Goal: Task Accomplishment & Management: Use online tool/utility

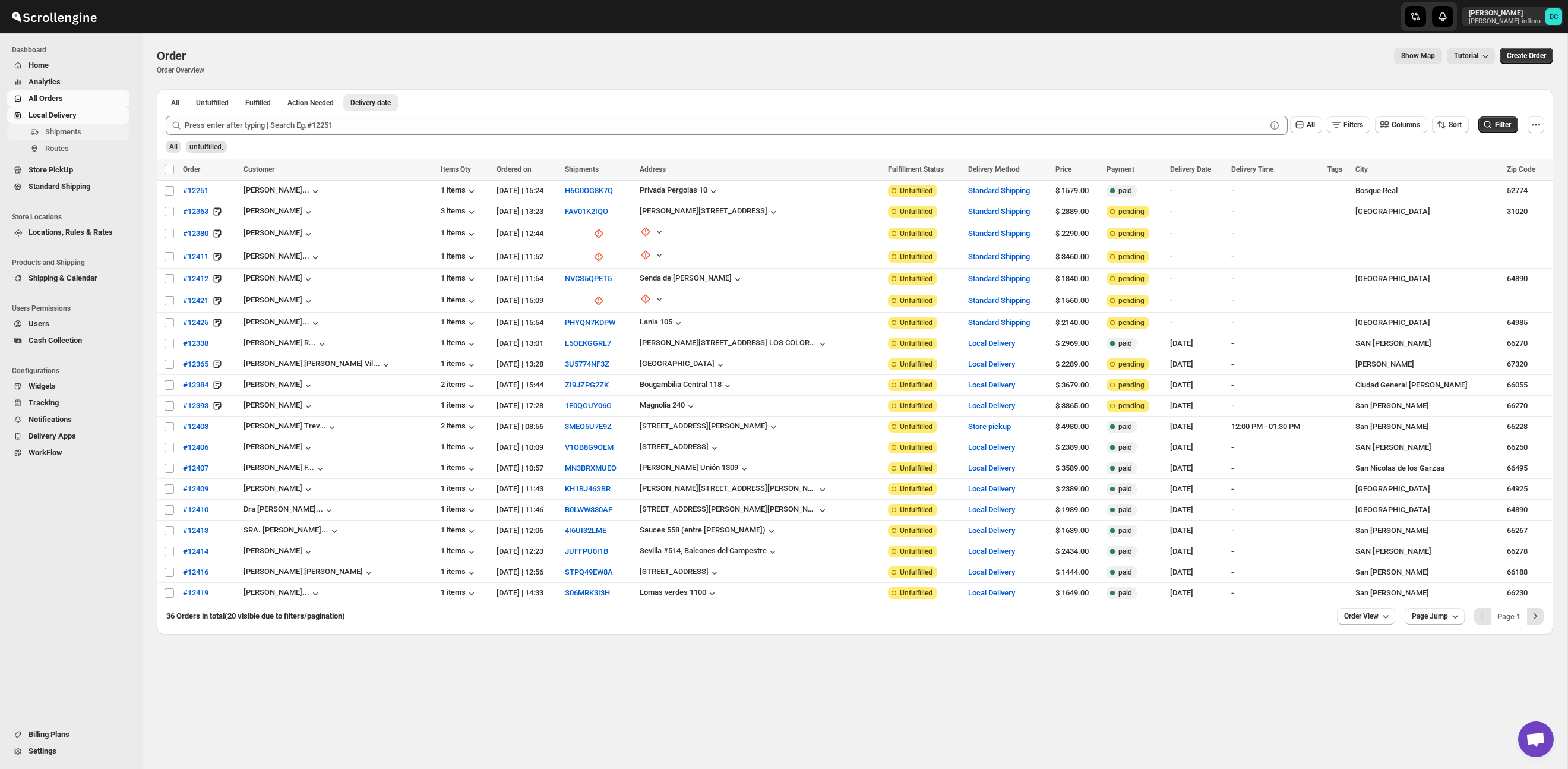
click at [85, 132] on span "Shipments" at bounding box center [86, 132] width 82 height 12
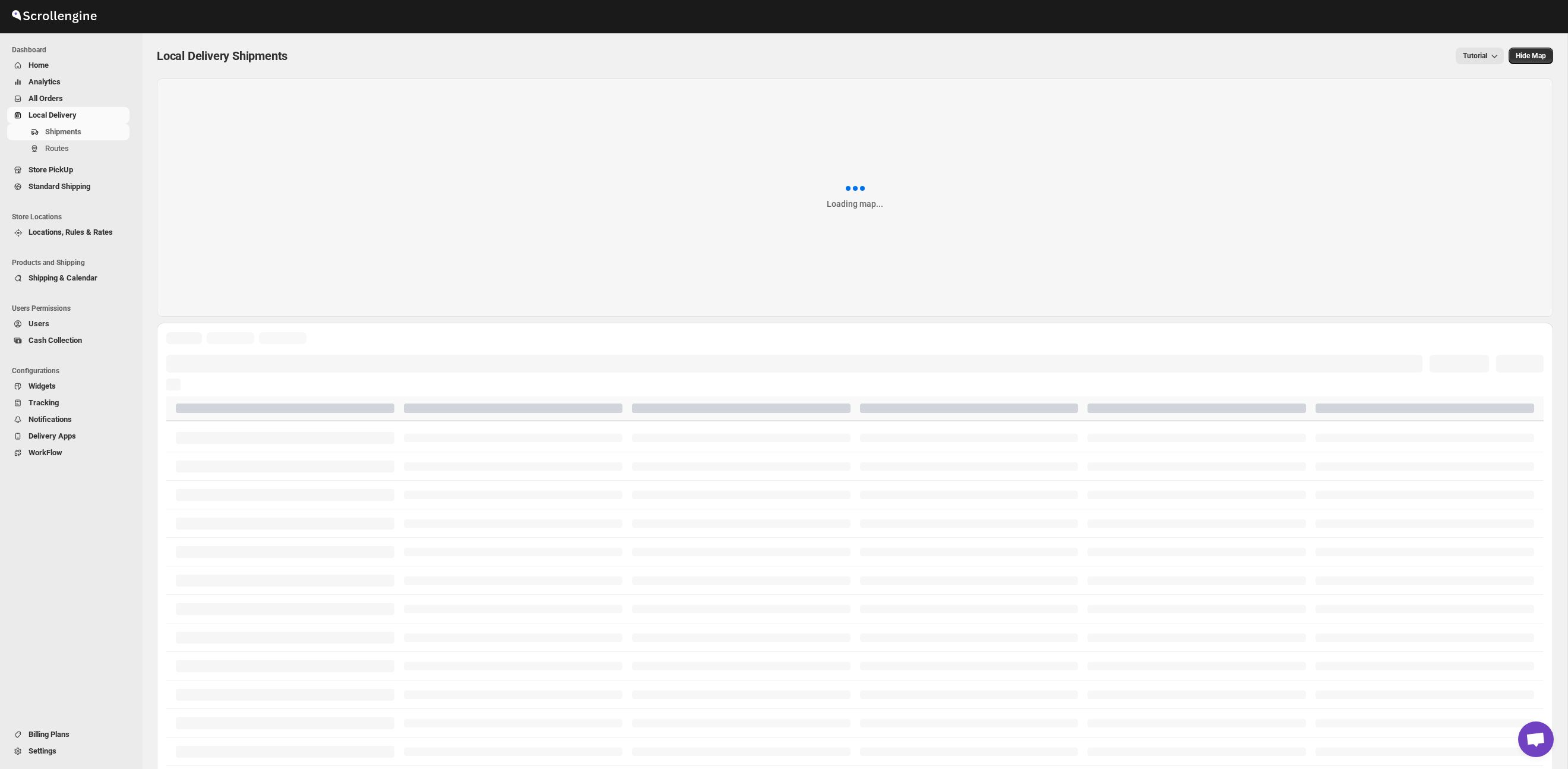
click at [72, 98] on span "All Orders" at bounding box center [77, 99] width 99 height 12
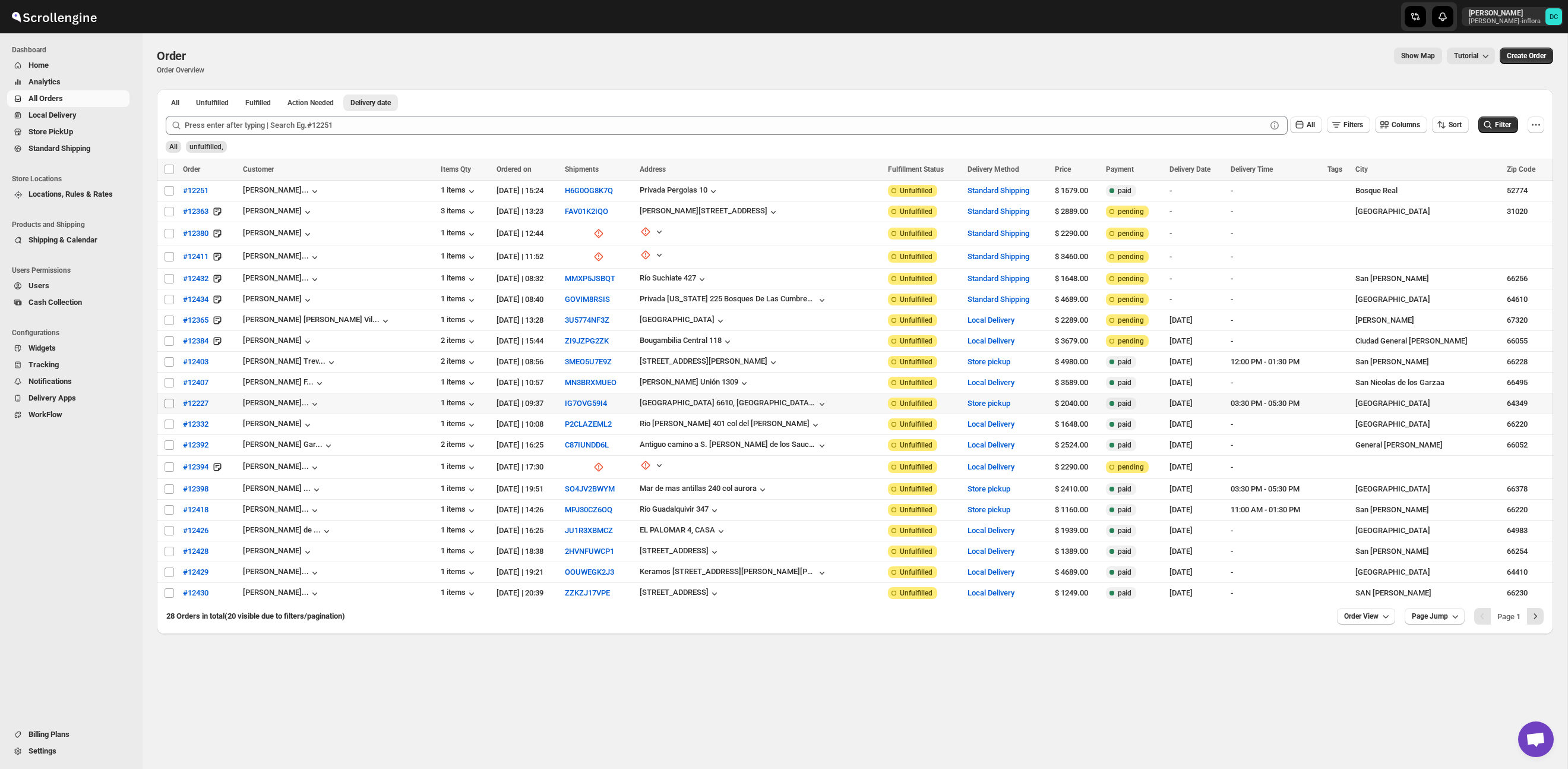
click at [167, 403] on input "Select order" at bounding box center [169, 404] width 10 height 10
checkbox input "true"
click at [169, 424] on input "Select order" at bounding box center [169, 424] width 10 height 10
checkbox input "true"
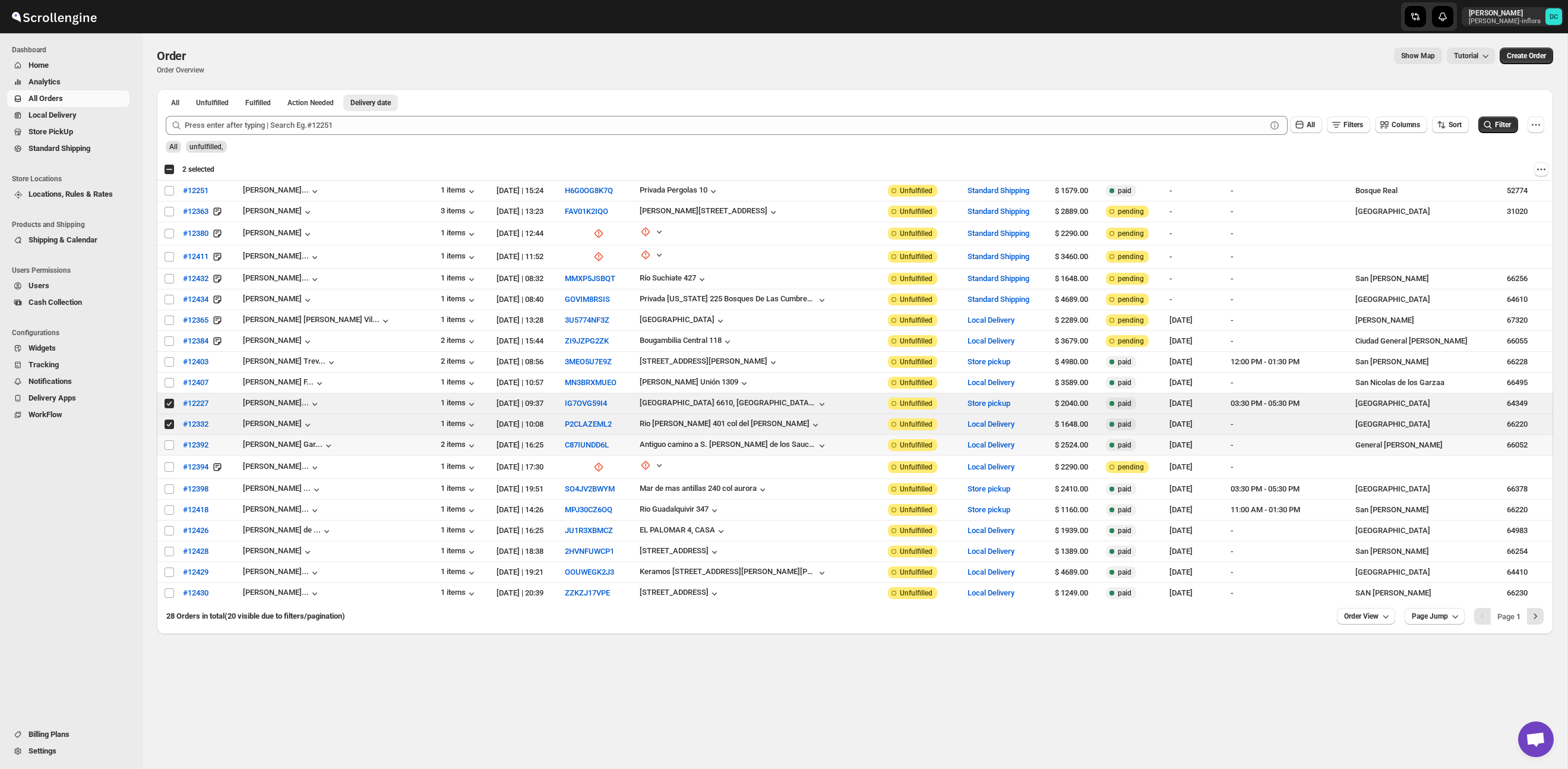
drag, startPoint x: 169, startPoint y: 445, endPoint x: 168, endPoint y: 451, distance: 6.1
click at [168, 445] on input "Select order" at bounding box center [169, 446] width 10 height 10
checkbox input "true"
click at [169, 464] on input "Select order" at bounding box center [169, 468] width 10 height 10
checkbox input "true"
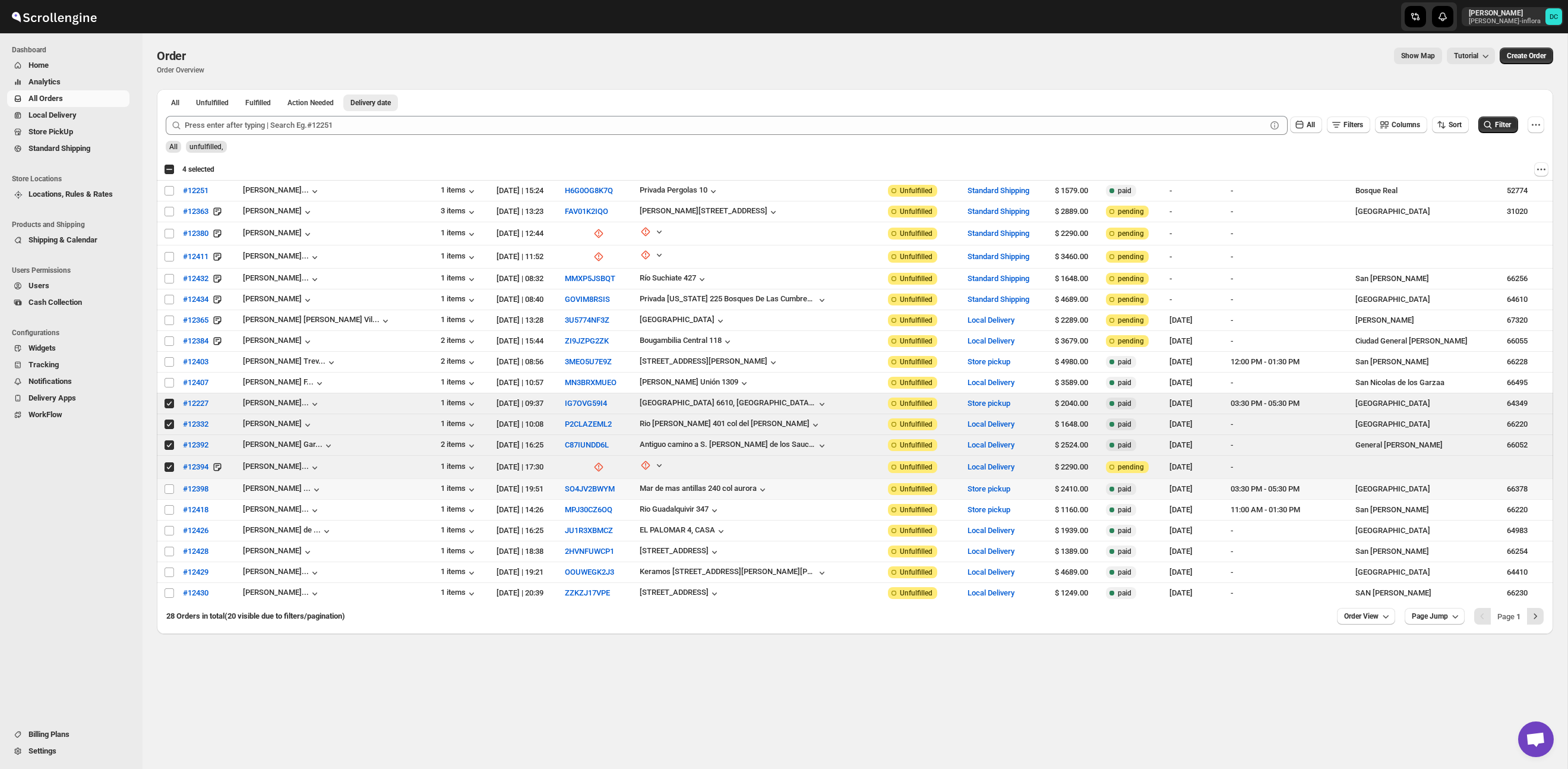
click at [168, 481] on td "Select order" at bounding box center [167, 489] width 22 height 20
checkbox input "true"
click at [1354, 617] on span "Order View" at bounding box center [1362, 617] width 35 height 10
click at [1361, 593] on div "Set" at bounding box center [1361, 591] width 59 height 14
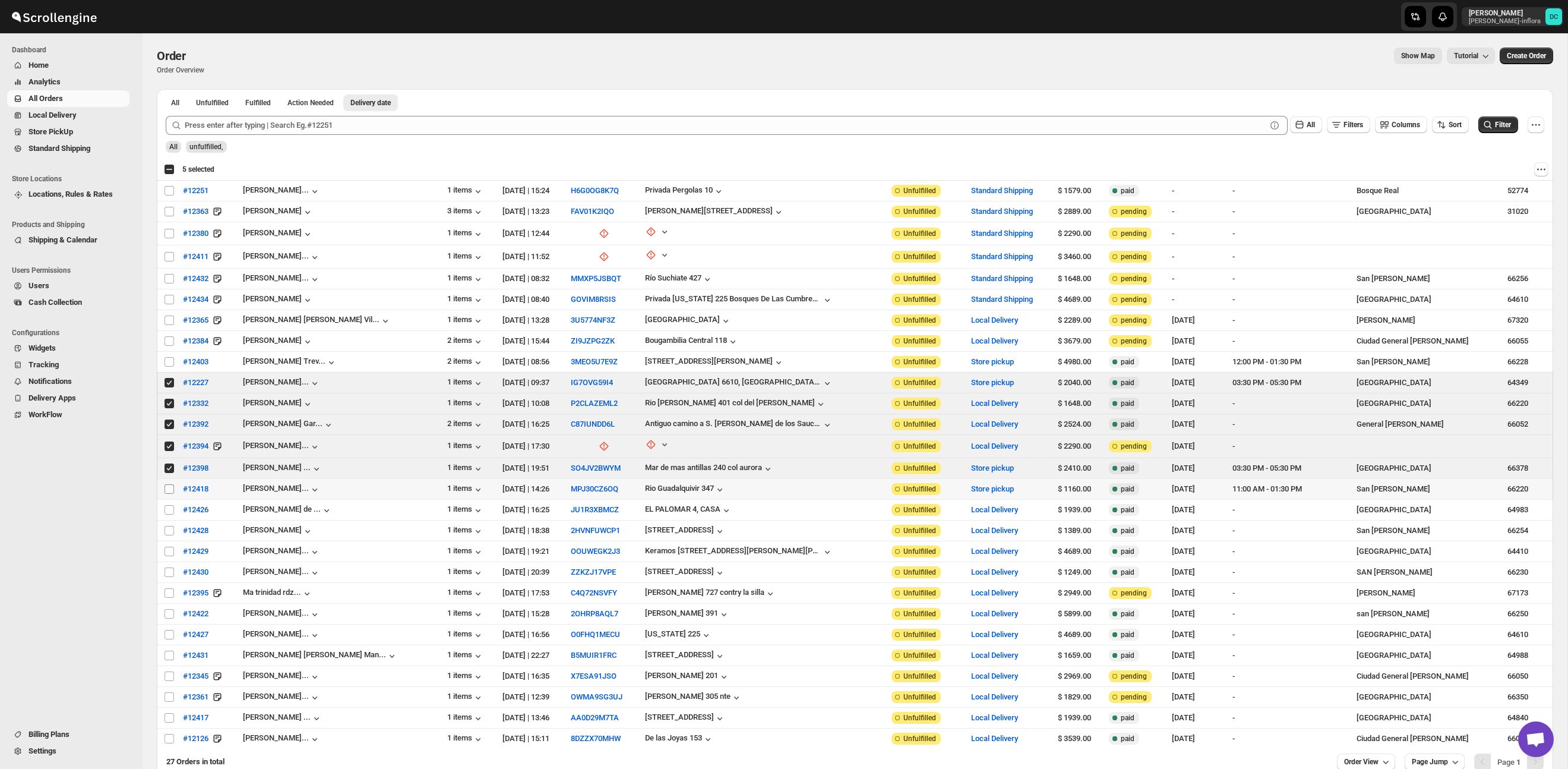
click at [168, 489] on input "Select order" at bounding box center [169, 489] width 10 height 10
checkbox input "true"
click at [168, 506] on input "Select order" at bounding box center [169, 510] width 10 height 10
checkbox input "true"
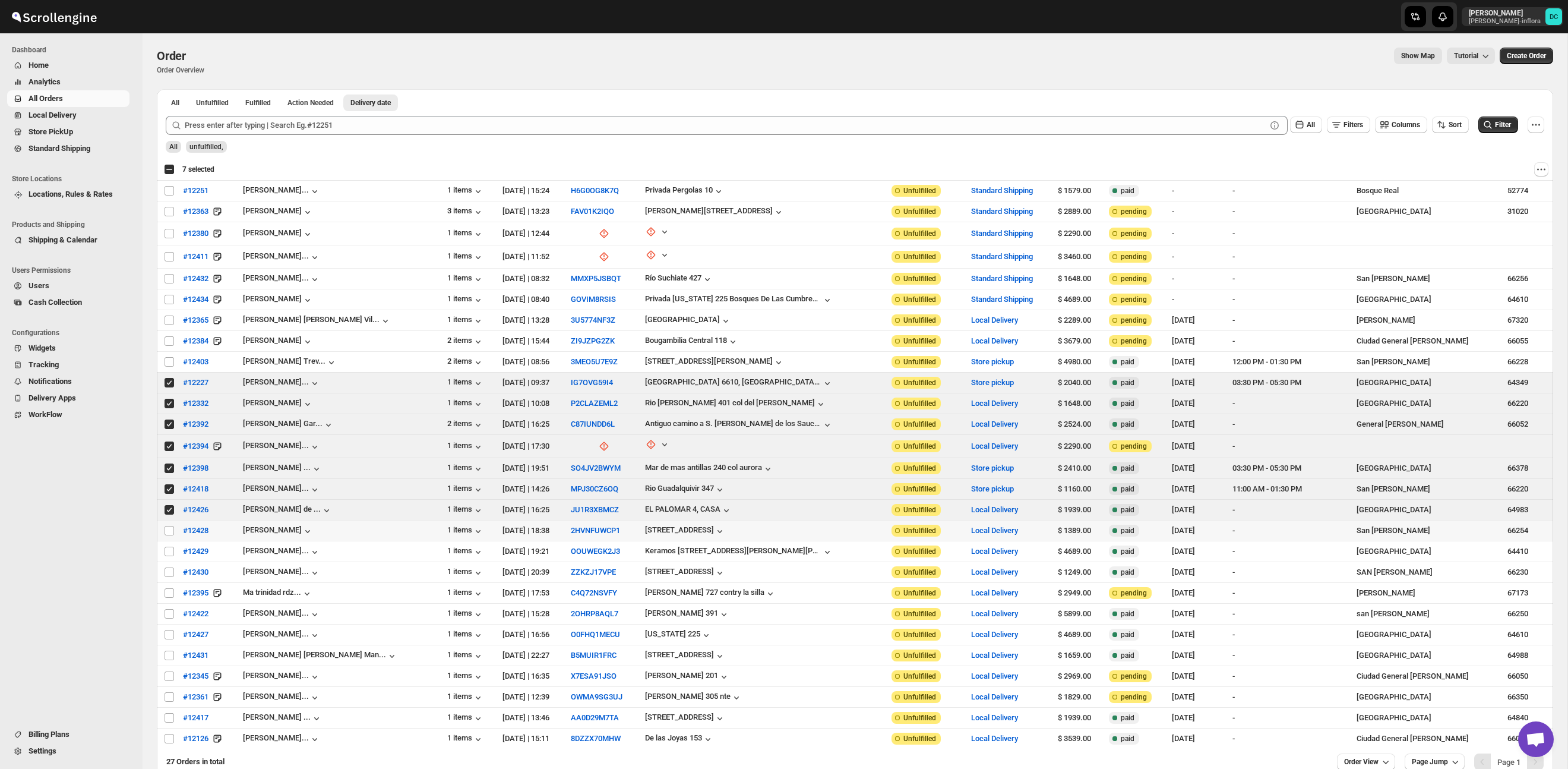
click at [166, 521] on td "Select order" at bounding box center [167, 531] width 22 height 20
checkbox input "true"
click at [164, 541] on td "Select order" at bounding box center [167, 551] width 22 height 20
checkbox input "true"
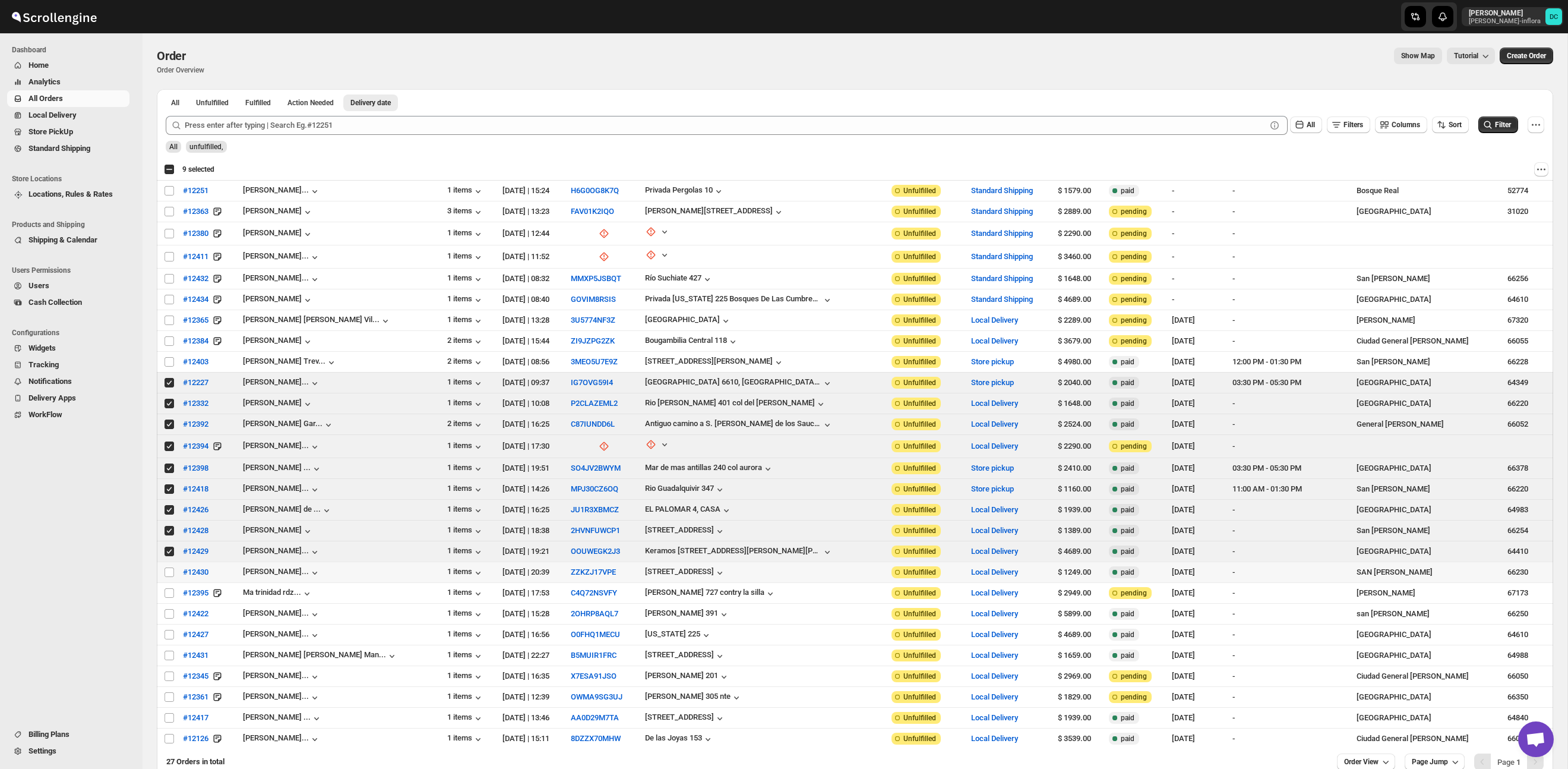
click at [161, 563] on td "Select order" at bounding box center [167, 572] width 22 height 20
drag, startPoint x: 170, startPoint y: 571, endPoint x: 168, endPoint y: 556, distance: 15.1
click at [170, 570] on input "Select order" at bounding box center [169, 572] width 10 height 10
checkbox input "false"
drag, startPoint x: 169, startPoint y: 550, endPoint x: 169, endPoint y: 541, distance: 9.0
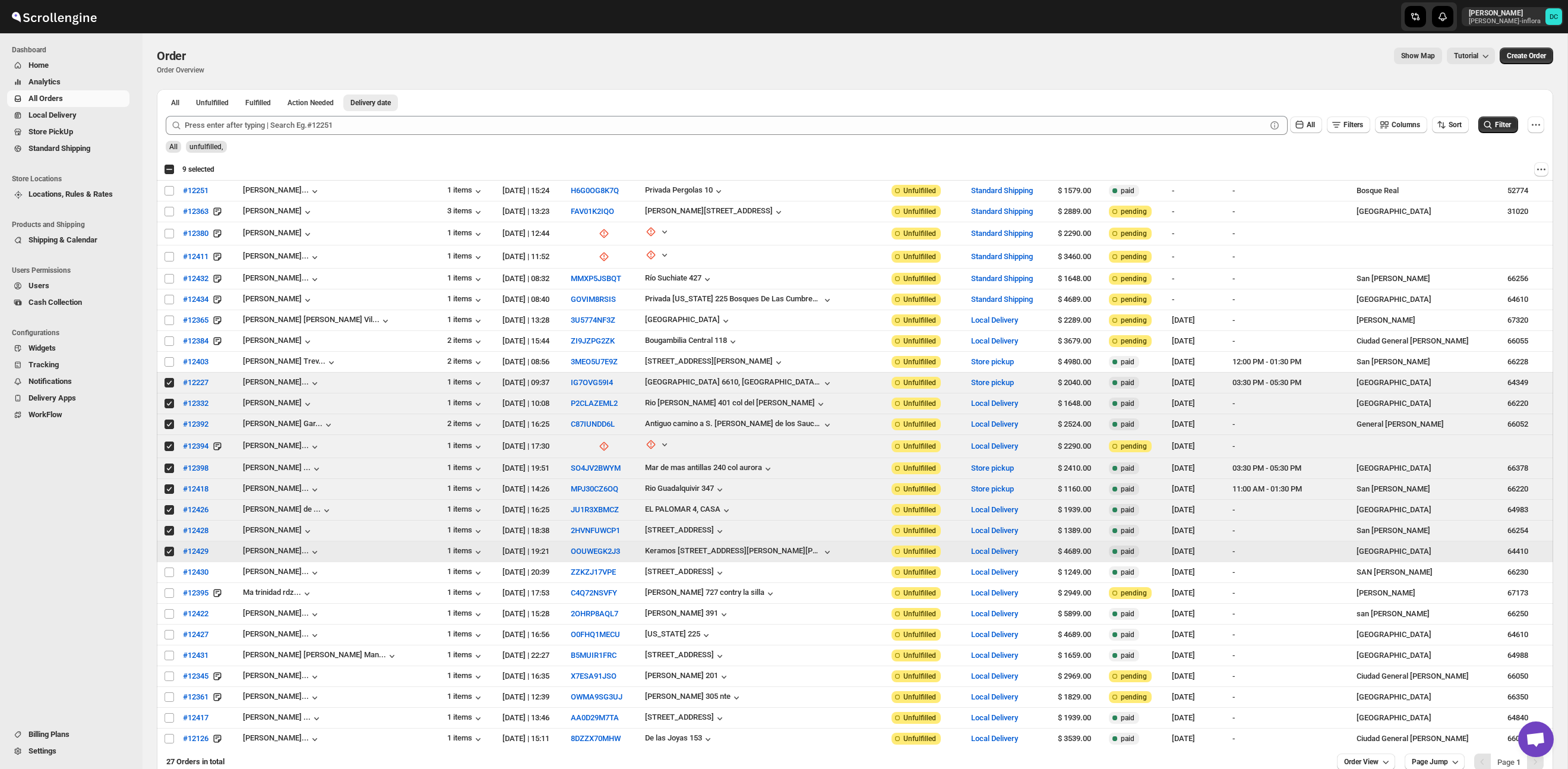
click at [169, 550] on input "Select order" at bounding box center [169, 552] width 10 height 10
checkbox input "false"
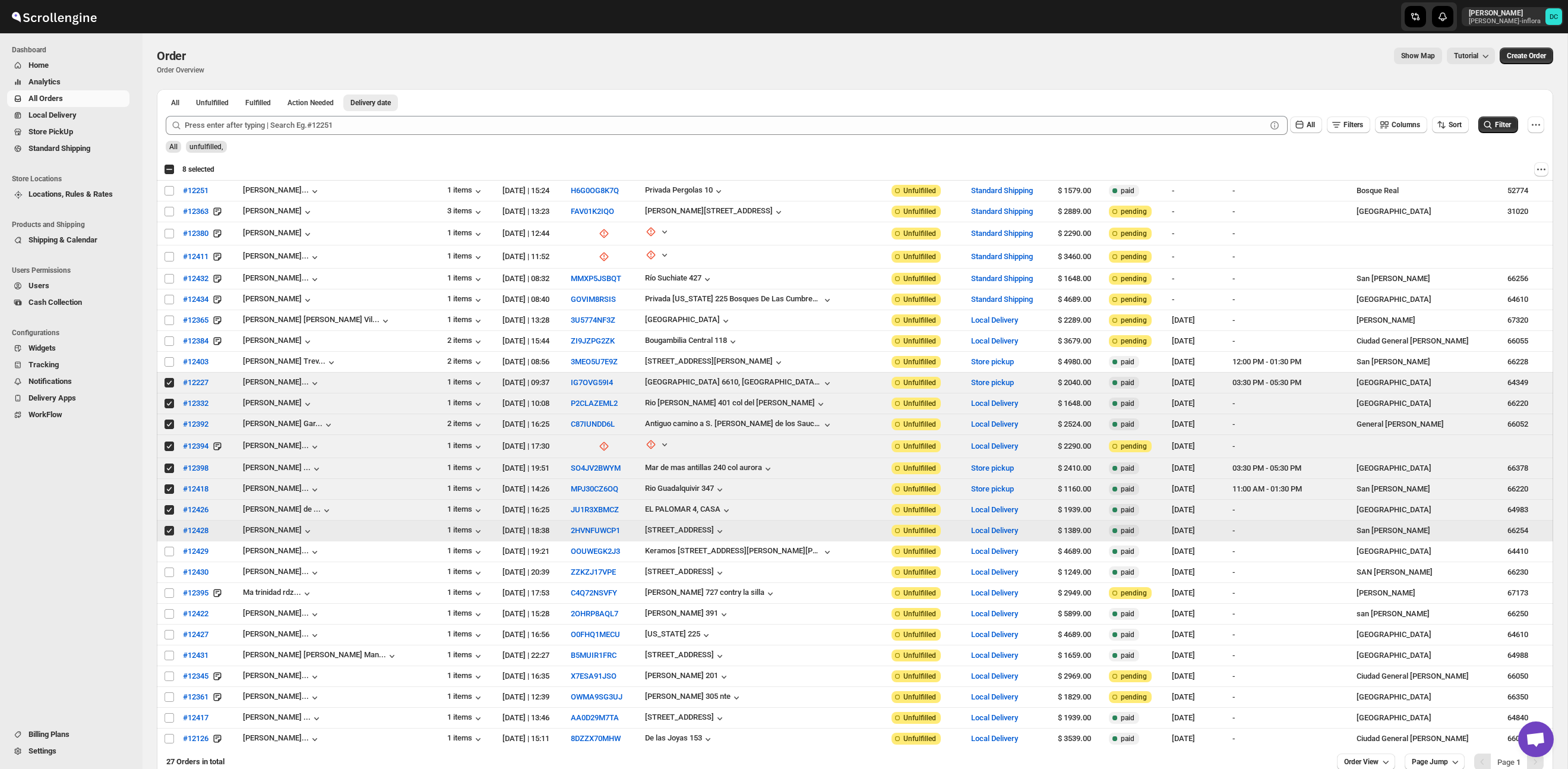
click at [169, 529] on input "Select order" at bounding box center [169, 531] width 10 height 10
checkbox input "false"
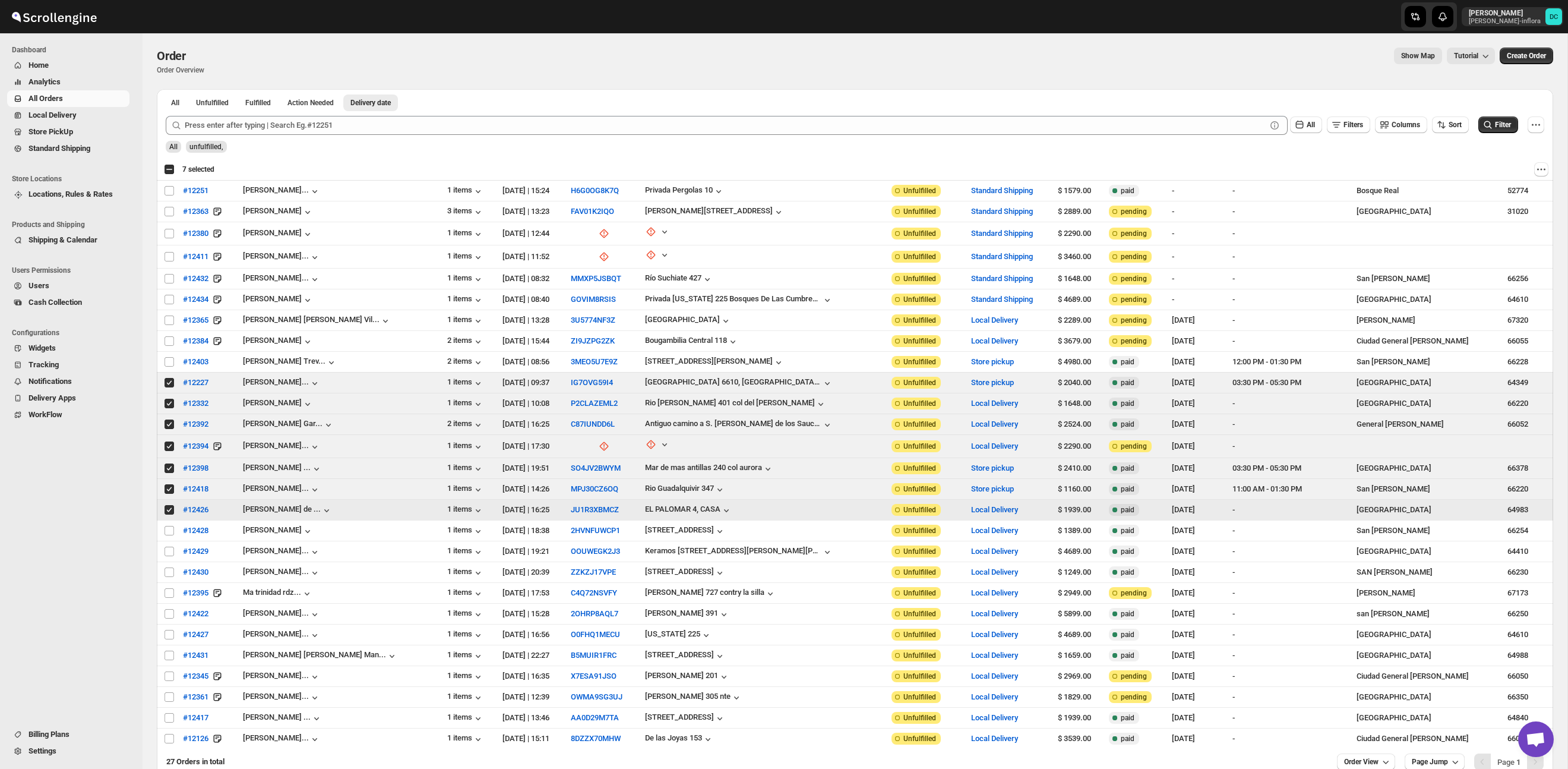
drag, startPoint x: 170, startPoint y: 509, endPoint x: 166, endPoint y: 490, distance: 19.4
click at [169, 508] on input "Select order" at bounding box center [169, 510] width 10 height 10
checkbox input "false"
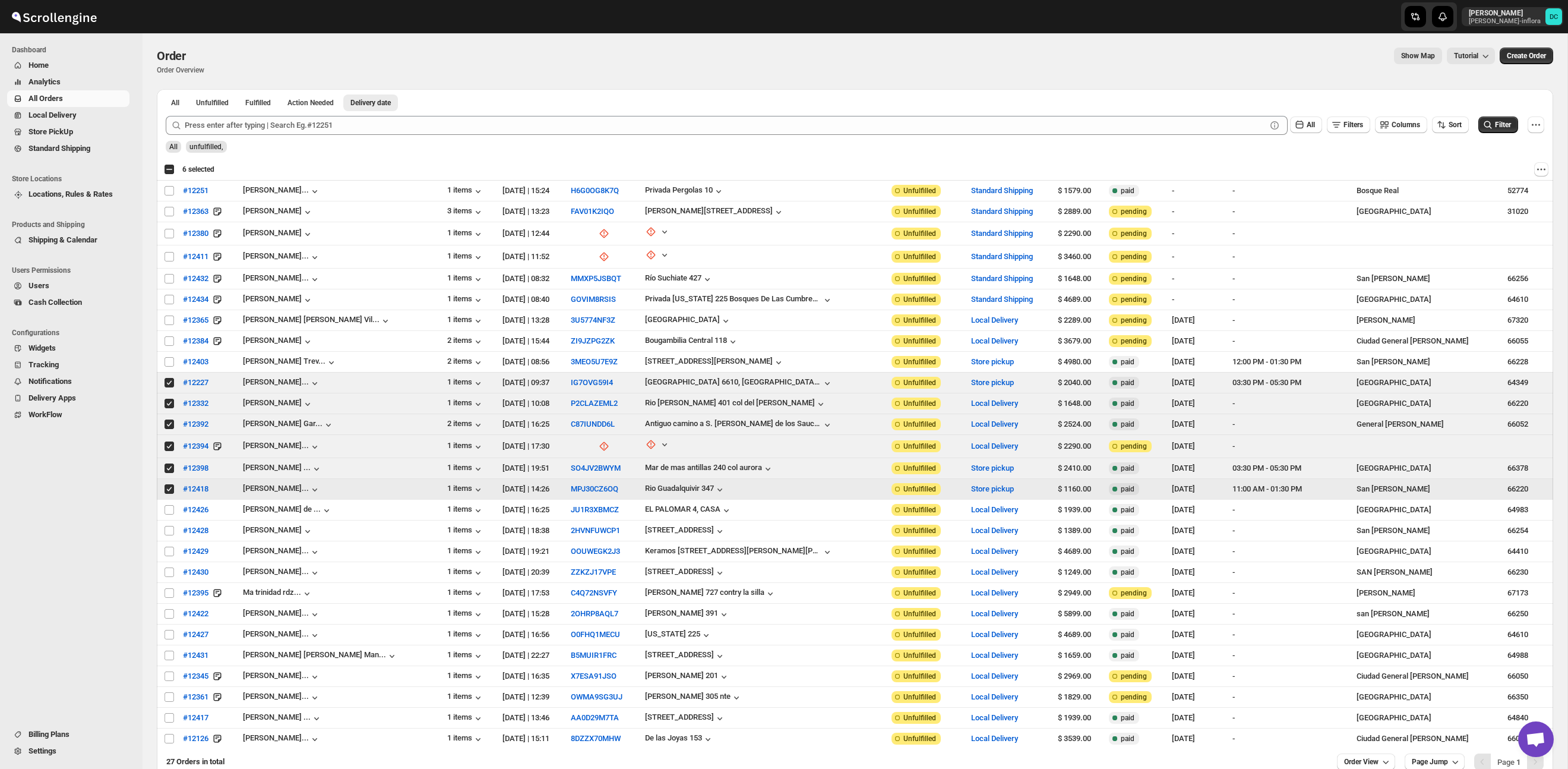
click at [166, 485] on input "Select order" at bounding box center [169, 489] width 10 height 10
checkbox input "false"
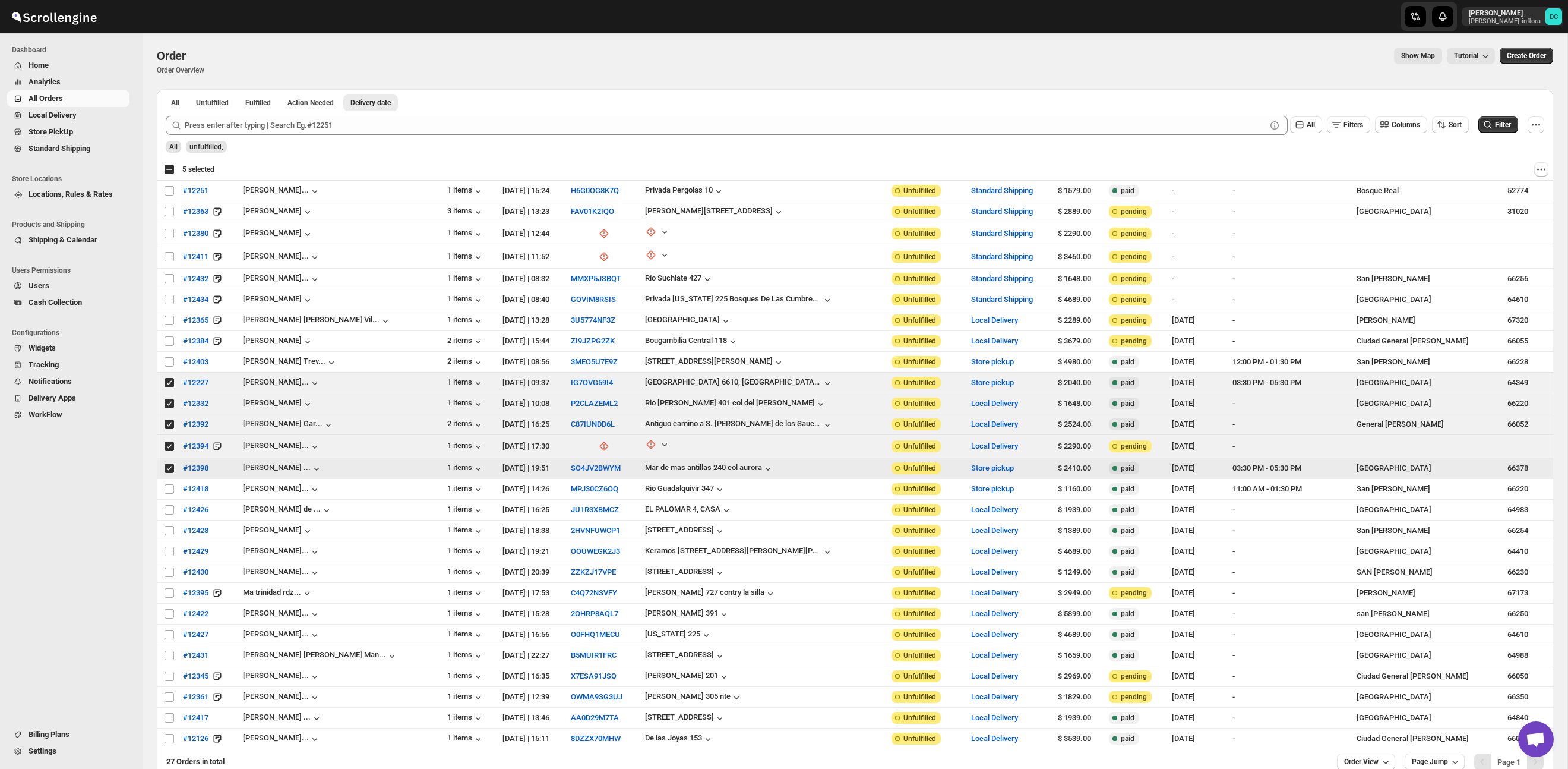
drag, startPoint x: 169, startPoint y: 463, endPoint x: 168, endPoint y: 446, distance: 17.0
click at [169, 459] on td "Select order" at bounding box center [167, 468] width 22 height 20
checkbox input "false"
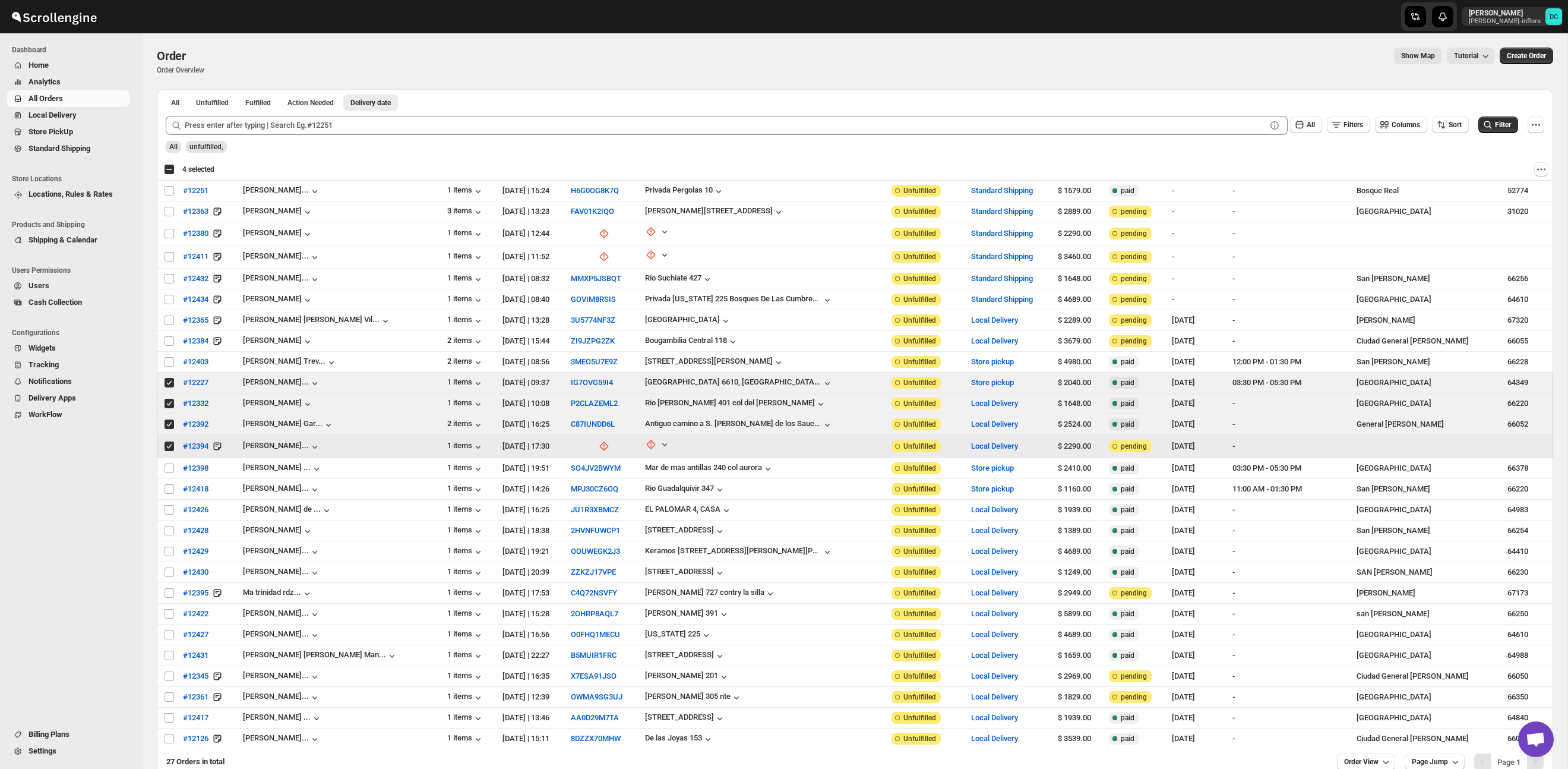
drag, startPoint x: 168, startPoint y: 446, endPoint x: 171, endPoint y: 429, distance: 17.3
click at [168, 446] on input "Select order" at bounding box center [169, 446] width 10 height 10
checkbox input "false"
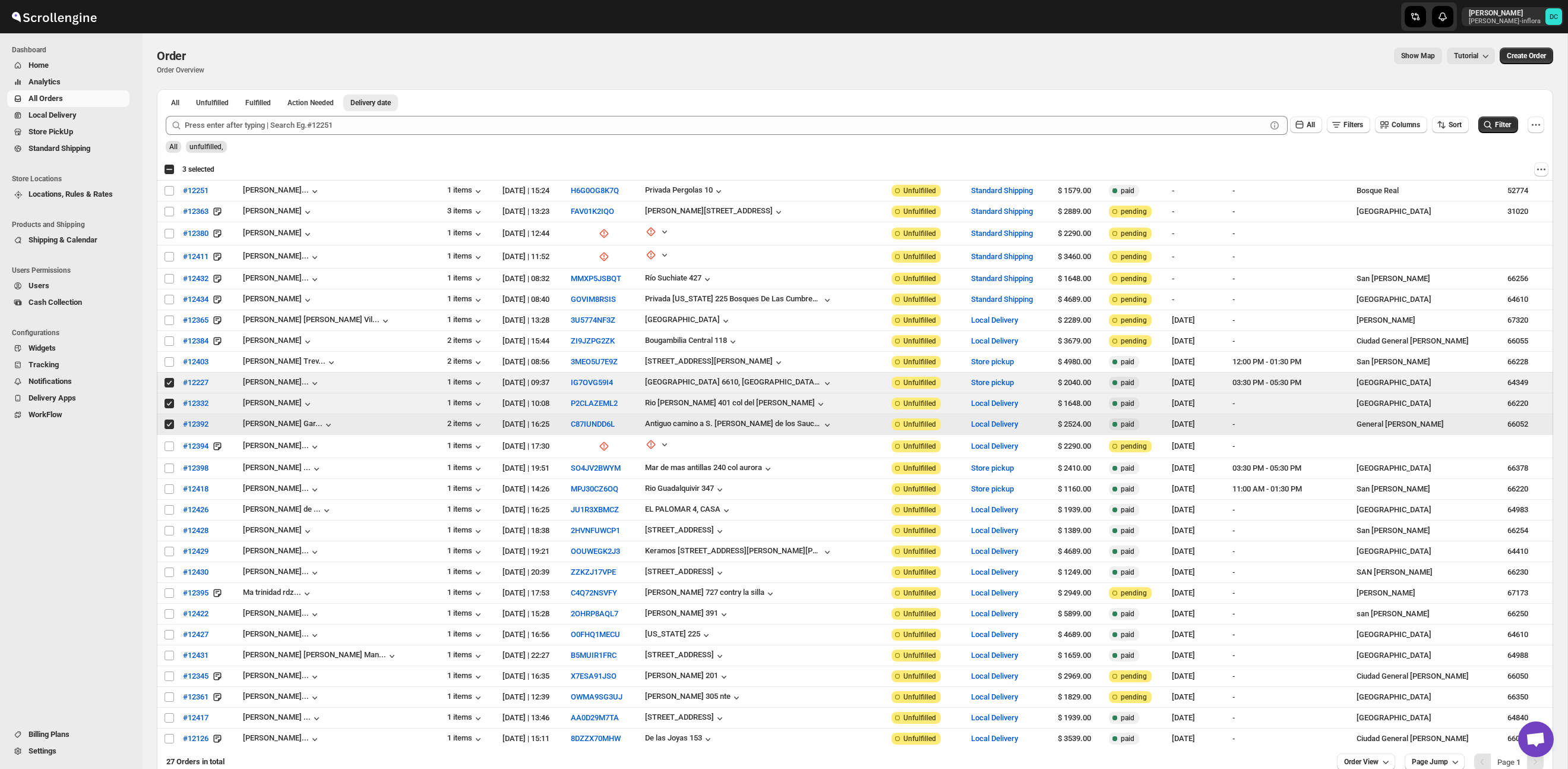
click at [170, 421] on input "Select order" at bounding box center [169, 424] width 10 height 10
checkbox input "false"
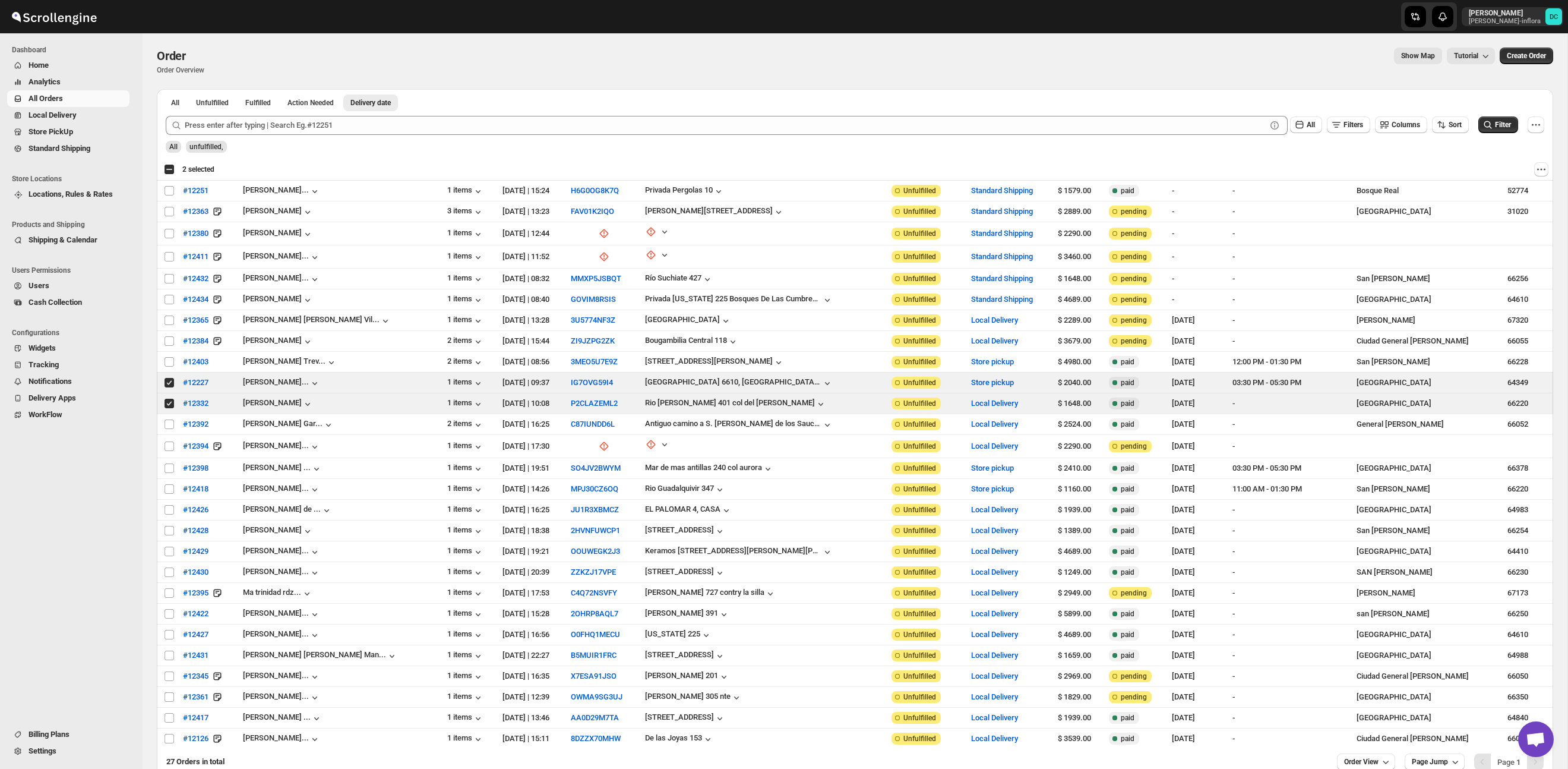
click at [170, 168] on div "Select all 27 orders 2 selected" at bounding box center [189, 169] width 50 height 11
checkbox input "true"
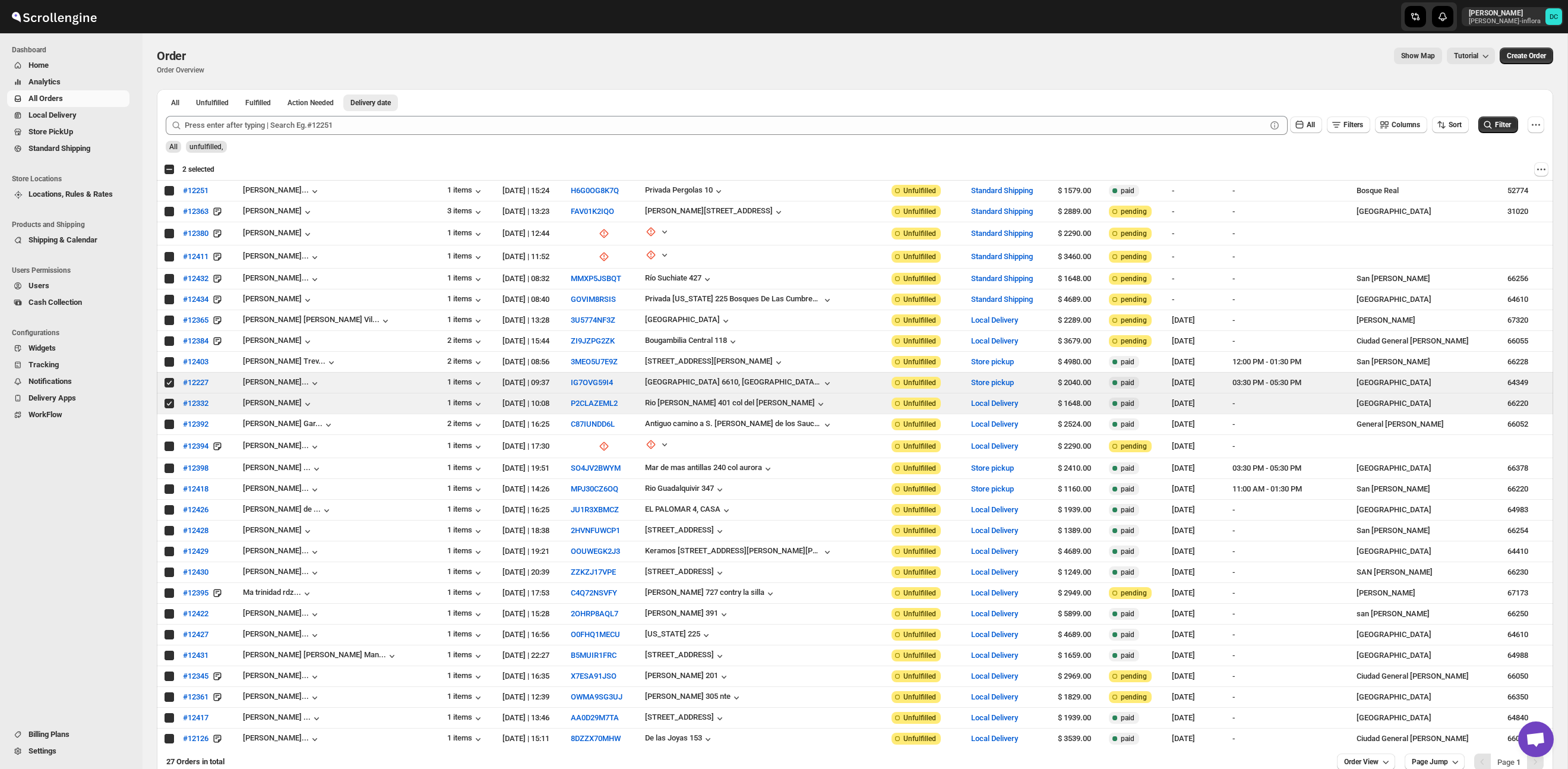
checkbox input "true"
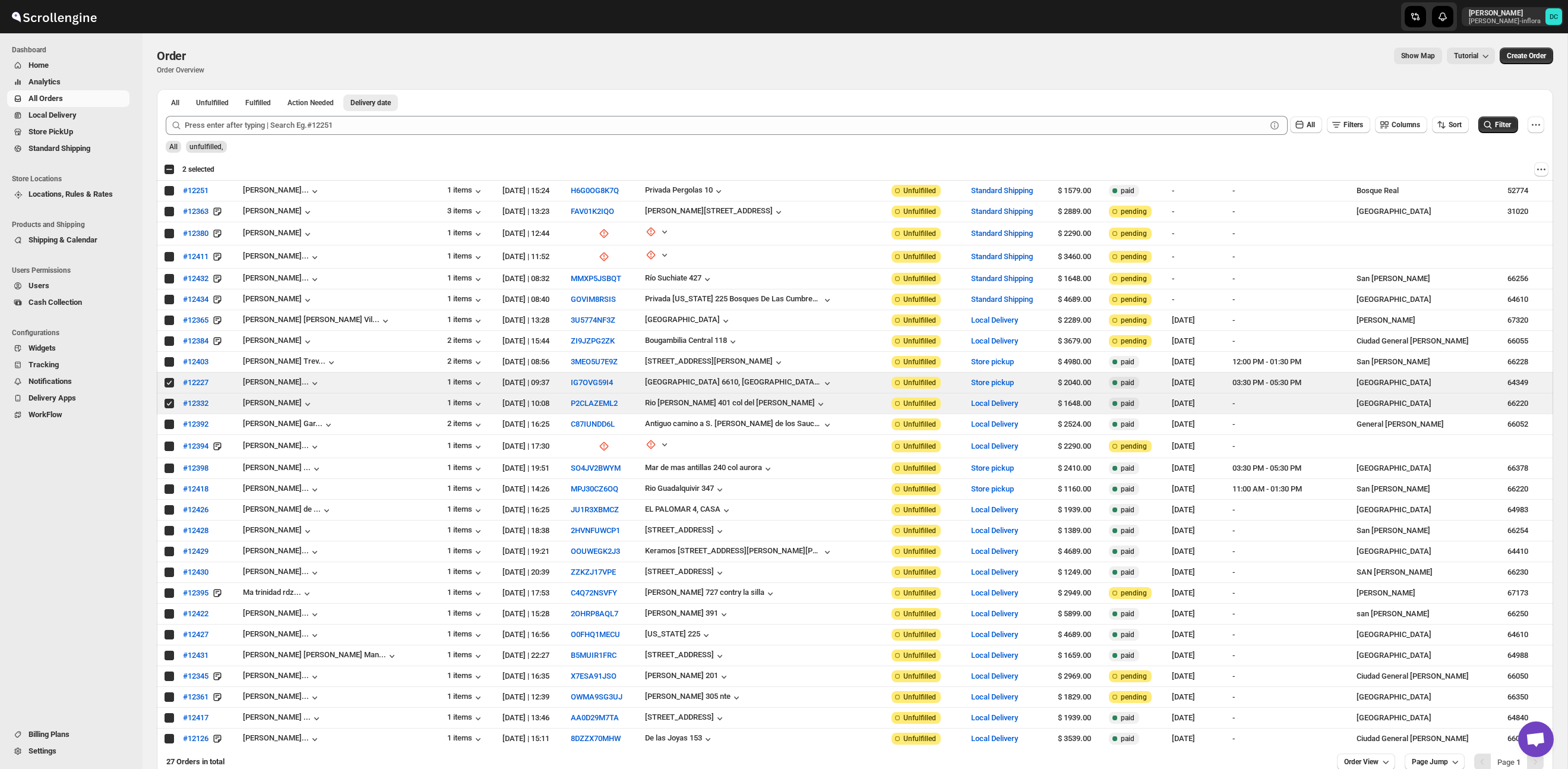
checkbox input "true"
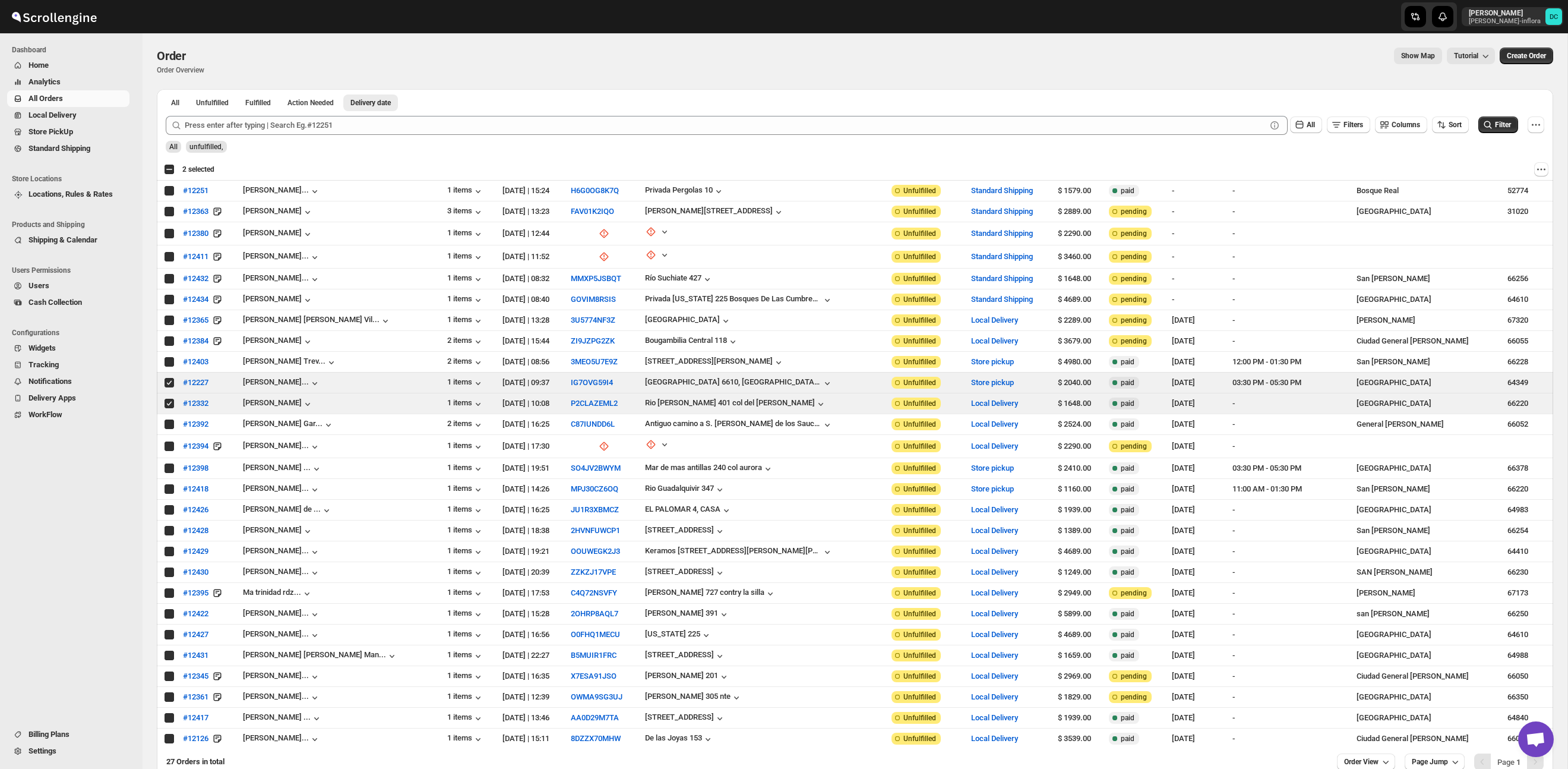
checkbox input "true"
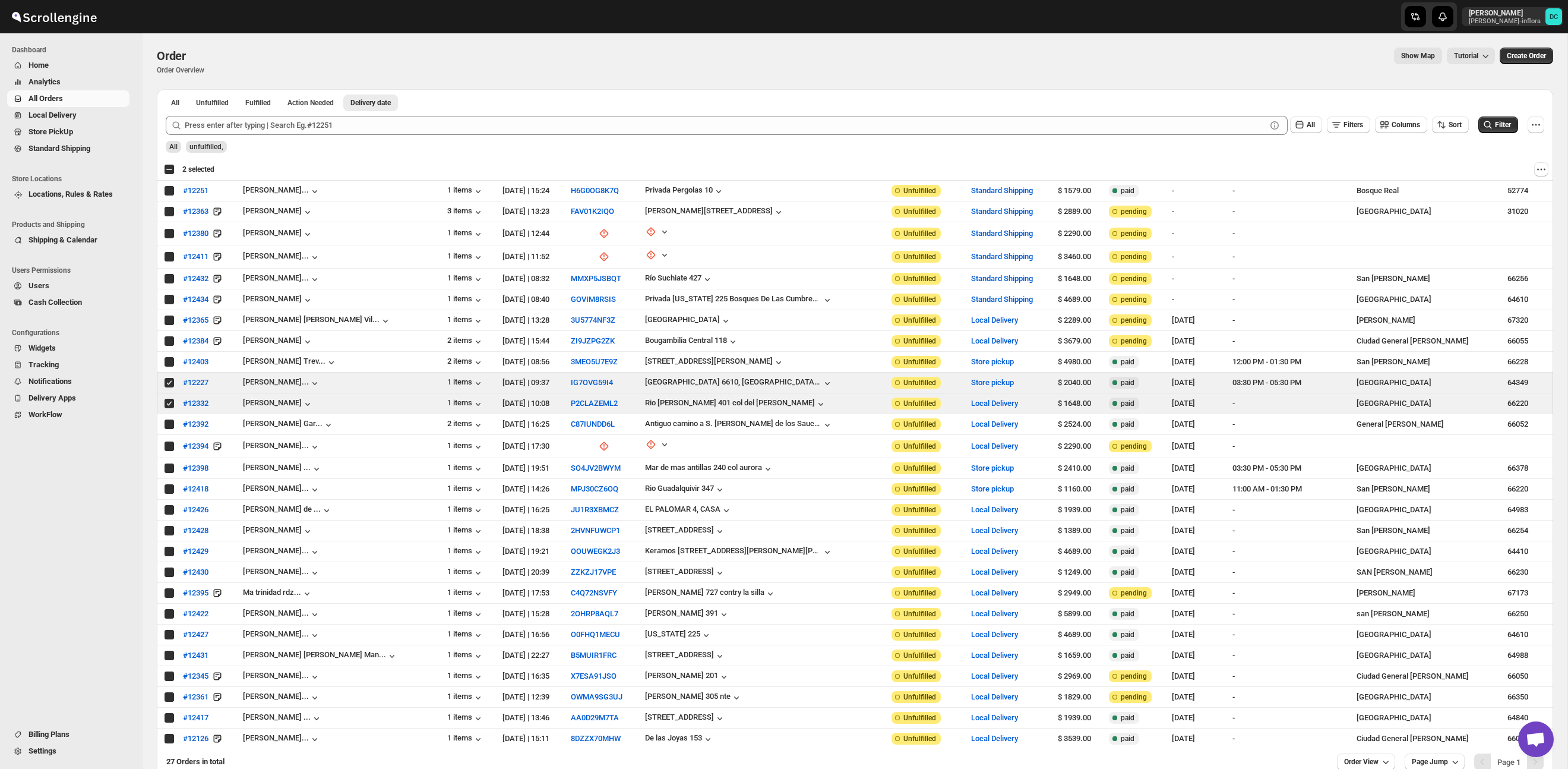
checkbox input "true"
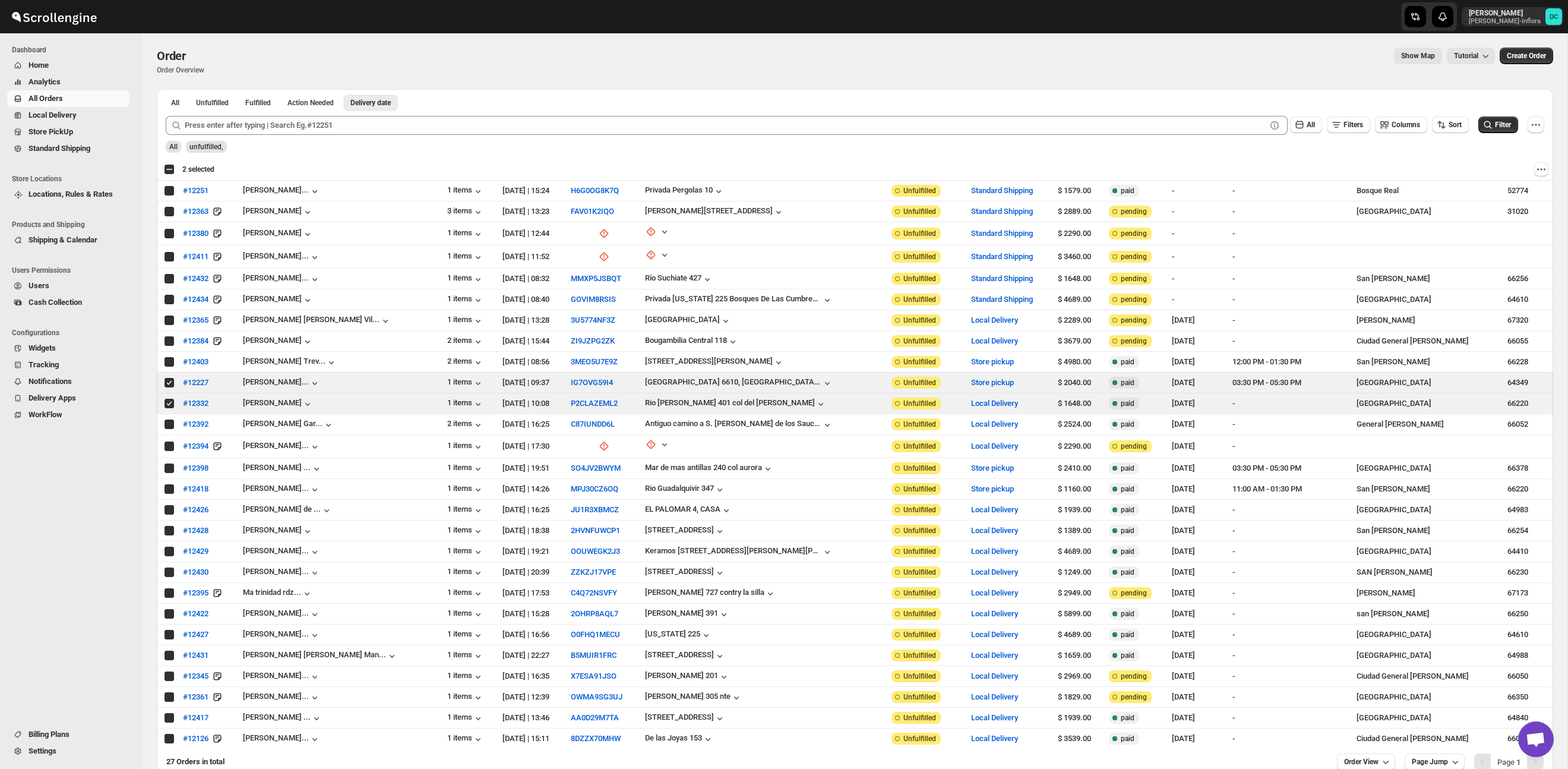
checkbox input "true"
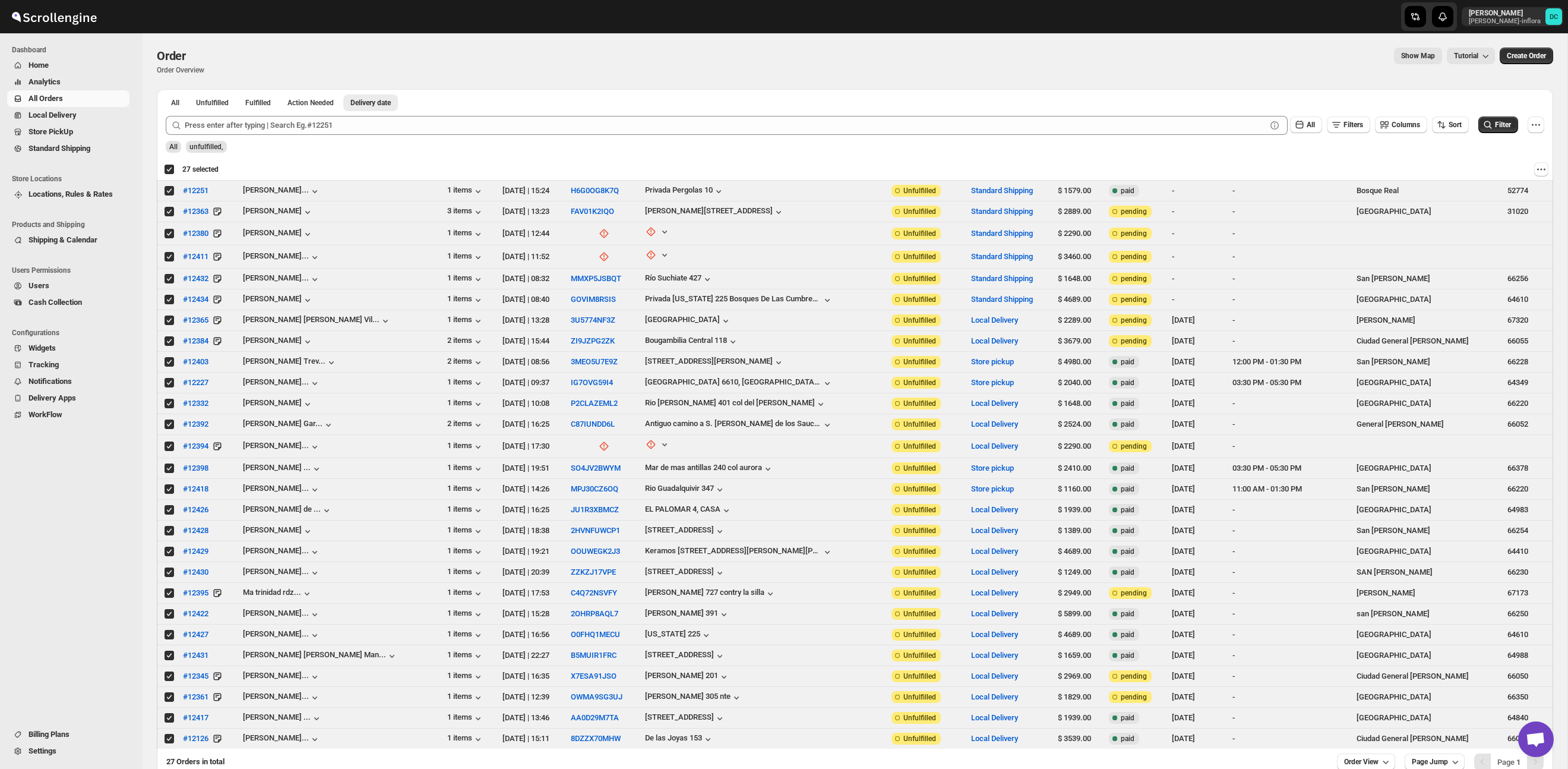
drag, startPoint x: 170, startPoint y: 168, endPoint x: 178, endPoint y: 175, distance: 10.6
click at [170, 168] on div "Deselect all 27 orders 27 selected" at bounding box center [191, 169] width 54 height 11
checkbox input "false"
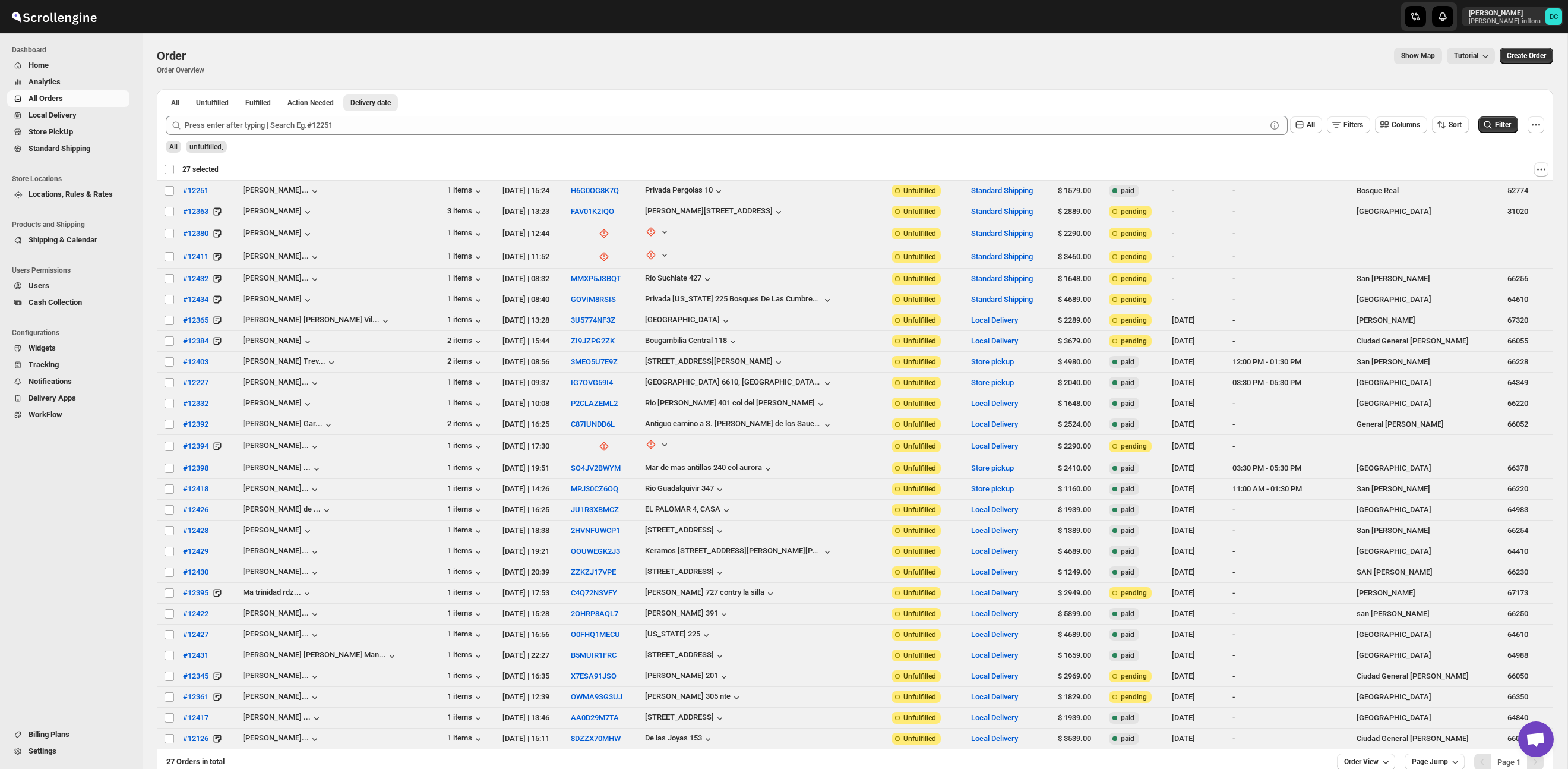
checkbox input "false"
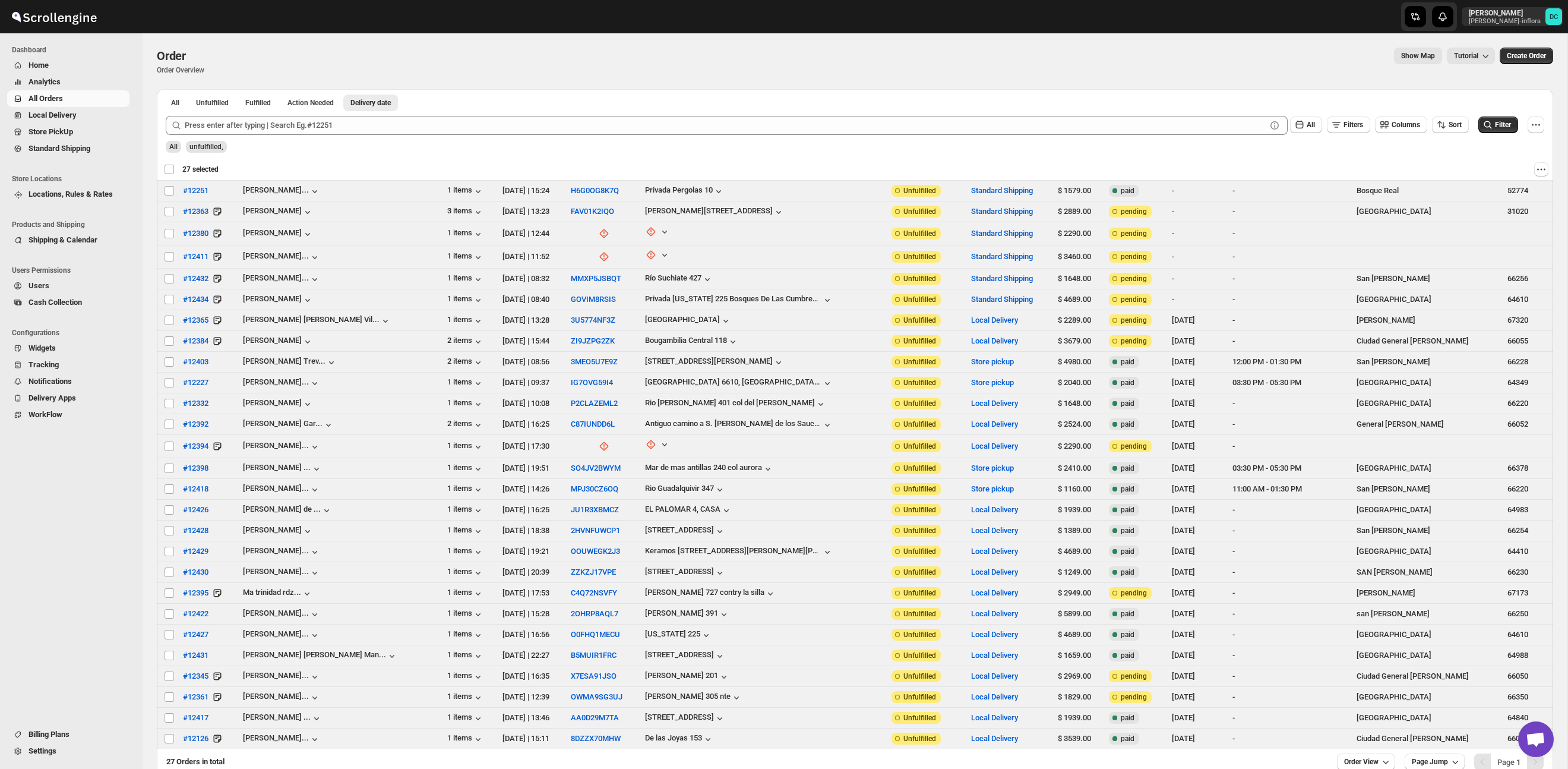
checkbox input "false"
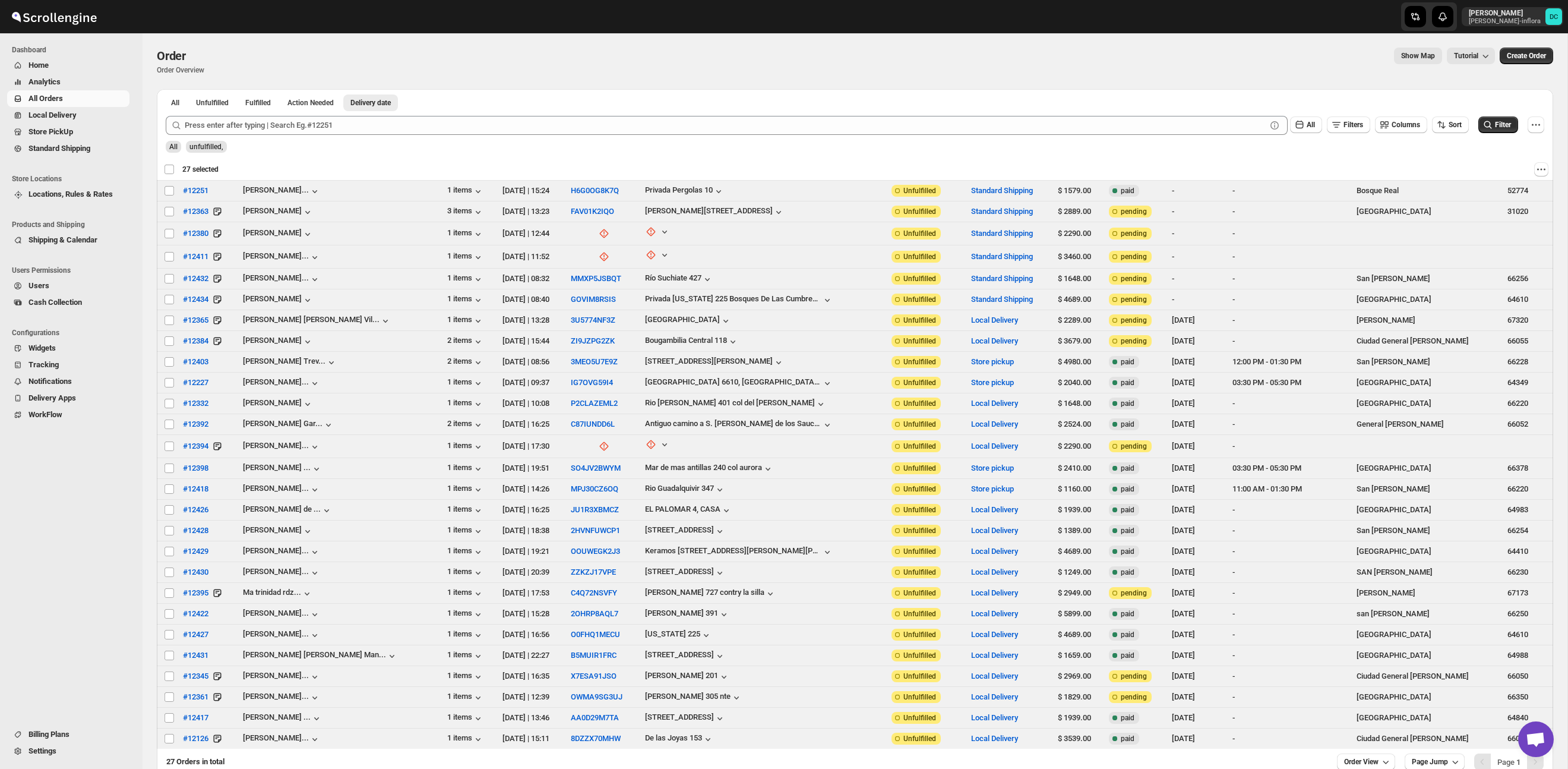
checkbox input "false"
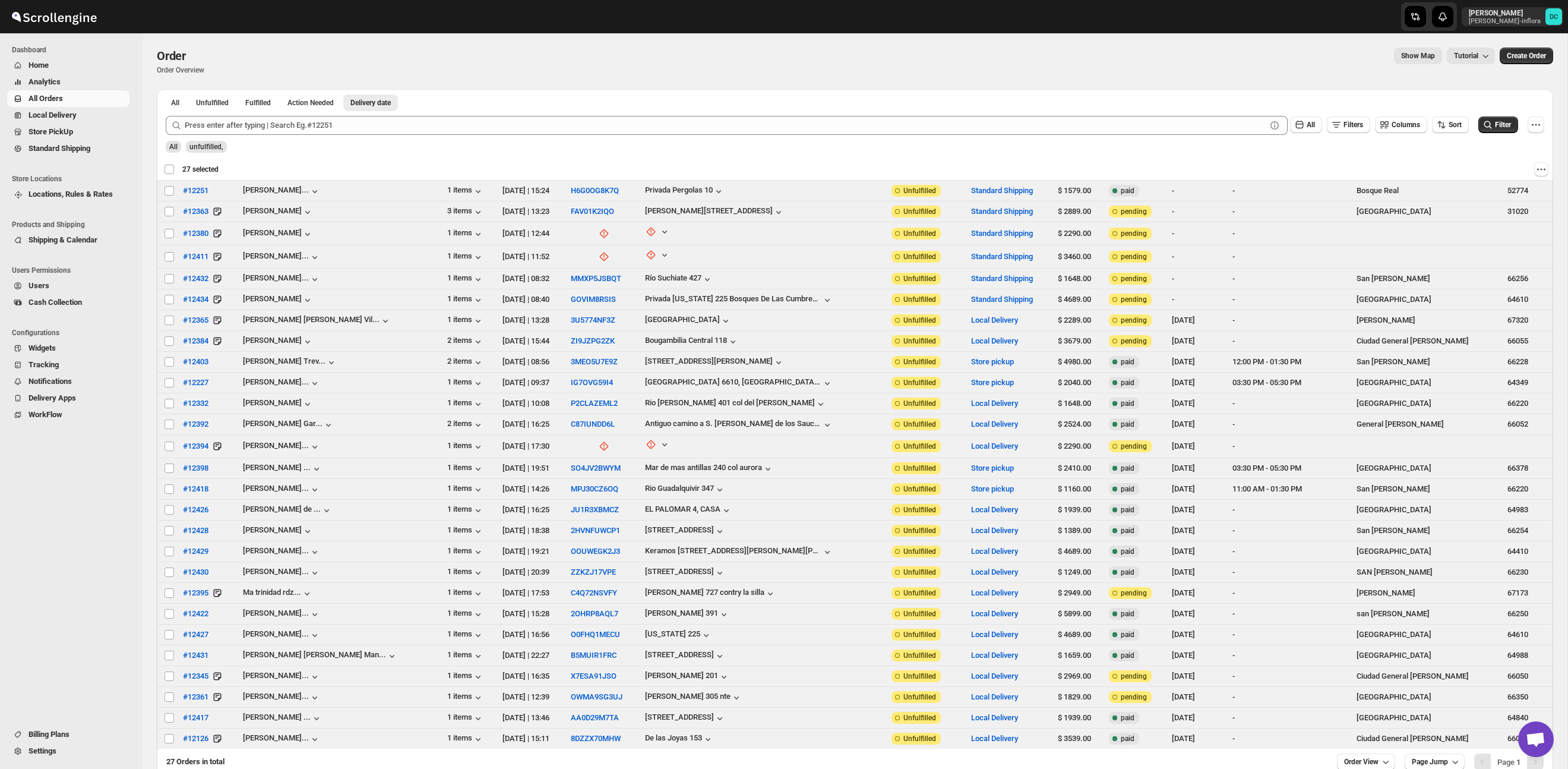
checkbox input "false"
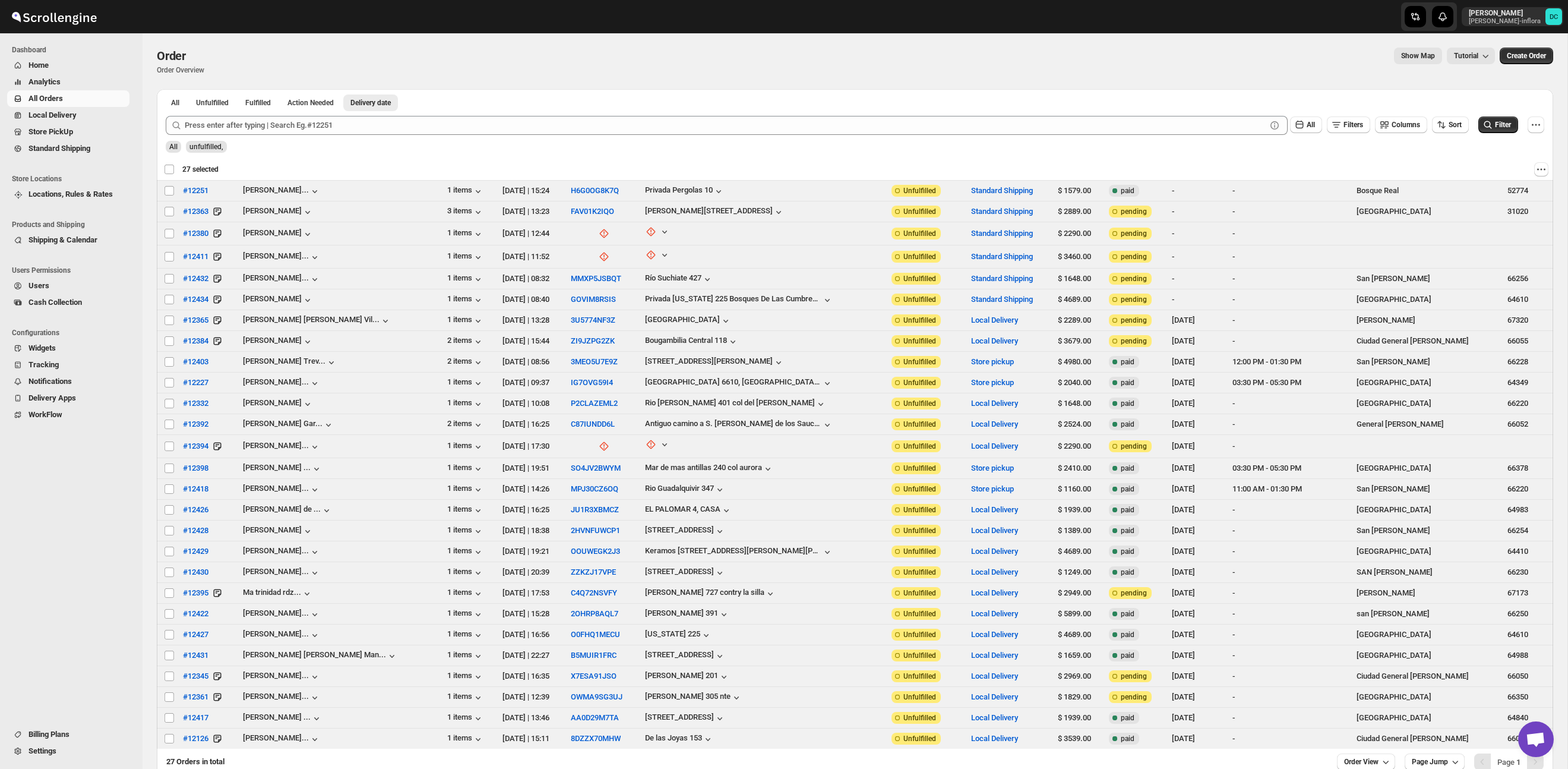
checkbox input "false"
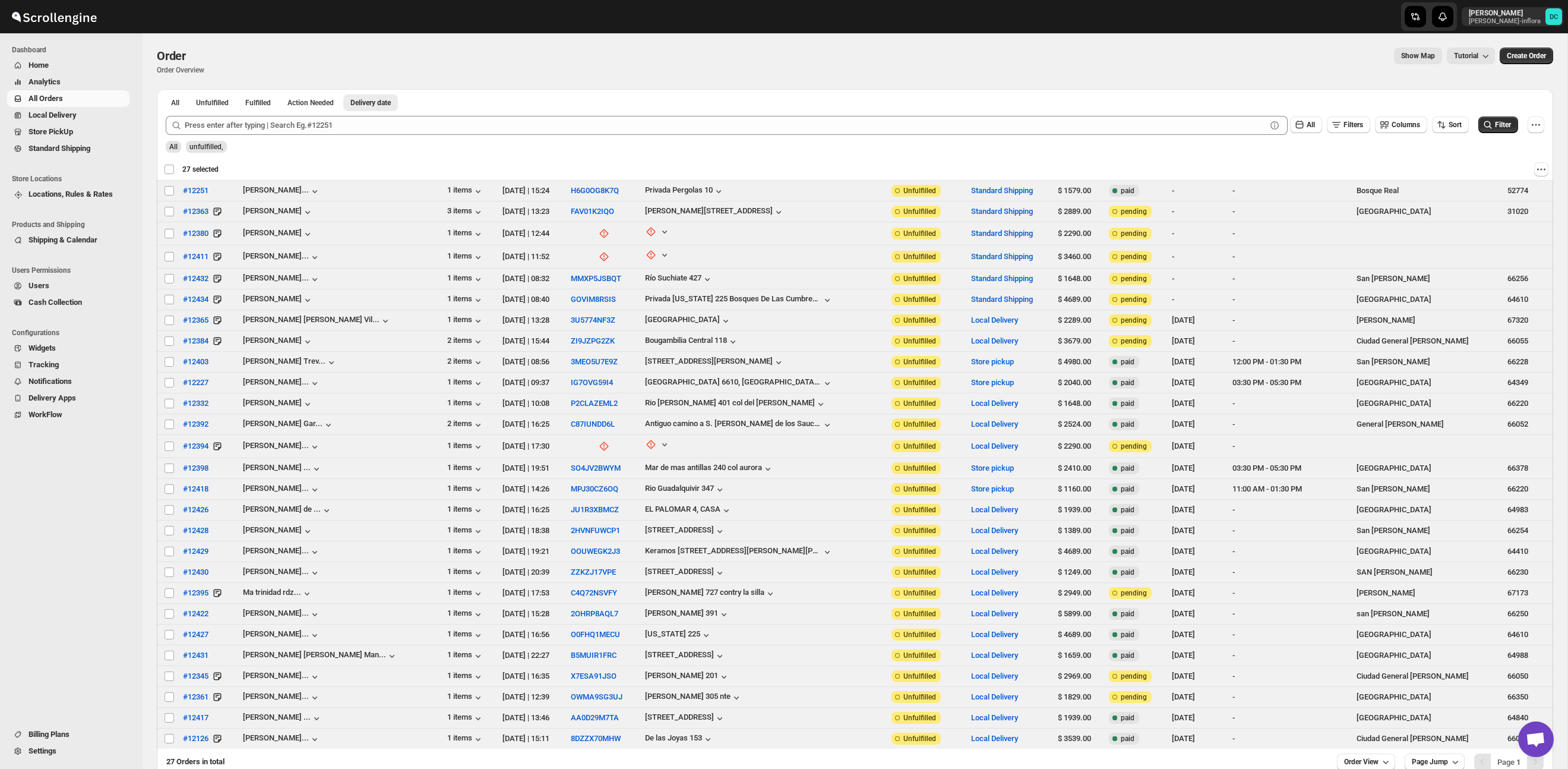
checkbox input "false"
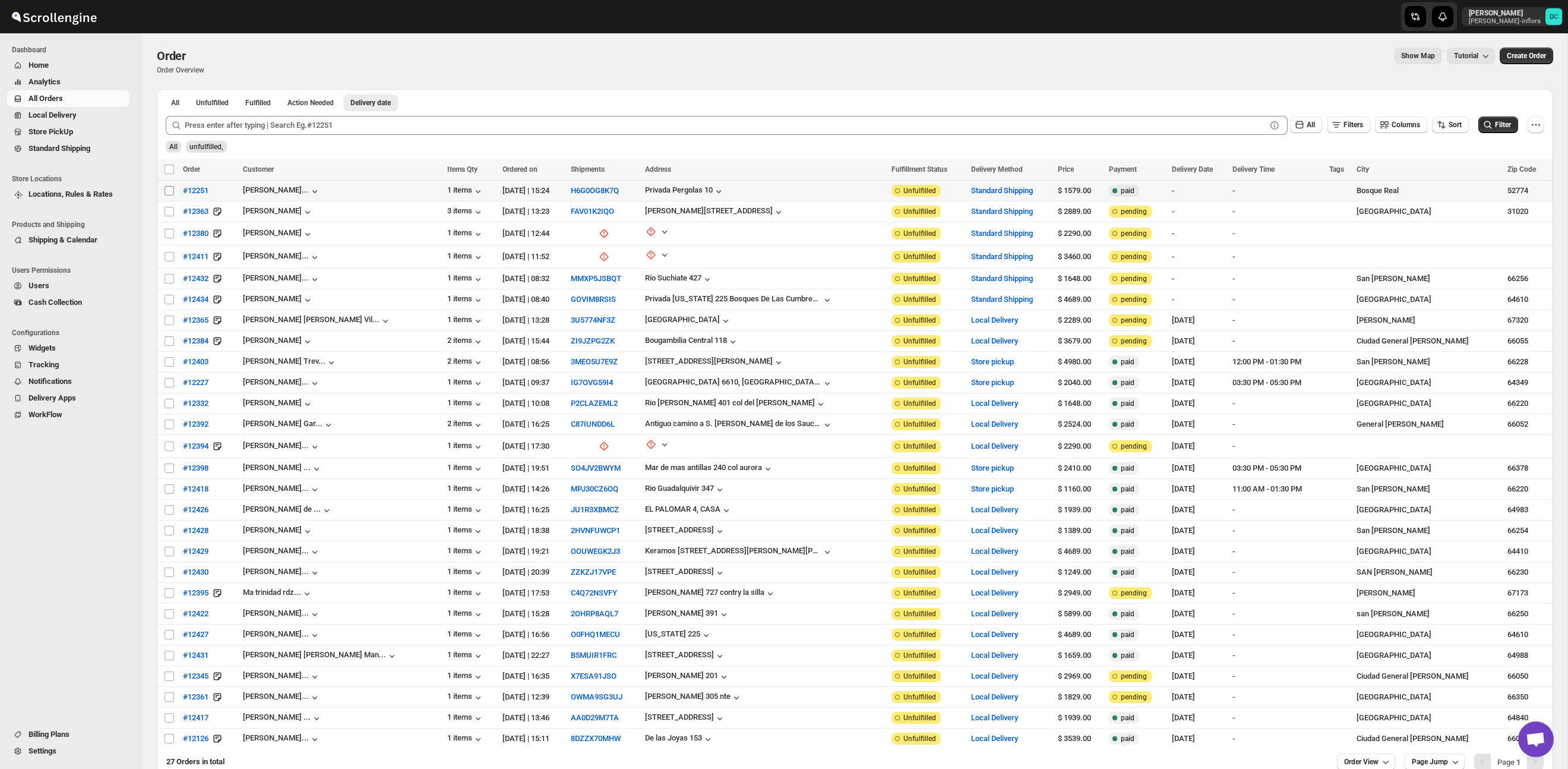
click at [166, 193] on input "Select order" at bounding box center [169, 191] width 10 height 10
checkbox input "true"
drag, startPoint x: 170, startPoint y: 212, endPoint x: 252, endPoint y: 156, distance: 99.3
click at [170, 212] on input "Select order" at bounding box center [169, 212] width 10 height 10
checkbox input "true"
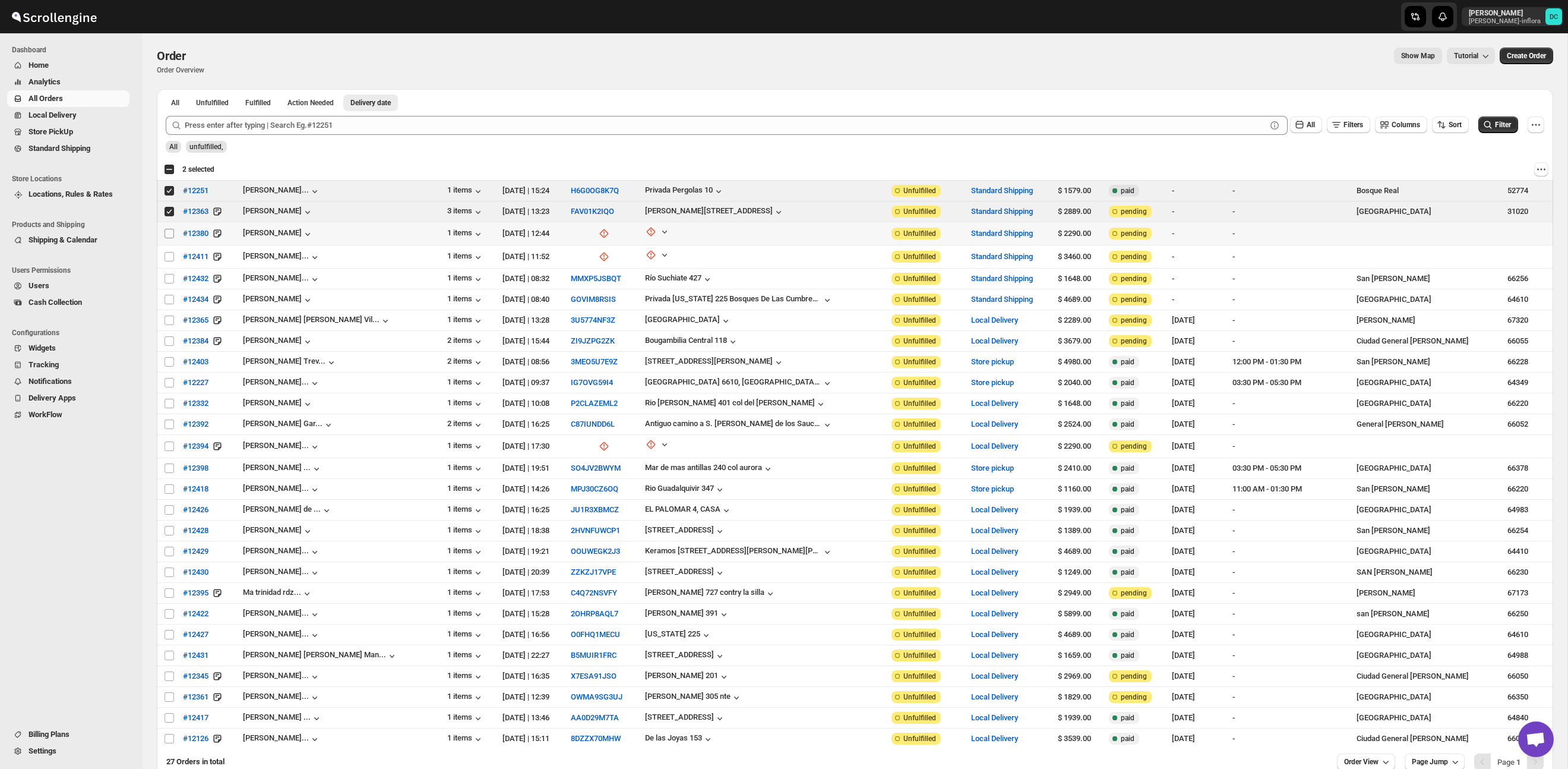
click at [171, 232] on input "Select order" at bounding box center [169, 233] width 10 height 10
checkbox input "true"
click at [166, 253] on input "Select order" at bounding box center [169, 257] width 10 height 10
checkbox input "true"
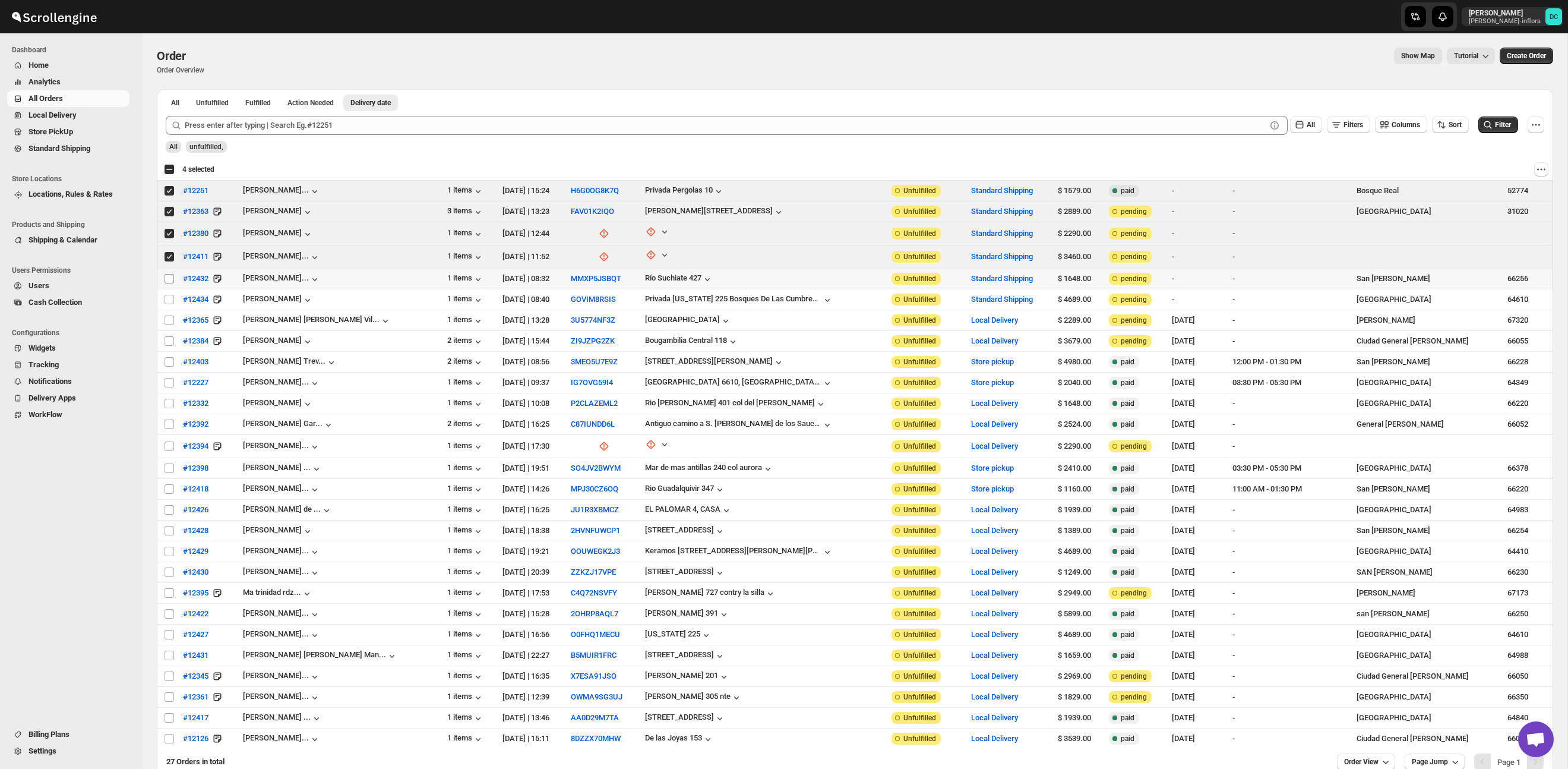
click at [166, 278] on input "Select order" at bounding box center [169, 279] width 10 height 10
checkbox input "true"
click at [166, 169] on div "Select all 27 orders 5 selected" at bounding box center [189, 169] width 50 height 11
checkbox input "true"
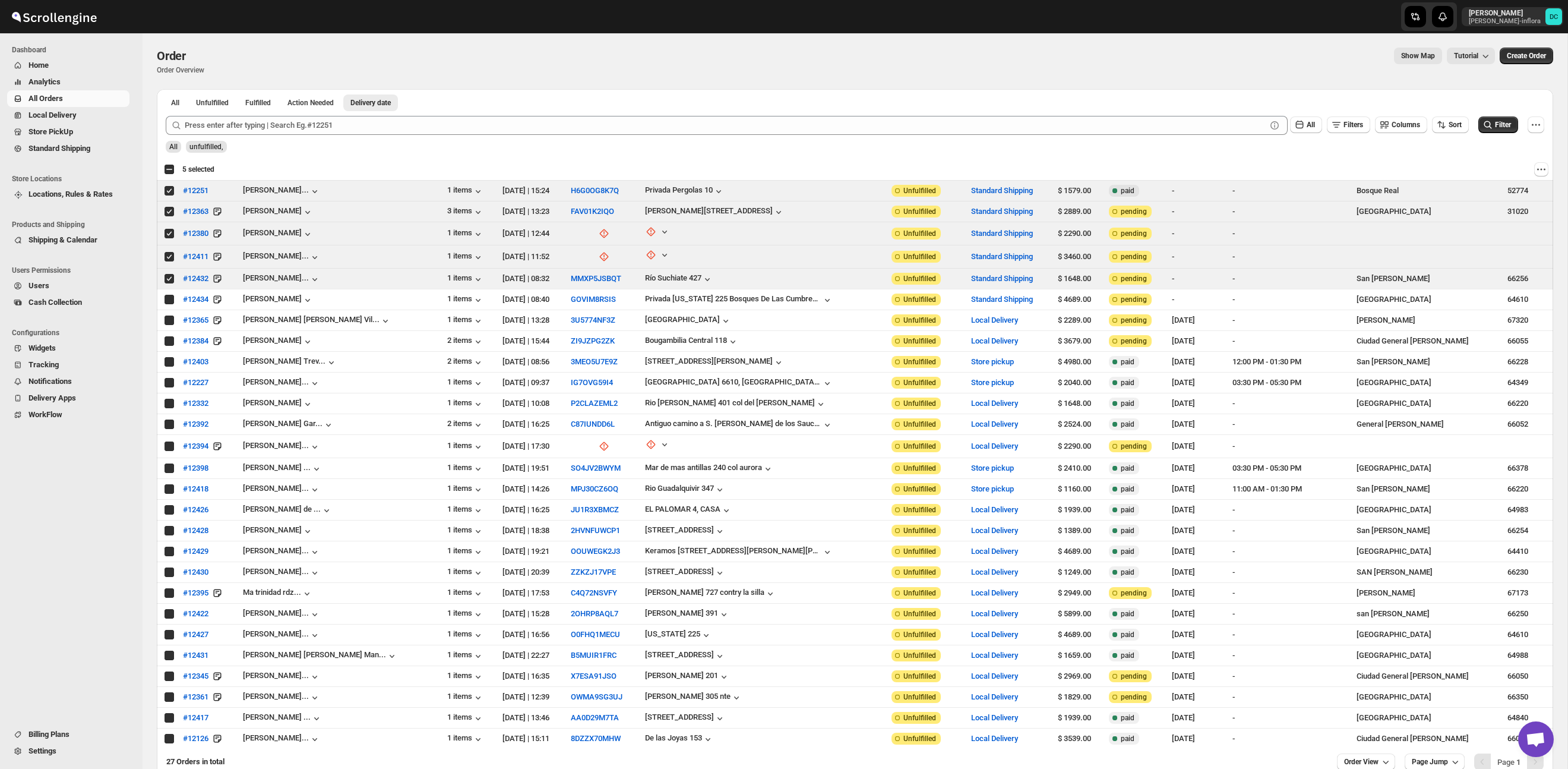
checkbox input "true"
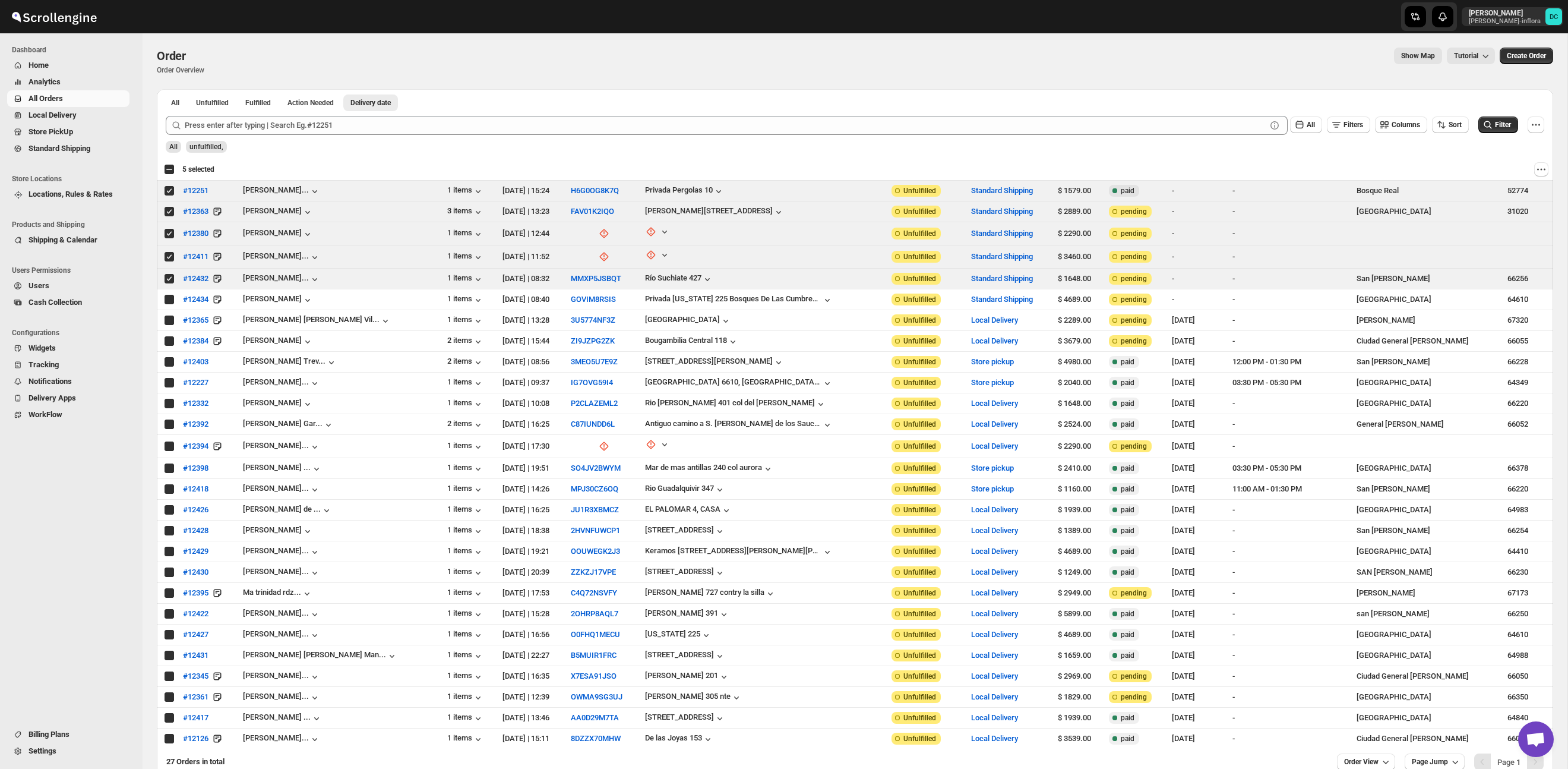
checkbox input "true"
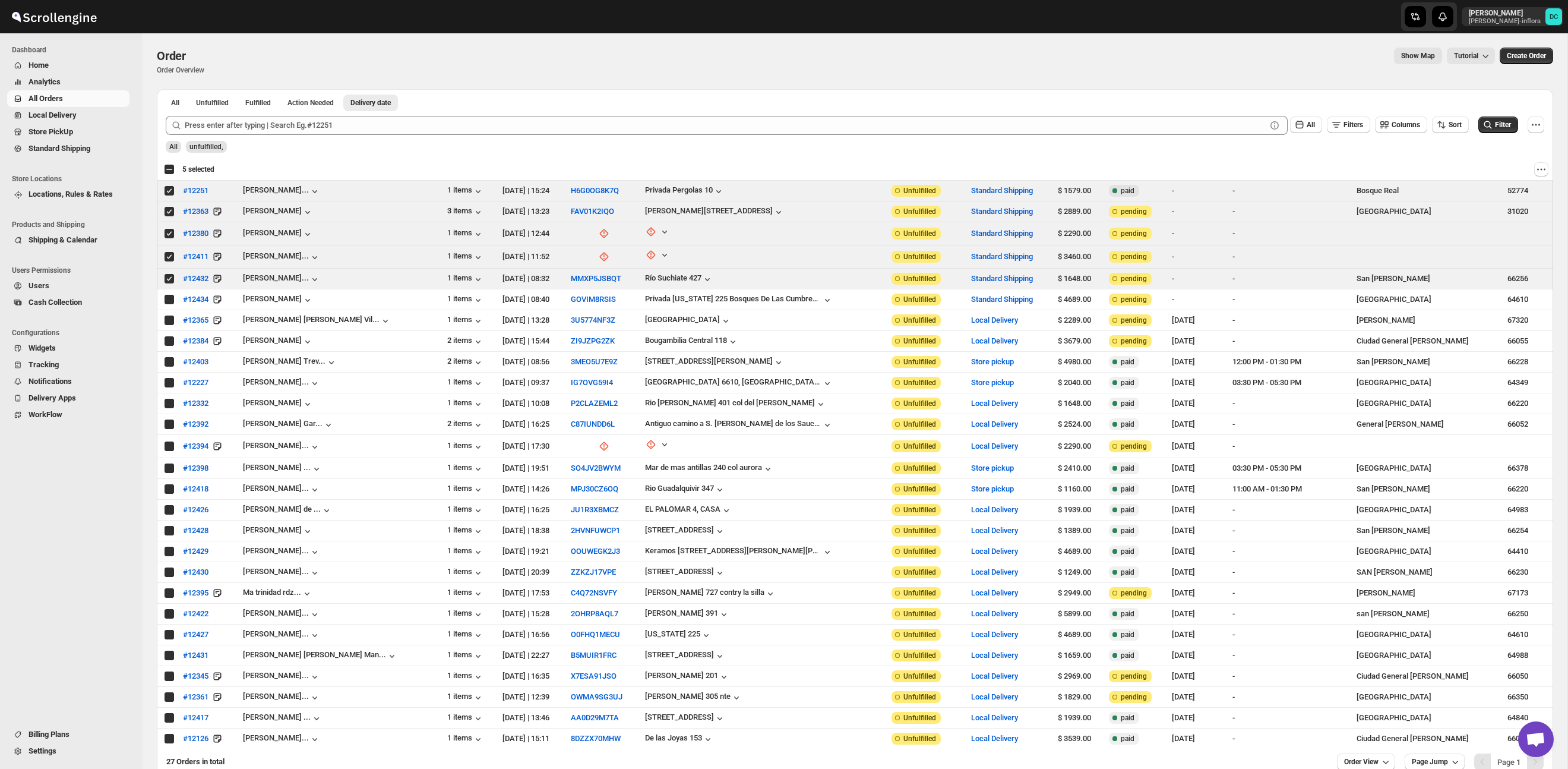
checkbox input "true"
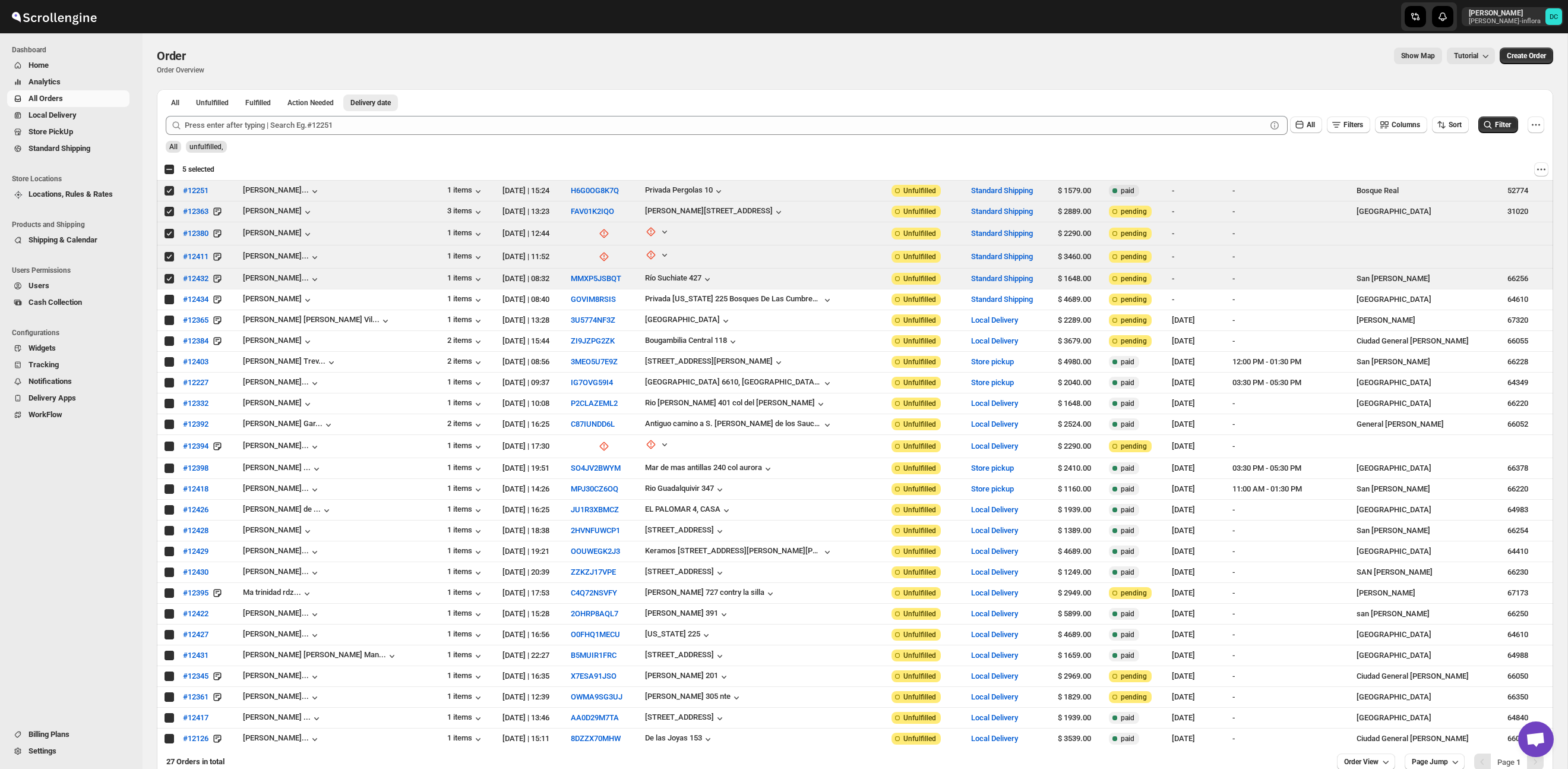
checkbox input "true"
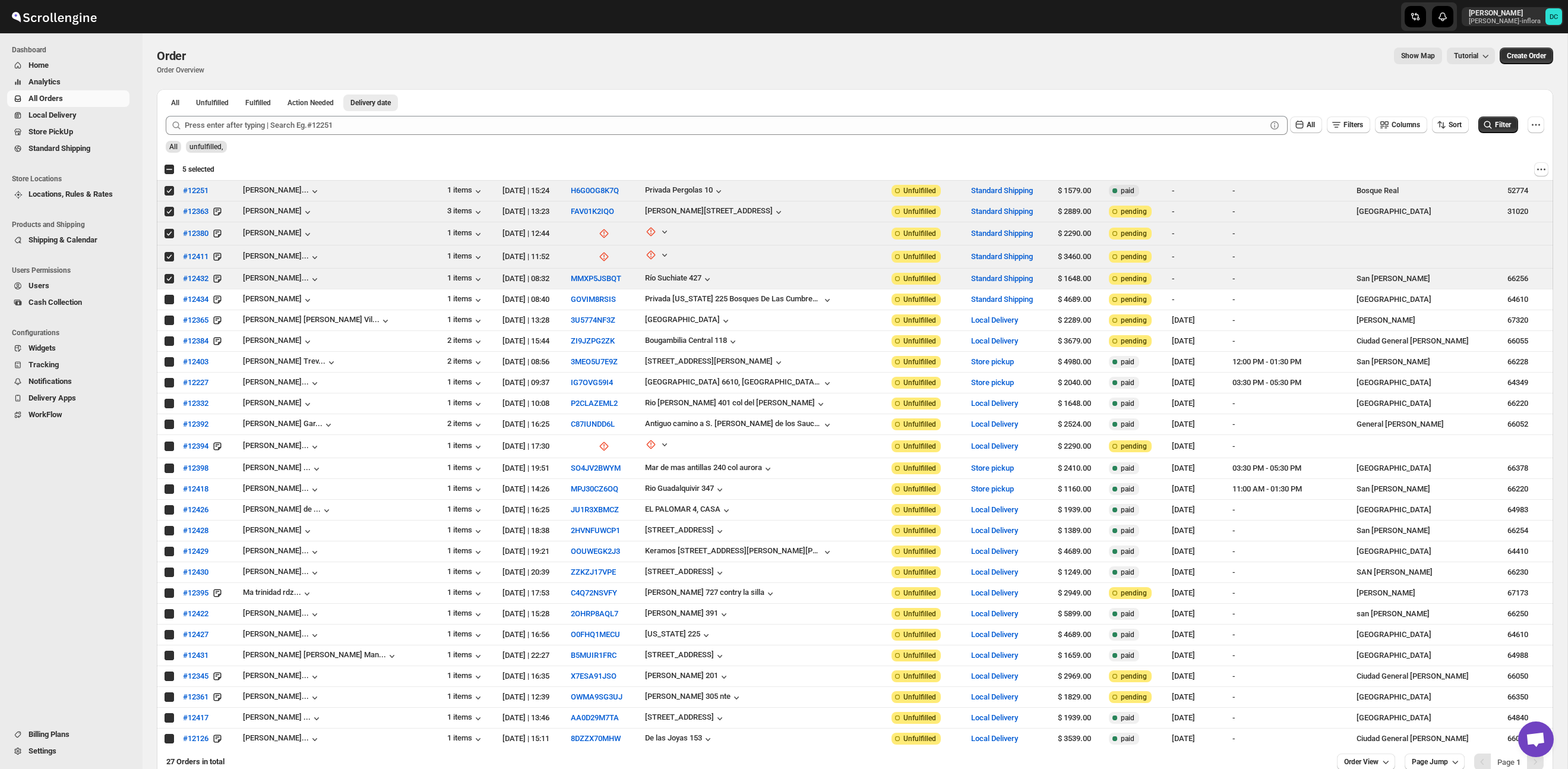
checkbox input "true"
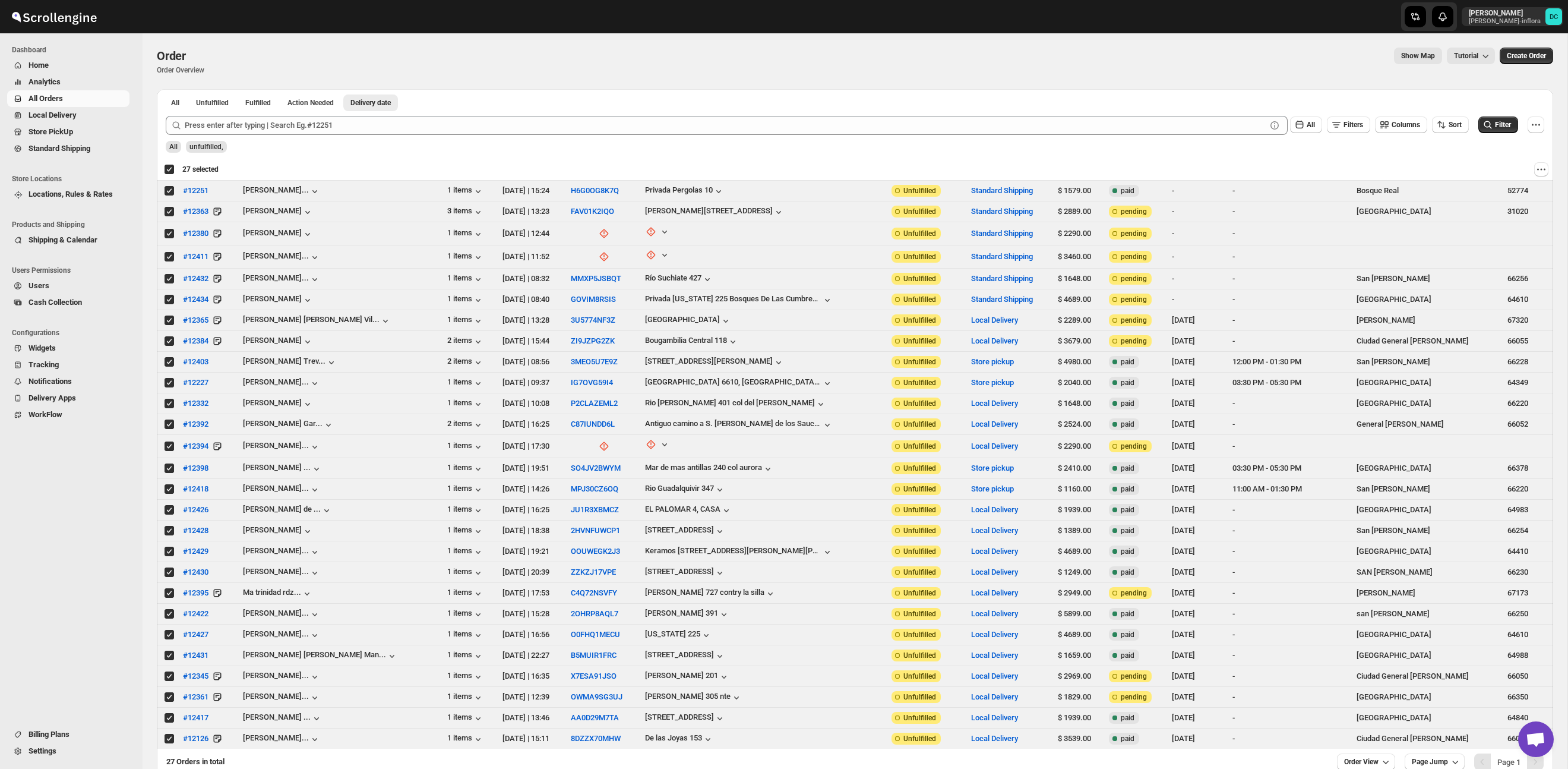
click at [166, 169] on div "Deselect all 27 orders 27 selected" at bounding box center [191, 169] width 54 height 11
checkbox input "false"
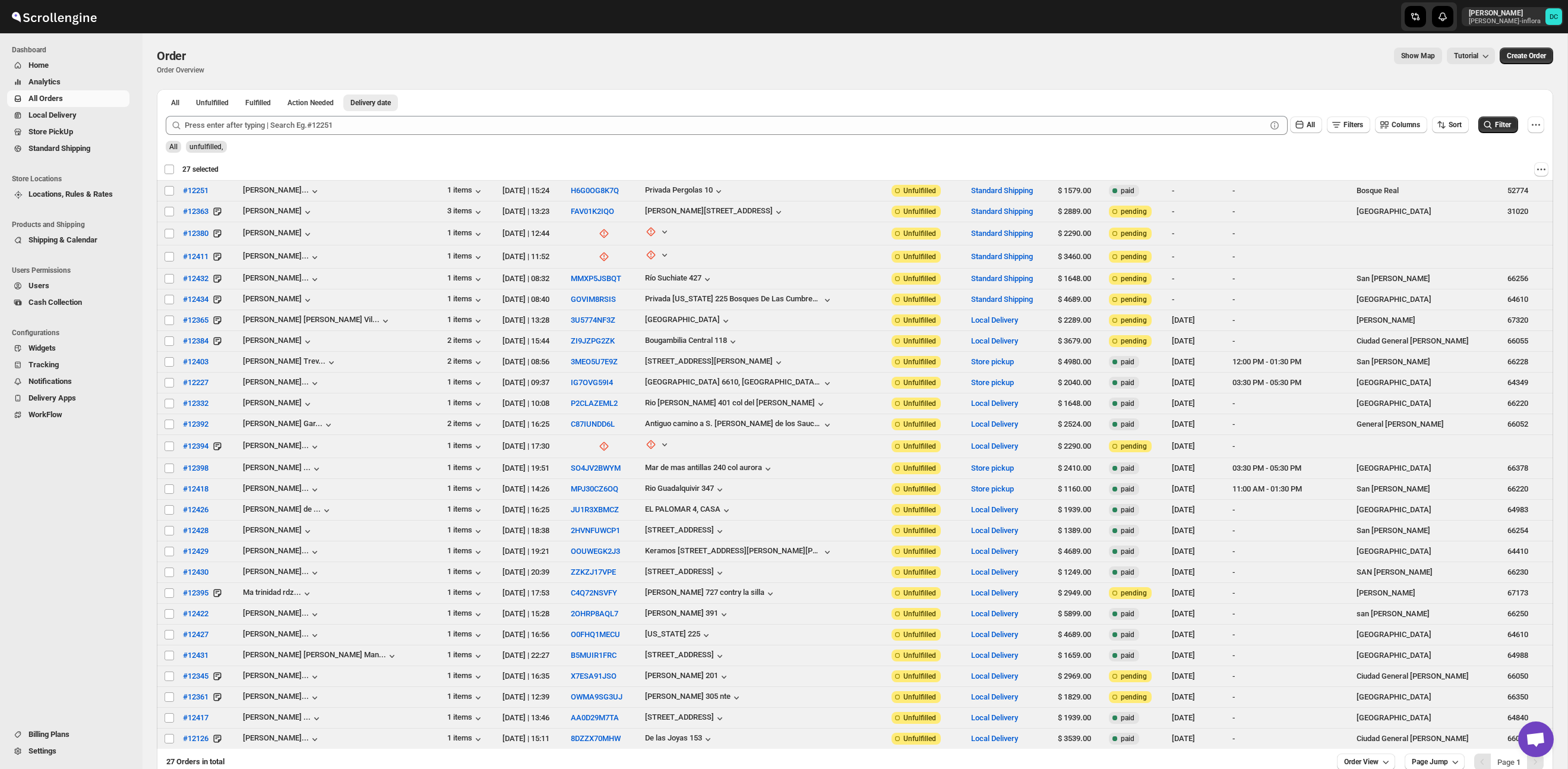
checkbox input "false"
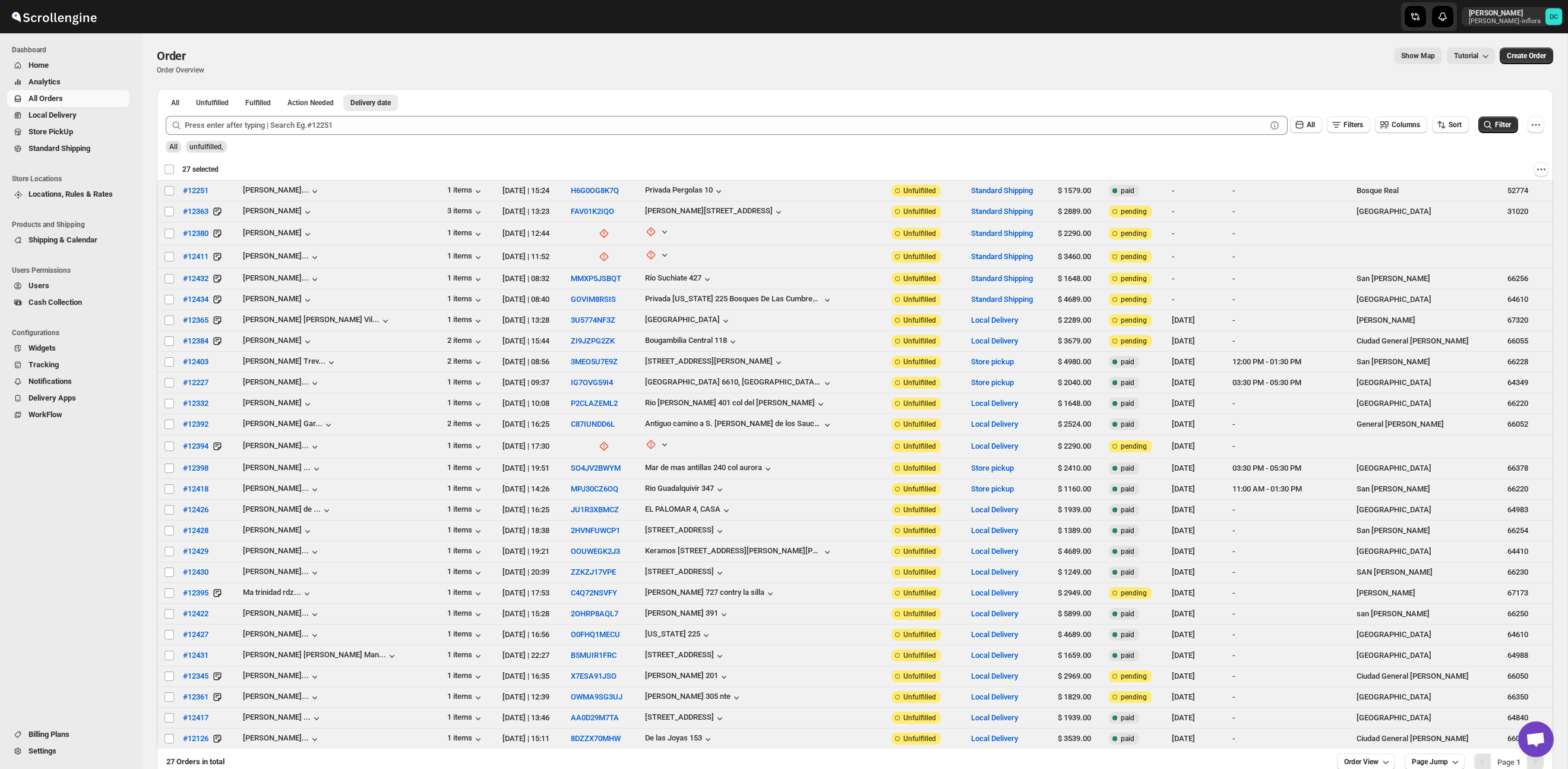
checkbox input "false"
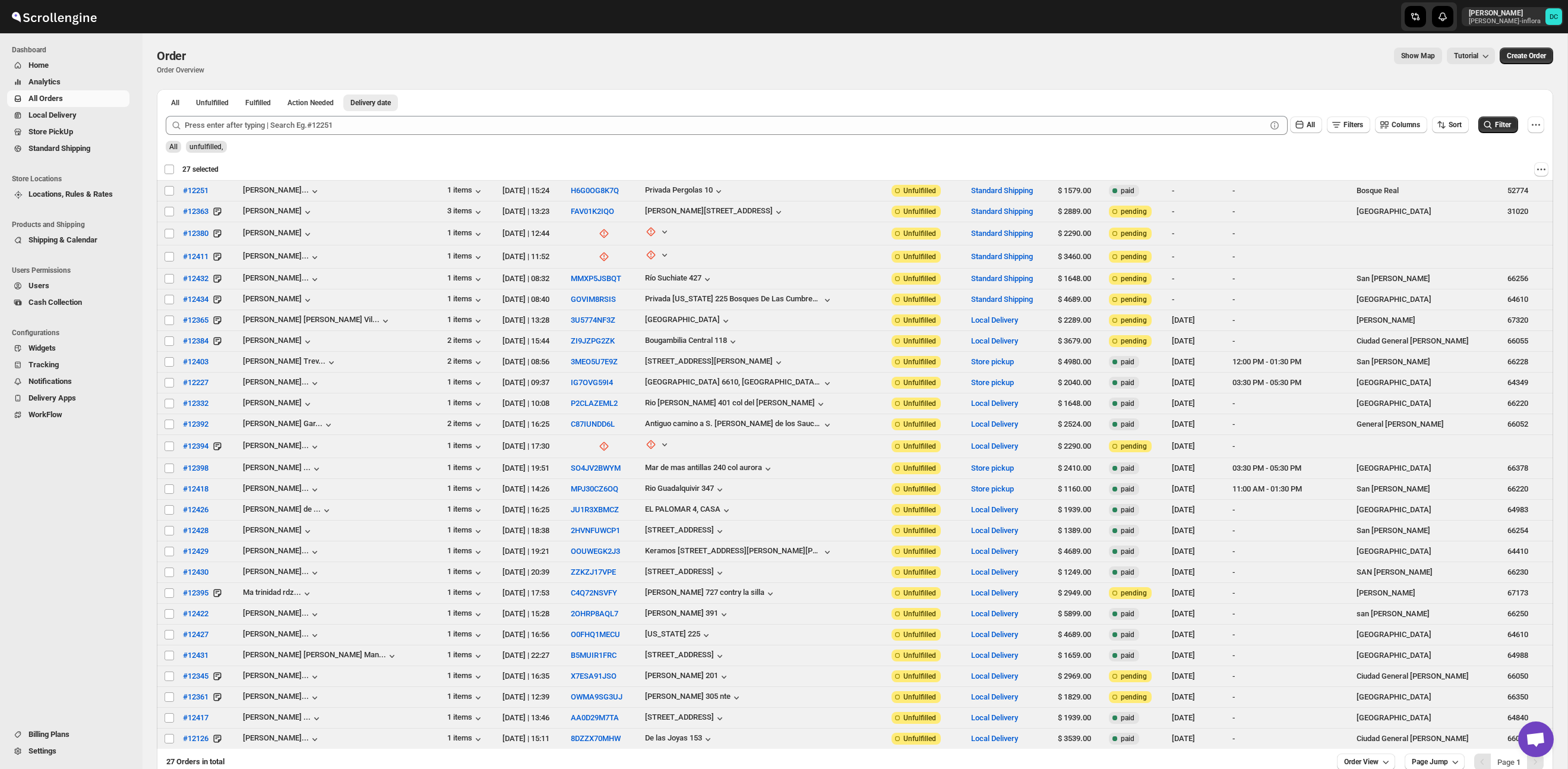
checkbox input "false"
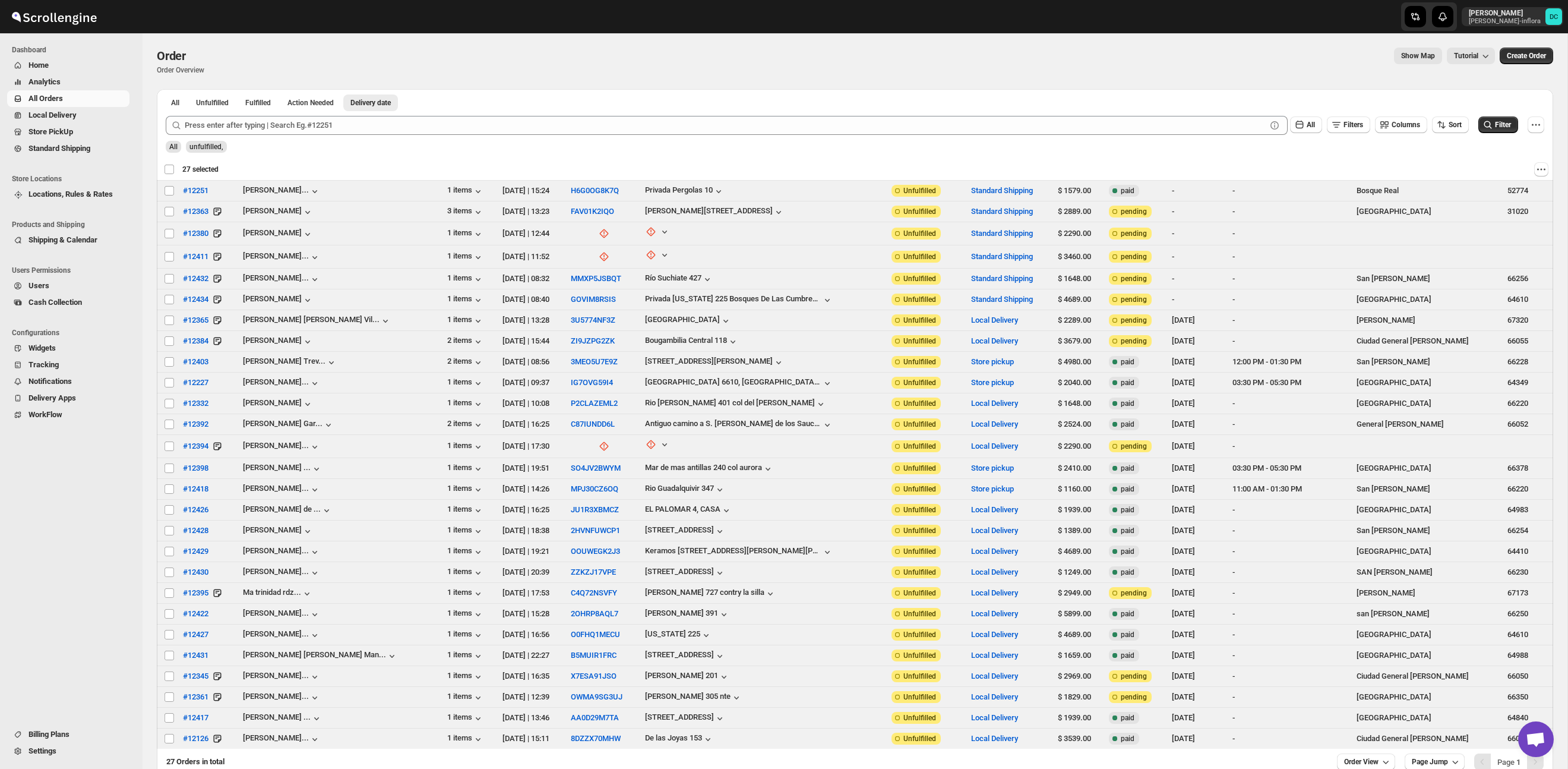
checkbox input "false"
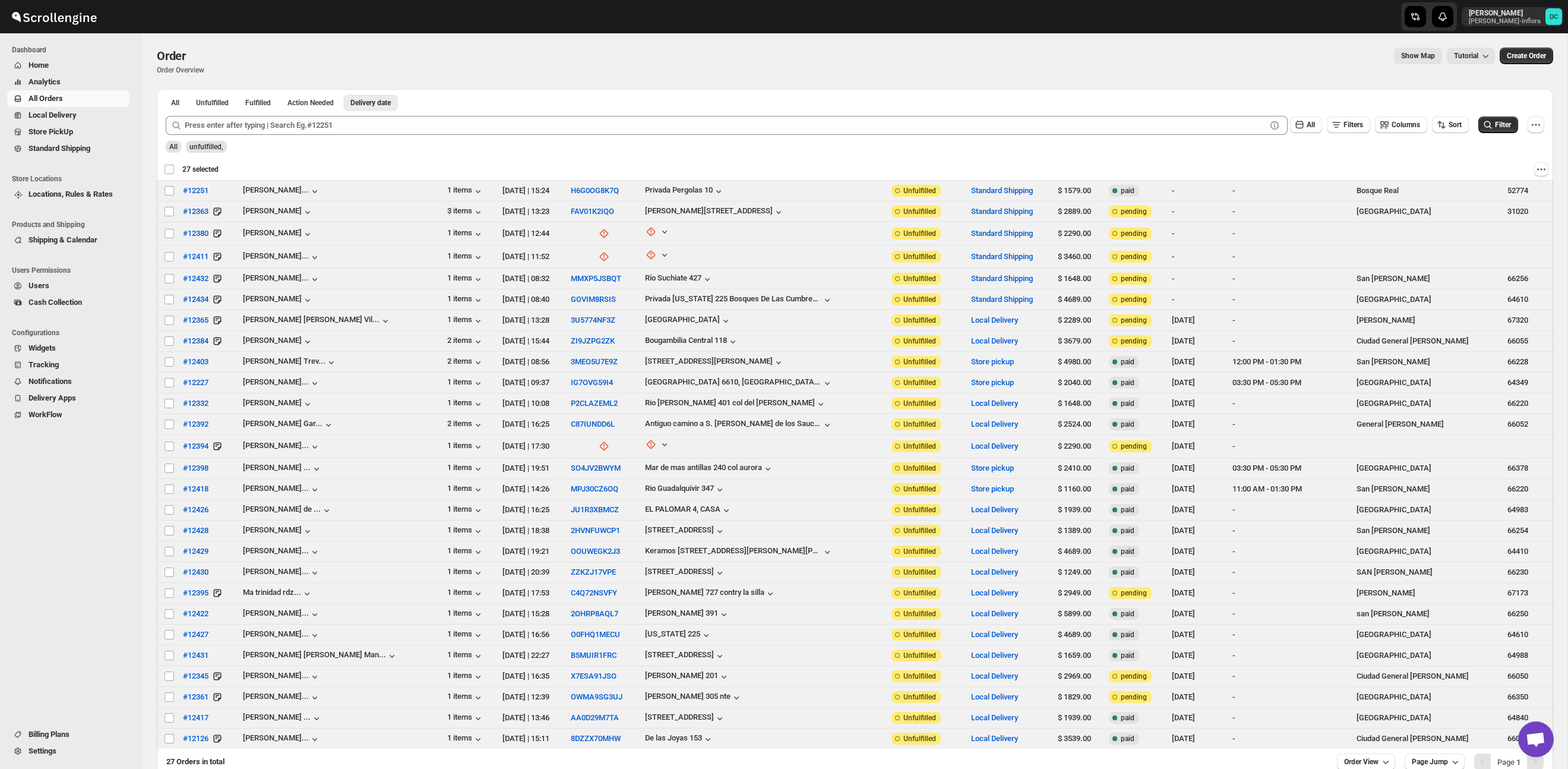
checkbox input "false"
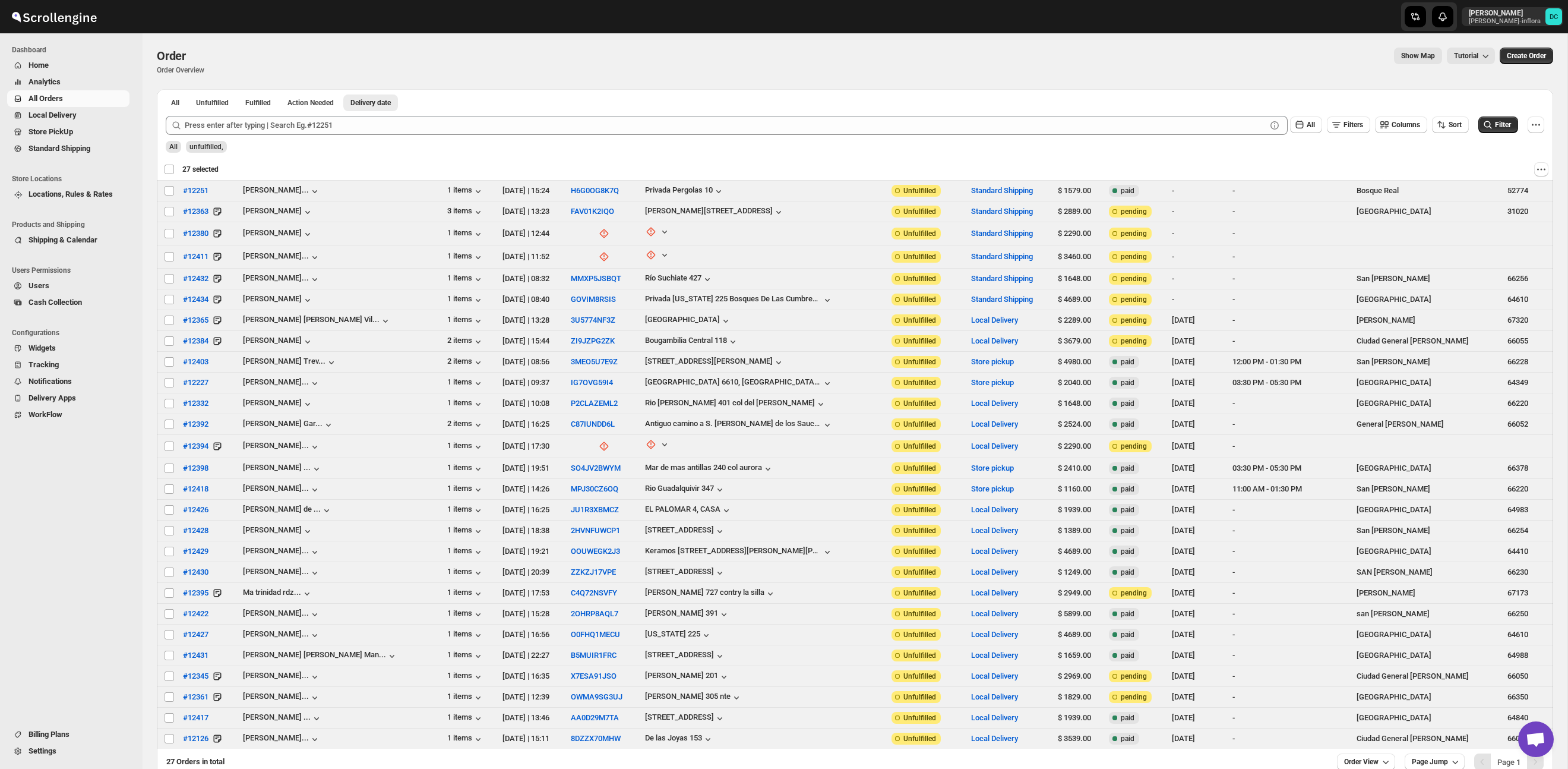
checkbox input "false"
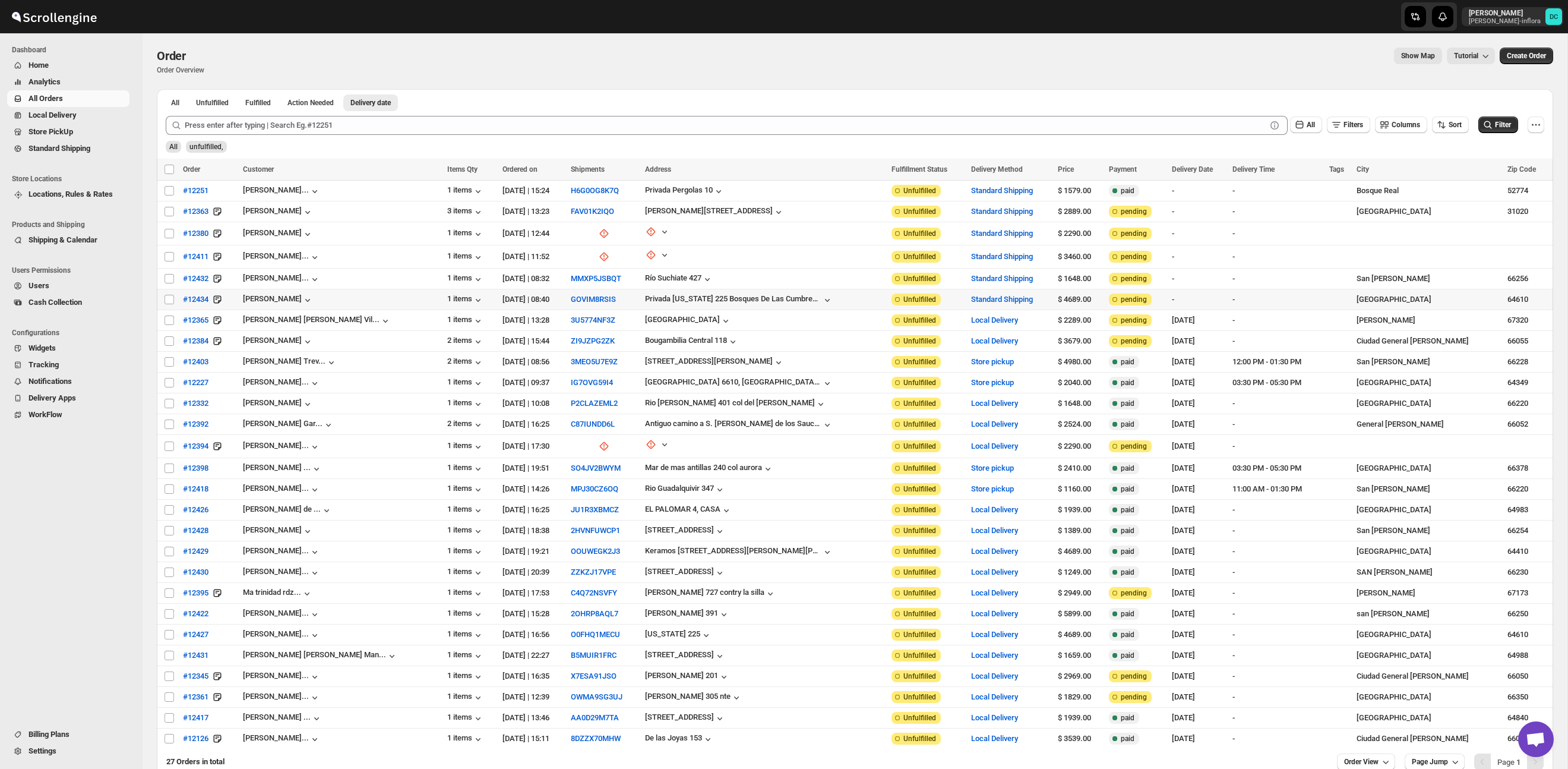
click at [168, 297] on input "Select order" at bounding box center [169, 299] width 10 height 10
checkbox input "true"
click at [1541, 166] on icon "Actions" at bounding box center [1542, 169] width 12 height 12
click at [1507, 190] on span "Archive Selected Order(s)" at bounding box center [1497, 193] width 89 height 9
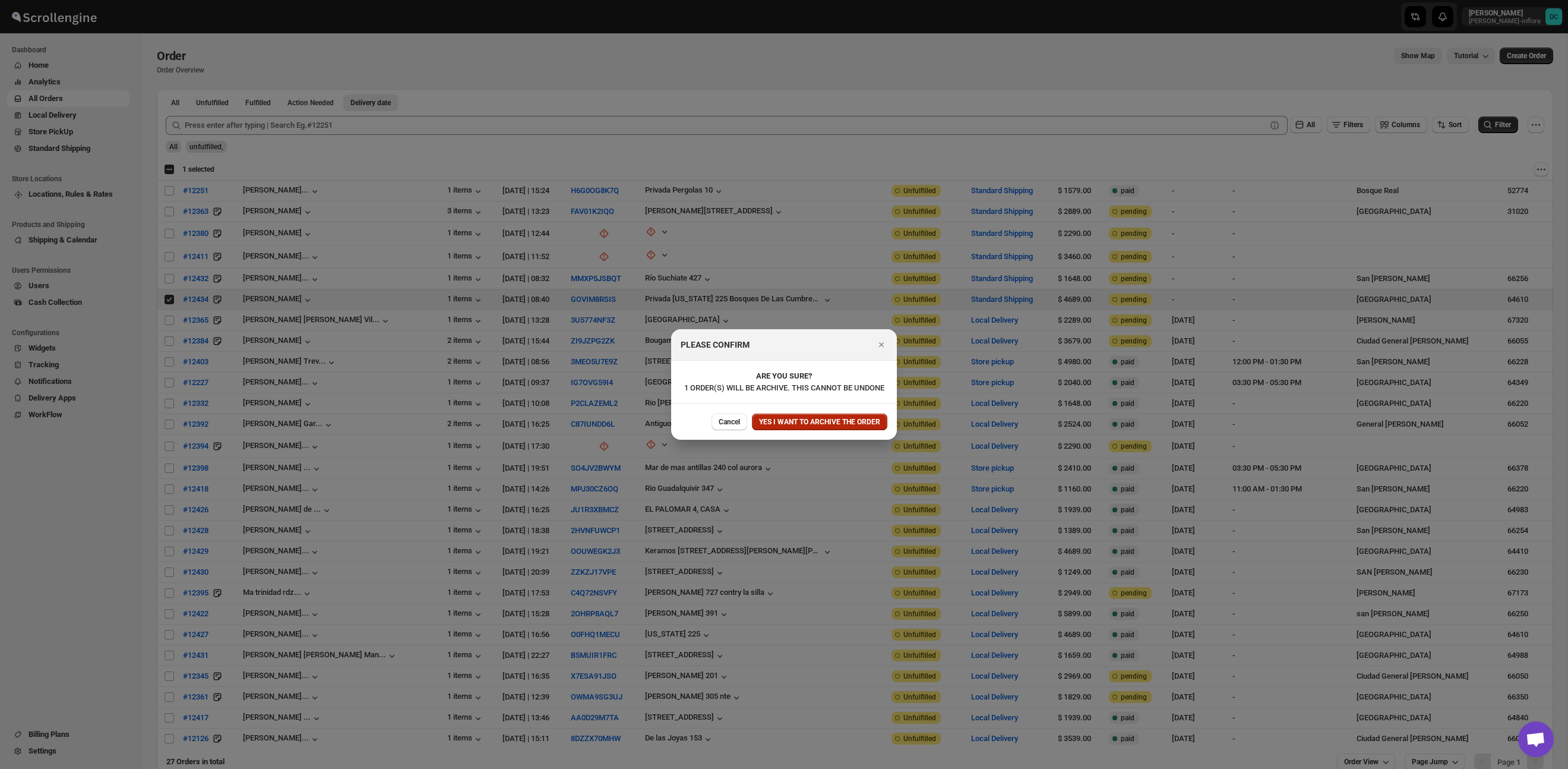
click at [824, 424] on span "YES I WANT TO ARCHIVE THE ORDER" at bounding box center [819, 422] width 121 height 10
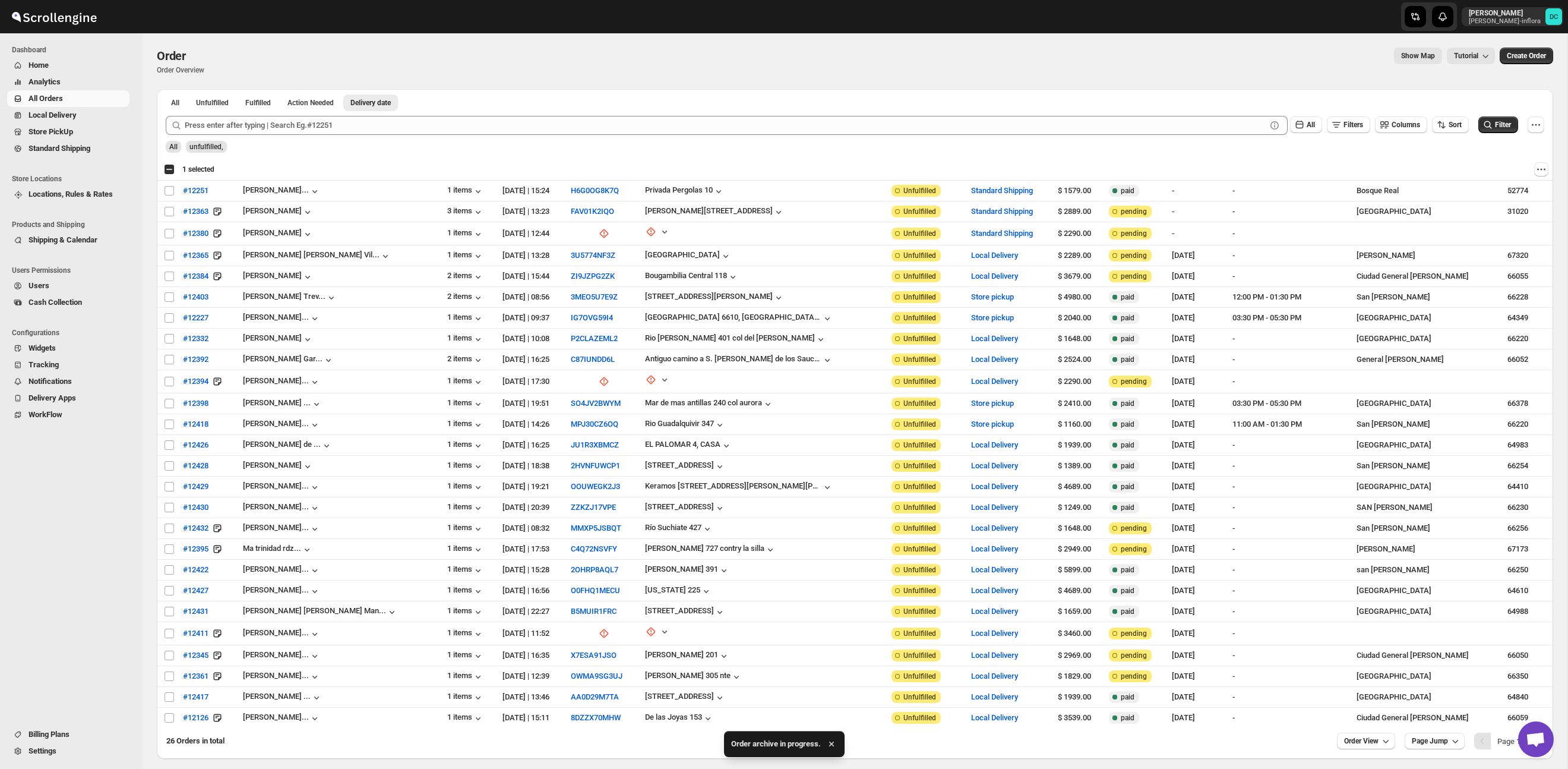
click at [170, 168] on div "Select all 26 orders 1 selected" at bounding box center [189, 169] width 50 height 11
checkbox input "true"
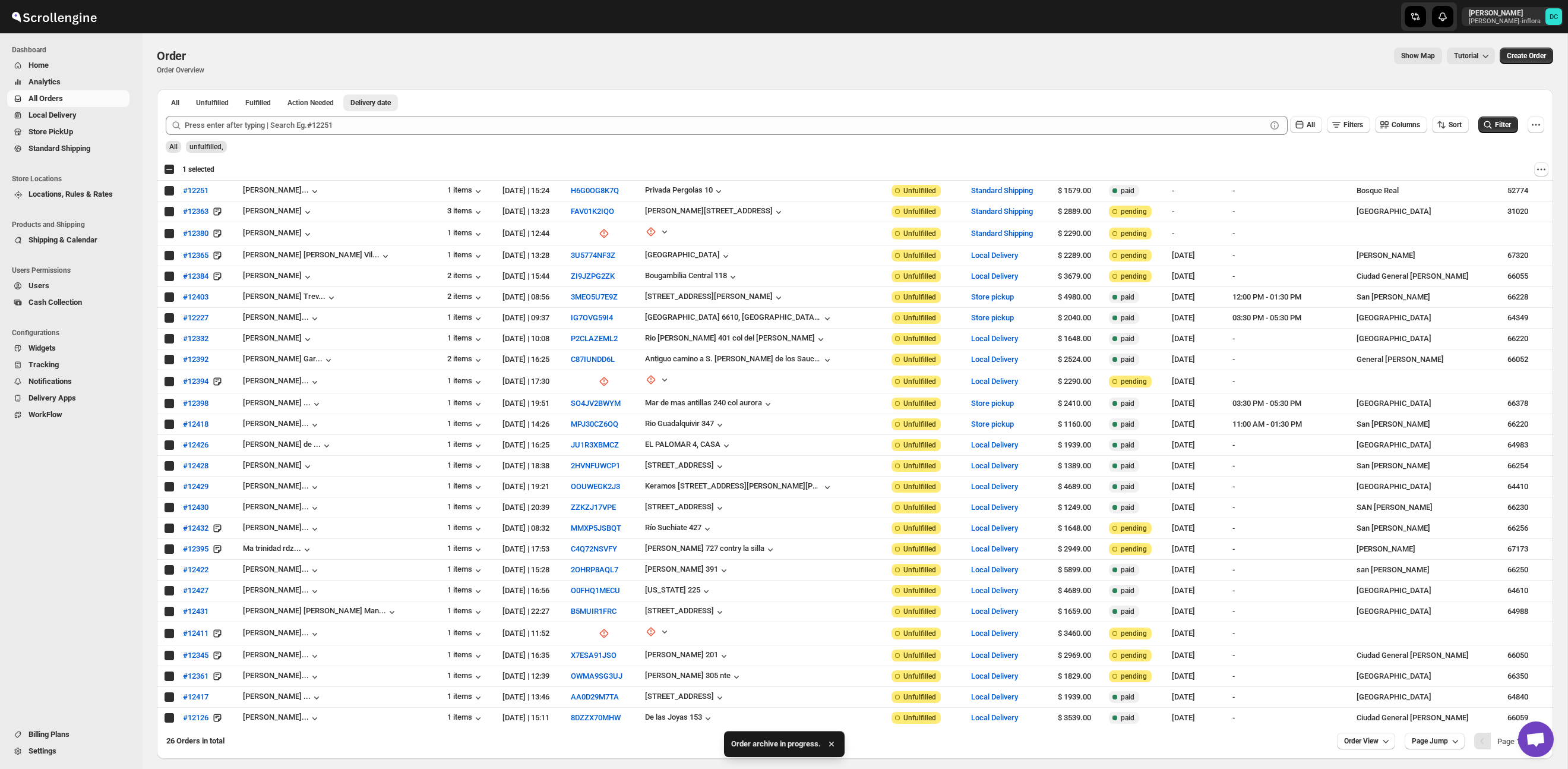
checkbox input "true"
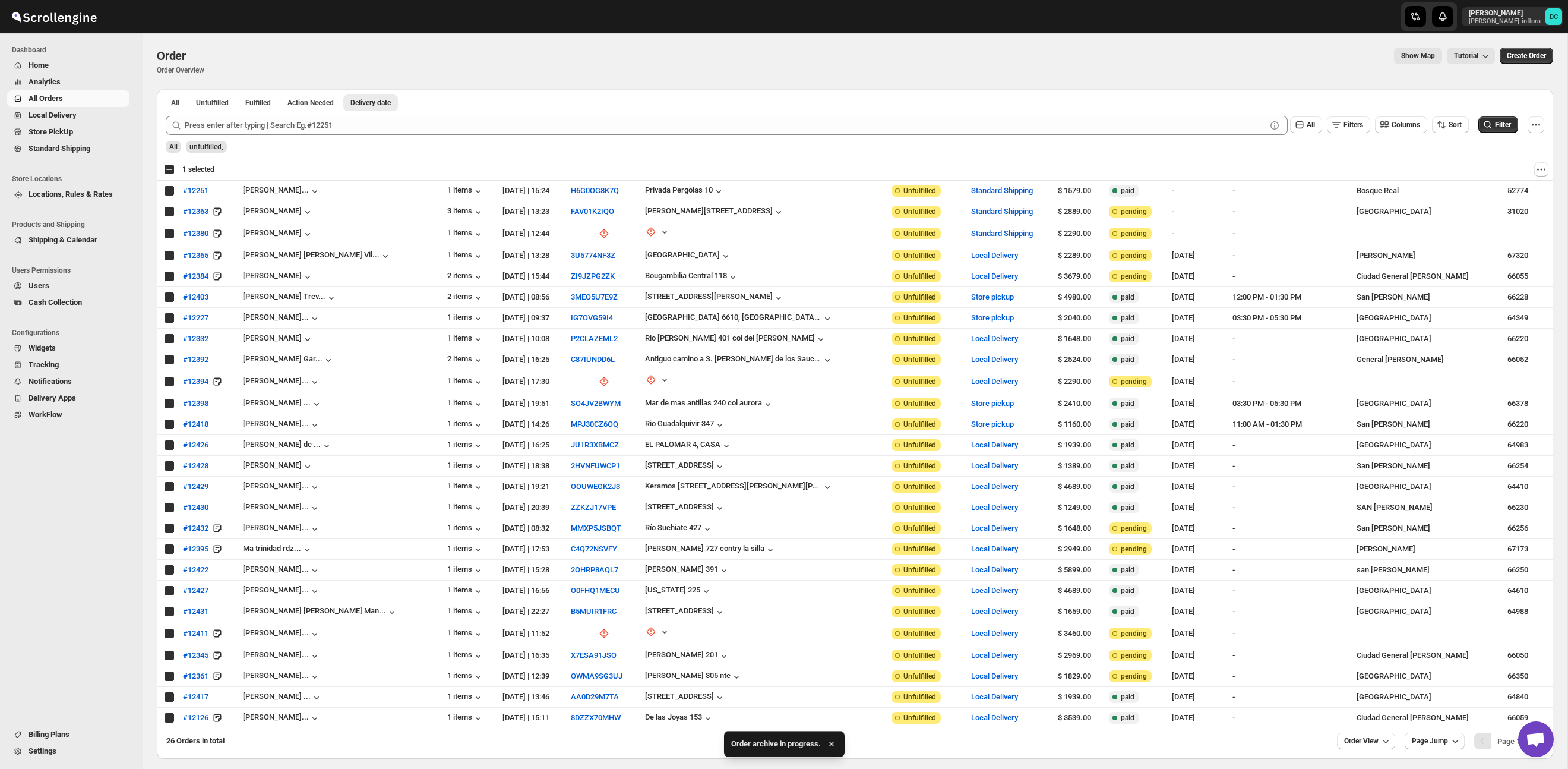
checkbox input "true"
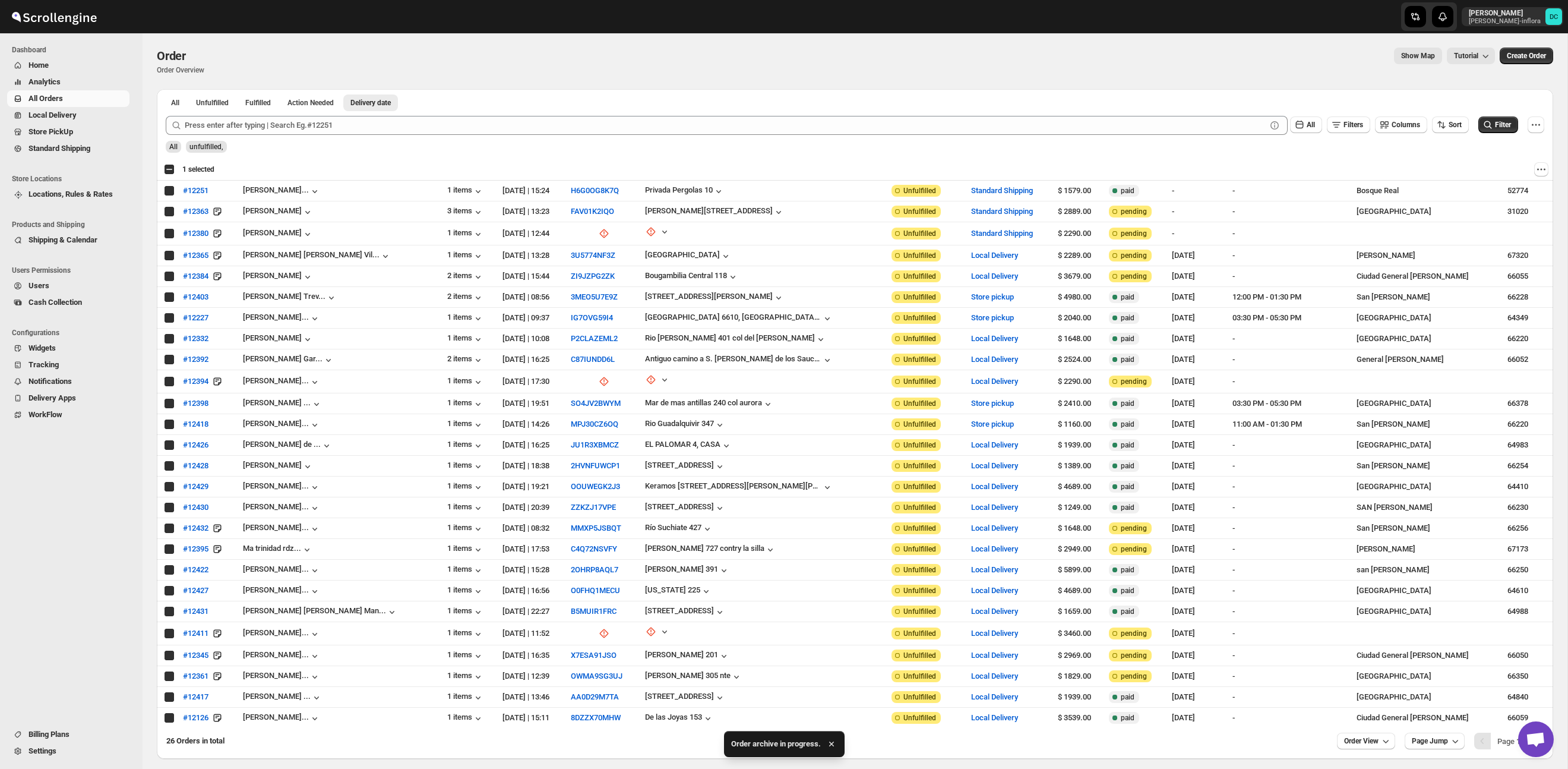
checkbox input "true"
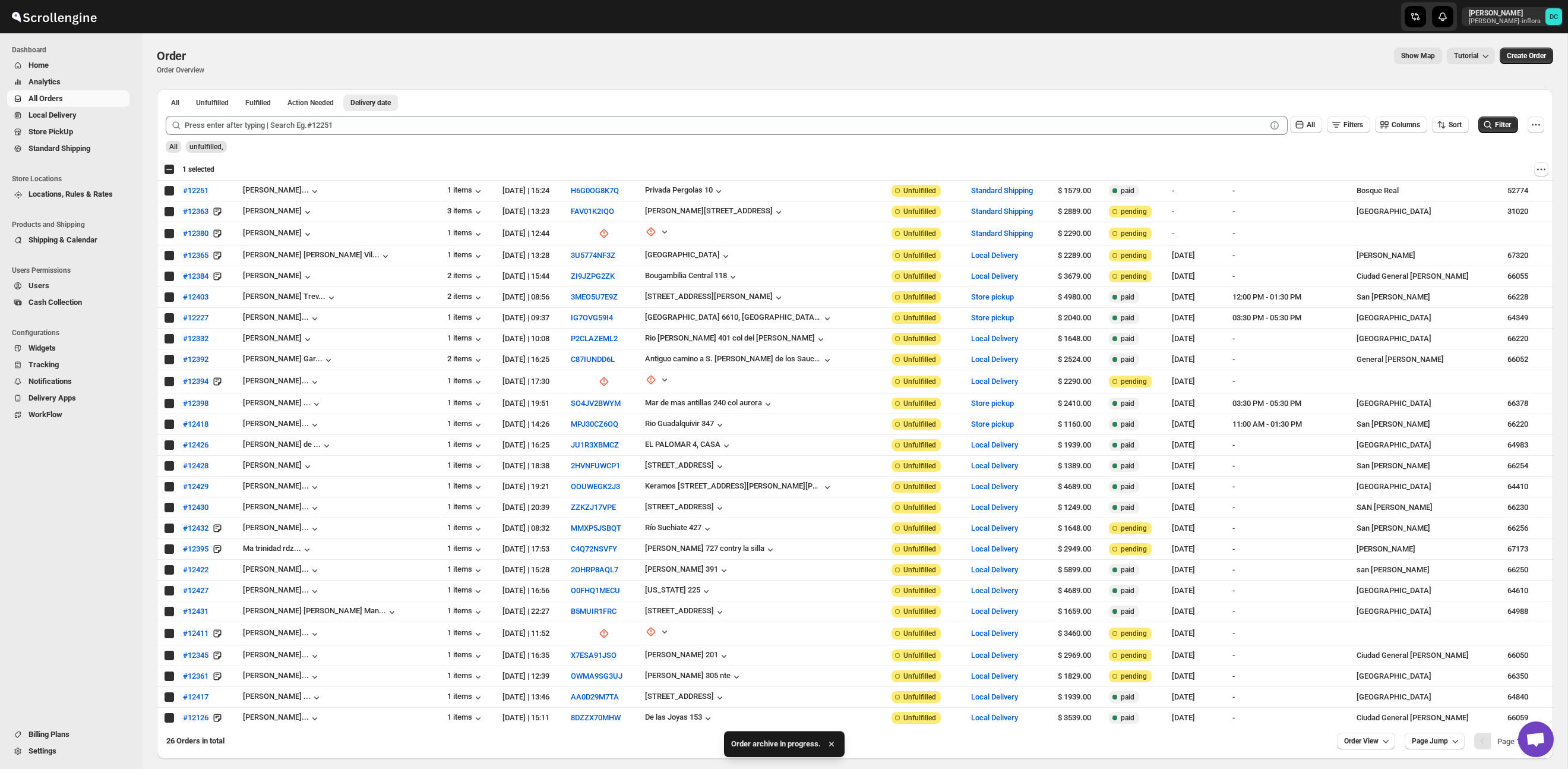
checkbox input "true"
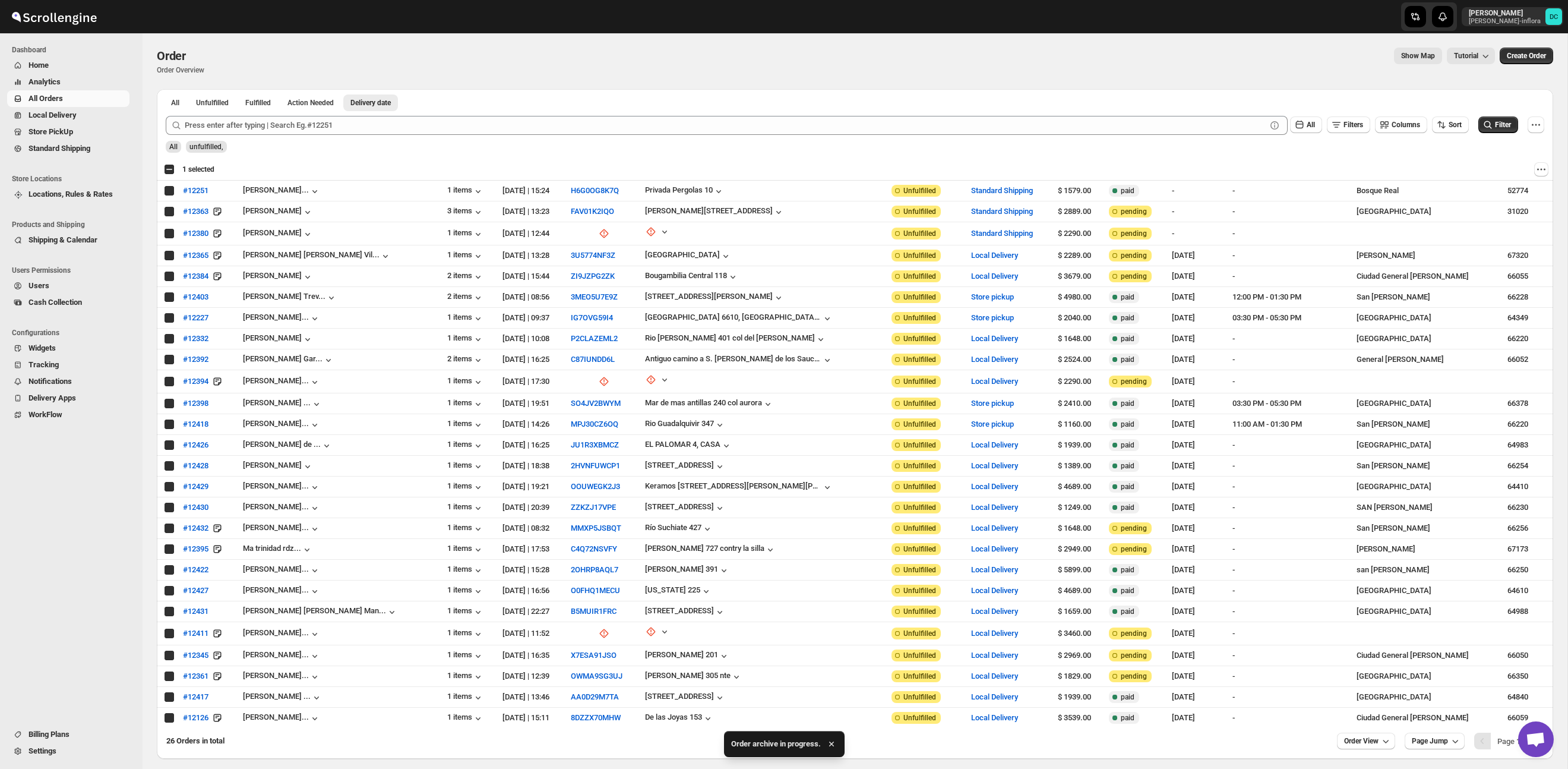
checkbox input "true"
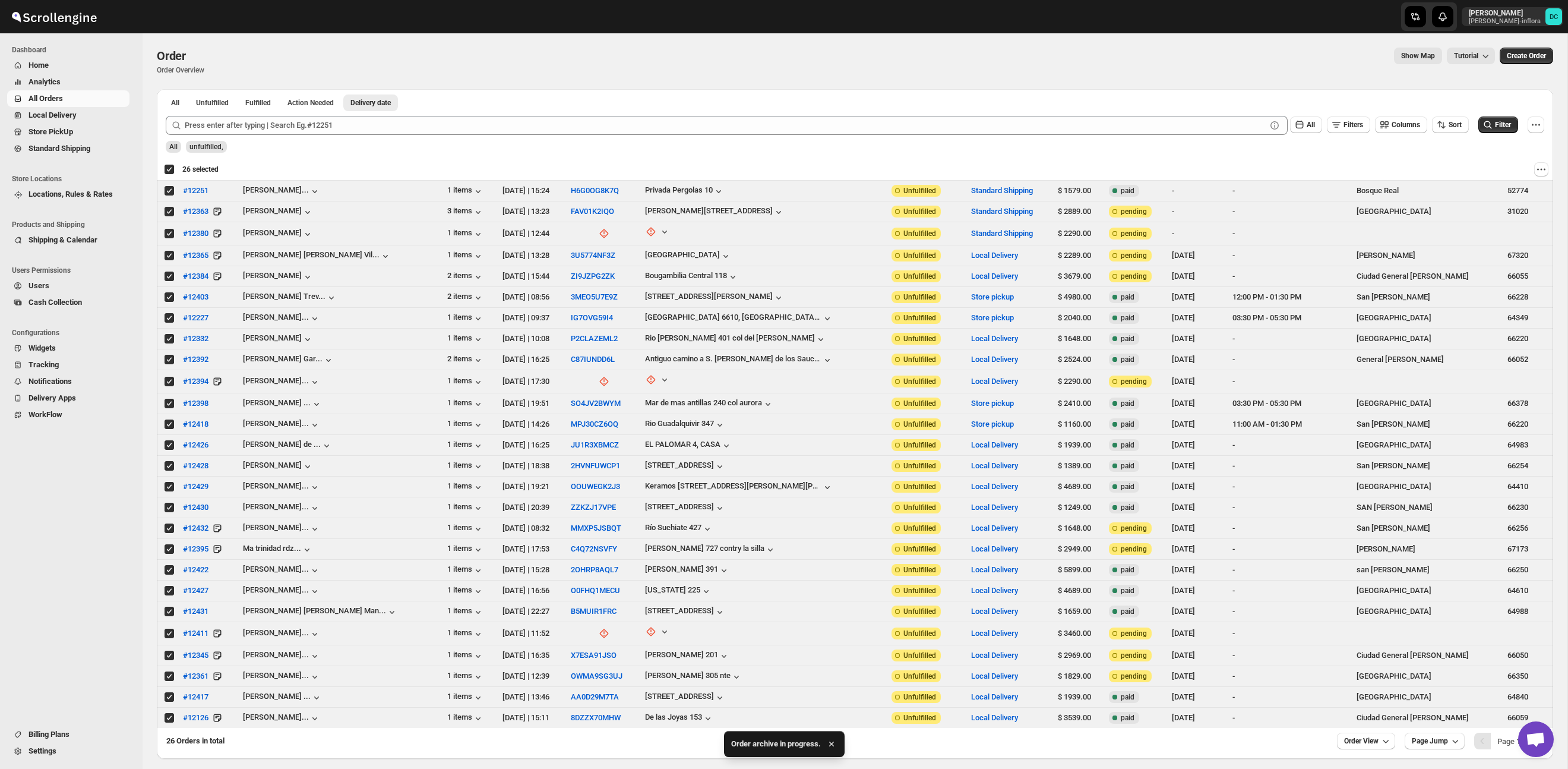
click at [170, 169] on div "Deselect all 26 orders 26 selected" at bounding box center [191, 169] width 54 height 11
checkbox input "false"
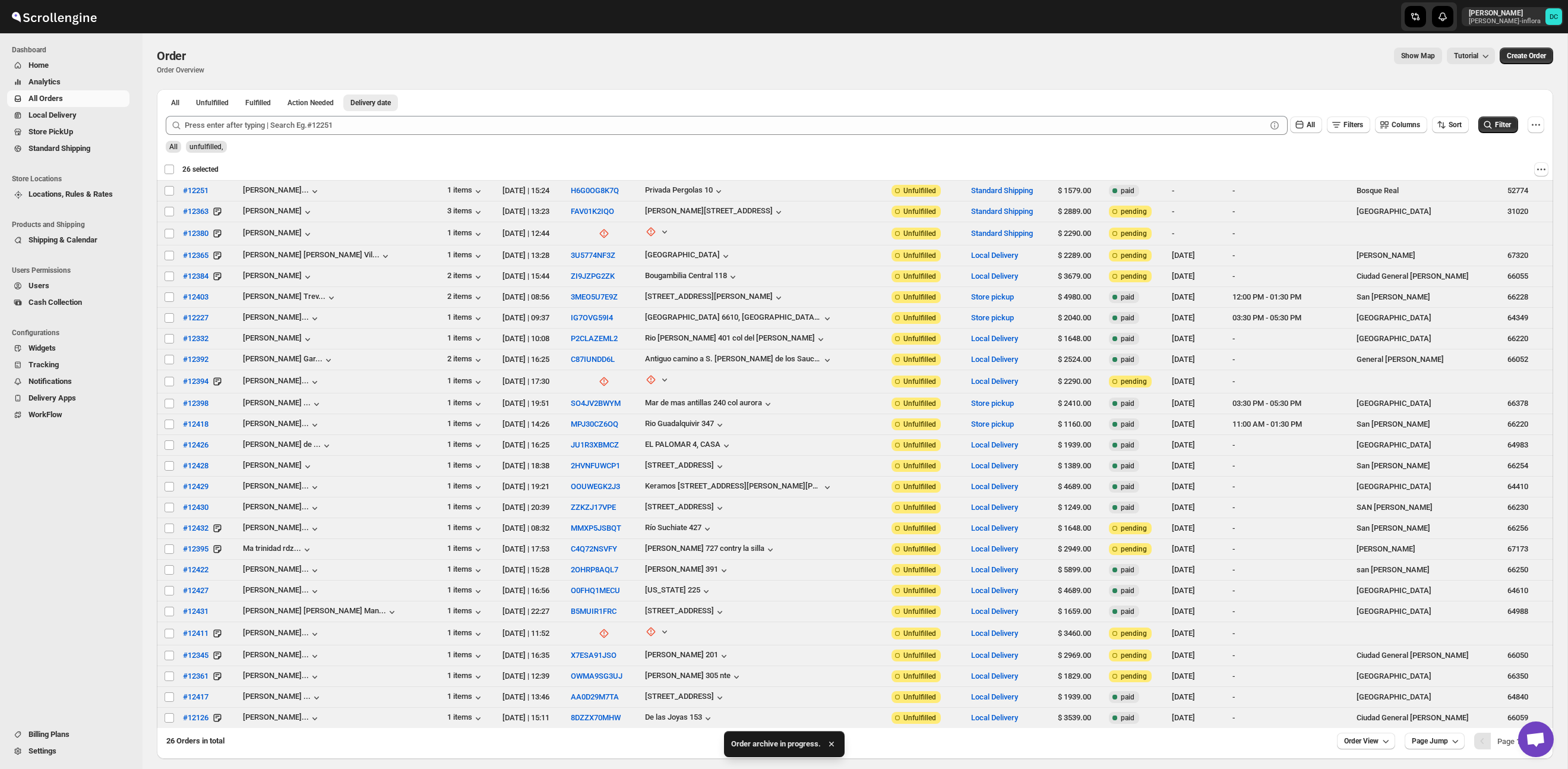
checkbox input "false"
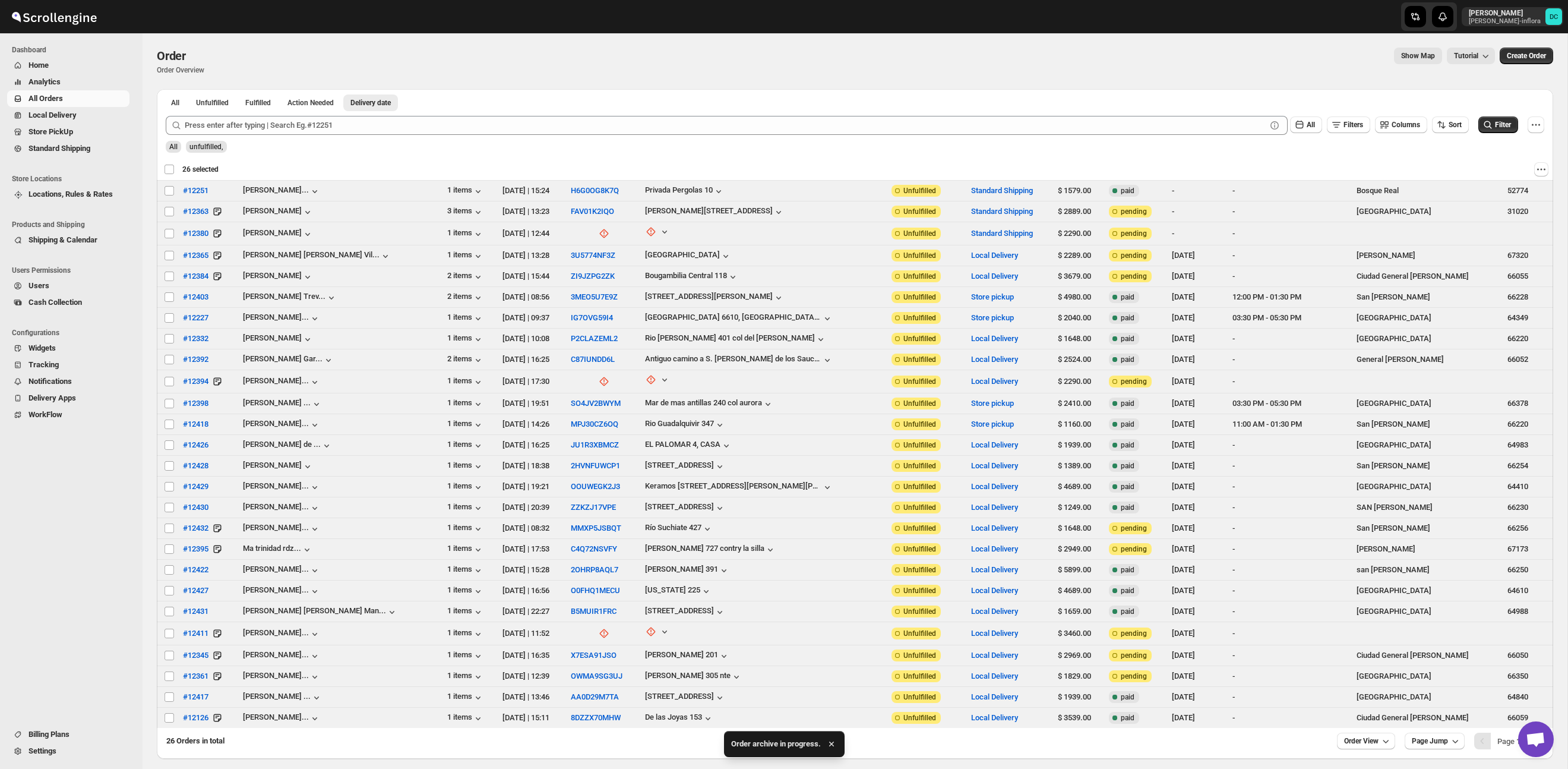
checkbox input "false"
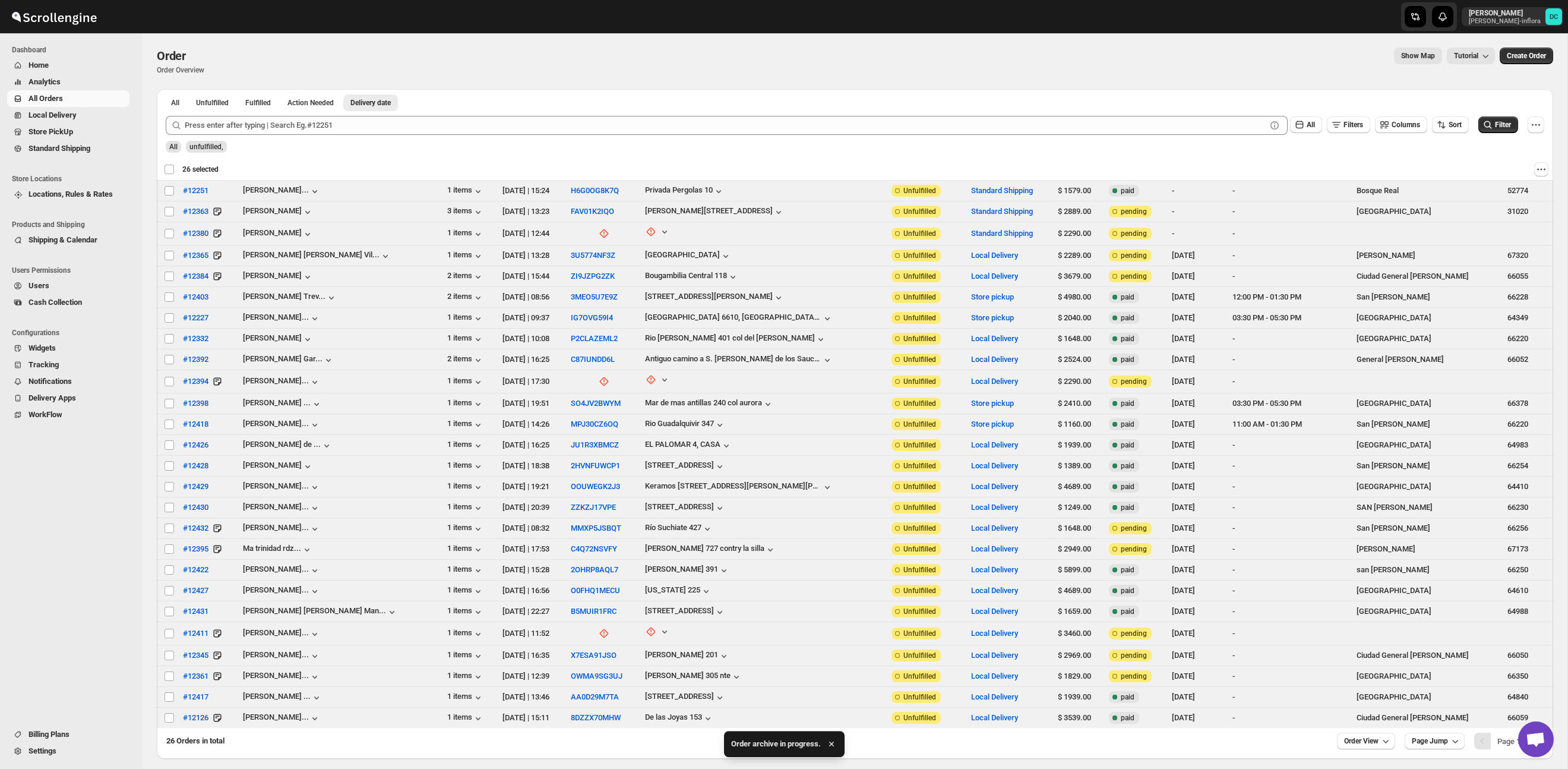
checkbox input "false"
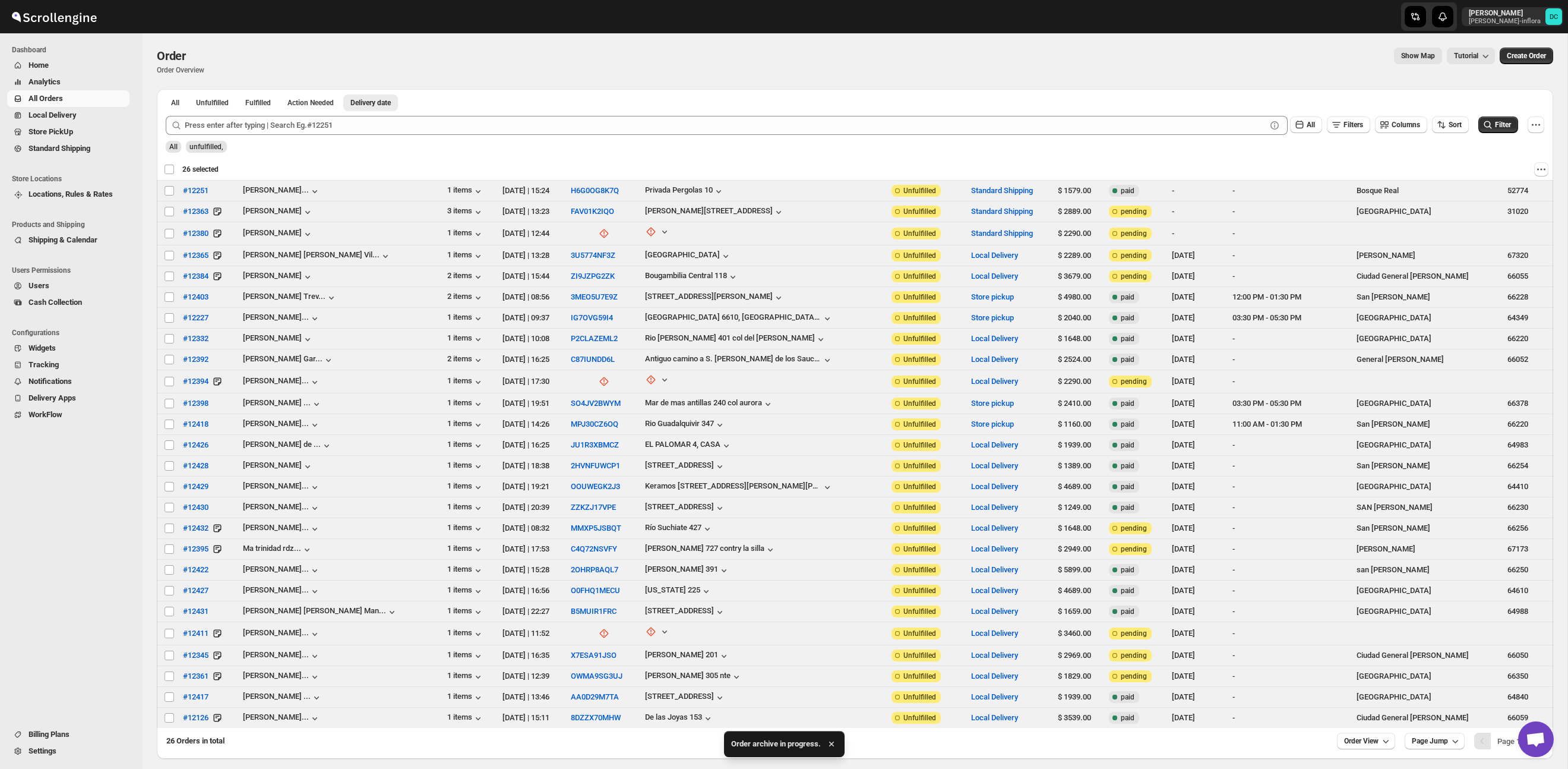
checkbox input "false"
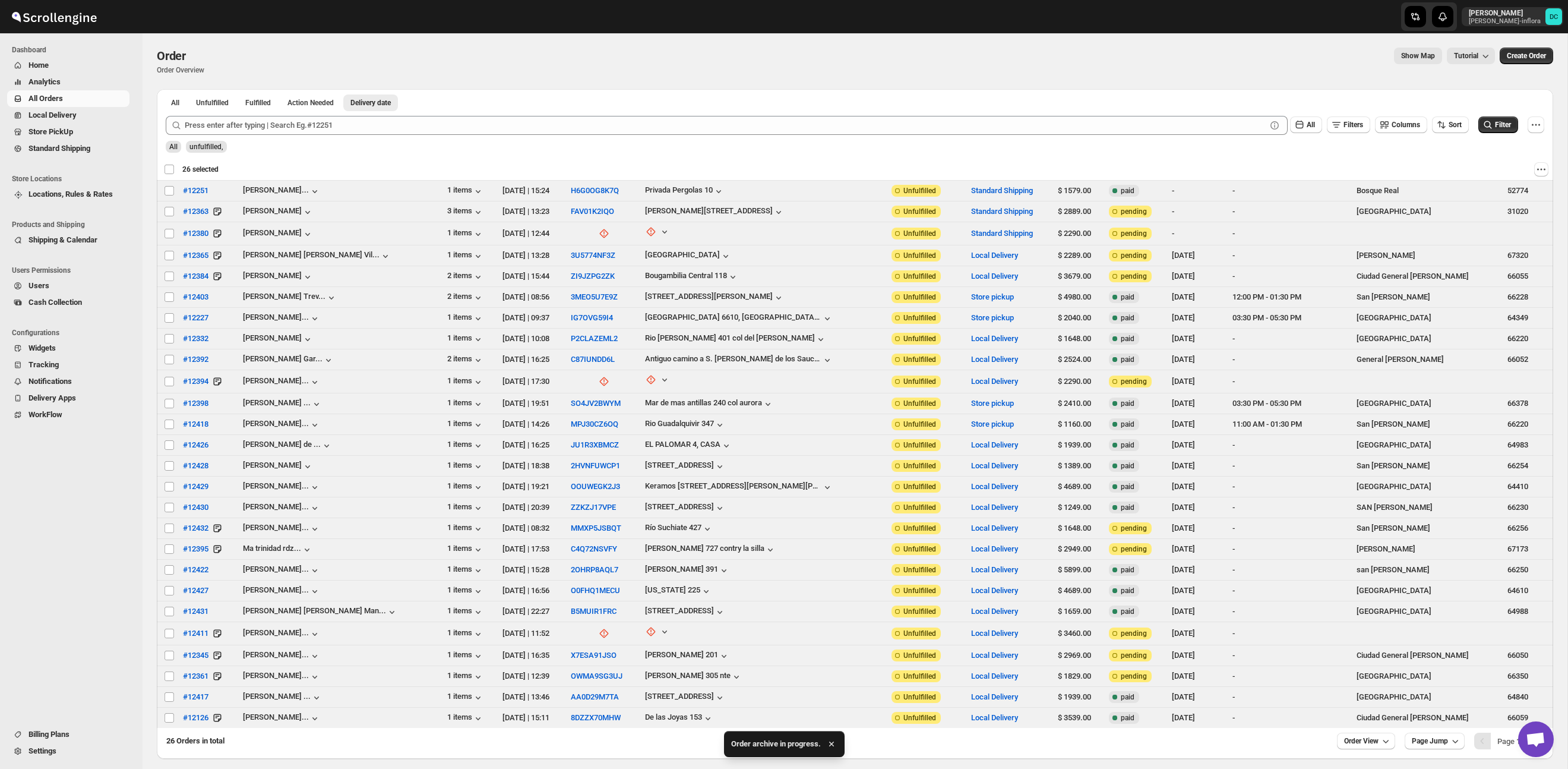
checkbox input "false"
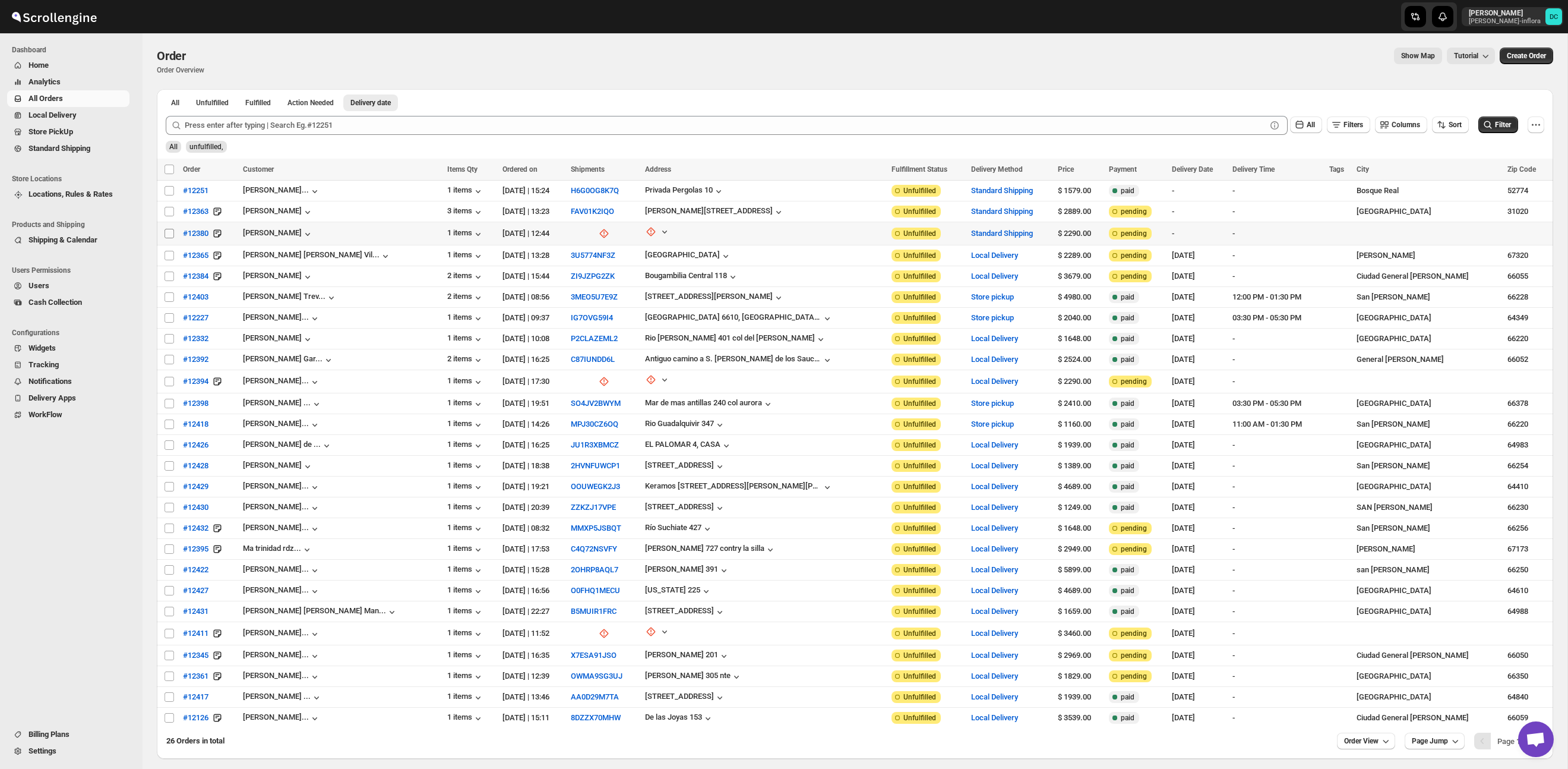
click at [166, 233] on input "Select order" at bounding box center [169, 233] width 10 height 10
checkbox input "true"
click at [168, 167] on div "Select all 26 orders 1 selected" at bounding box center [189, 169] width 50 height 11
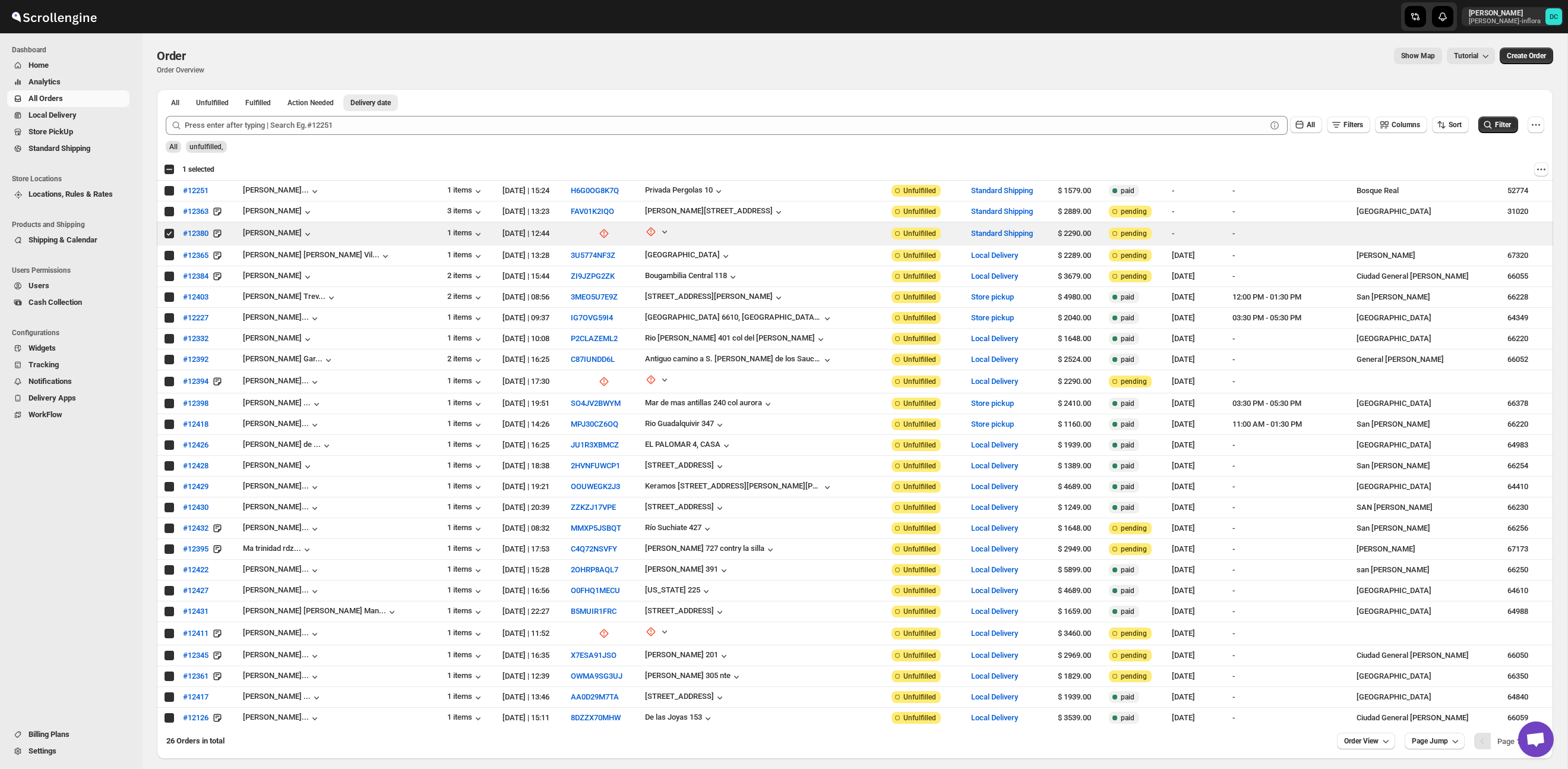
checkbox input "true"
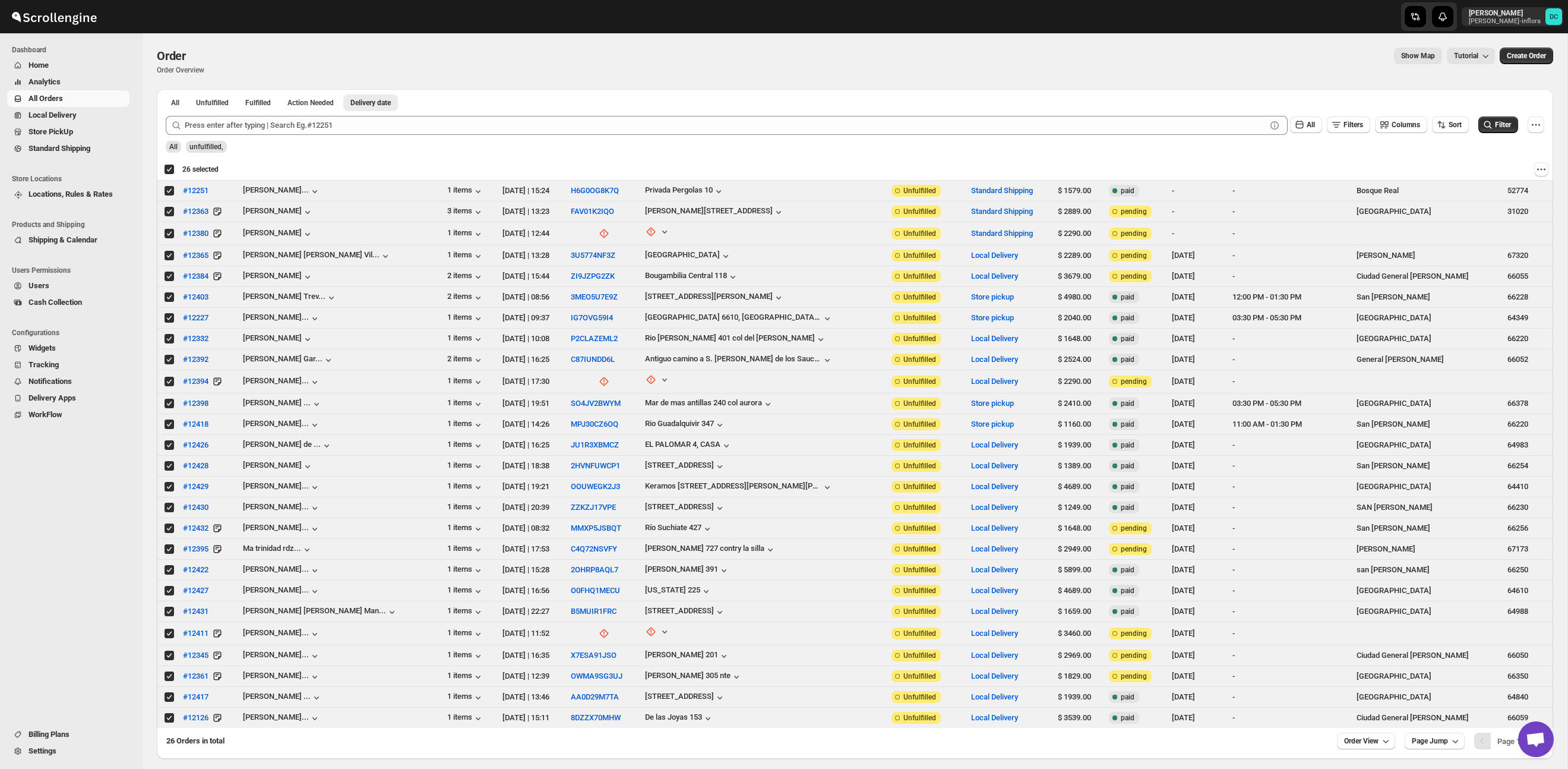
click at [168, 167] on div "Deselect all 26 orders 26 selected" at bounding box center [191, 169] width 54 height 11
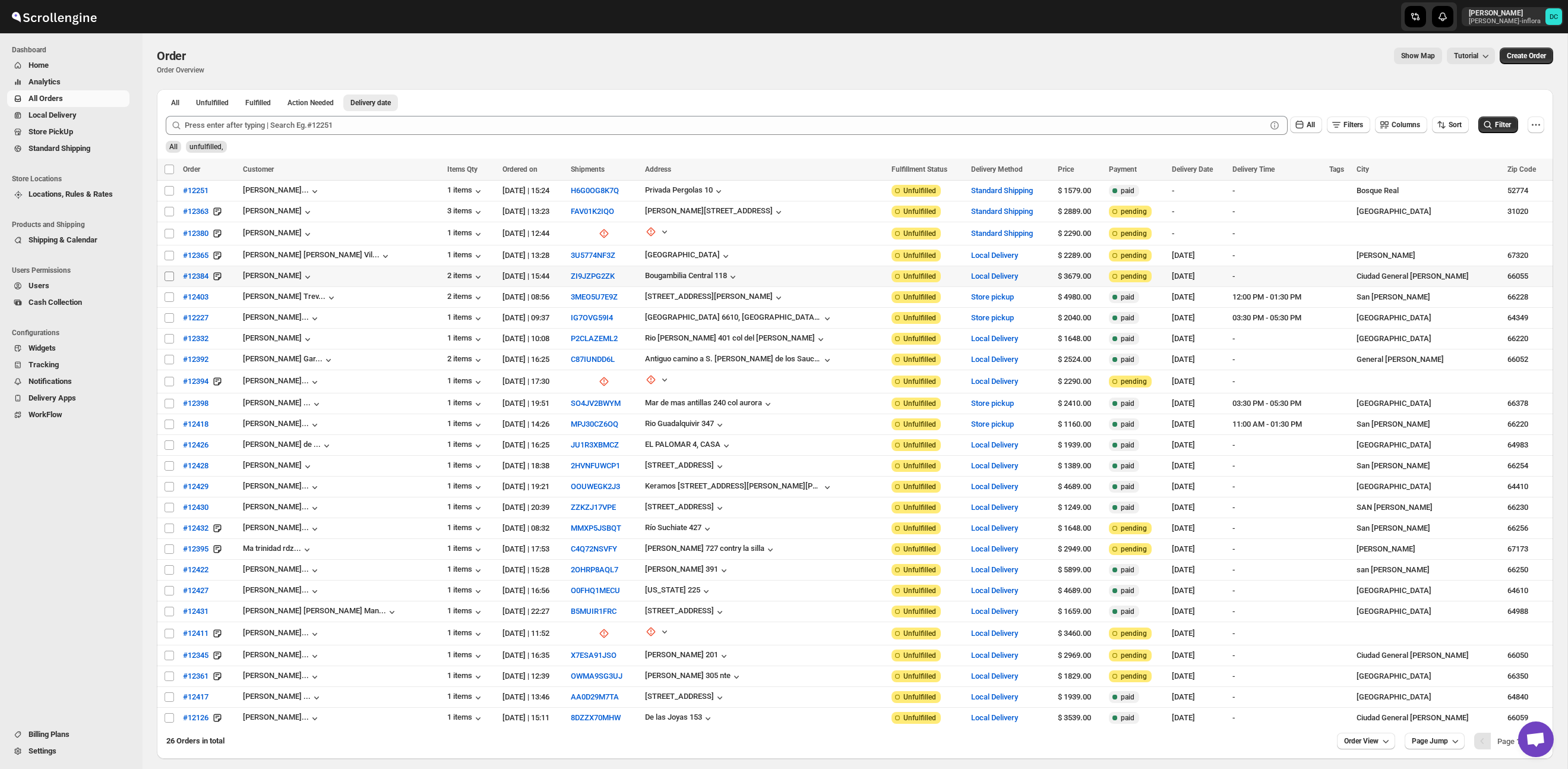
click at [168, 278] on input "Select order" at bounding box center [169, 277] width 10 height 10
click at [167, 299] on input "Select order" at bounding box center [169, 297] width 10 height 10
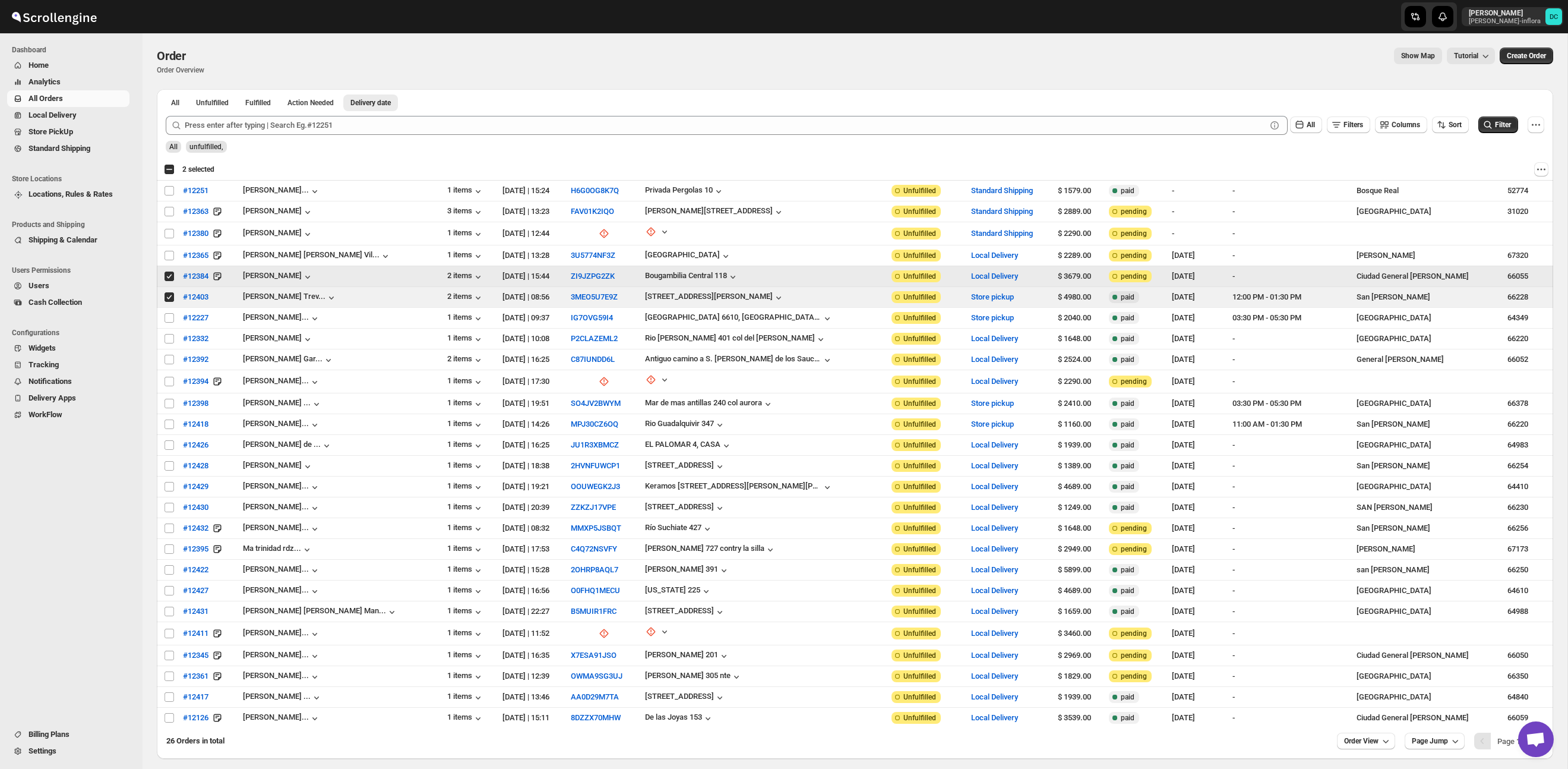
click at [166, 275] on input "Select order" at bounding box center [169, 277] width 10 height 10
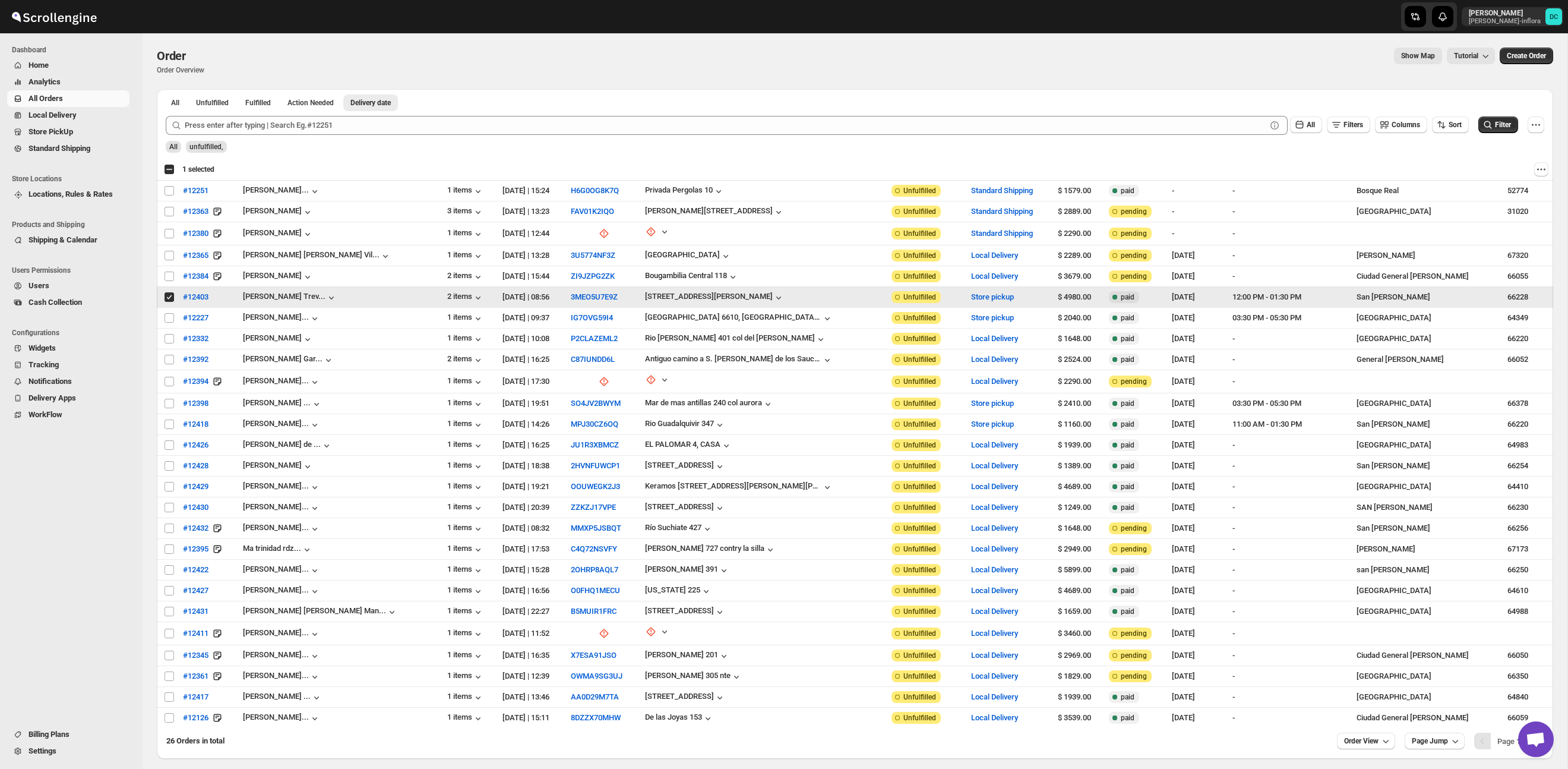
click at [168, 298] on input "Select order" at bounding box center [169, 297] width 10 height 10
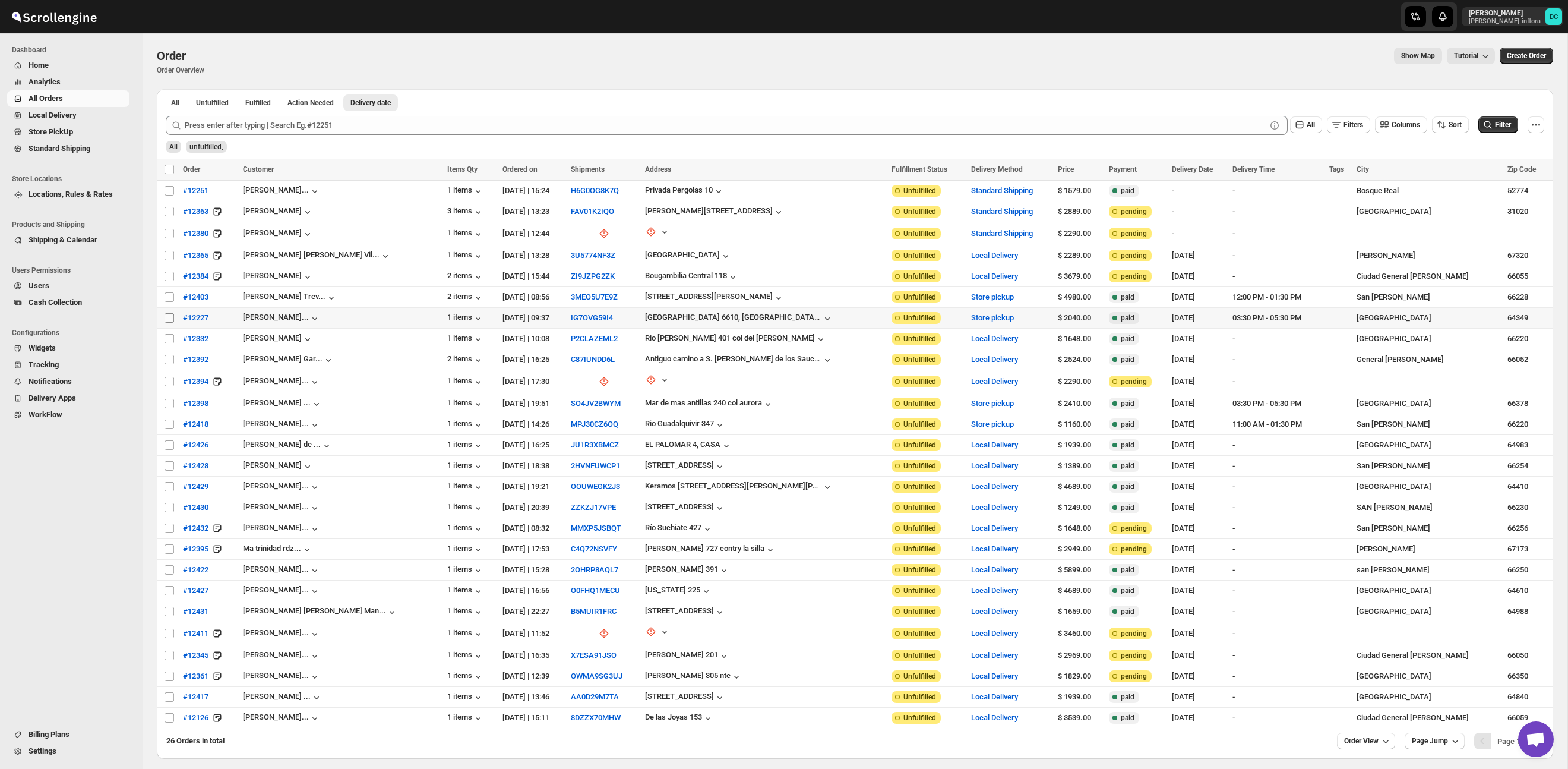
click at [168, 320] on input "Select order" at bounding box center [169, 318] width 10 height 10
click at [168, 343] on input "Select order" at bounding box center [169, 339] width 10 height 10
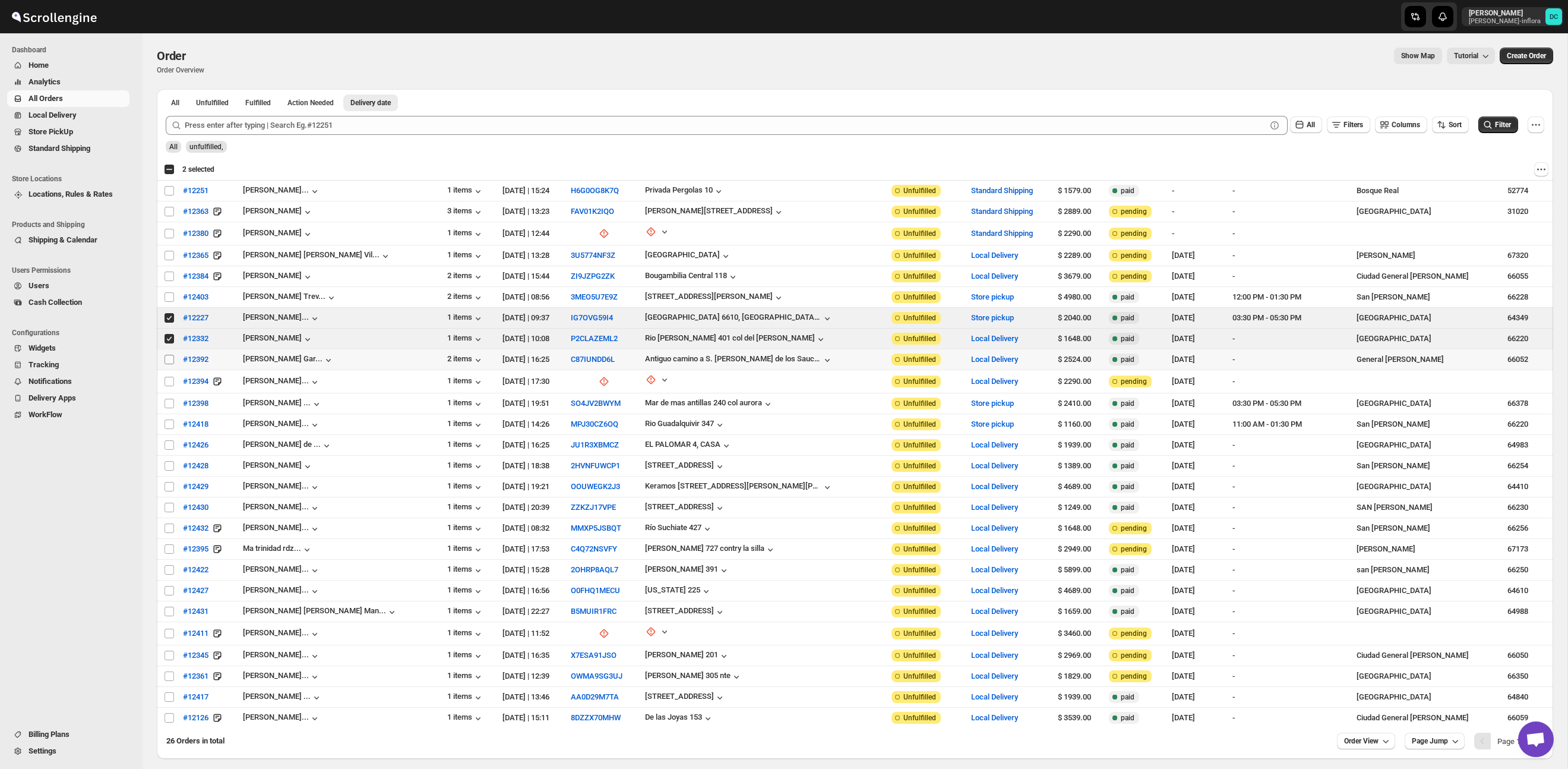
click at [167, 364] on span at bounding box center [168, 359] width 11 height 11
click at [167, 364] on input "Select order" at bounding box center [169, 359] width 10 height 10
click at [169, 359] on input "Select order" at bounding box center [169, 359] width 10 height 10
click at [166, 384] on input "Select order" at bounding box center [169, 382] width 10 height 10
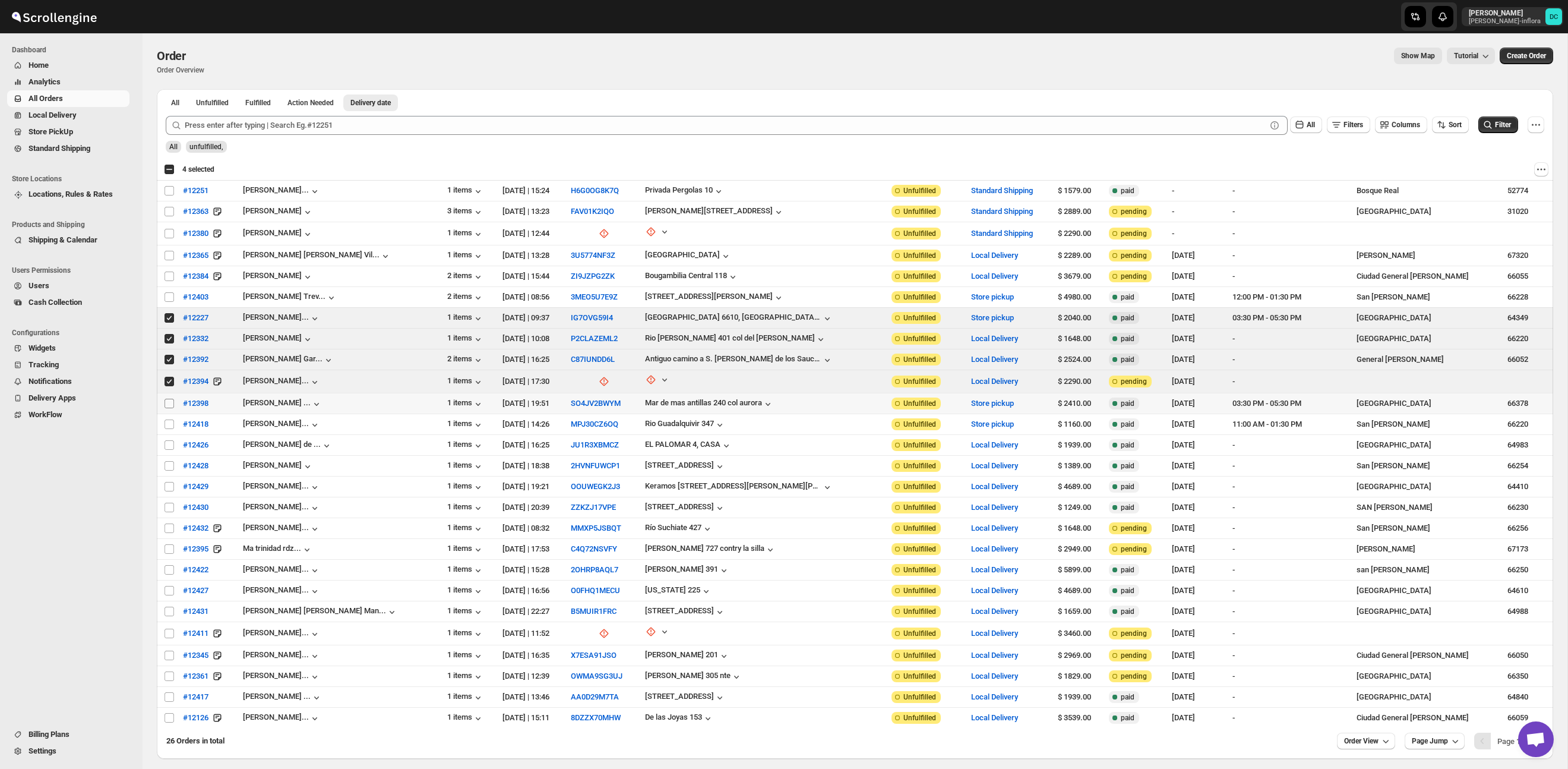
click at [169, 403] on input "Select order" at bounding box center [169, 404] width 10 height 10
click at [169, 425] on input "Select order" at bounding box center [169, 424] width 10 height 10
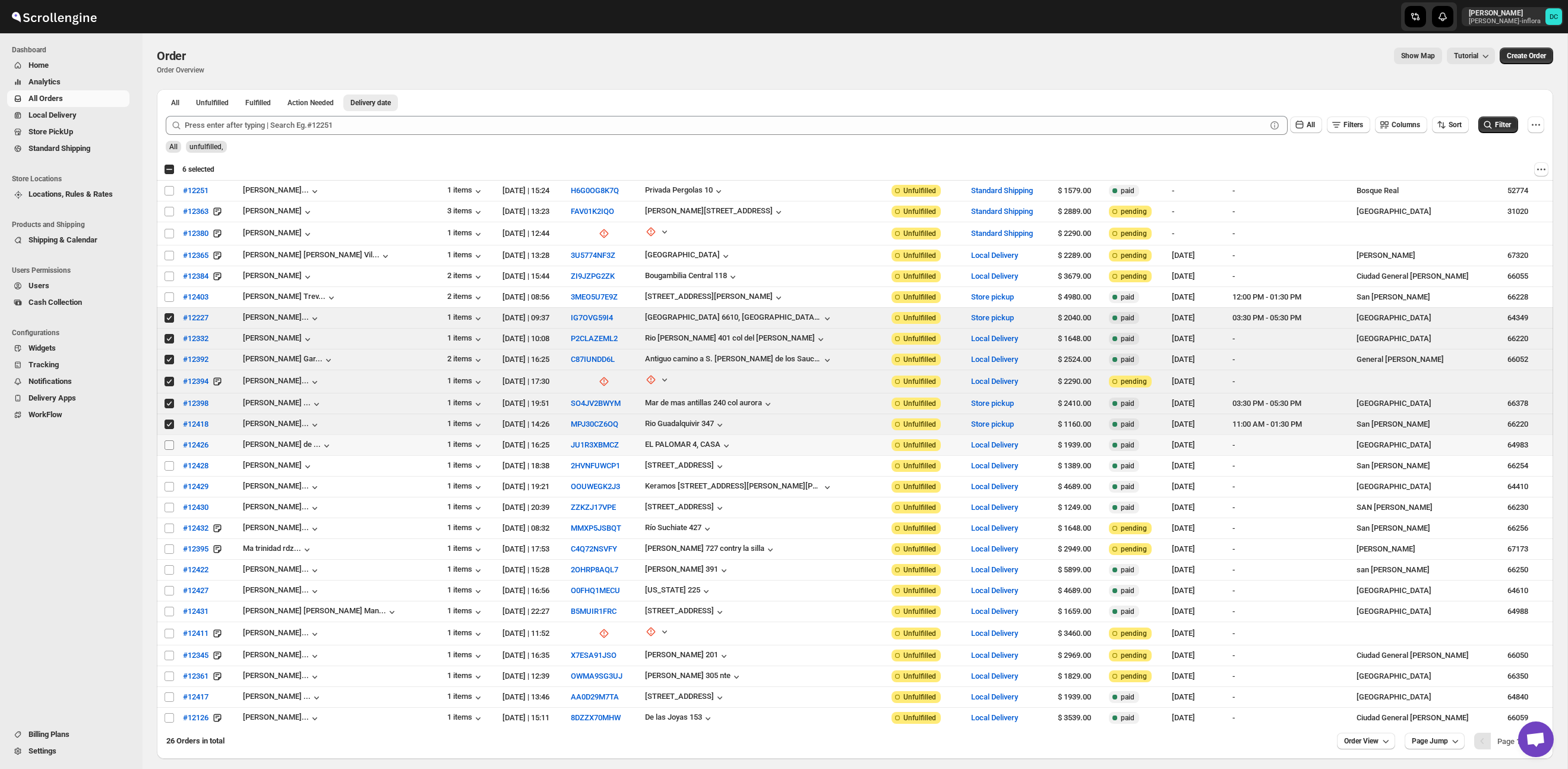
click at [168, 444] on input "Select order" at bounding box center [169, 446] width 10 height 10
click at [170, 467] on input "Select order" at bounding box center [169, 466] width 10 height 10
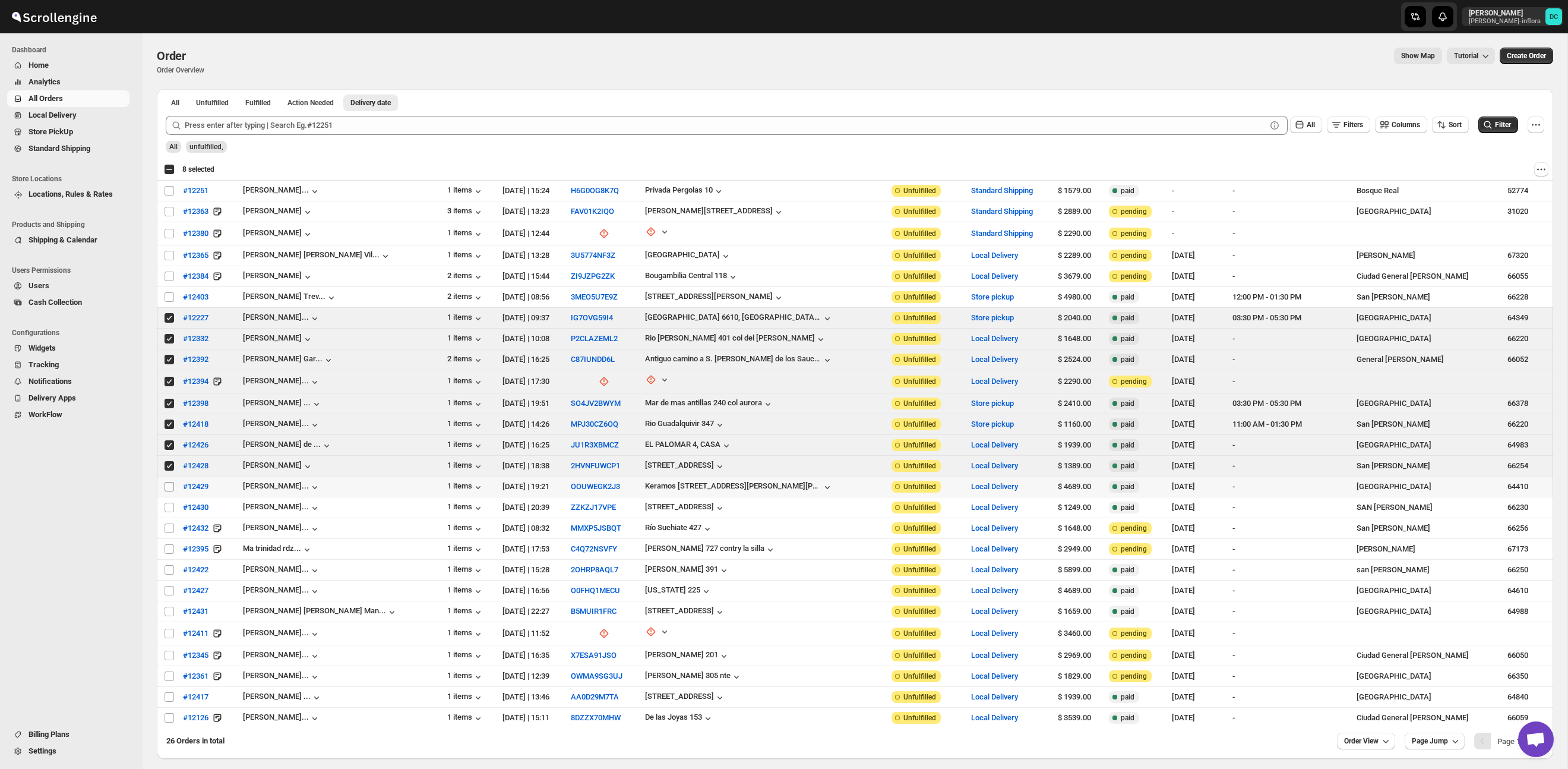
click at [171, 485] on input "Select order" at bounding box center [169, 487] width 10 height 10
click at [170, 507] on input "Select order" at bounding box center [169, 508] width 10 height 10
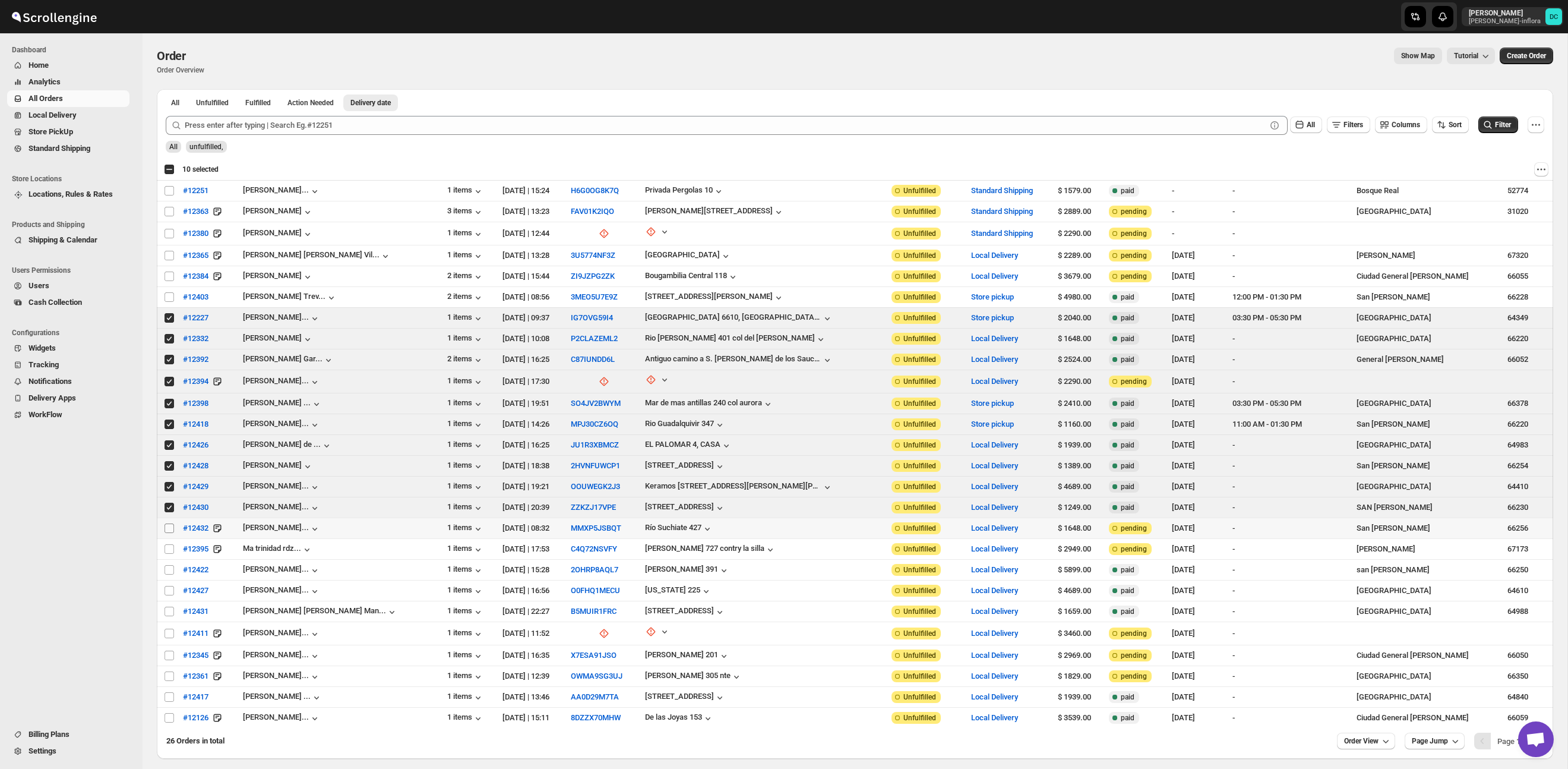
click at [169, 524] on input "Select order" at bounding box center [169, 529] width 10 height 10
drag, startPoint x: 166, startPoint y: 529, endPoint x: 168, endPoint y: 517, distance: 12.2
click at [166, 528] on input "Select order" at bounding box center [169, 529] width 10 height 10
drag, startPoint x: 168, startPoint y: 507, endPoint x: 170, endPoint y: 501, distance: 6.3
click at [168, 507] on input "Select order" at bounding box center [169, 508] width 10 height 10
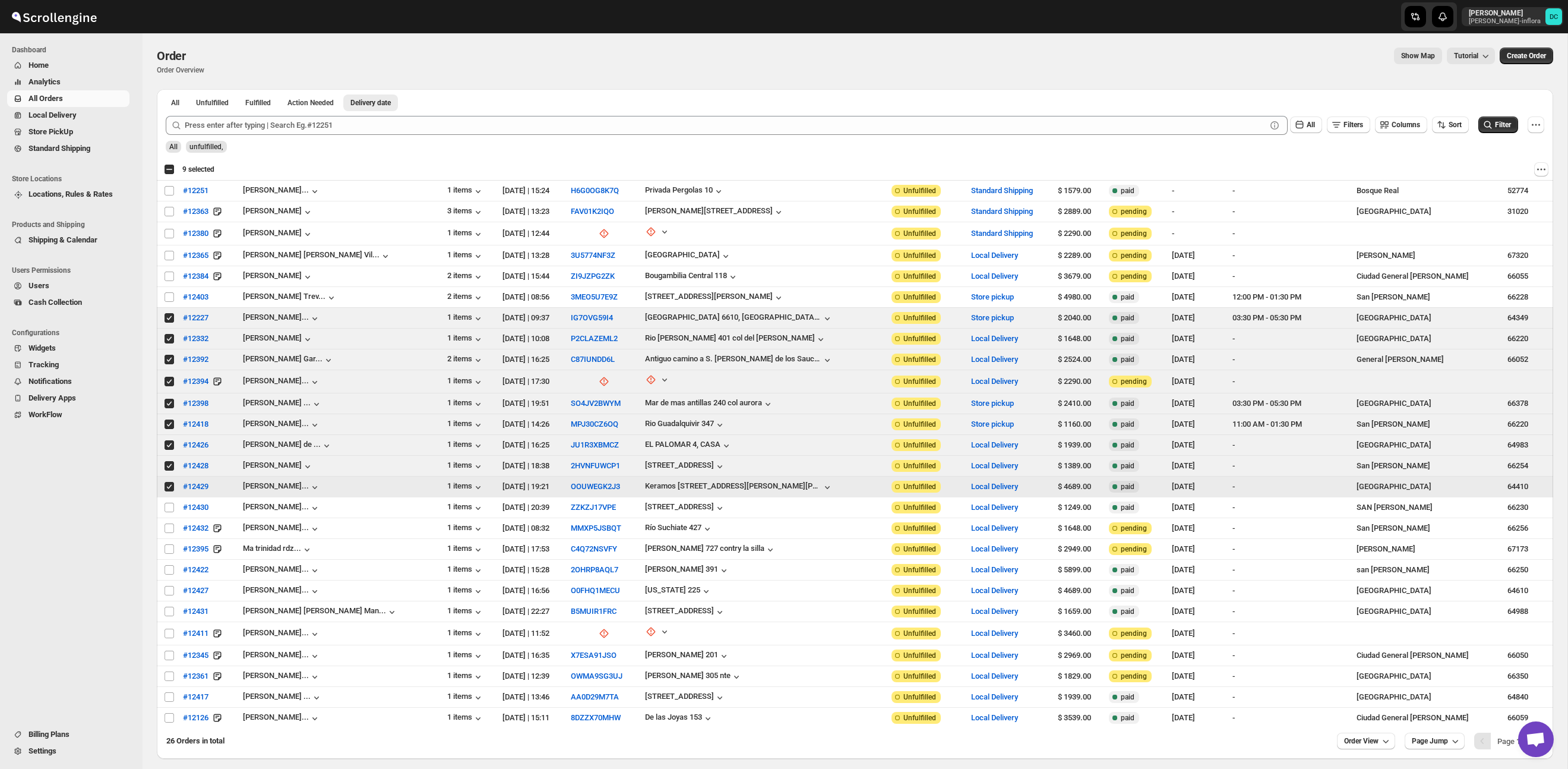
click at [170, 489] on input "Select order" at bounding box center [169, 487] width 10 height 10
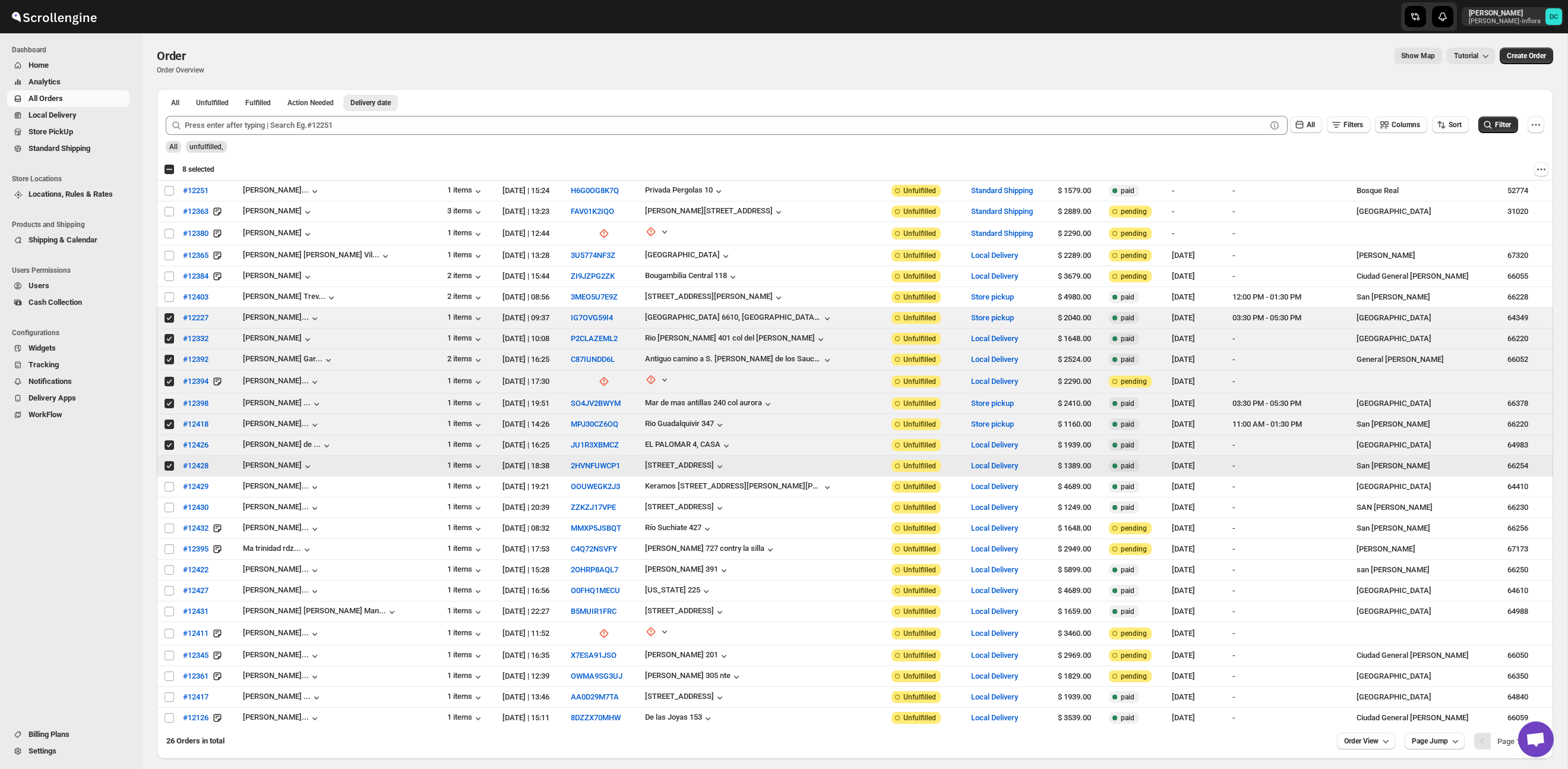
drag, startPoint x: 166, startPoint y: 467, endPoint x: 166, endPoint y: 449, distance: 18.0
click at [166, 466] on input "Select order" at bounding box center [169, 466] width 10 height 10
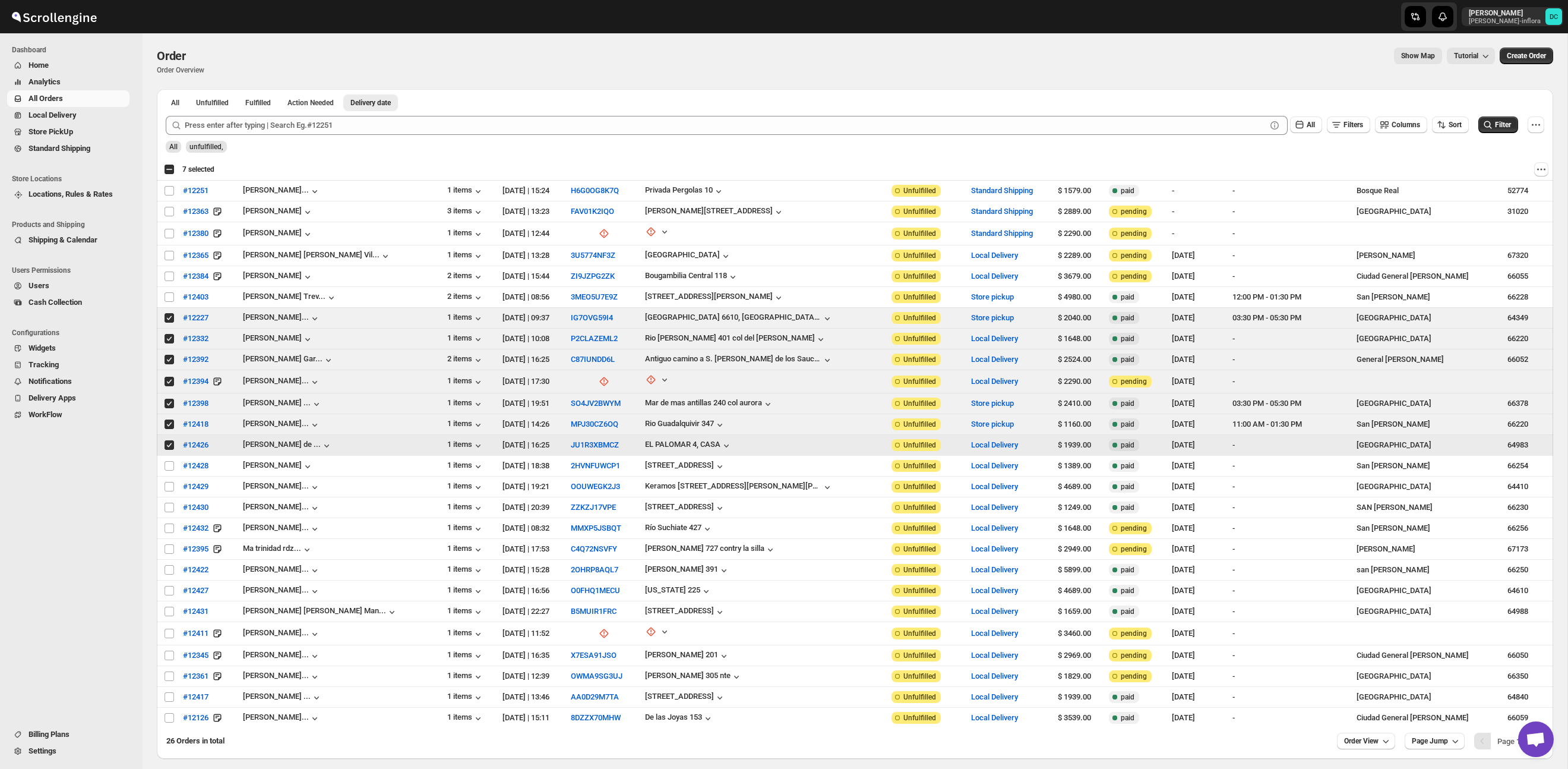
click at [168, 443] on input "Select order" at bounding box center [169, 446] width 10 height 10
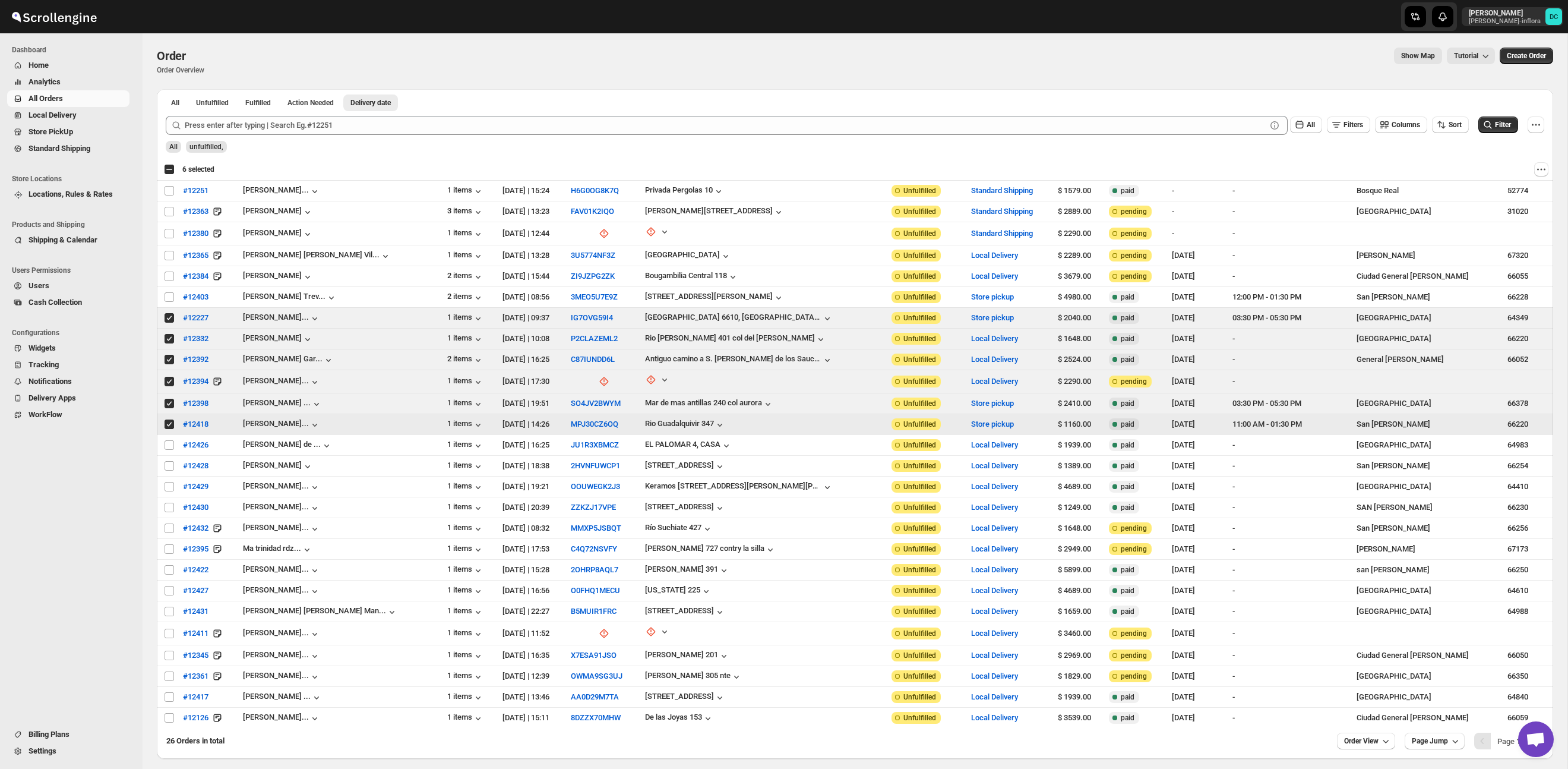
drag, startPoint x: 166, startPoint y: 424, endPoint x: 169, endPoint y: 415, distance: 9.5
click at [166, 424] on input "Select order" at bounding box center [169, 424] width 10 height 10
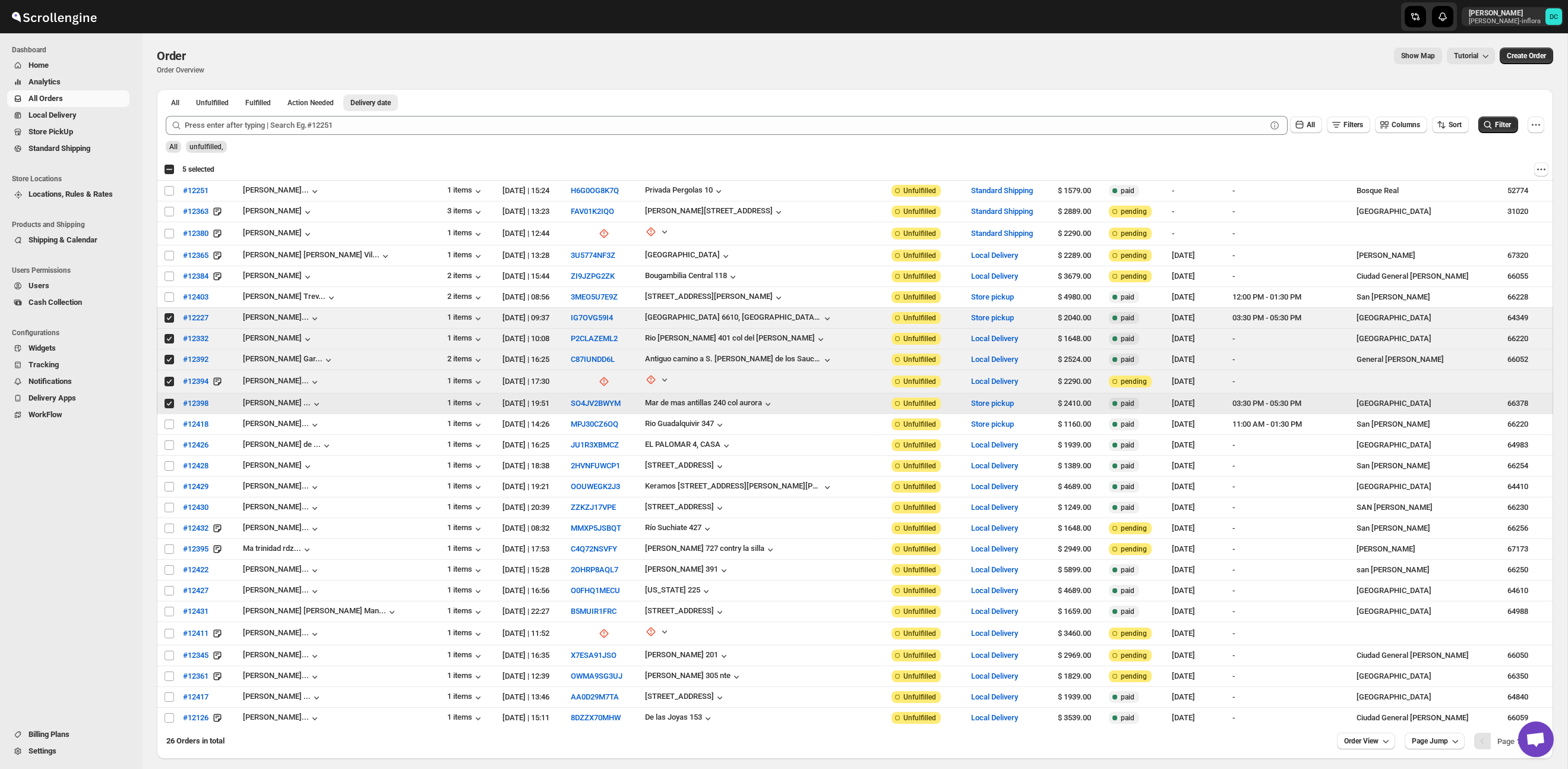
click at [168, 402] on input "Select order" at bounding box center [169, 404] width 10 height 10
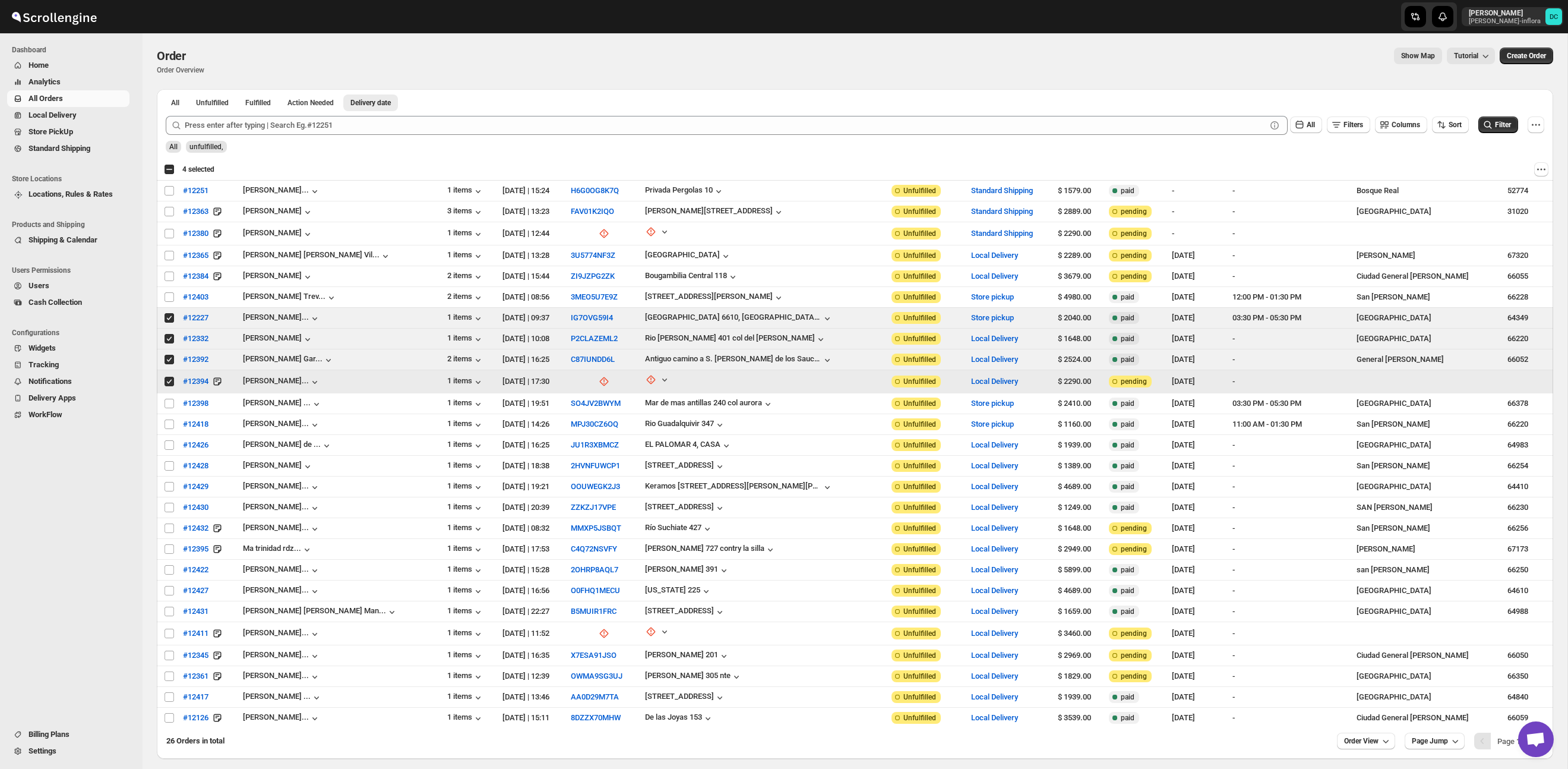
click at [168, 383] on input "Select order" at bounding box center [169, 382] width 10 height 10
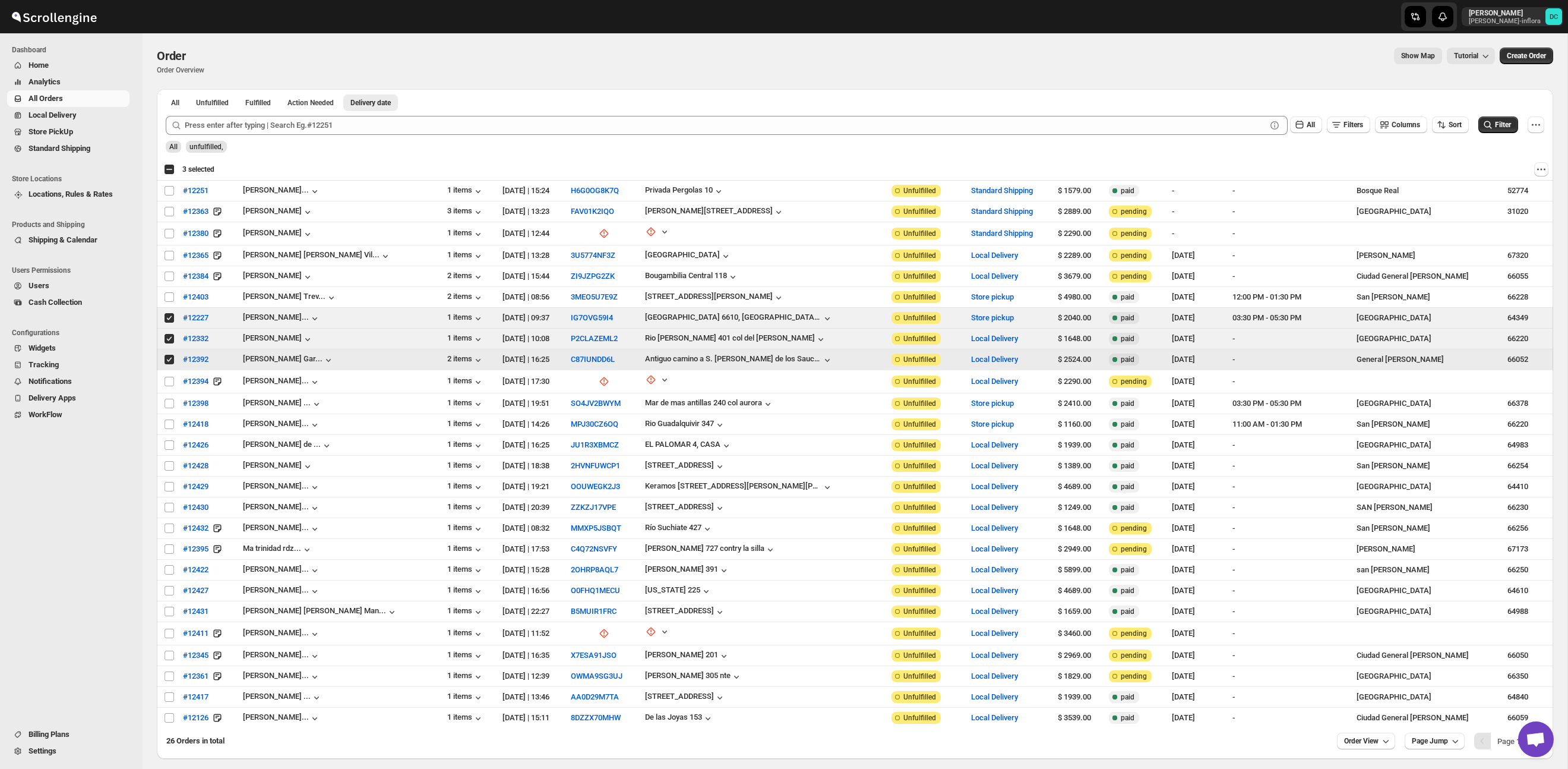
click at [170, 358] on input "Select order" at bounding box center [169, 359] width 10 height 10
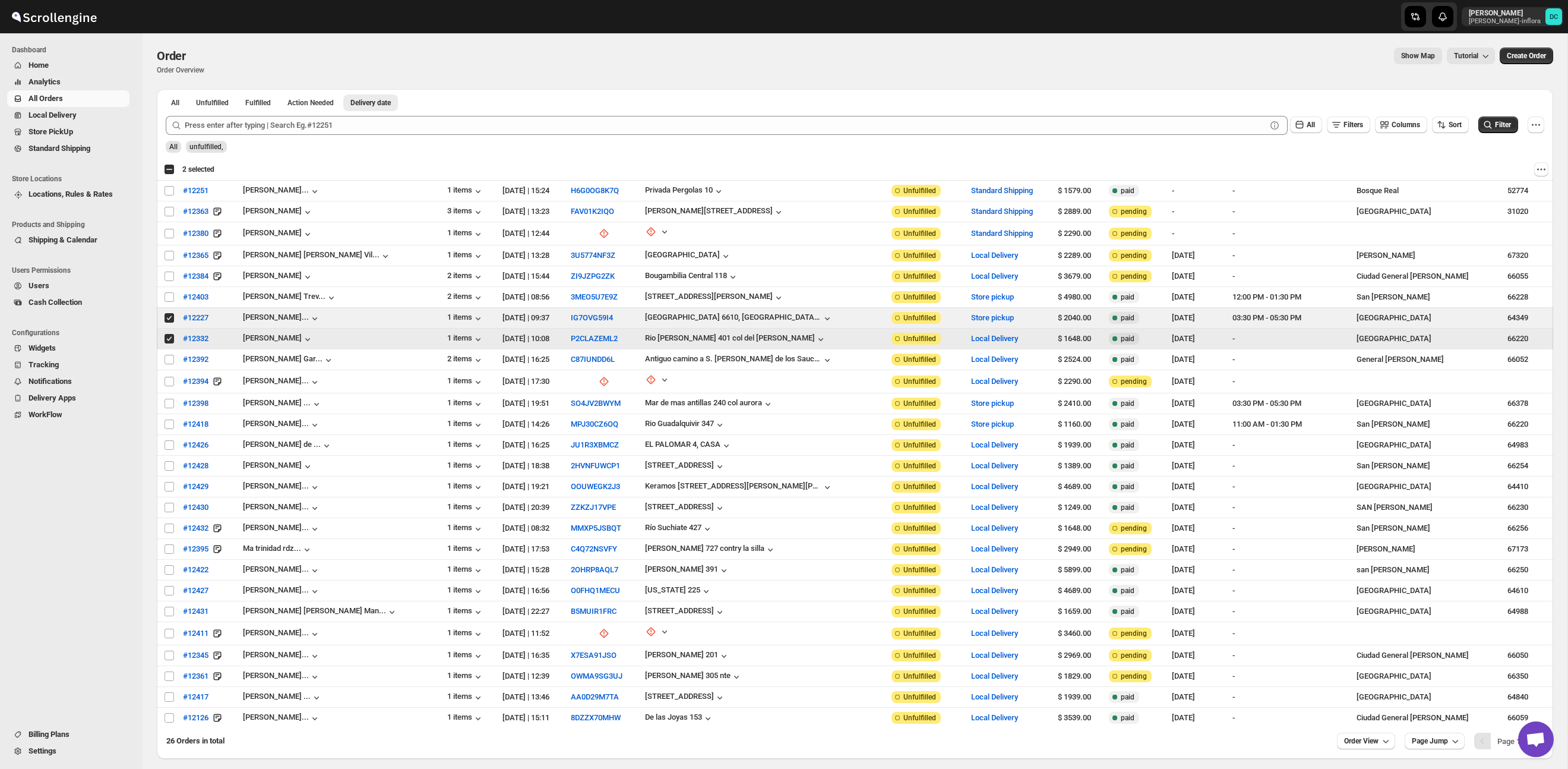
click at [167, 337] on input "Select order" at bounding box center [169, 339] width 10 height 10
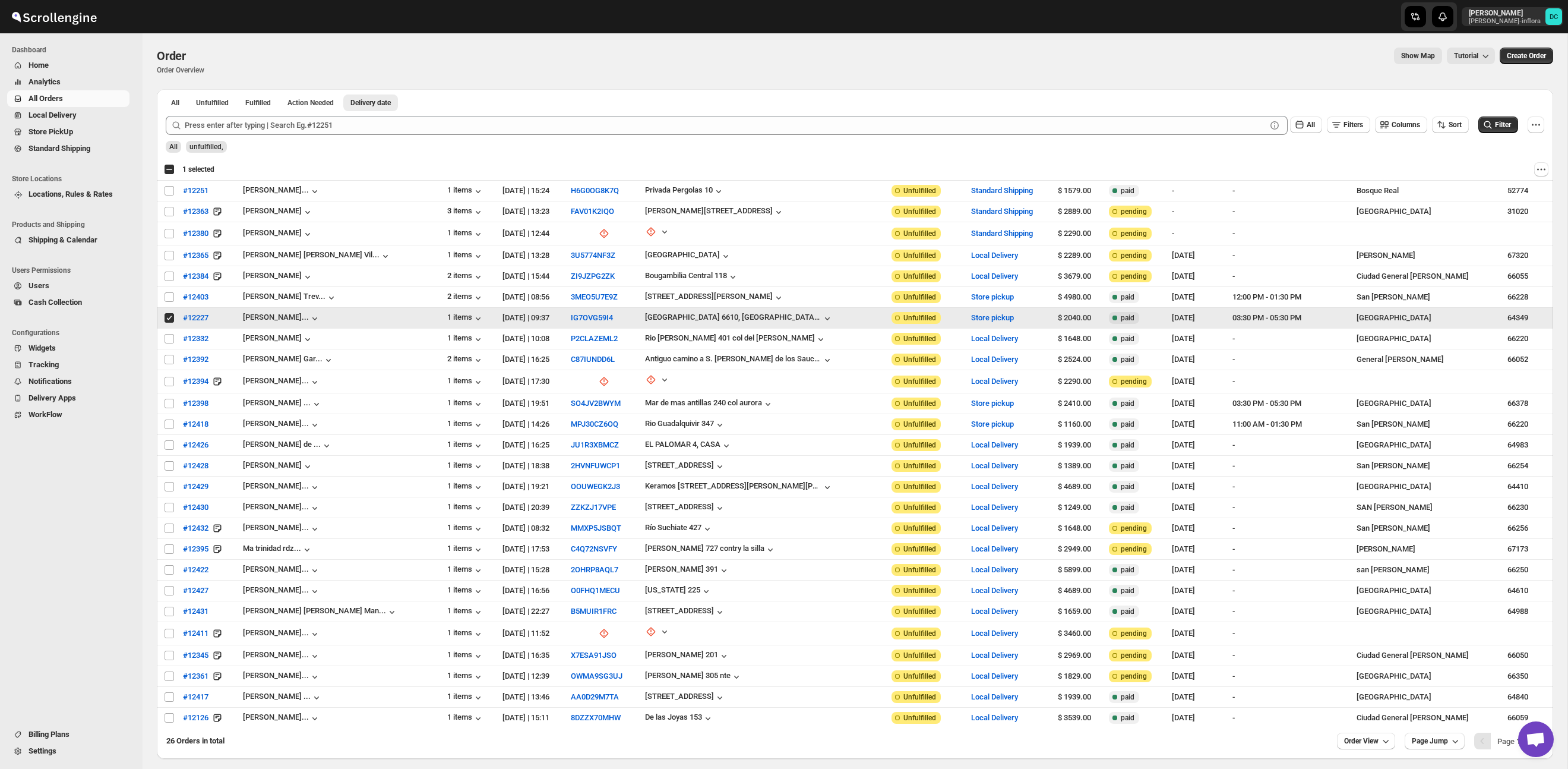
click at [168, 317] on input "Select order" at bounding box center [169, 318] width 10 height 10
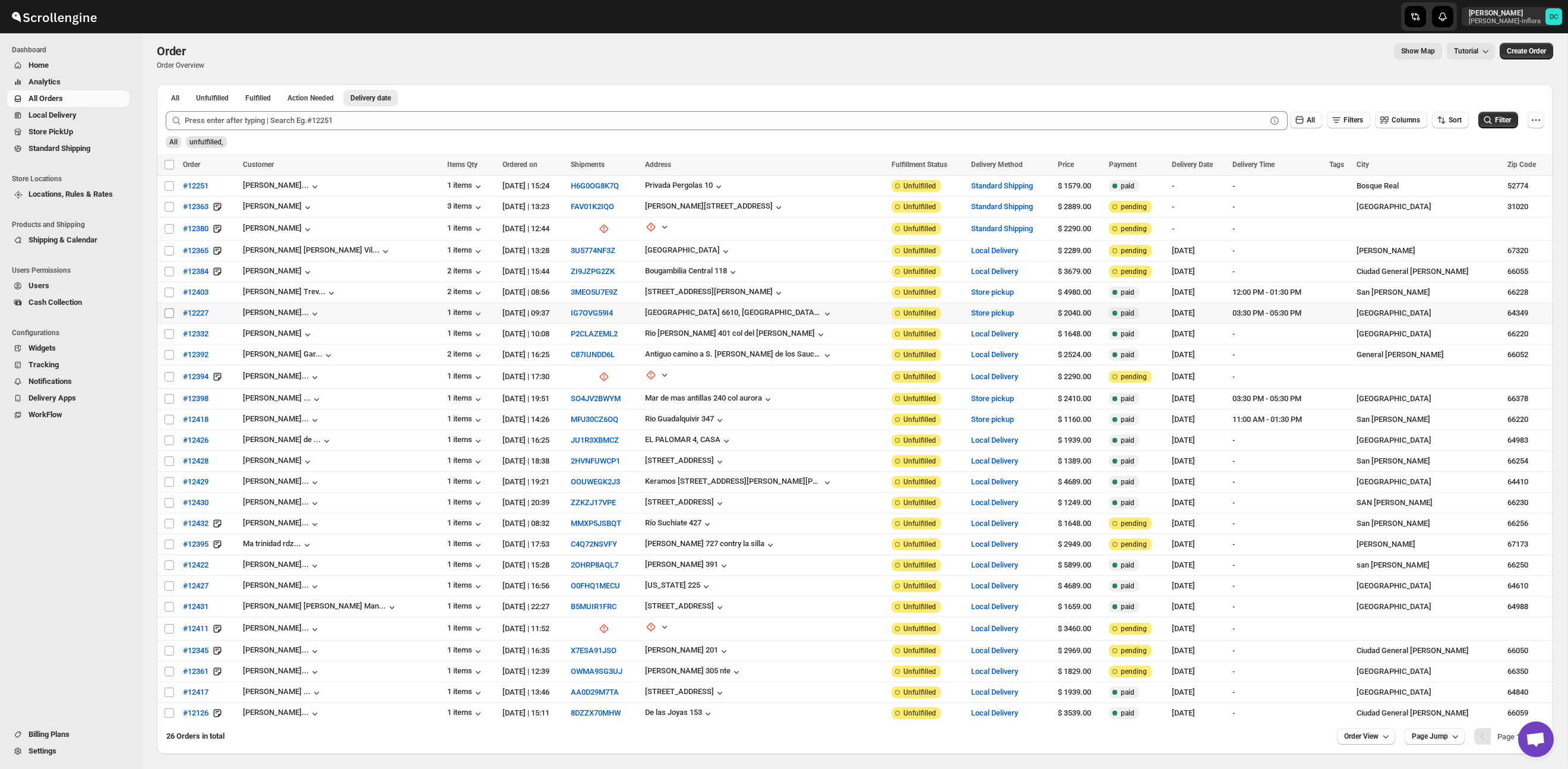
click at [170, 315] on input "Select order" at bounding box center [169, 314] width 10 height 10
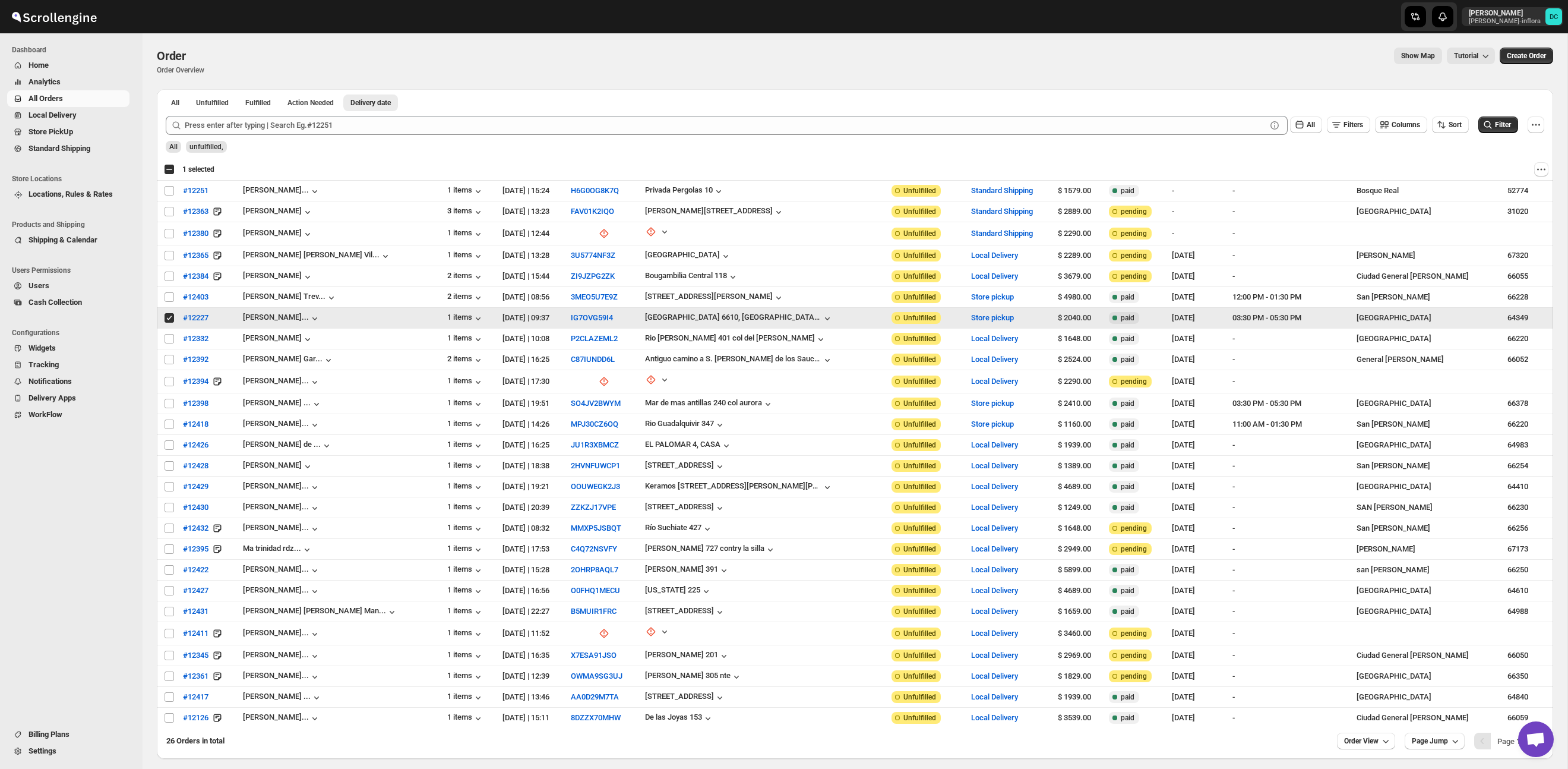
click at [170, 321] on input "Select order" at bounding box center [169, 318] width 10 height 10
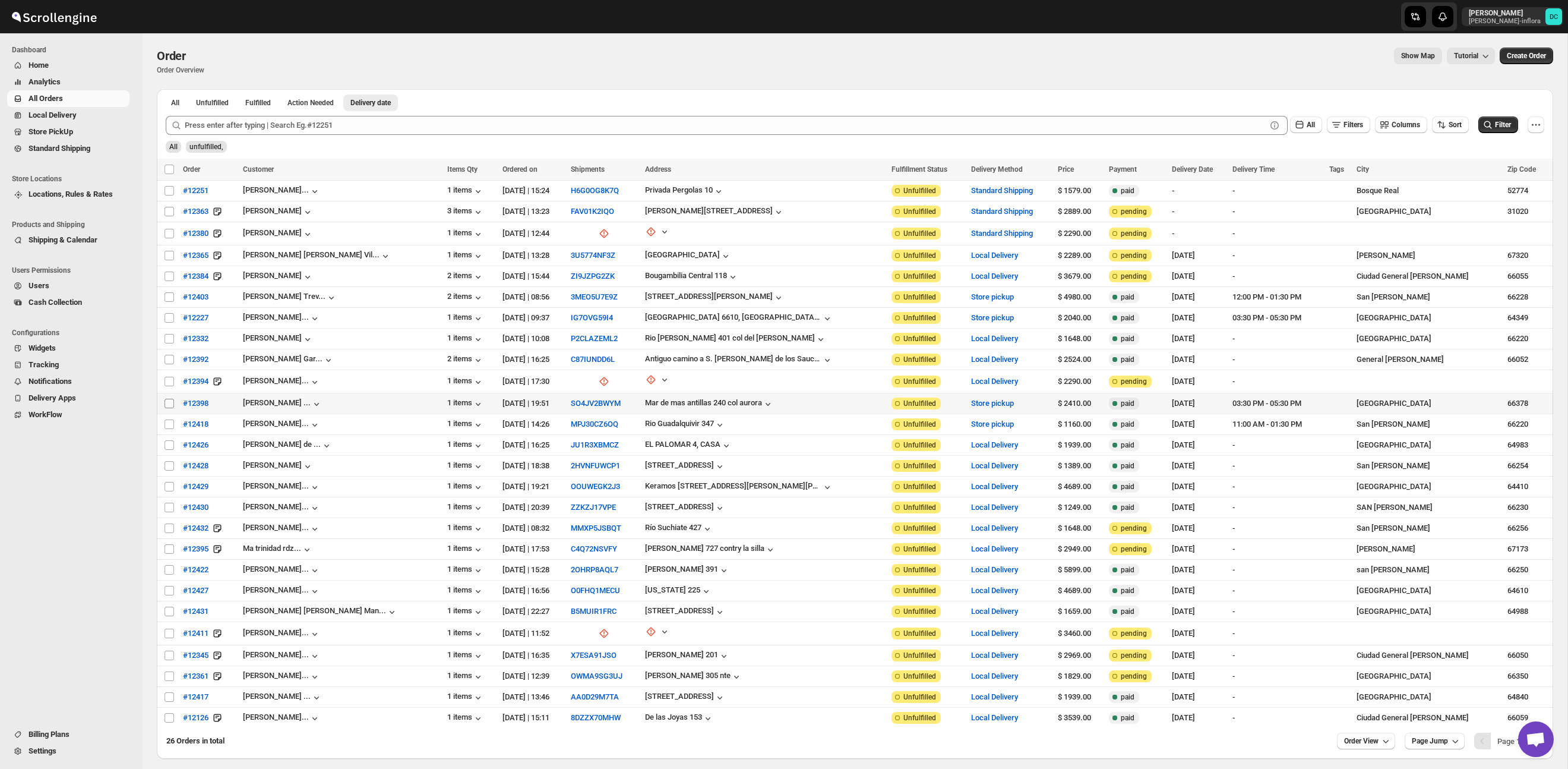
click at [169, 404] on input "Select order" at bounding box center [169, 404] width 10 height 10
click at [166, 425] on input "Select order" at bounding box center [169, 424] width 10 height 10
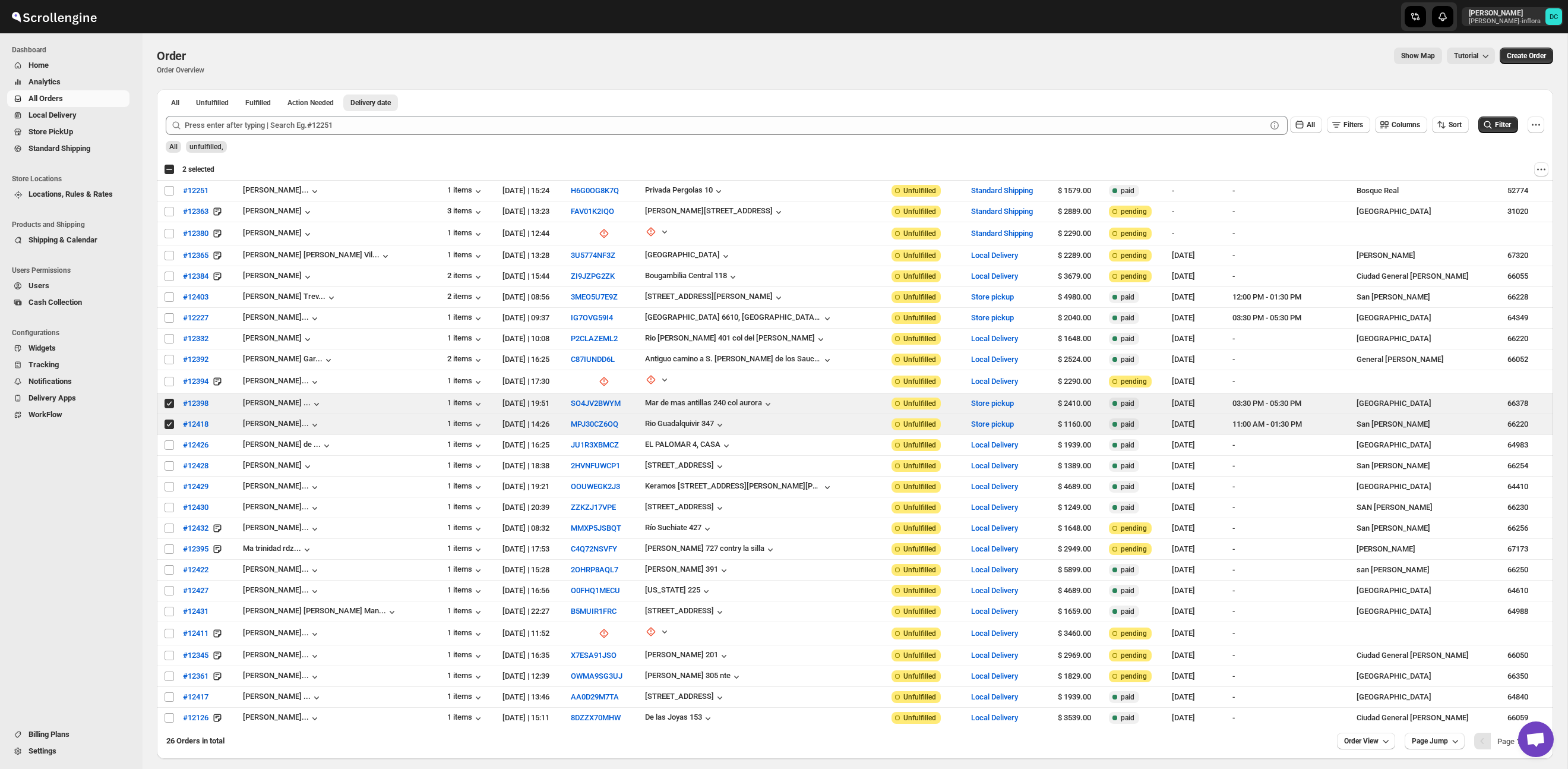
click at [168, 172] on div "Select all 26 orders 2 selected" at bounding box center [189, 169] width 50 height 11
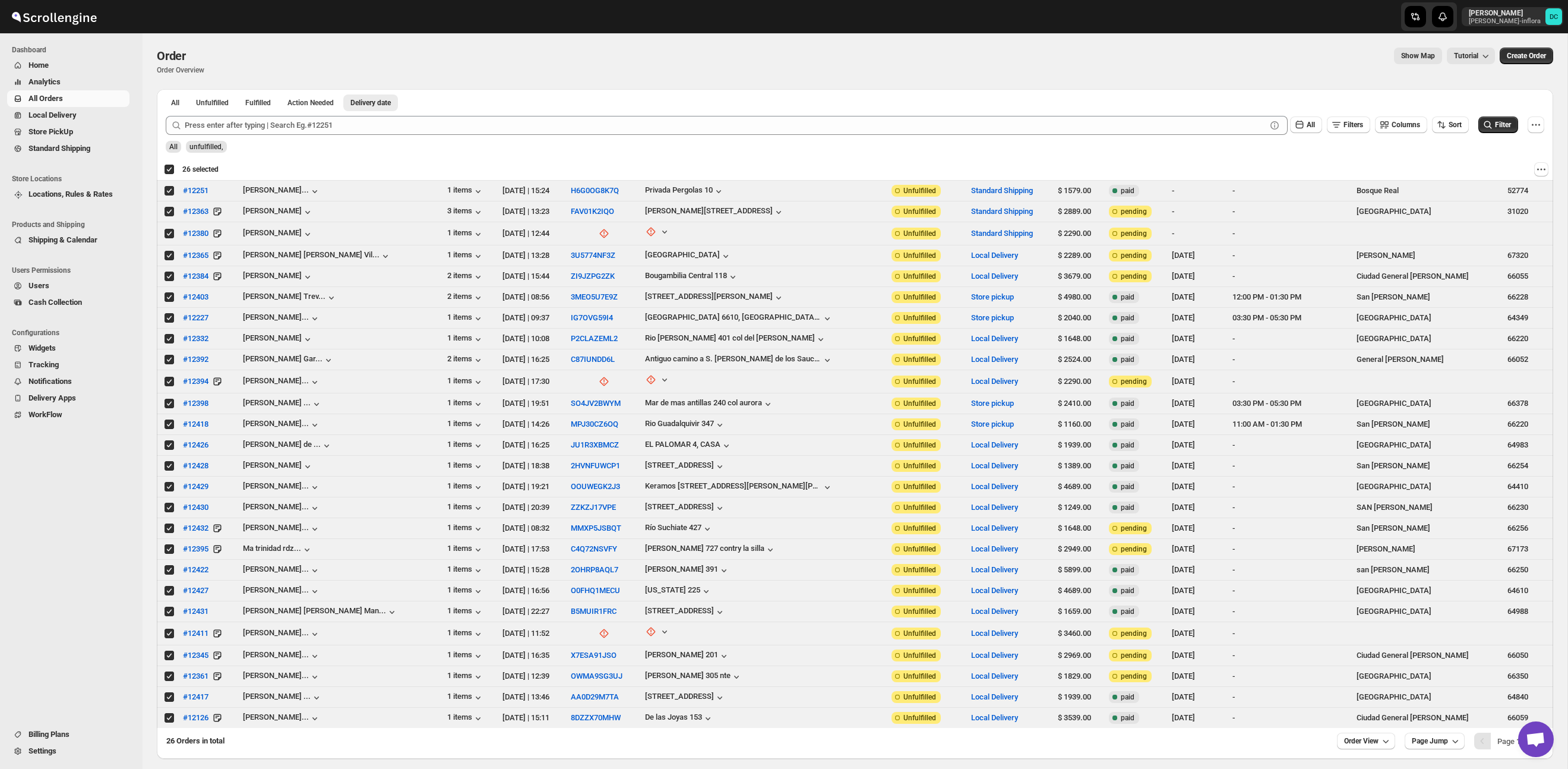
click at [167, 171] on div "Deselect all 26 orders 26 selected" at bounding box center [191, 169] width 54 height 11
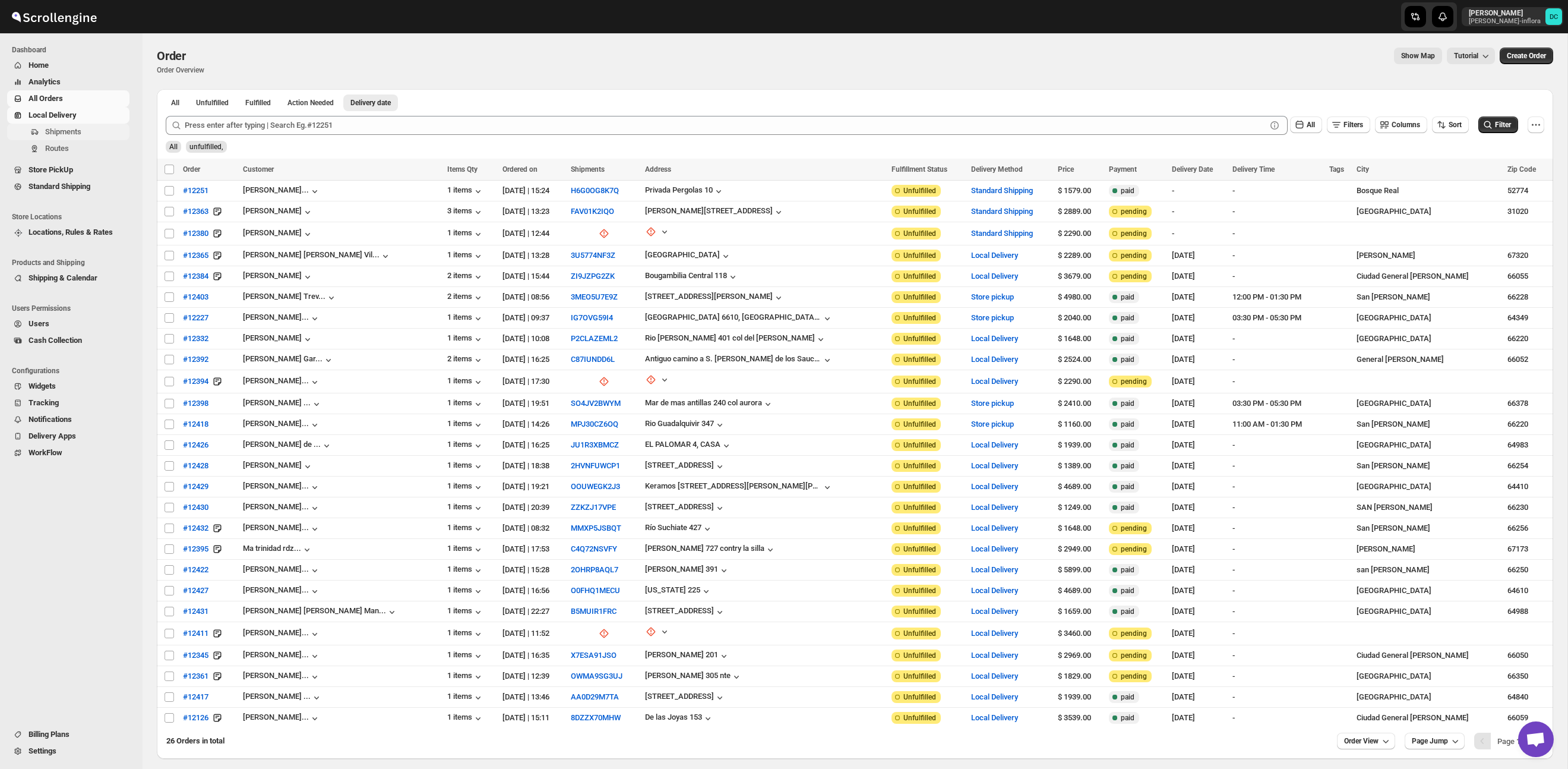
click at [75, 131] on span "Shipments" at bounding box center [63, 131] width 36 height 9
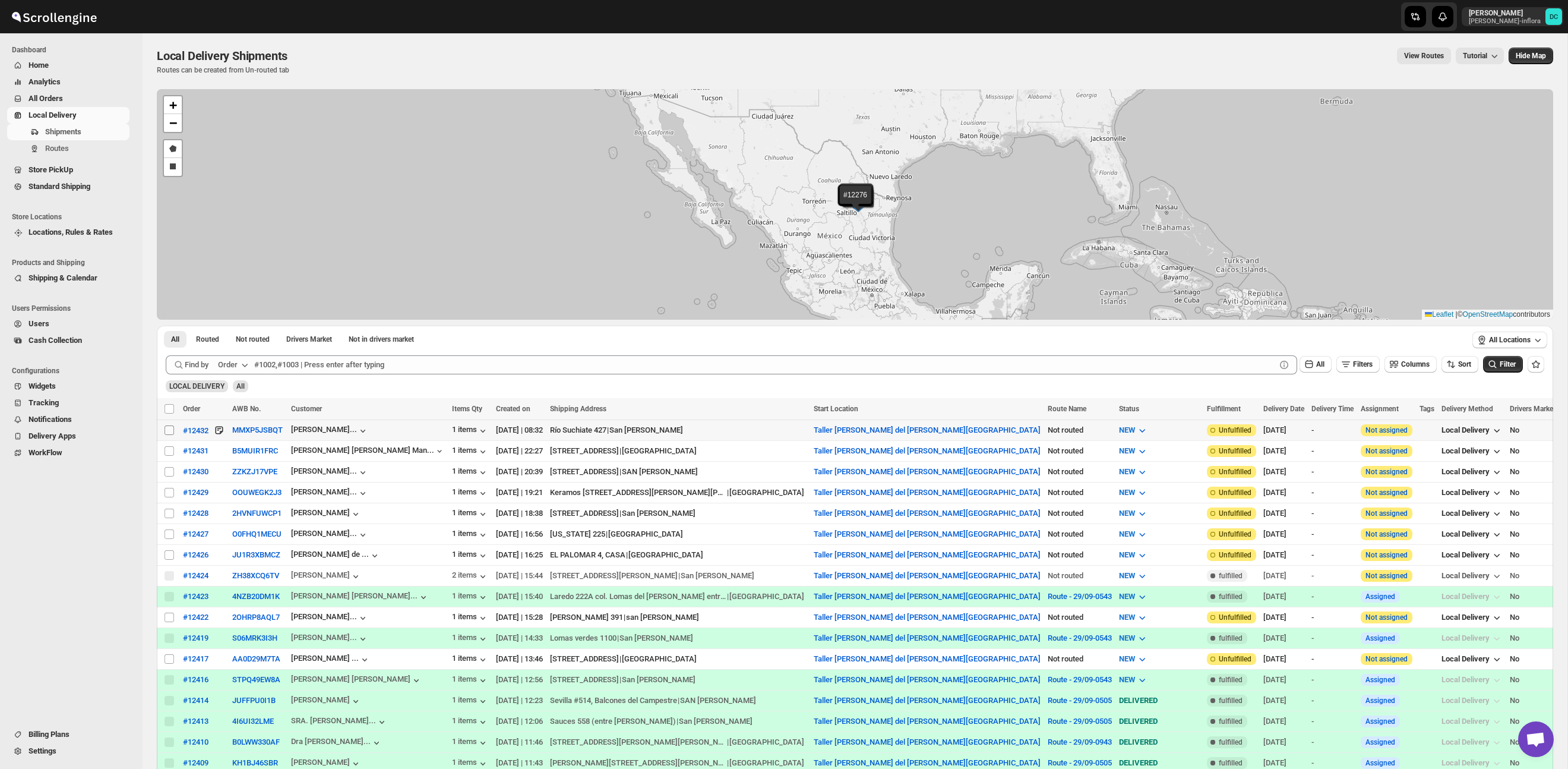
click at [171, 429] on input "Select shipment" at bounding box center [169, 430] width 10 height 10
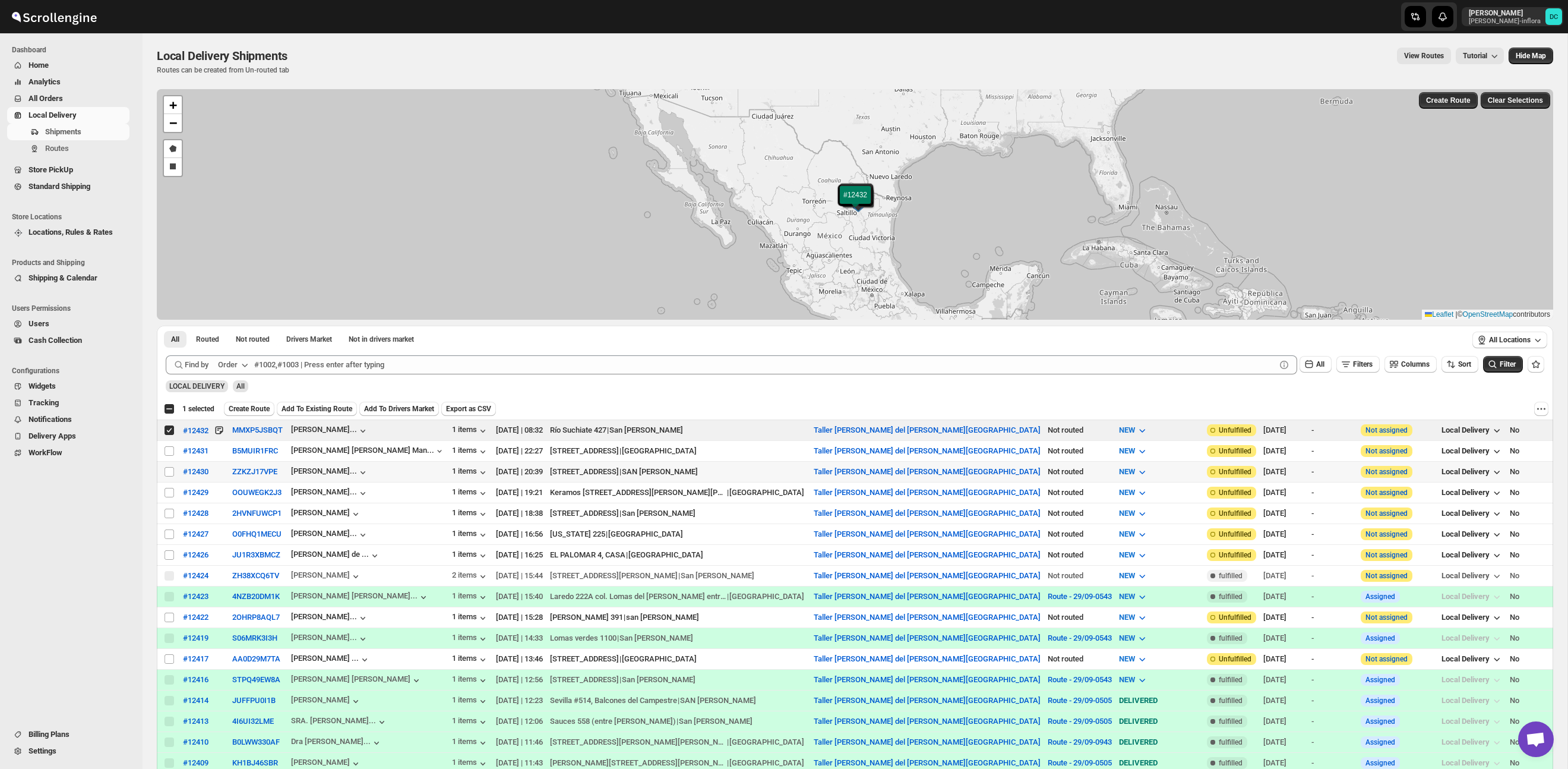
click at [170, 474] on input "Select shipment" at bounding box center [169, 472] width 10 height 10
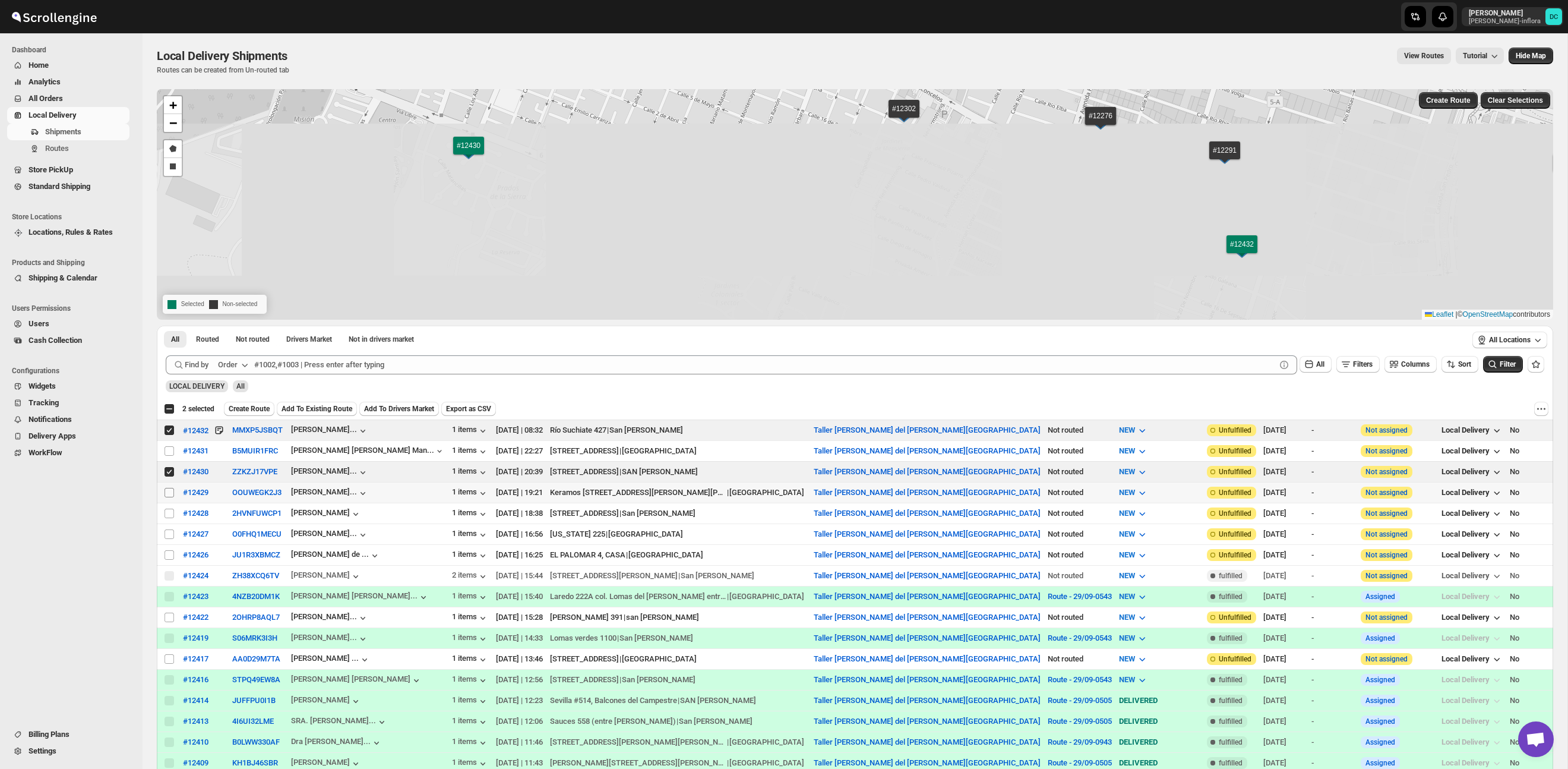
click at [169, 490] on input "Select shipment" at bounding box center [169, 493] width 10 height 10
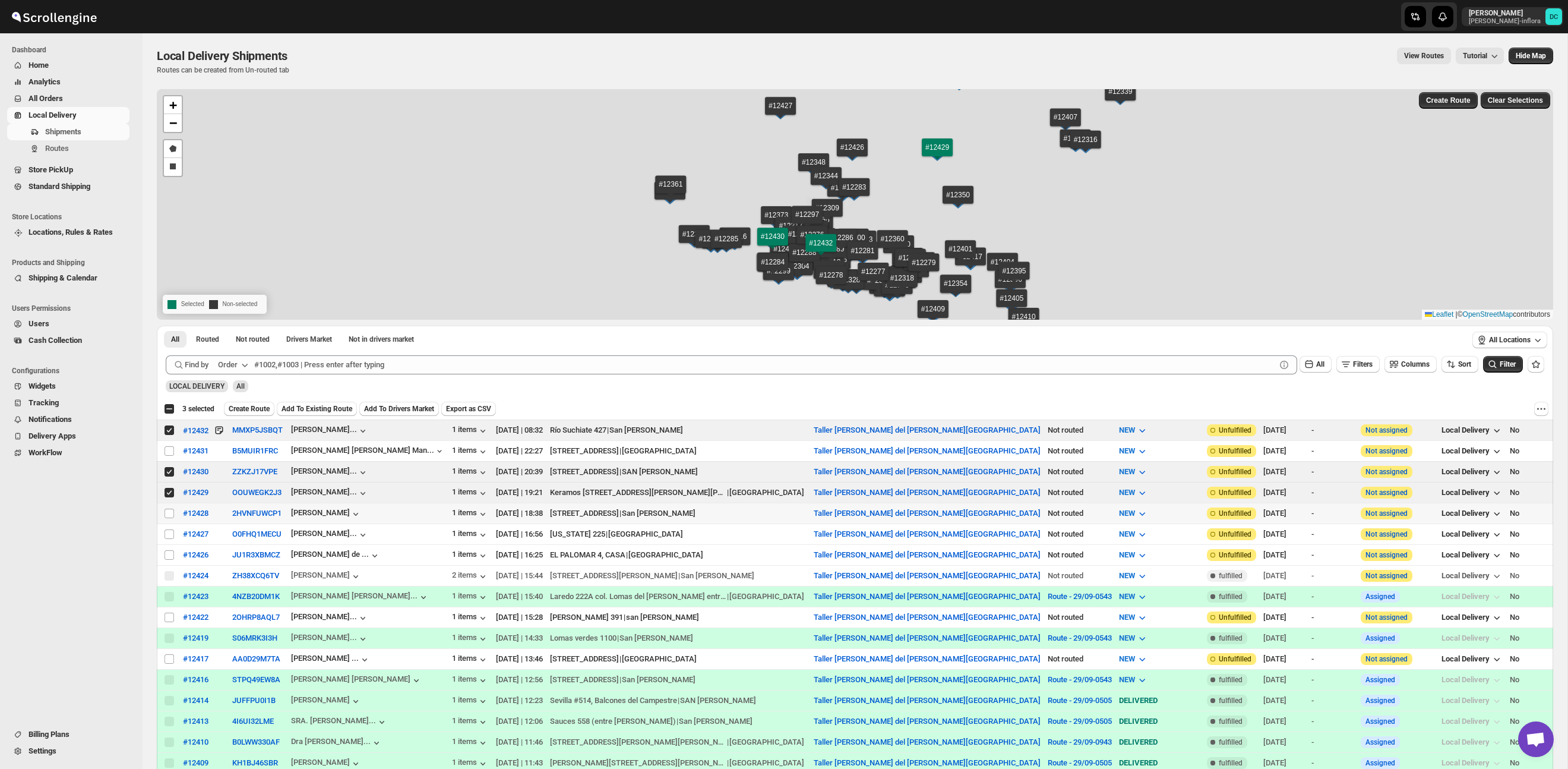
click at [168, 506] on td "Select shipment" at bounding box center [167, 513] width 22 height 20
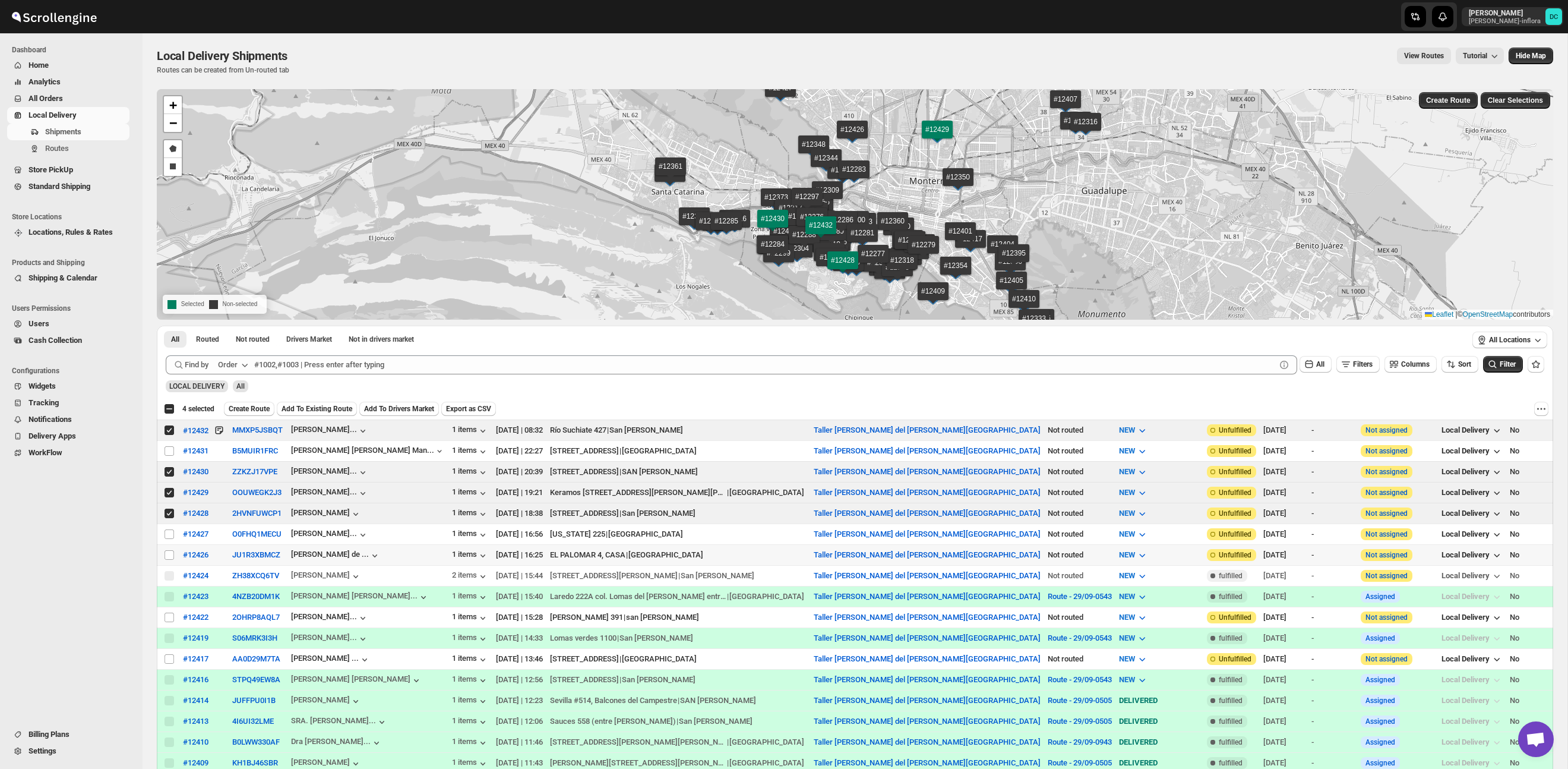
click at [166, 547] on td "Select shipment" at bounding box center [167, 555] width 22 height 20
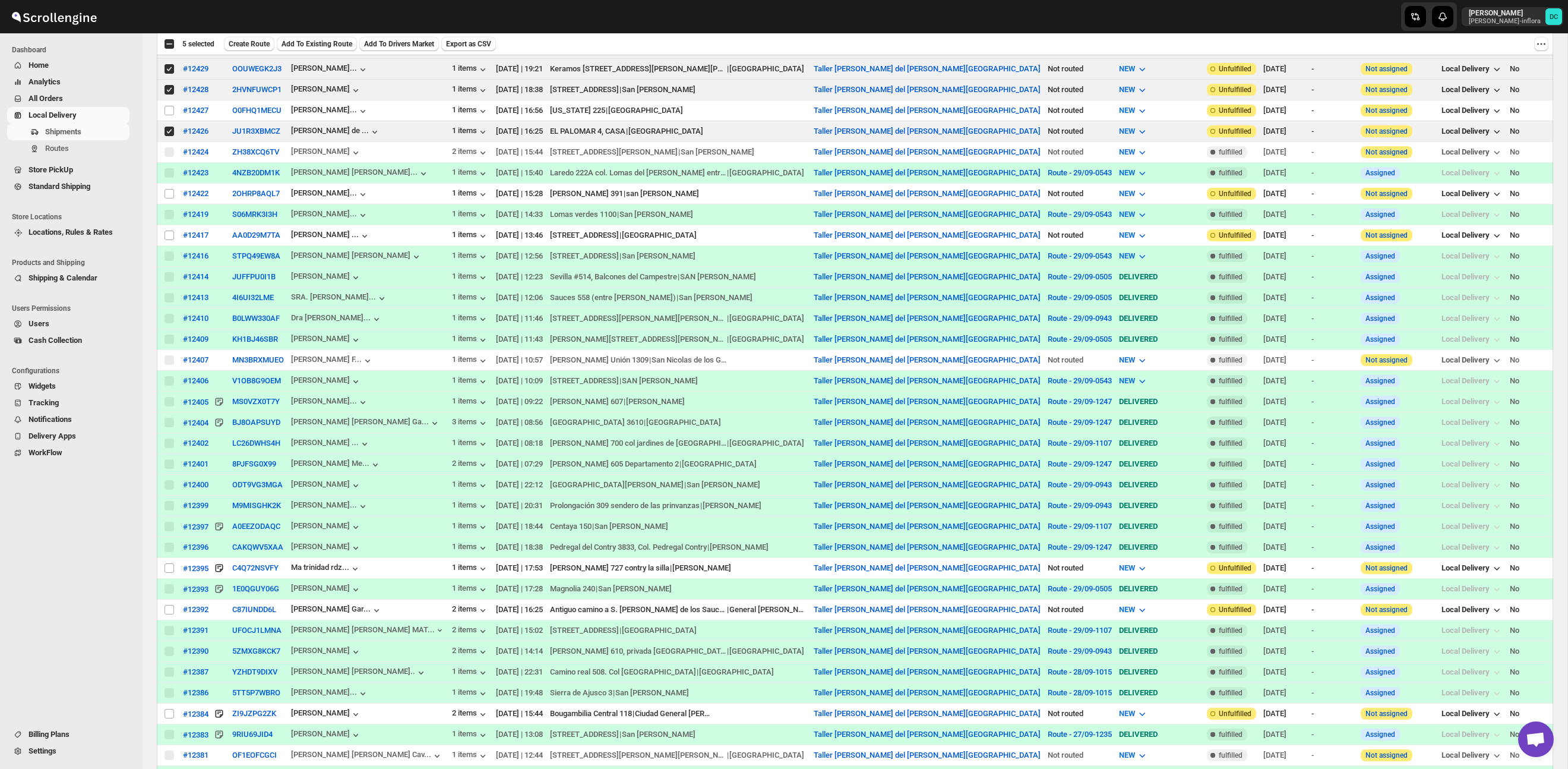
scroll to position [447, 0]
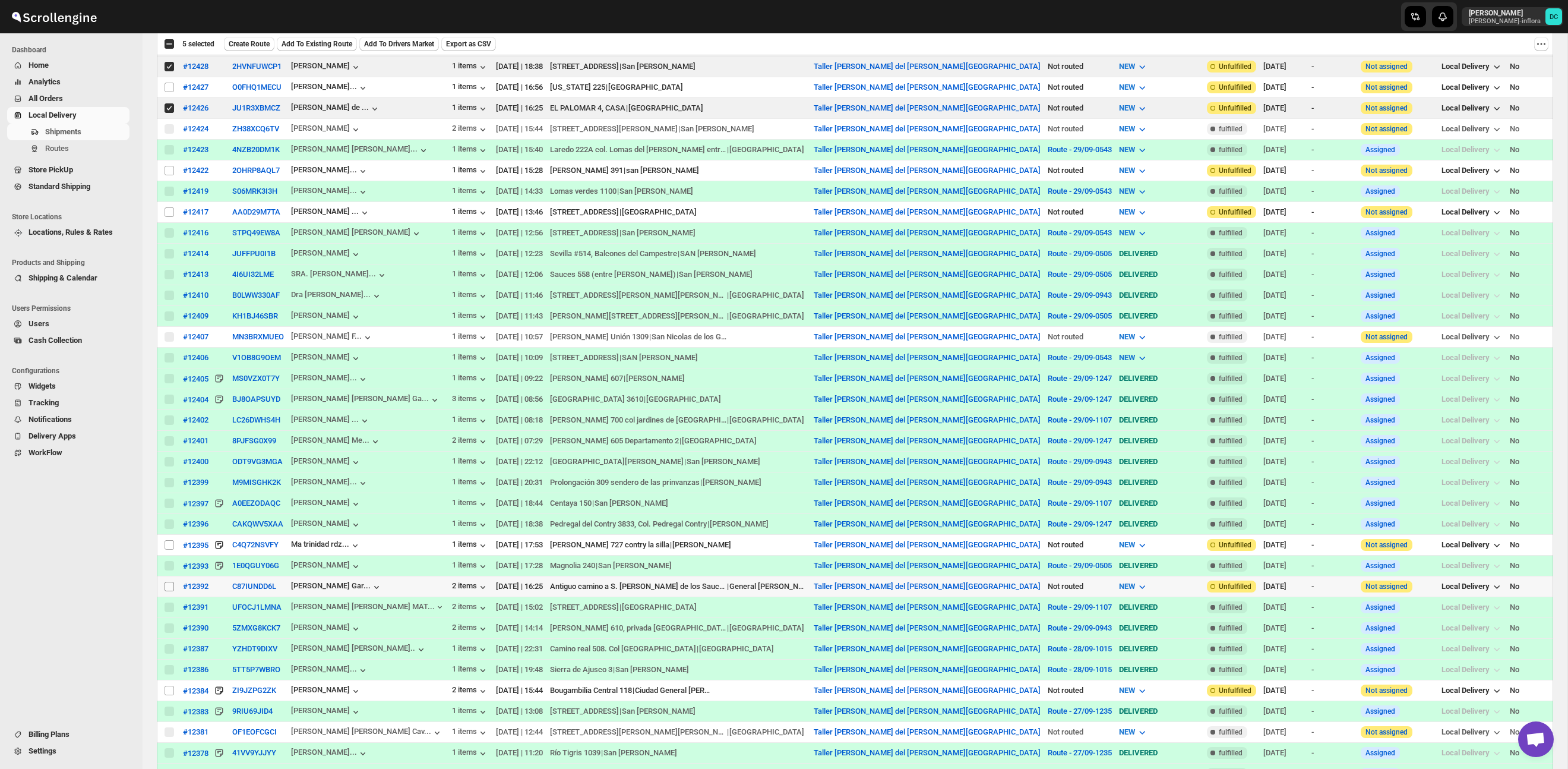
click at [172, 590] on input "Select shipment" at bounding box center [169, 587] width 10 height 10
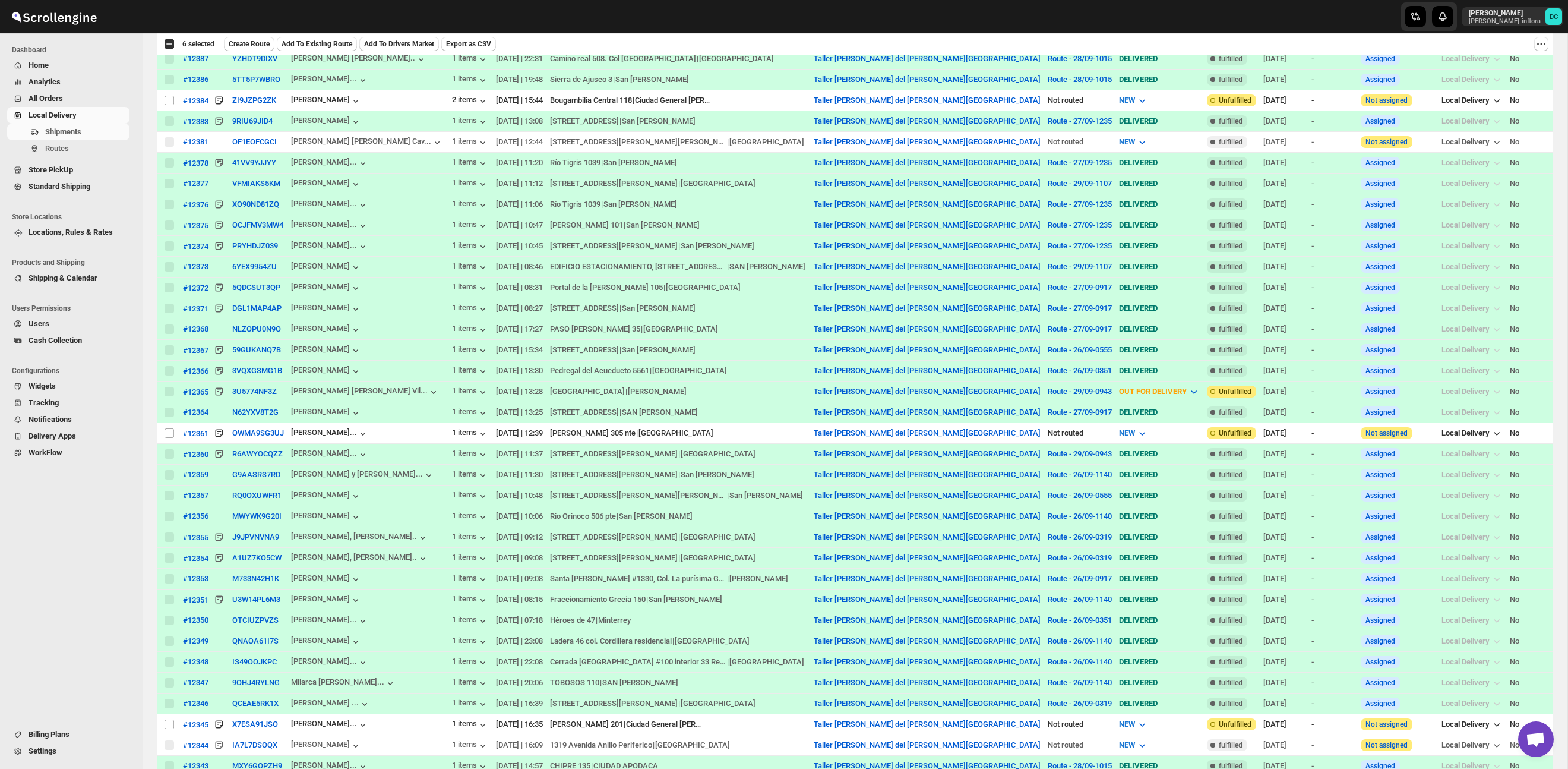
scroll to position [0, 0]
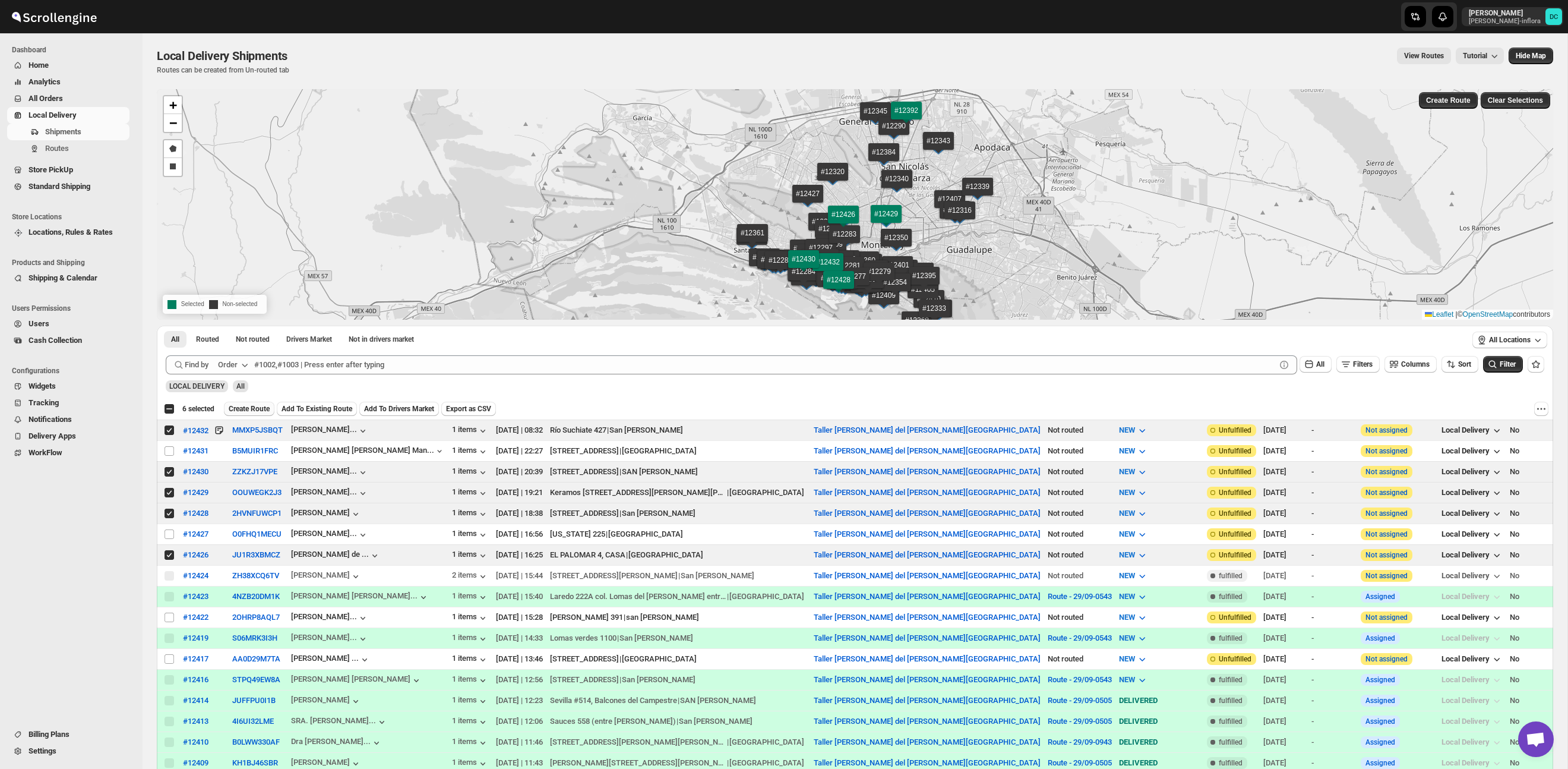
click at [259, 409] on span "Create Route" at bounding box center [249, 409] width 41 height 10
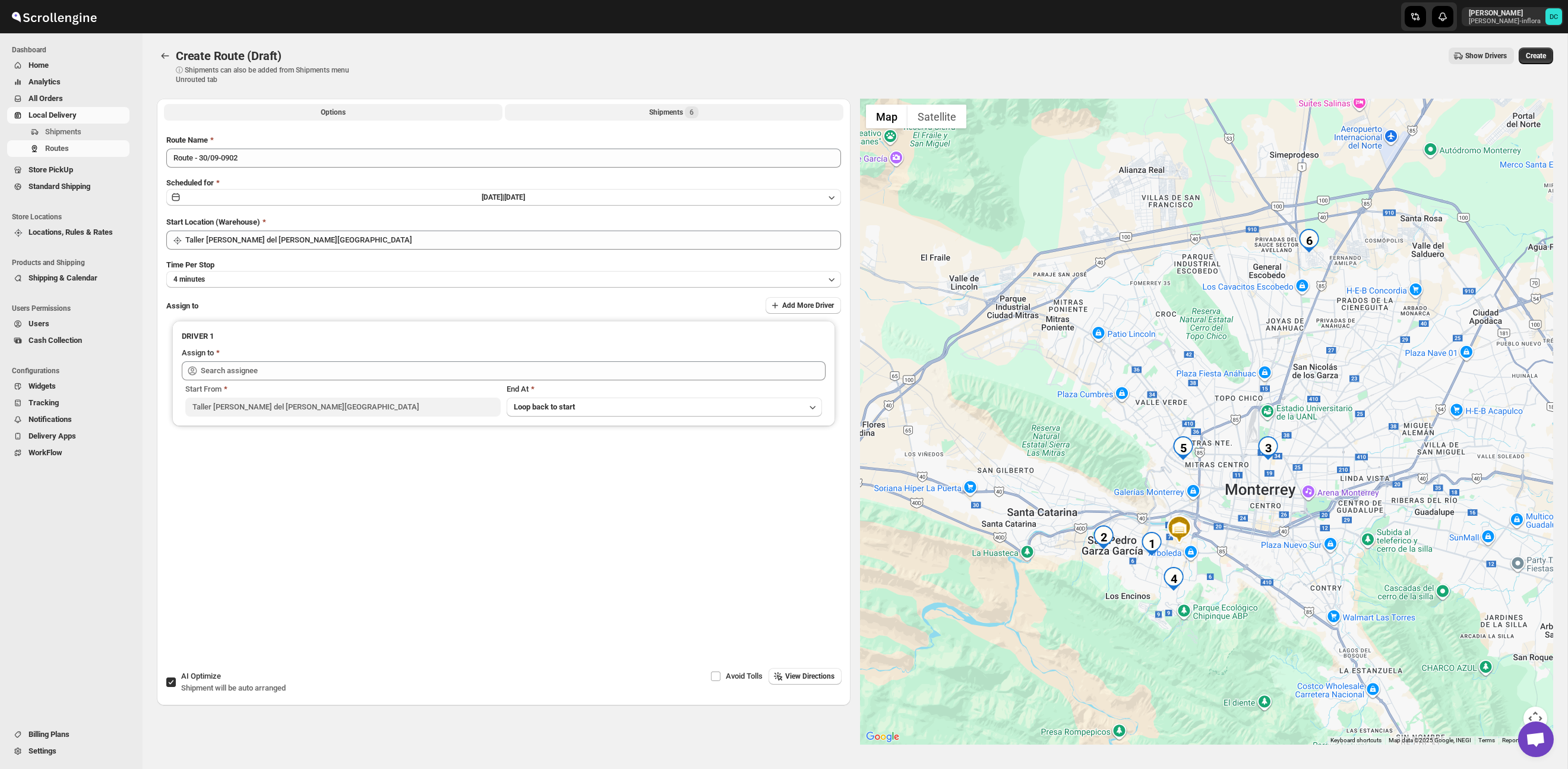
click at [647, 111] on button "Shipments 6" at bounding box center [675, 111] width 339 height 16
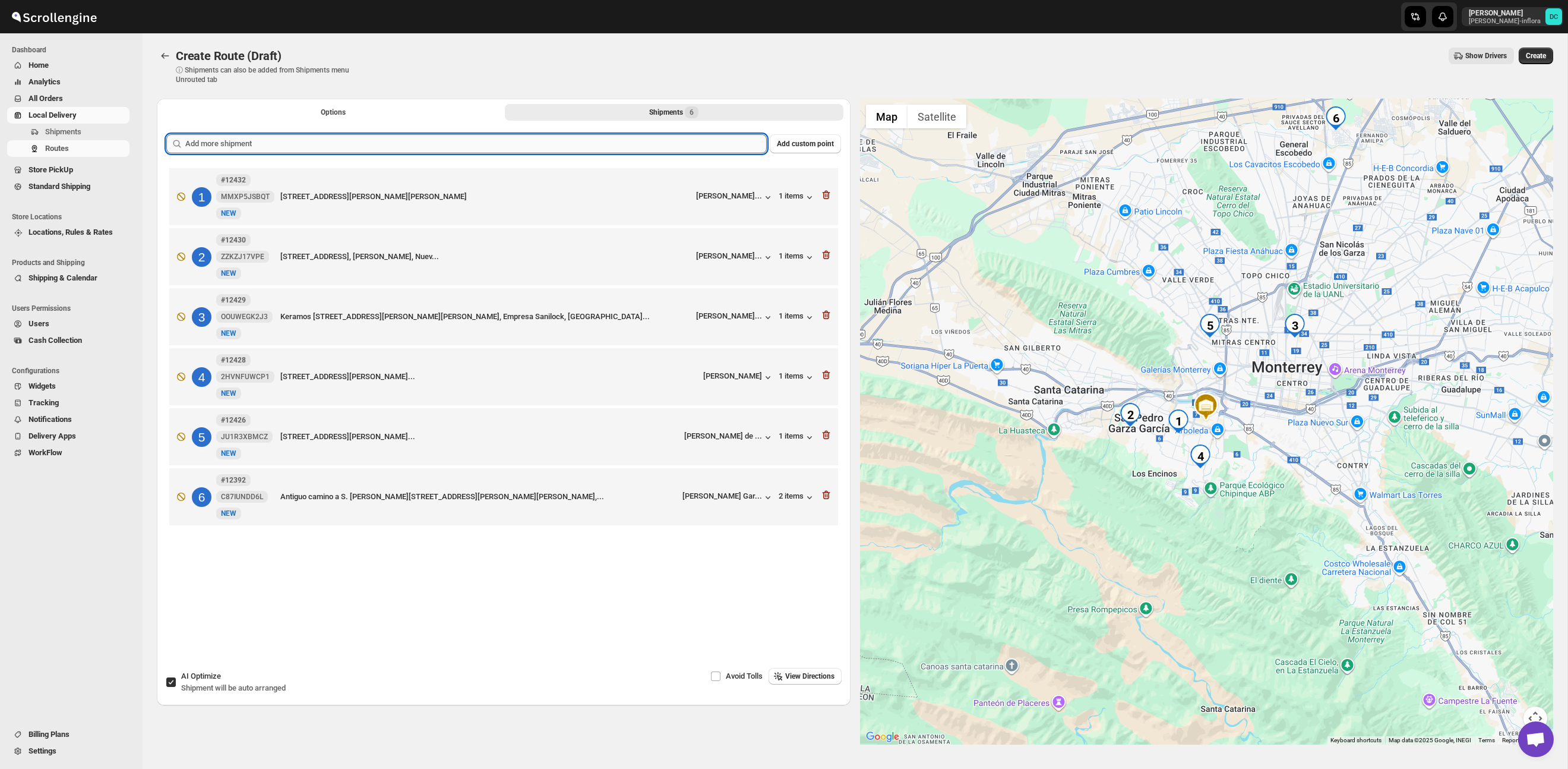
click at [656, 145] on input "text" at bounding box center [476, 144] width 582 height 19
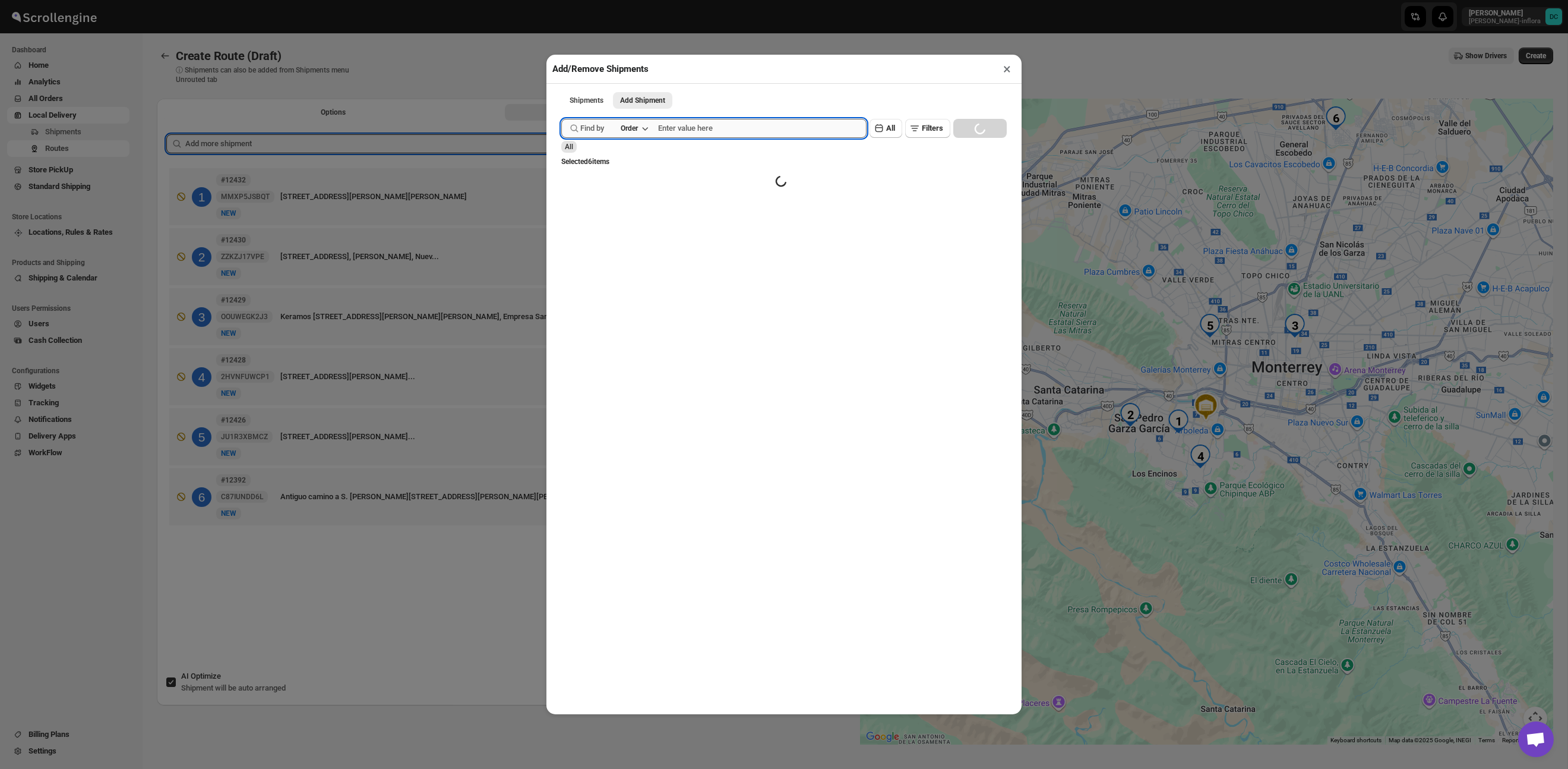
click at [773, 132] on input "text" at bounding box center [762, 129] width 208 height 19
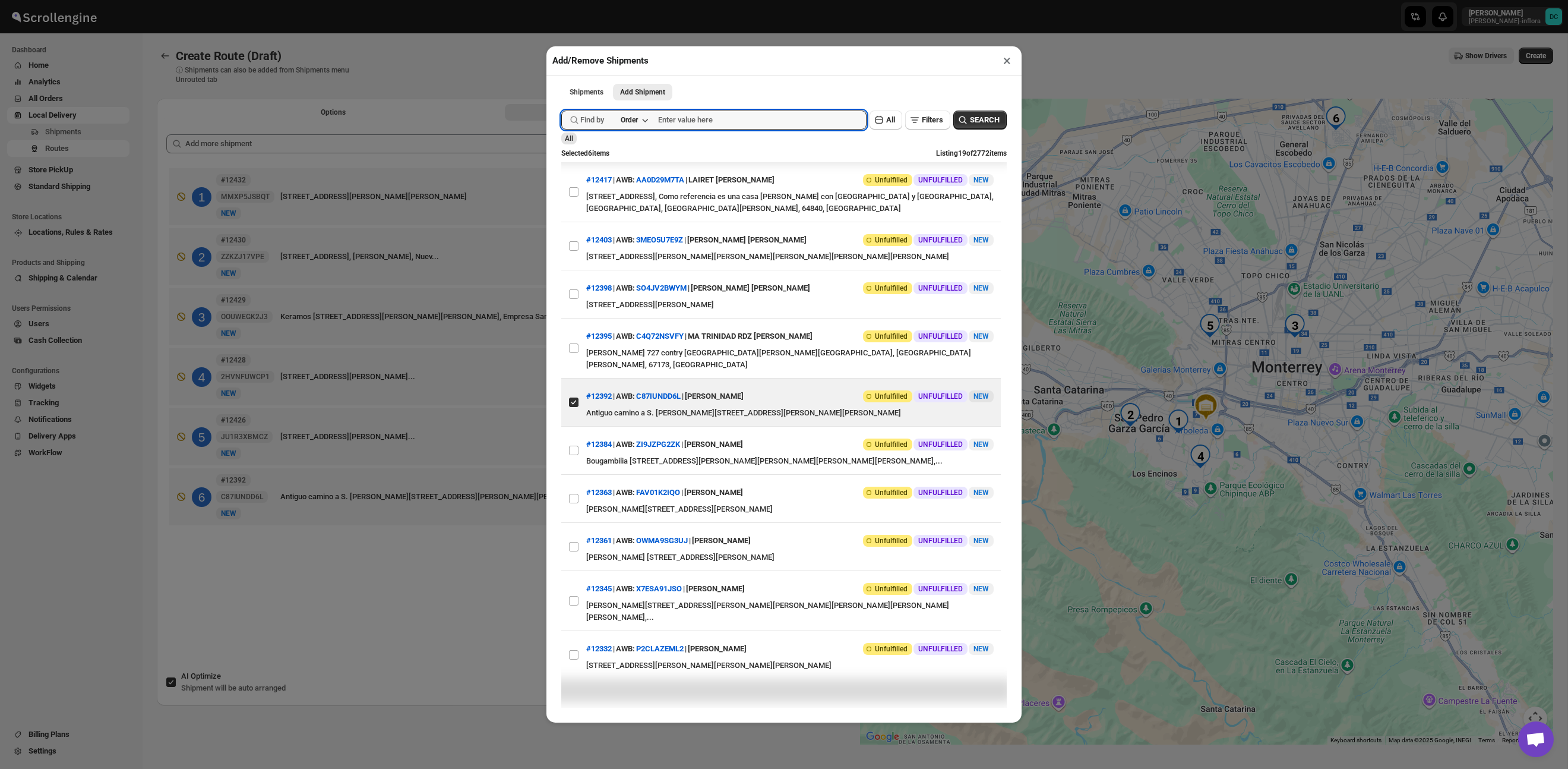
scroll to position [441, 0]
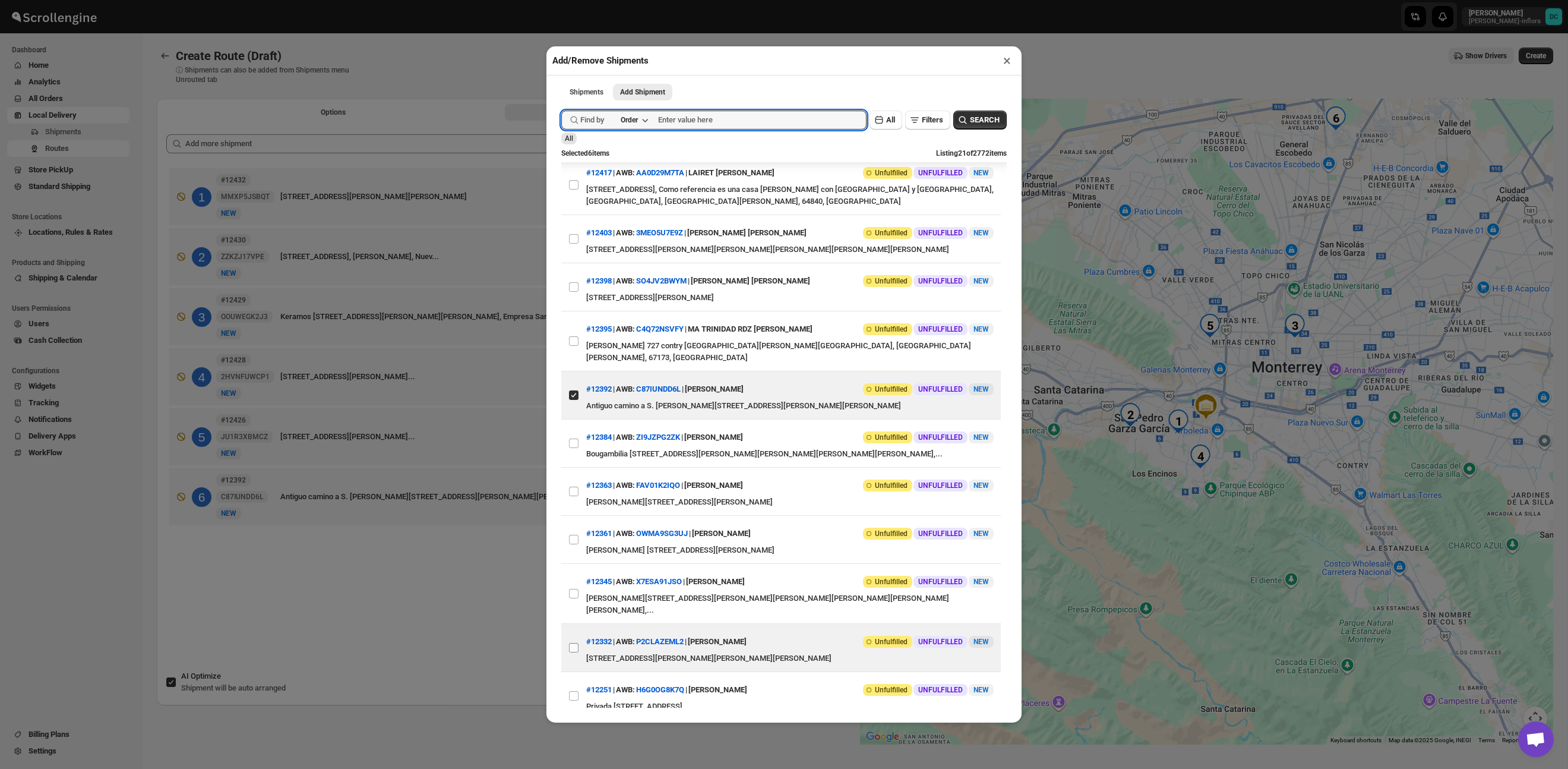
click at [572, 653] on input "View details for 68d568f602c94fc1c02b8c3a" at bounding box center [574, 648] width 10 height 10
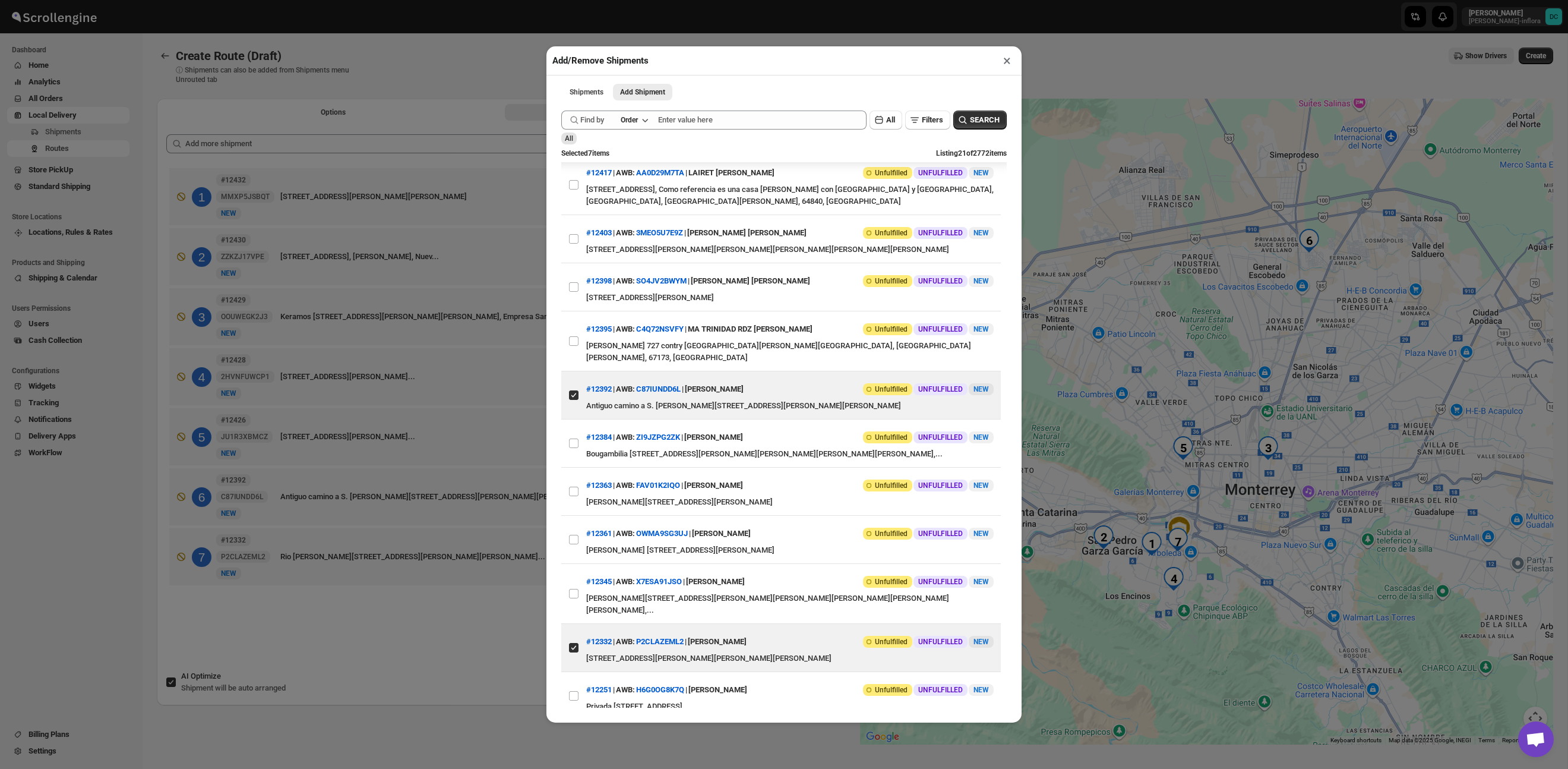
drag, startPoint x: 477, startPoint y: 655, endPoint x: 507, endPoint y: 647, distance: 31.0
click at [479, 655] on div "Add/Remove Shipments × Shipments Add Shipment More views Shipments Add Shipment…" at bounding box center [784, 384] width 1568 height 769
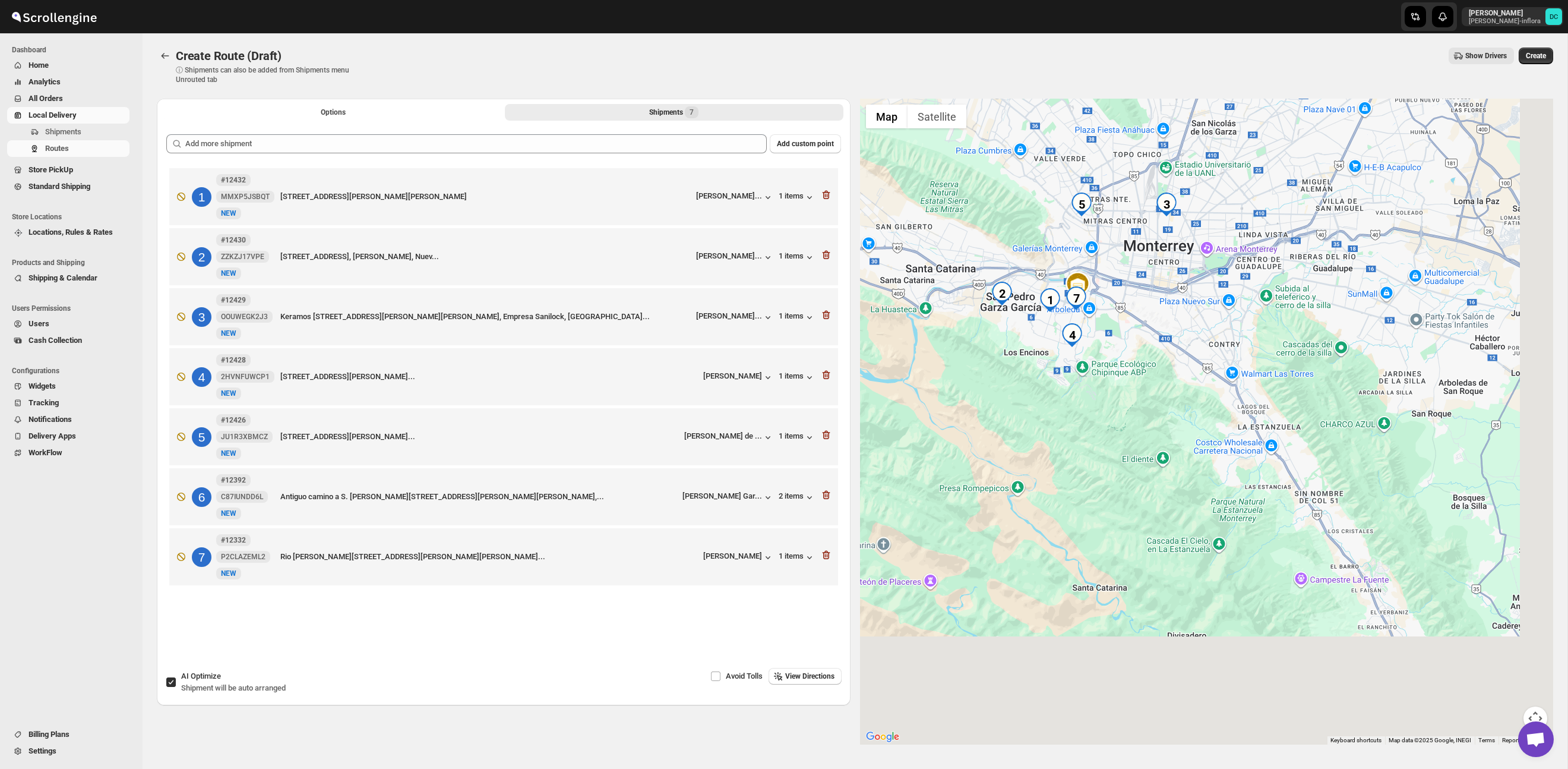
drag, startPoint x: 1322, startPoint y: 618, endPoint x: 1220, endPoint y: 339, distance: 297.1
click at [1220, 340] on div at bounding box center [1207, 421] width 694 height 646
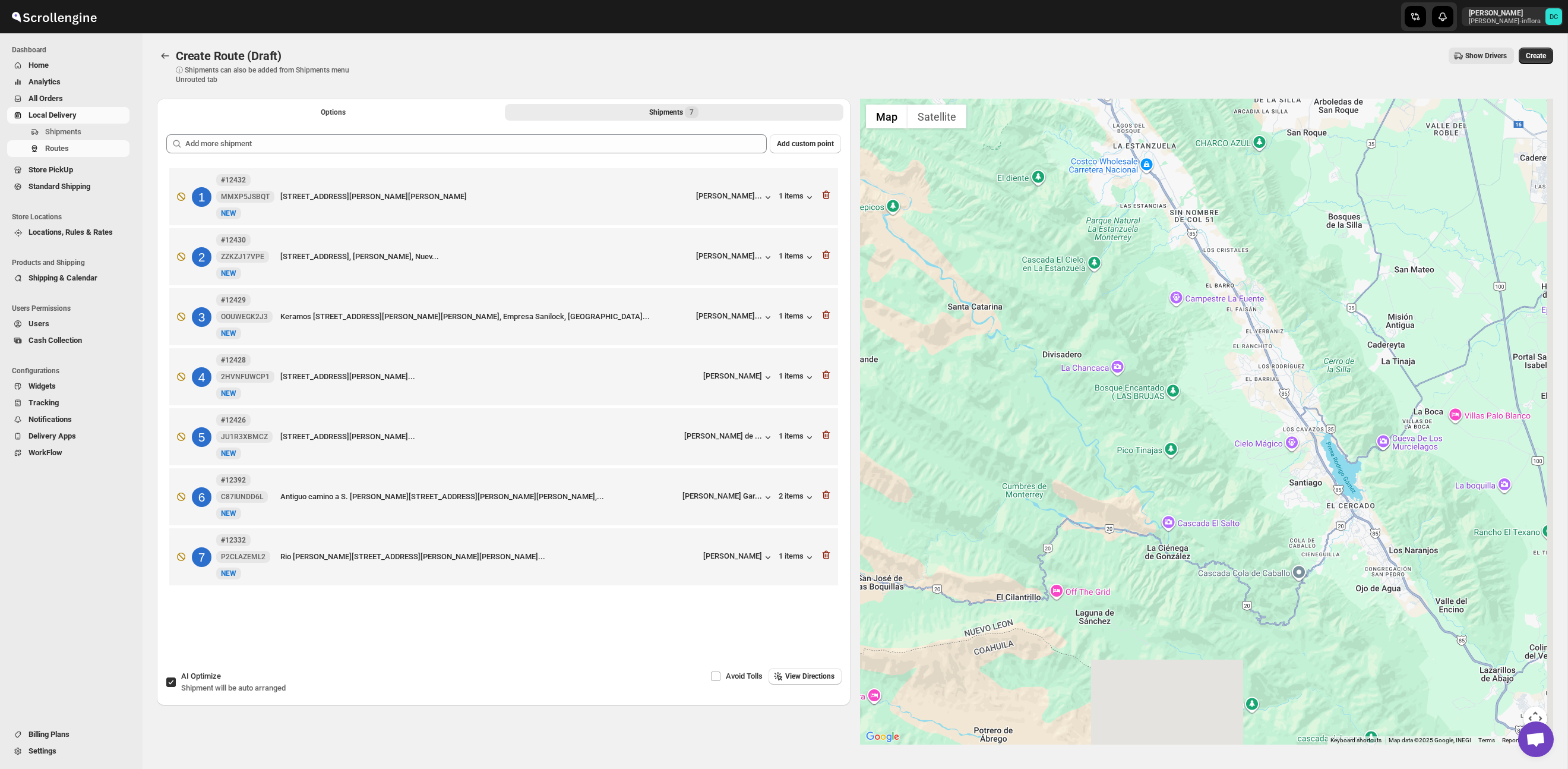
drag, startPoint x: 1322, startPoint y: 466, endPoint x: 1199, endPoint y: 231, distance: 265.2
click at [1199, 231] on div at bounding box center [1207, 421] width 694 height 646
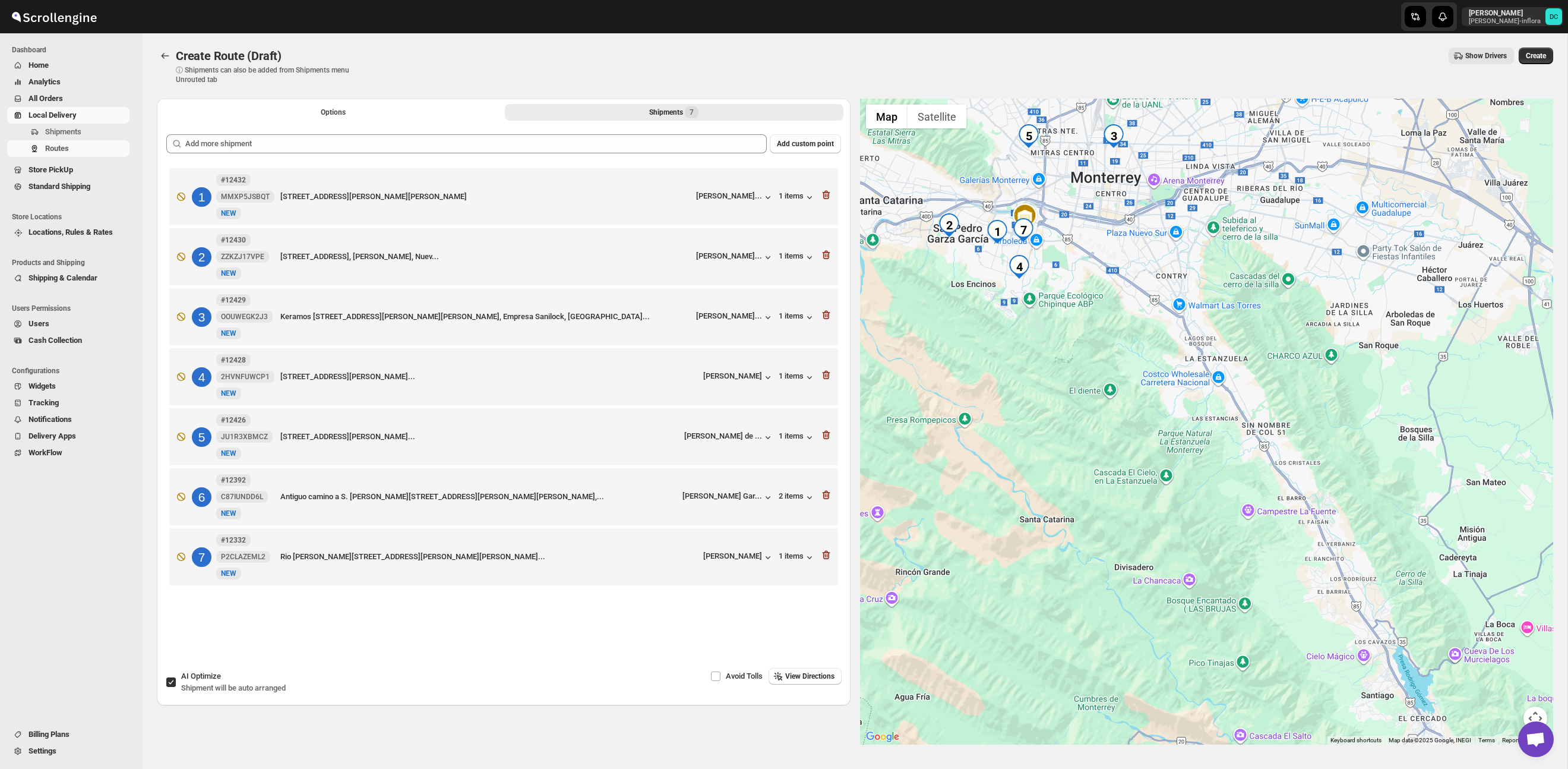
drag, startPoint x: 1206, startPoint y: 233, endPoint x: 1301, endPoint y: 521, distance: 303.3
click at [1304, 538] on div at bounding box center [1207, 421] width 694 height 646
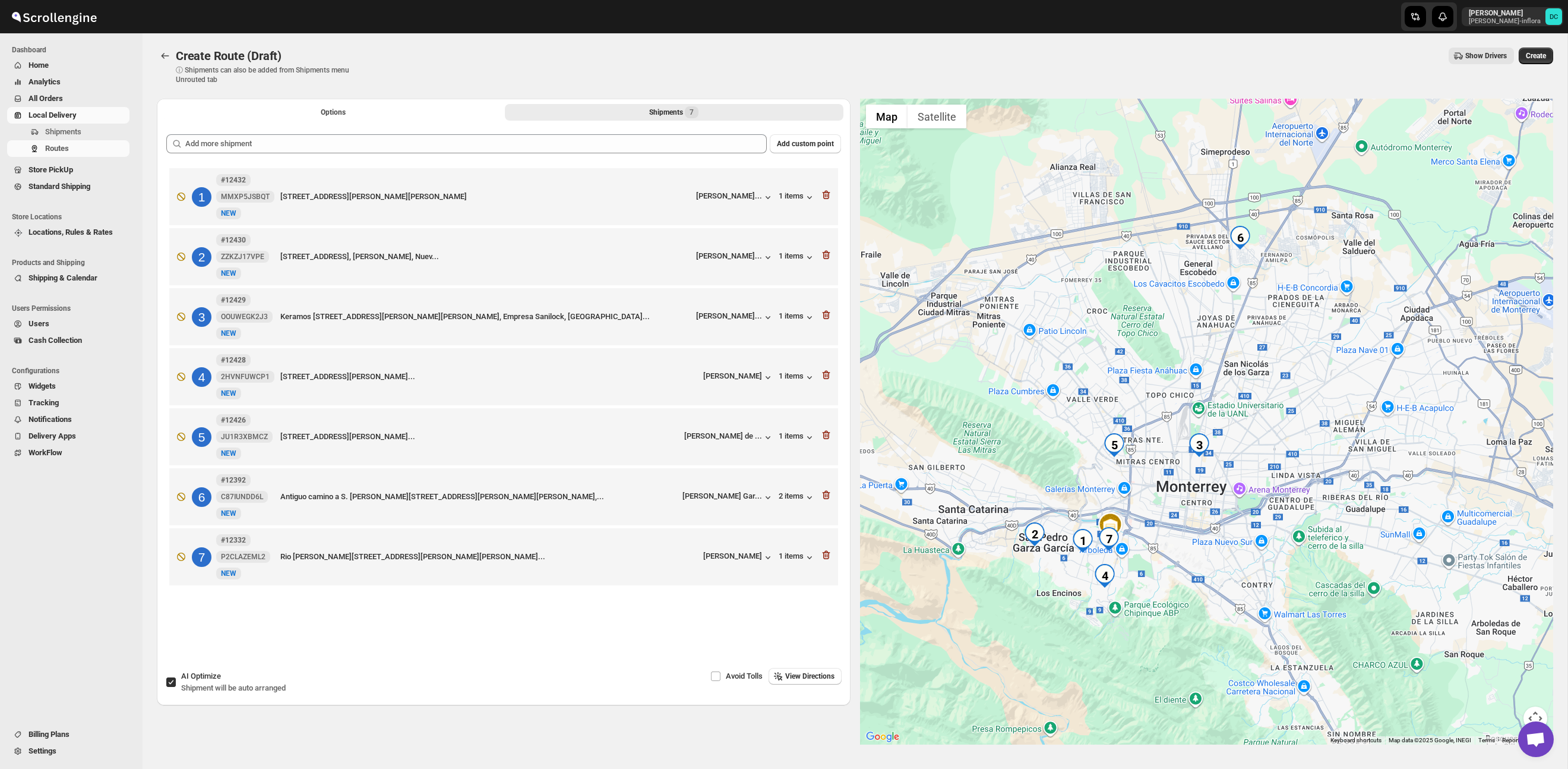
drag, startPoint x: 1253, startPoint y: 409, endPoint x: 1286, endPoint y: 433, distance: 40.8
click at [1254, 410] on div at bounding box center [1207, 421] width 694 height 646
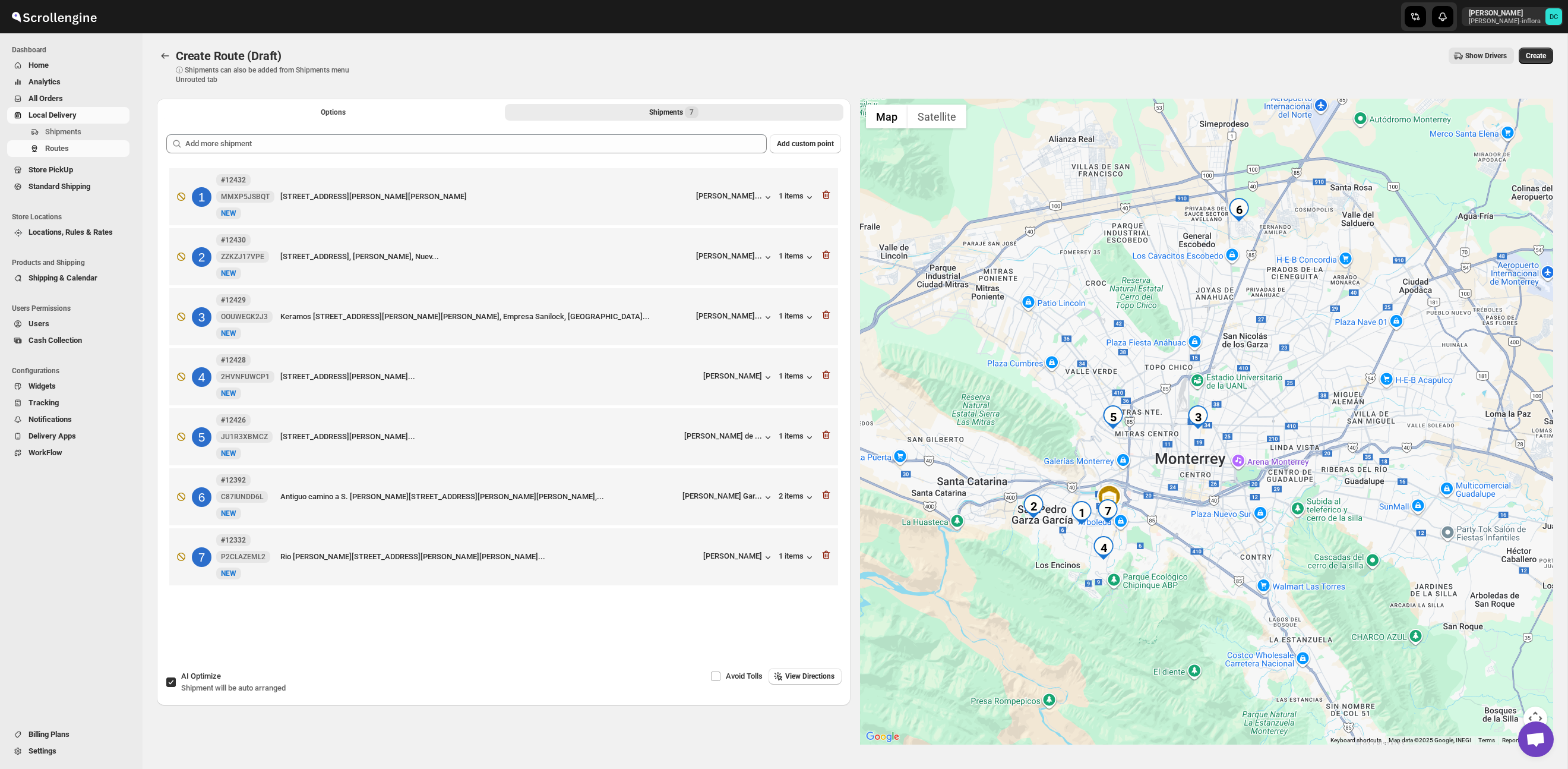
drag, startPoint x: 1314, startPoint y: 446, endPoint x: 1311, endPoint y: 347, distance: 99.0
click at [1311, 347] on div at bounding box center [1207, 421] width 694 height 646
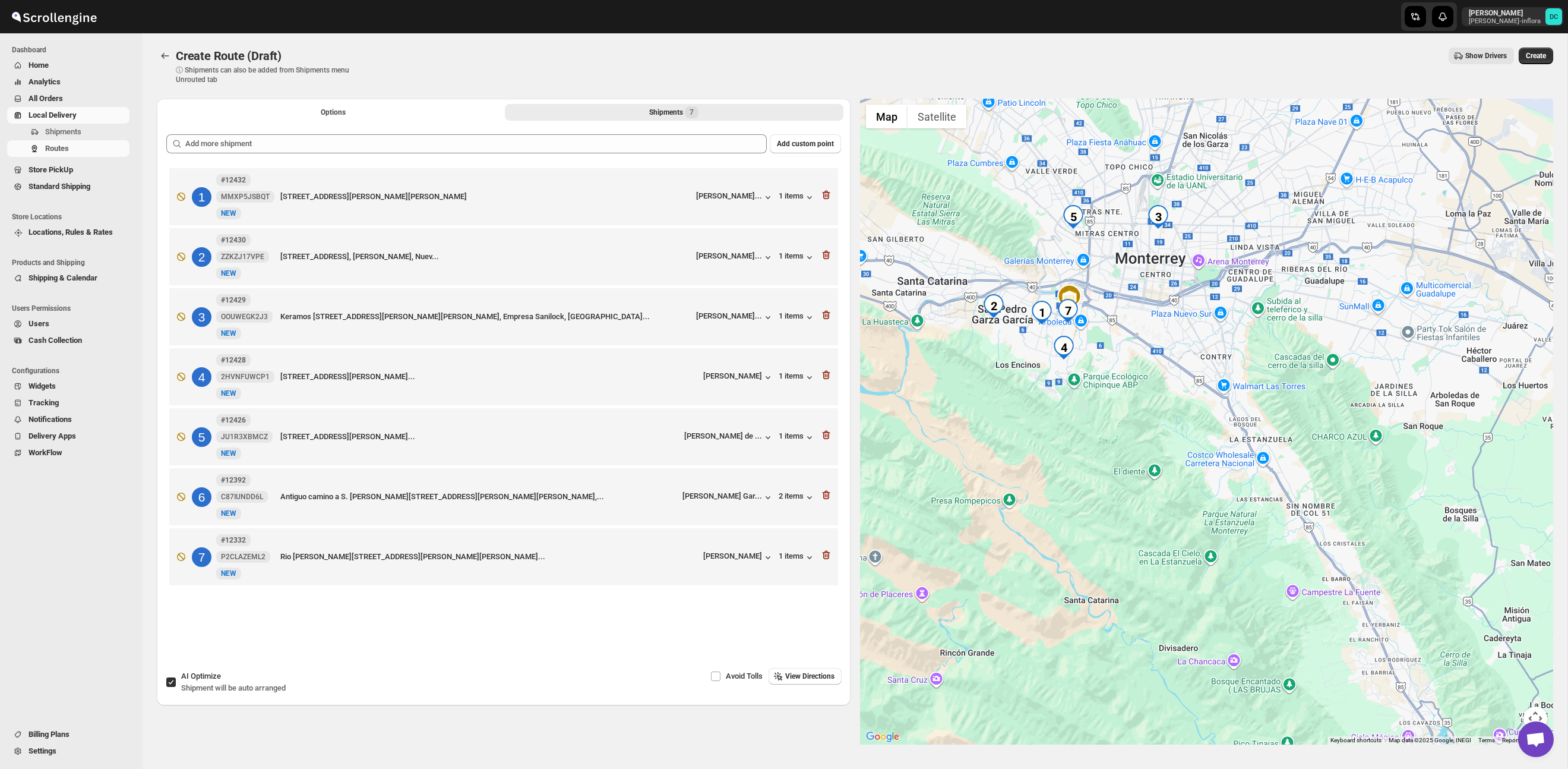
drag, startPoint x: 1267, startPoint y: 510, endPoint x: 1228, endPoint y: 381, distance: 134.8
click at [1228, 381] on div at bounding box center [1207, 421] width 694 height 646
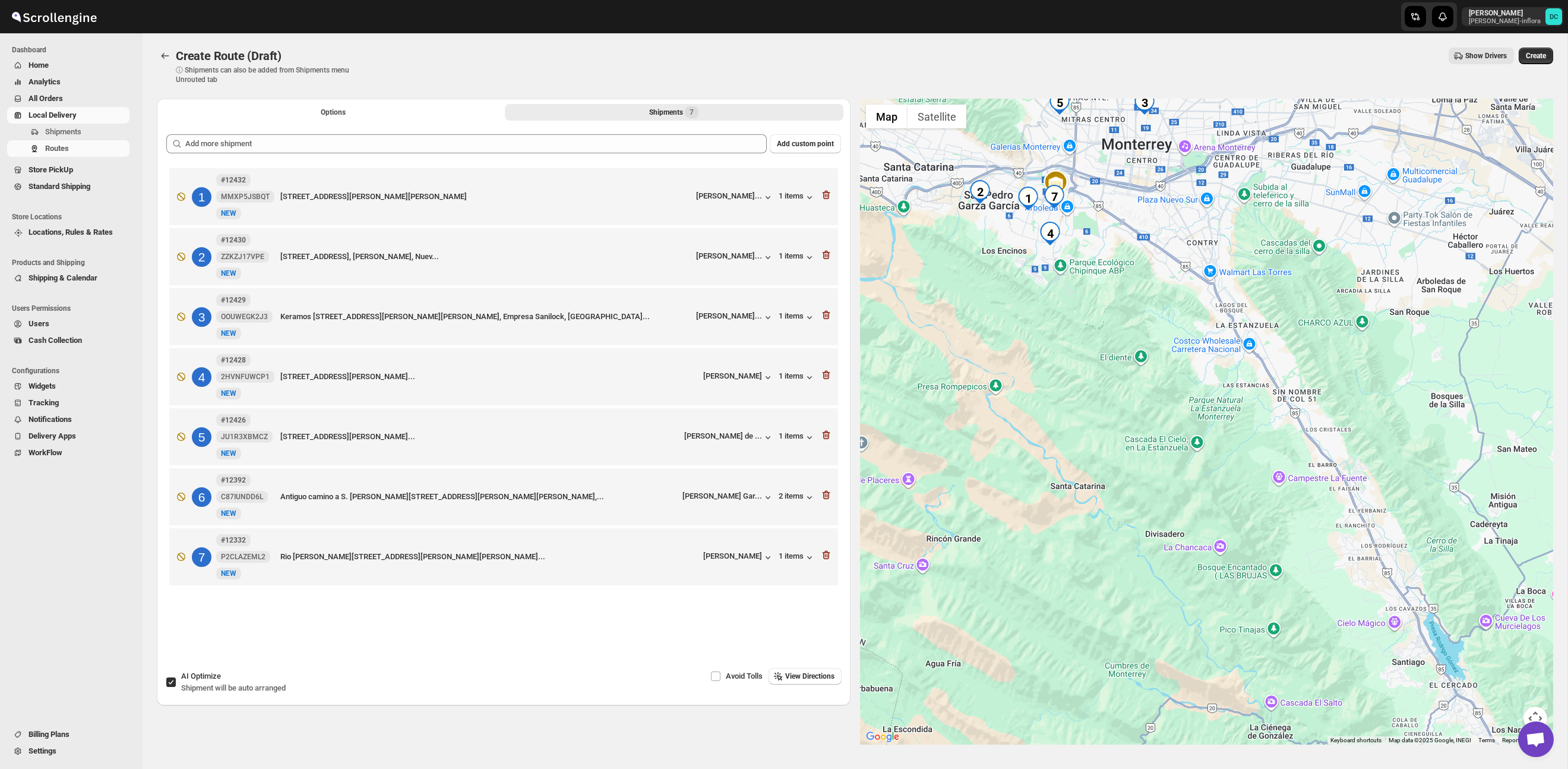
drag, startPoint x: 1255, startPoint y: 500, endPoint x: 1242, endPoint y: 387, distance: 113.7
click at [1242, 387] on div at bounding box center [1207, 421] width 694 height 646
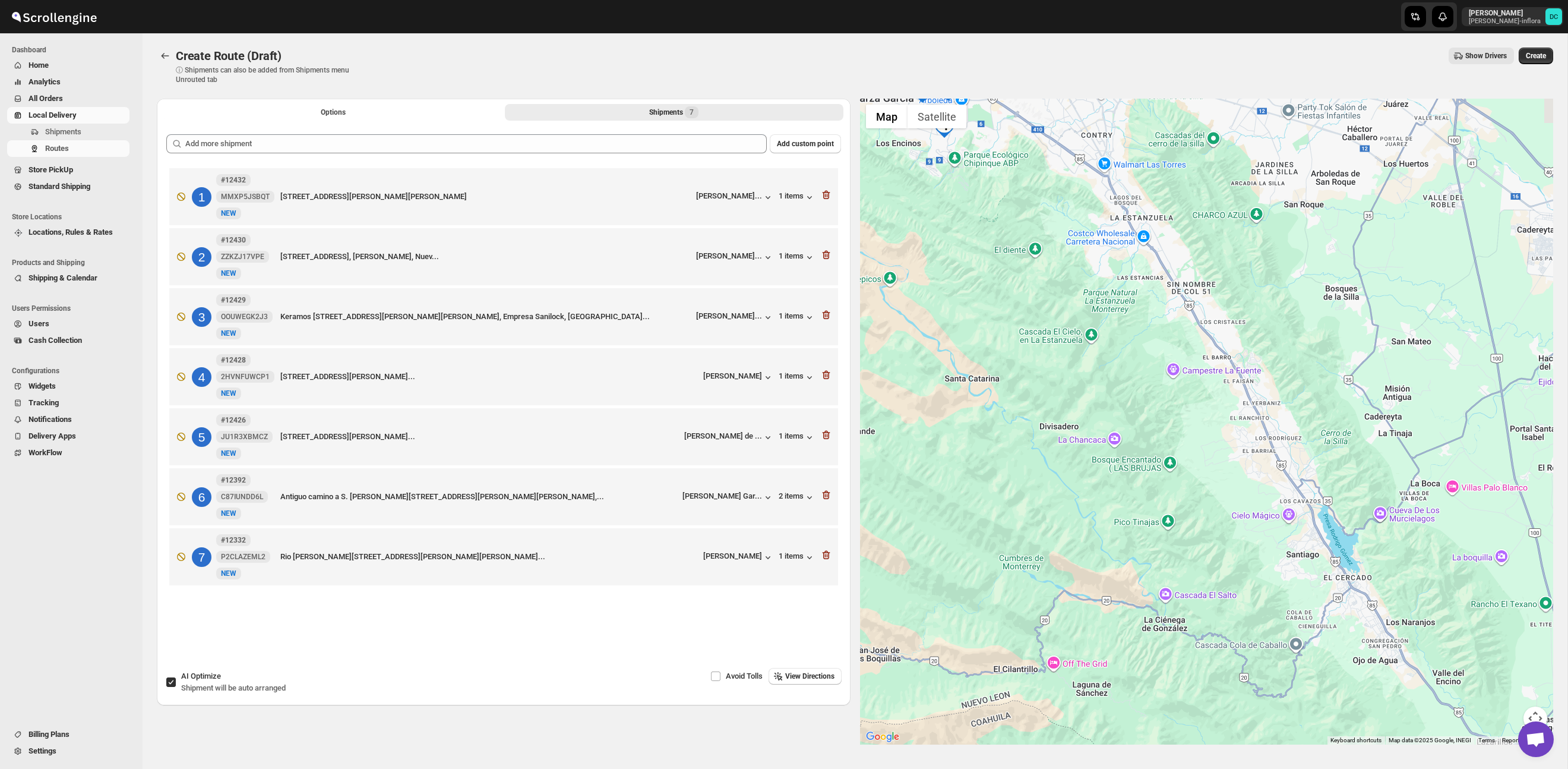
drag, startPoint x: 1233, startPoint y: 430, endPoint x: 1108, endPoint y: 298, distance: 181.8
click at [1130, 324] on div at bounding box center [1207, 421] width 694 height 646
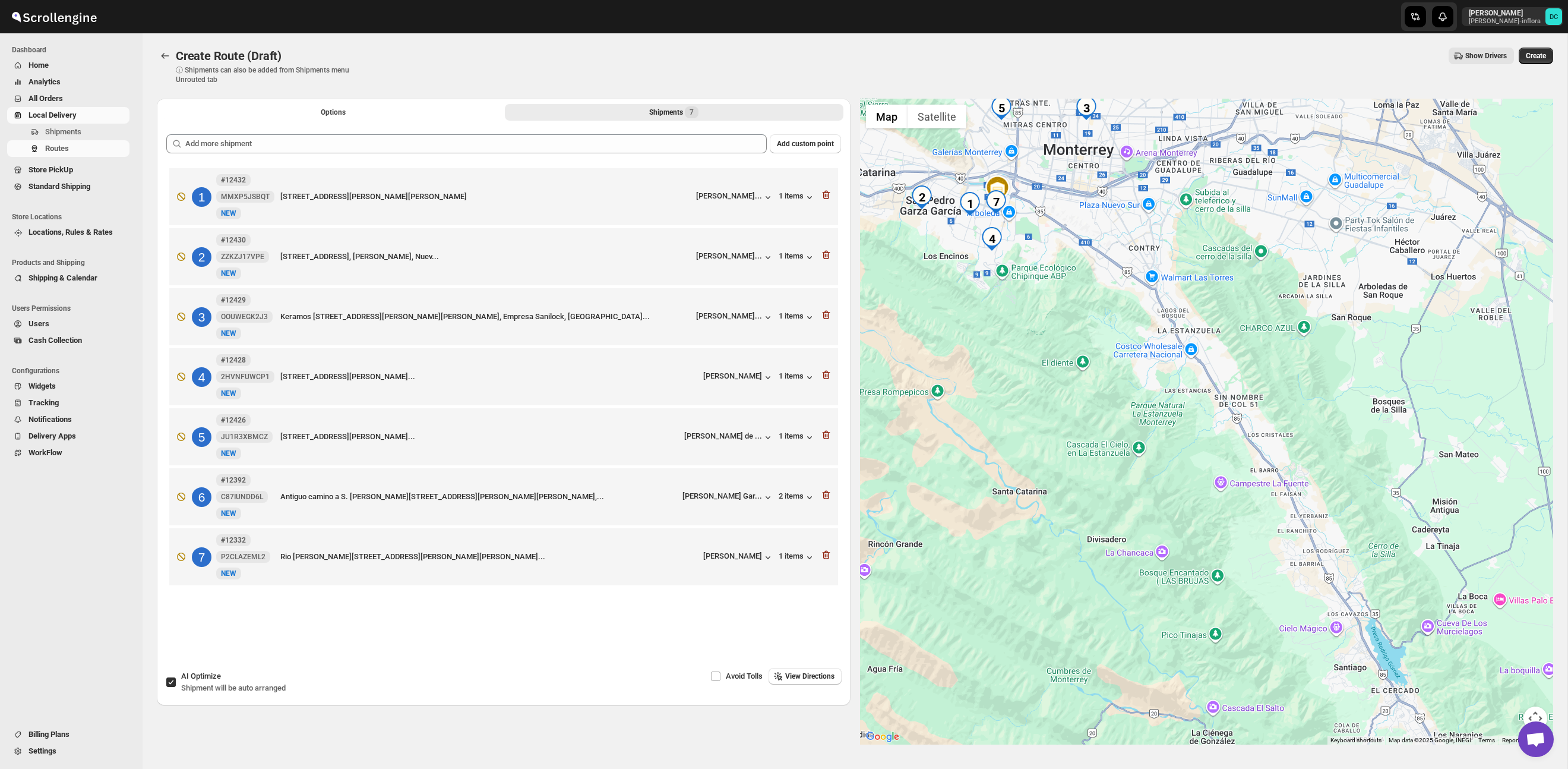
drag, startPoint x: 1101, startPoint y: 300, endPoint x: 1153, endPoint y: 414, distance: 125.3
click at [1168, 448] on div at bounding box center [1207, 421] width 694 height 646
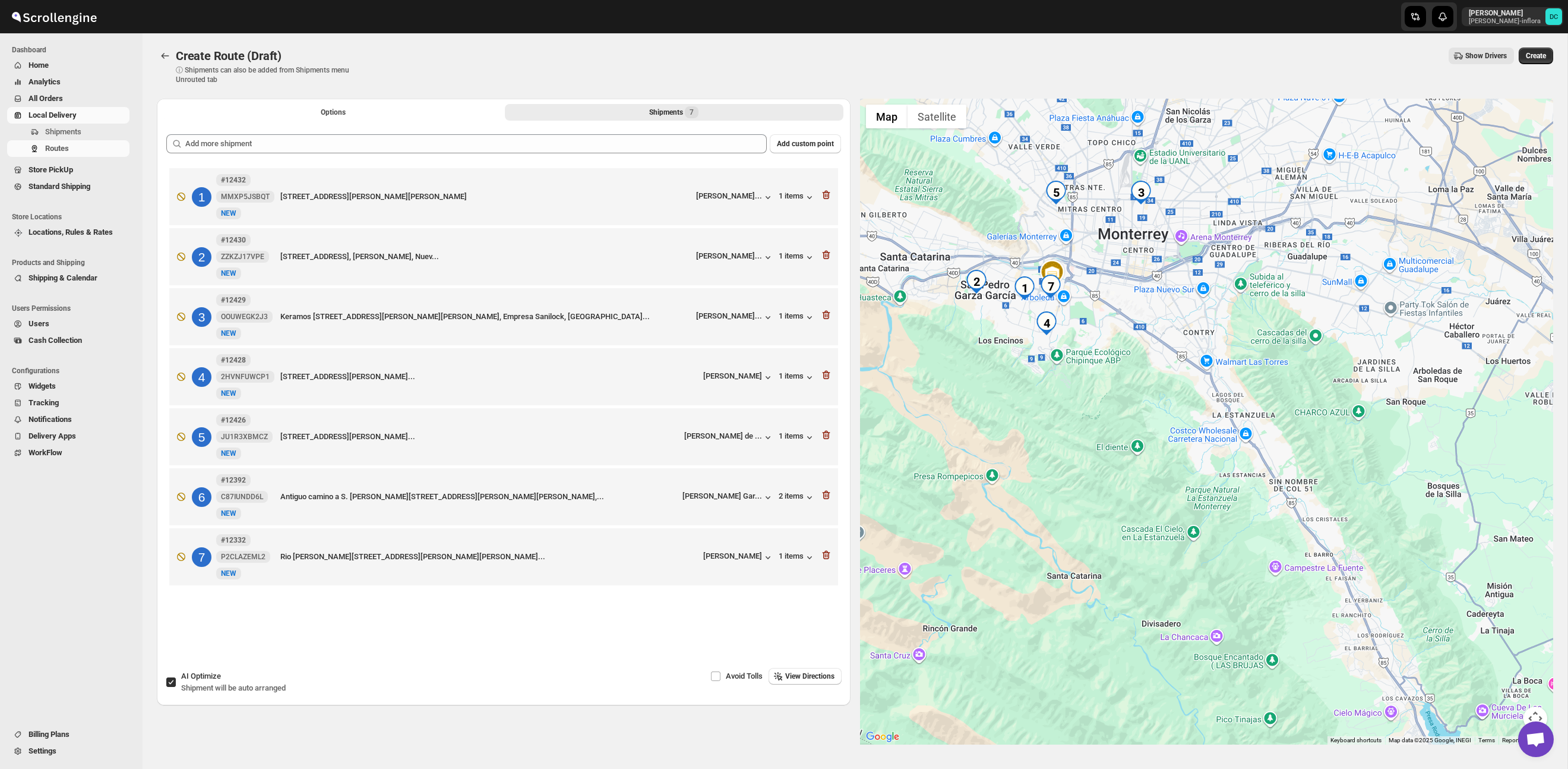
drag, startPoint x: 1130, startPoint y: 327, endPoint x: 1170, endPoint y: 365, distance: 55.2
click at [1170, 365] on div at bounding box center [1207, 421] width 694 height 646
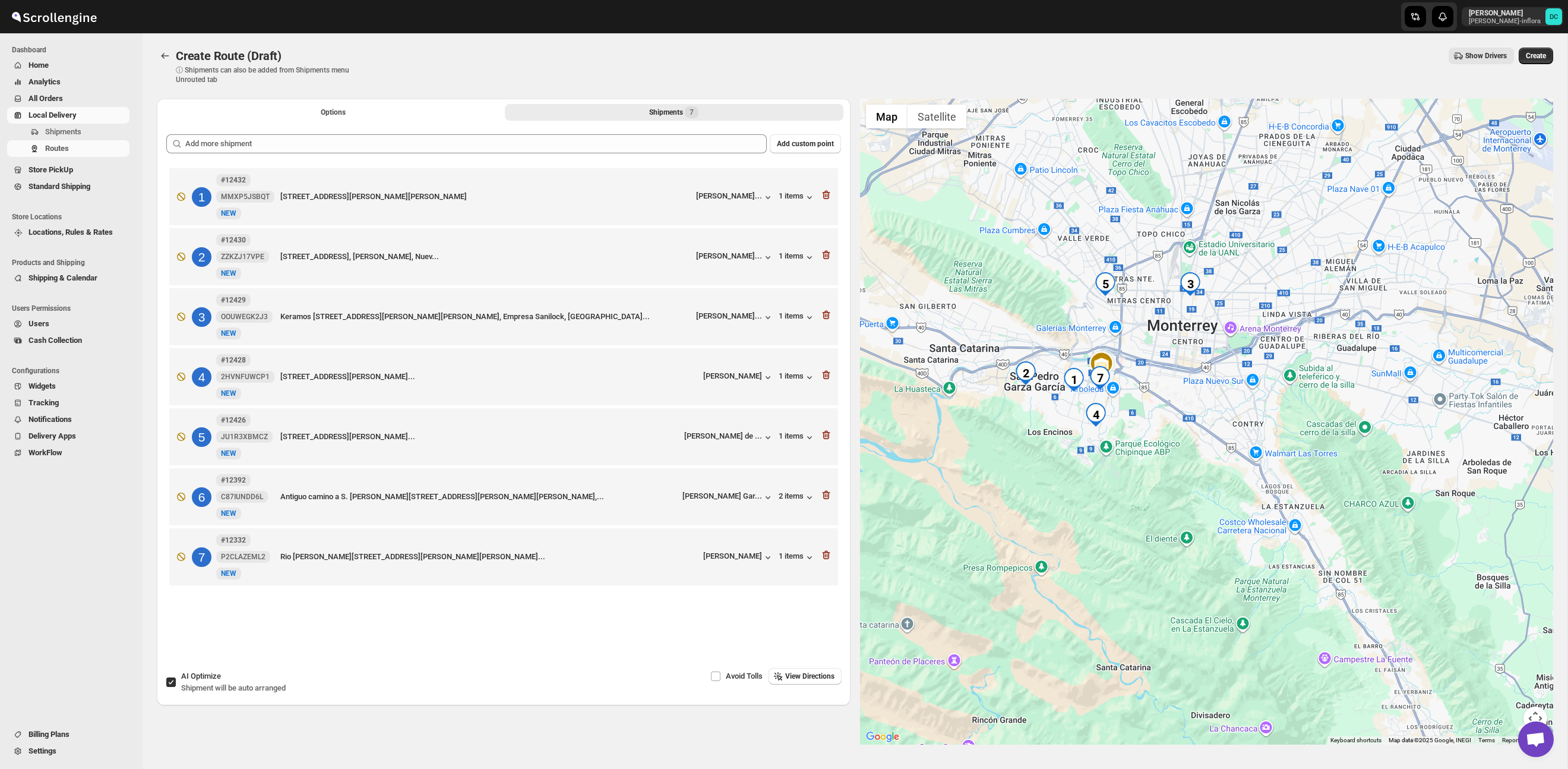
drag, startPoint x: 1136, startPoint y: 449, endPoint x: 1170, endPoint y: 521, distance: 79.6
click at [1170, 520] on div at bounding box center [1207, 421] width 694 height 646
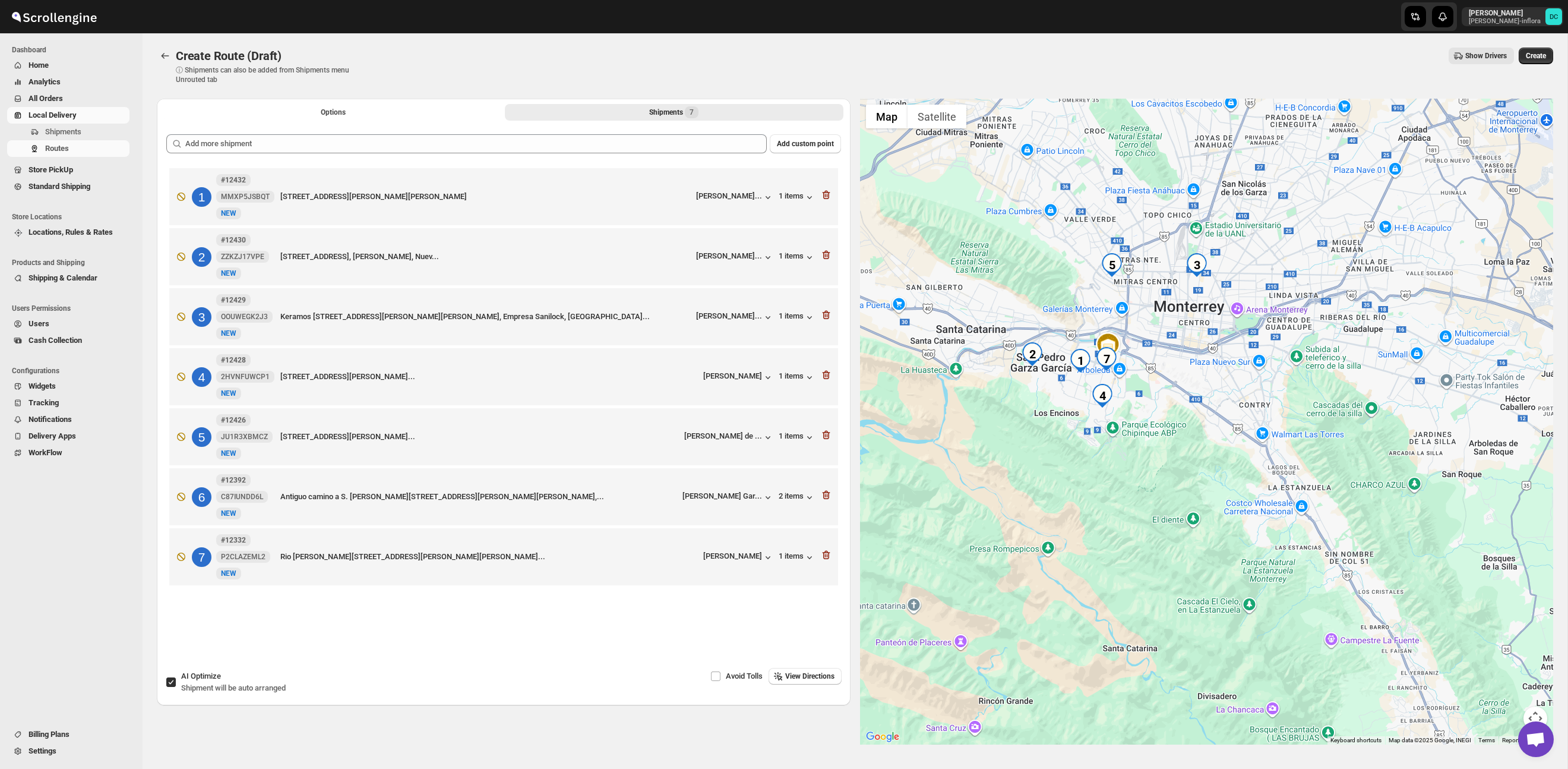
drag, startPoint x: 1206, startPoint y: 561, endPoint x: 1213, endPoint y: 539, distance: 23.1
click at [1213, 539] on div at bounding box center [1207, 421] width 694 height 646
drag, startPoint x: 1212, startPoint y: 539, endPoint x: 1368, endPoint y: 261, distance: 318.8
click at [1213, 538] on div at bounding box center [1207, 421] width 694 height 646
drag, startPoint x: 1316, startPoint y: 305, endPoint x: 1234, endPoint y: 451, distance: 167.5
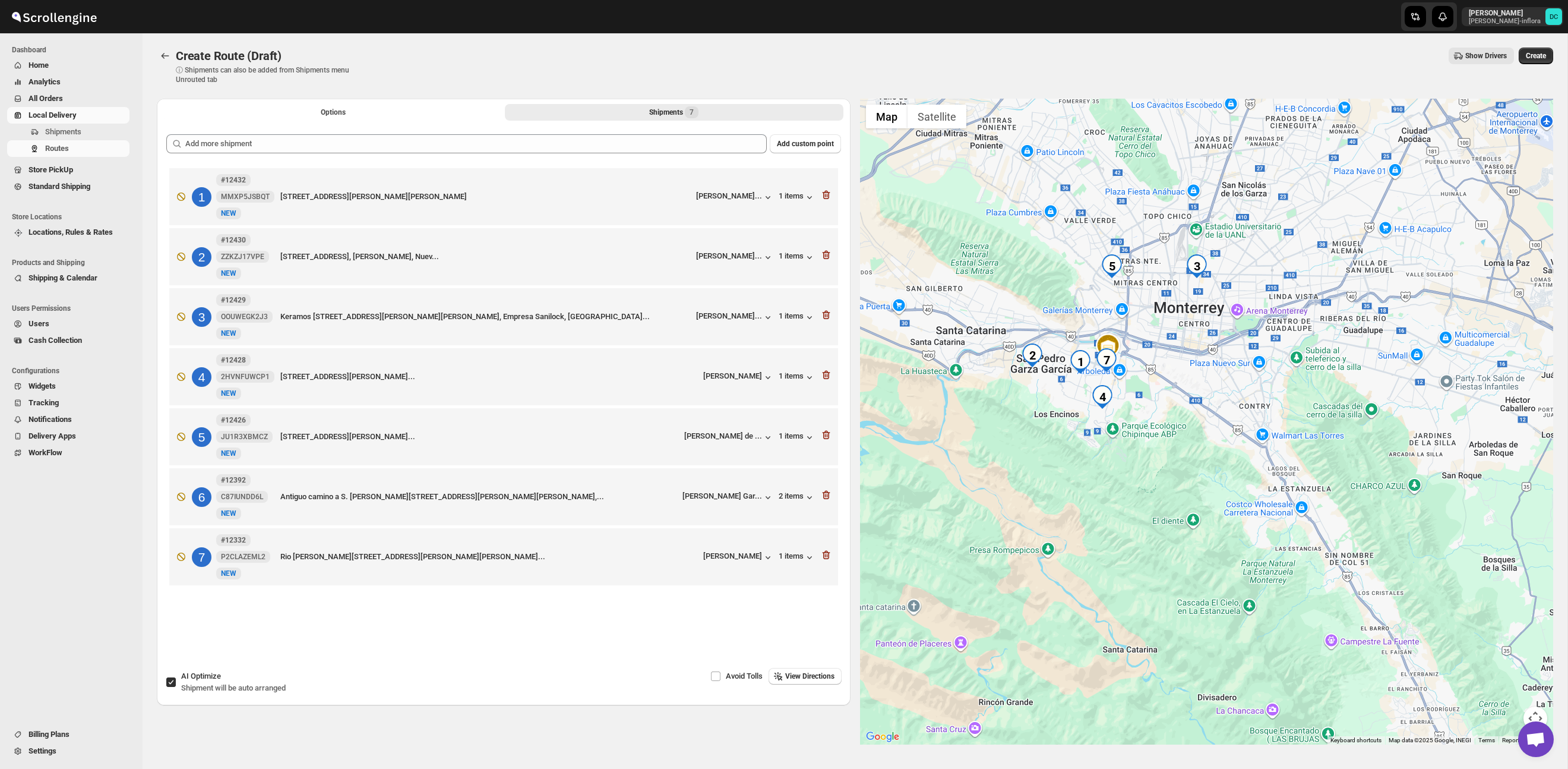
click at [1231, 457] on div at bounding box center [1207, 421] width 694 height 646
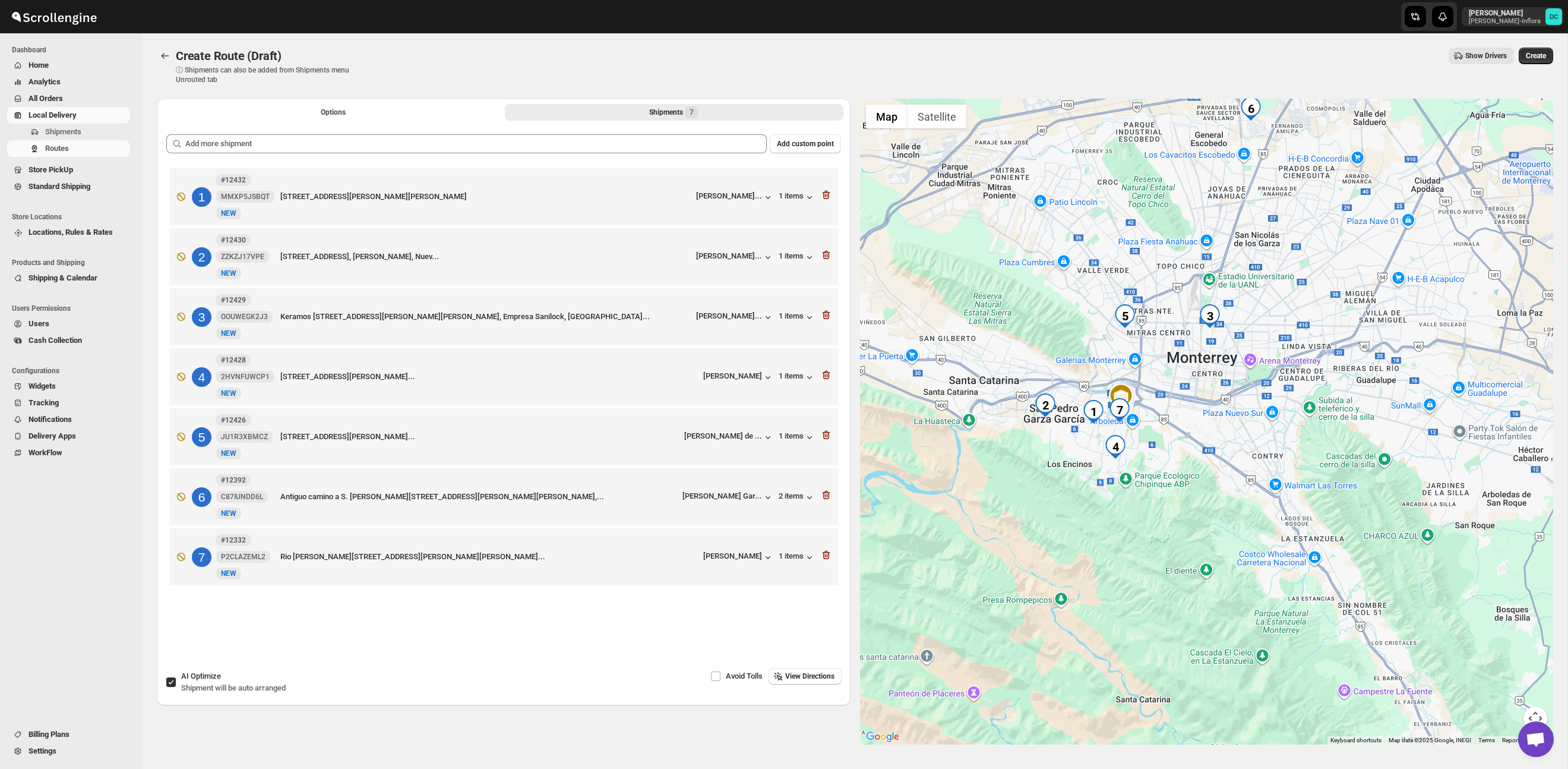
drag, startPoint x: 1153, startPoint y: 323, endPoint x: 1176, endPoint y: 431, distance: 110.4
click at [1176, 431] on div at bounding box center [1207, 421] width 694 height 646
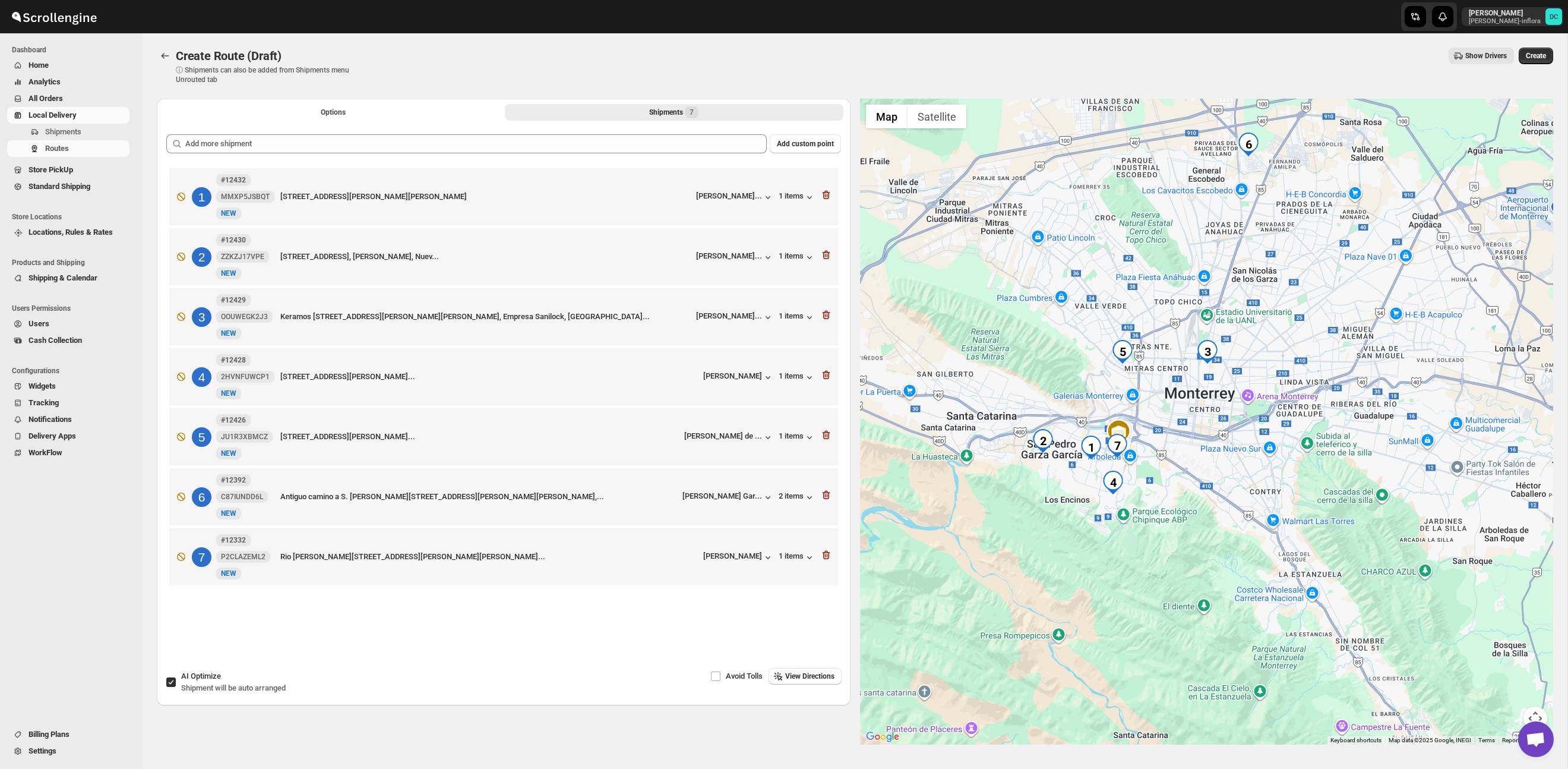
drag, startPoint x: 1174, startPoint y: 491, endPoint x: 1162, endPoint y: 470, distance: 24.2
click at [1162, 470] on div at bounding box center [1207, 421] width 694 height 646
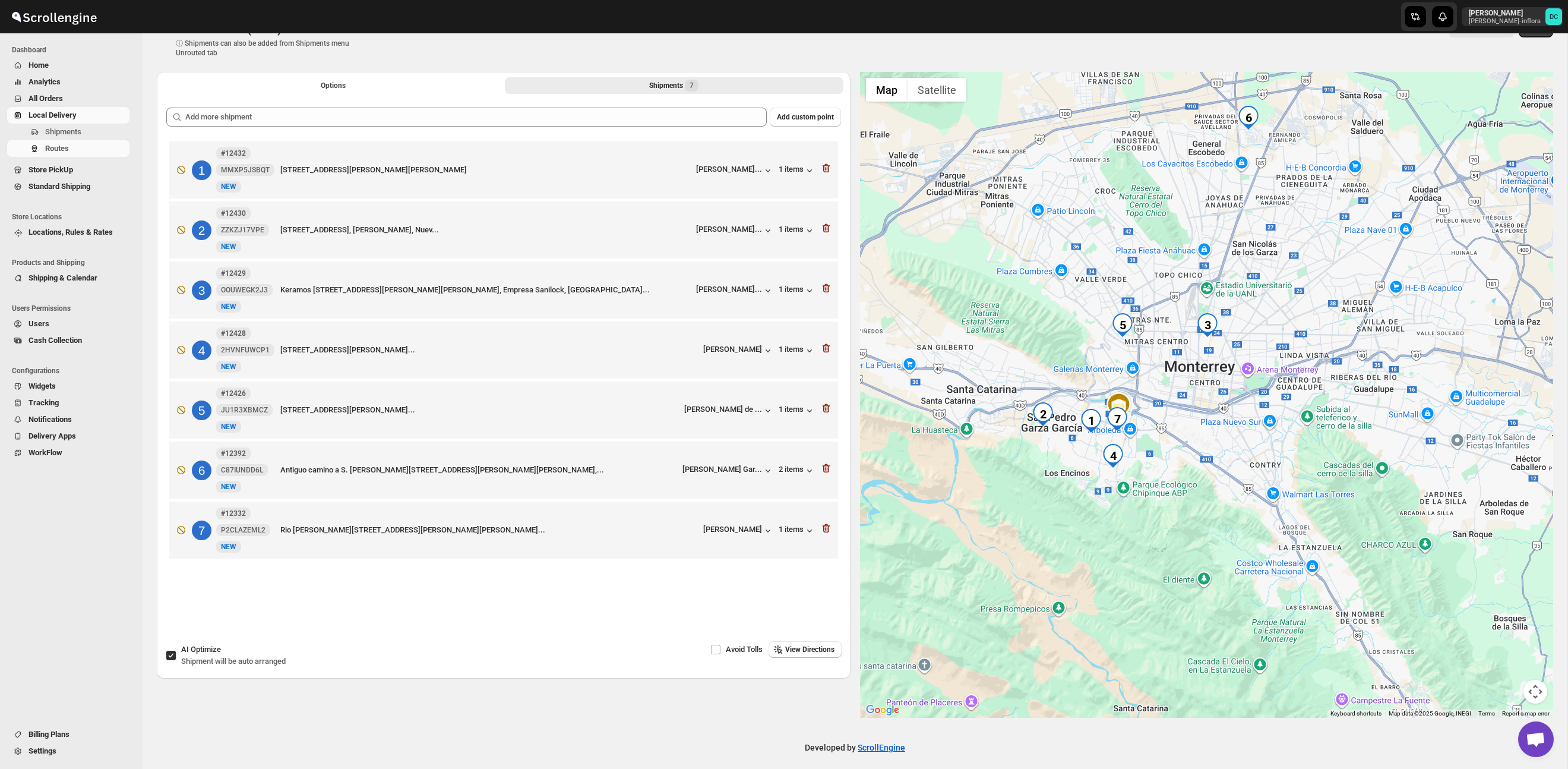
scroll to position [0, 0]
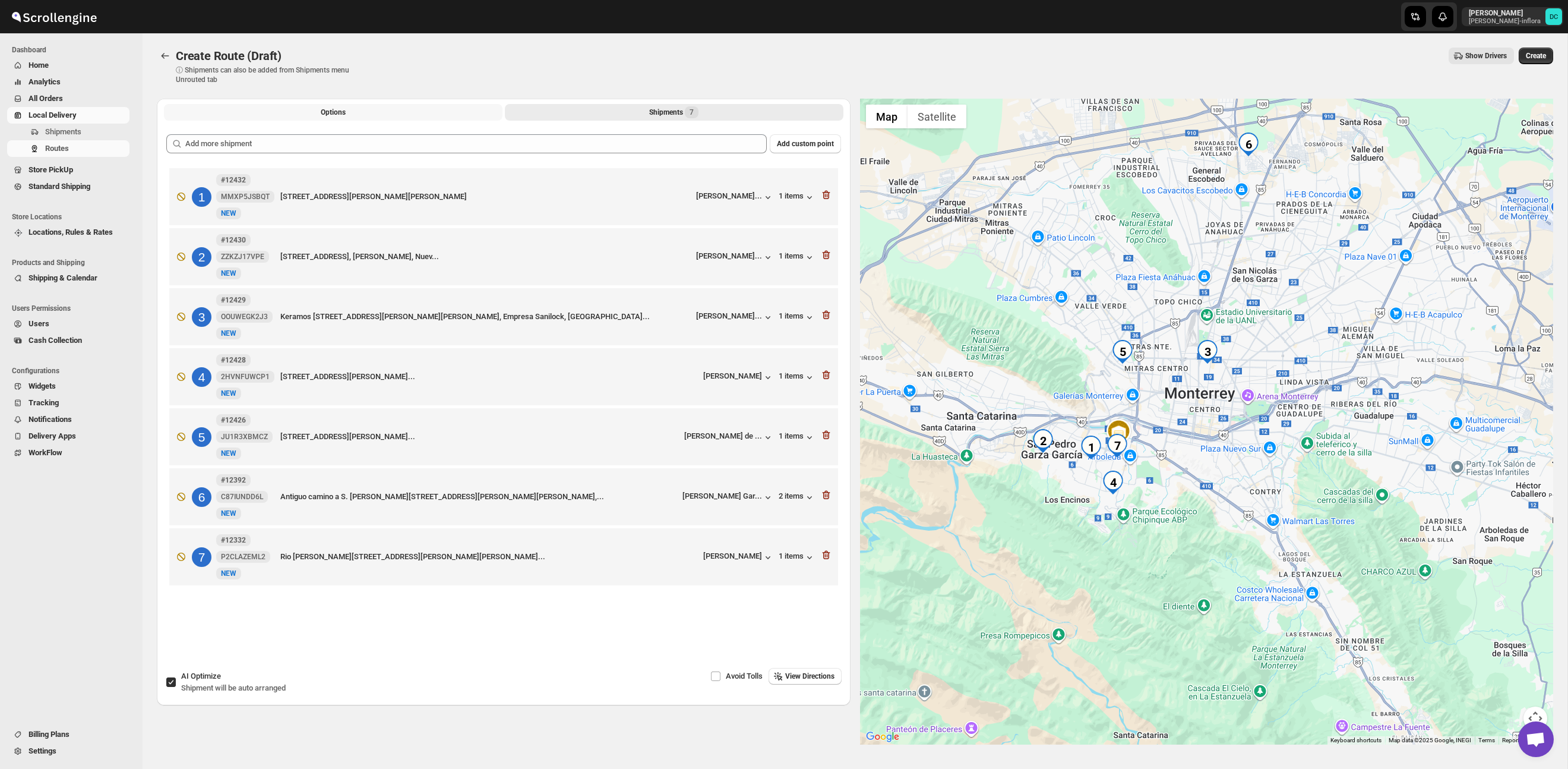
drag, startPoint x: 422, startPoint y: 111, endPoint x: 463, endPoint y: 121, distance: 42.2
click at [422, 111] on button "Options" at bounding box center [333, 111] width 339 height 16
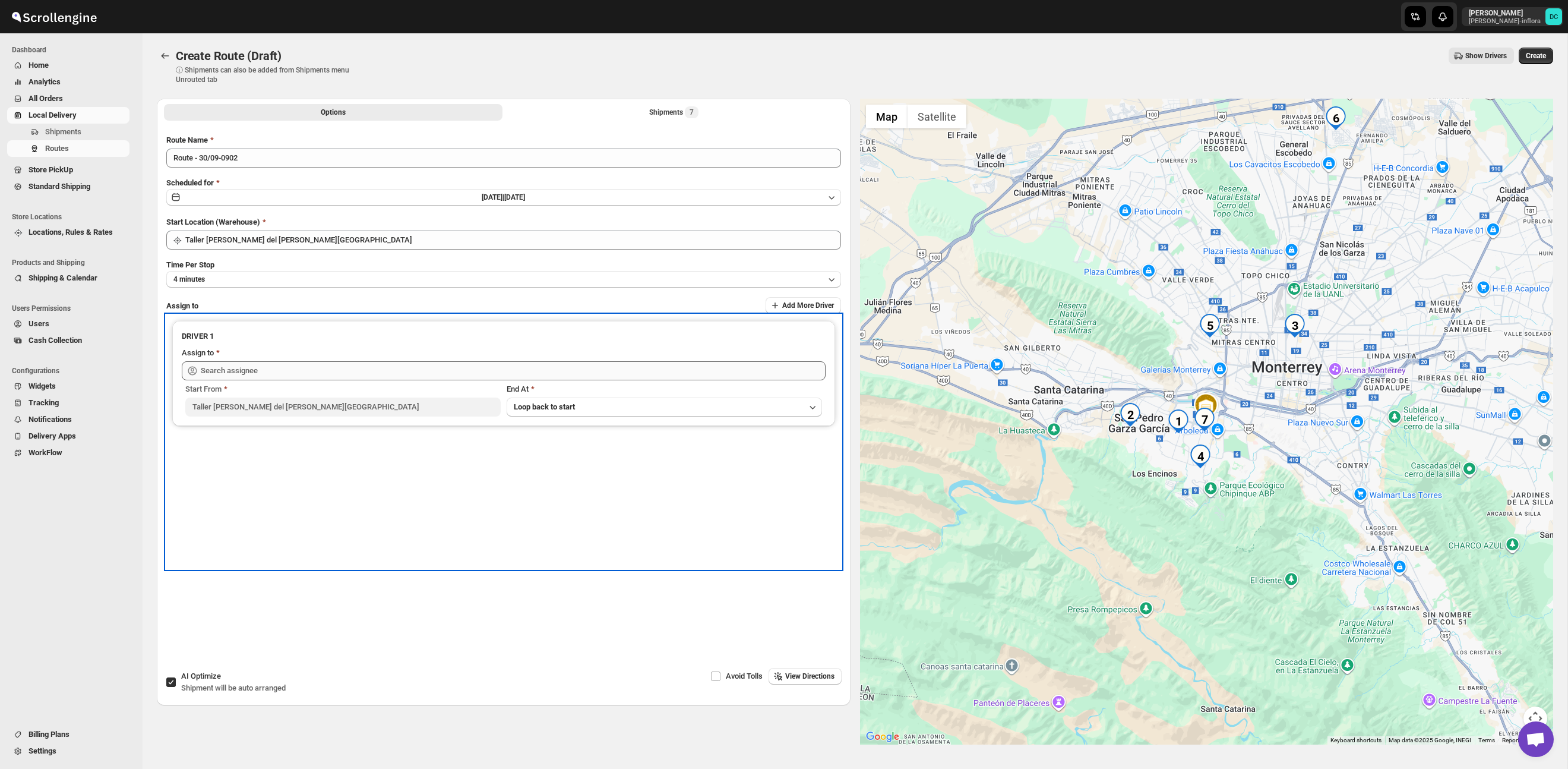
click at [630, 361] on div "Assign to" at bounding box center [503, 363] width 644 height 33
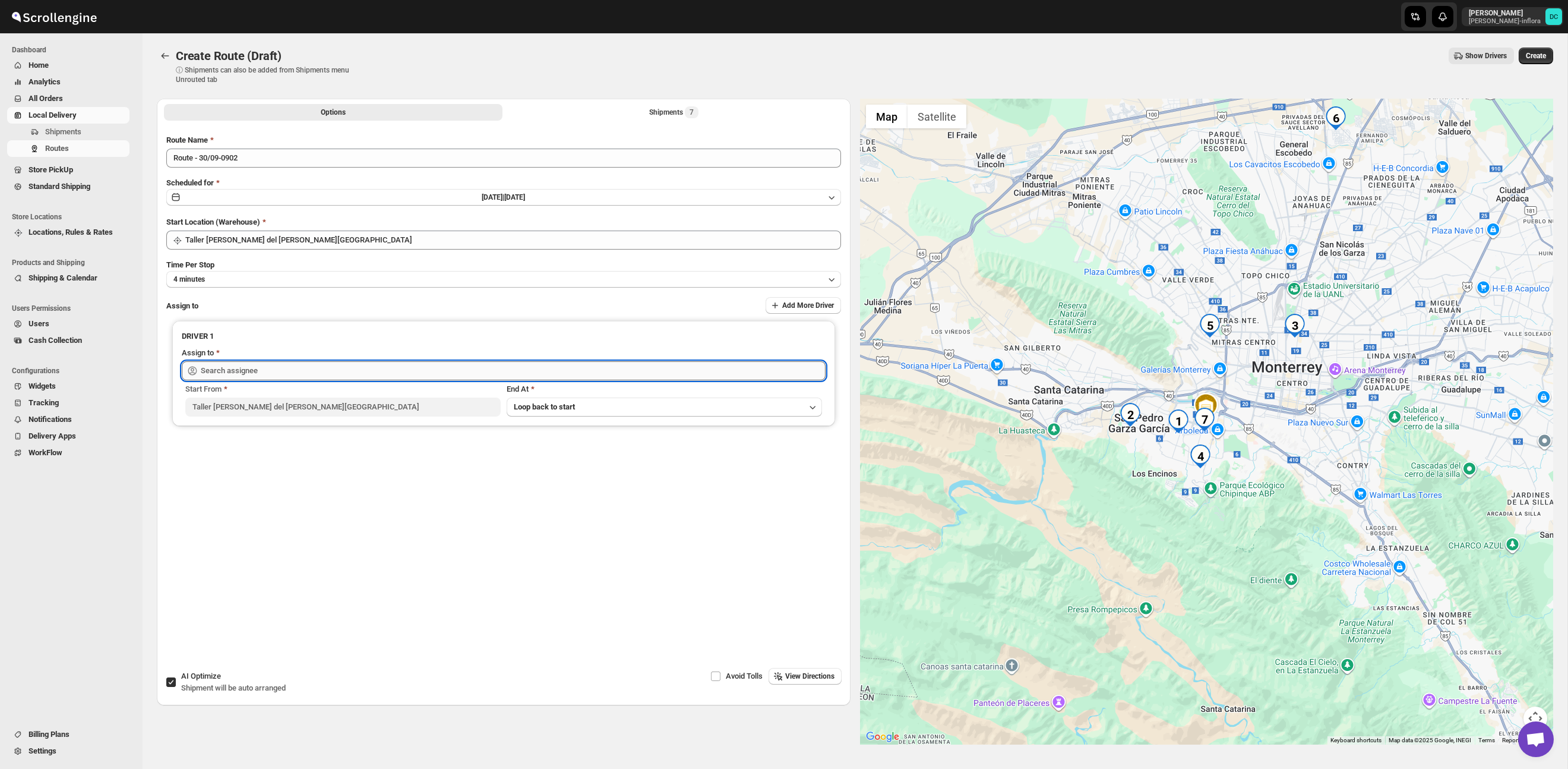
click at [637, 365] on input "text" at bounding box center [513, 371] width 625 height 19
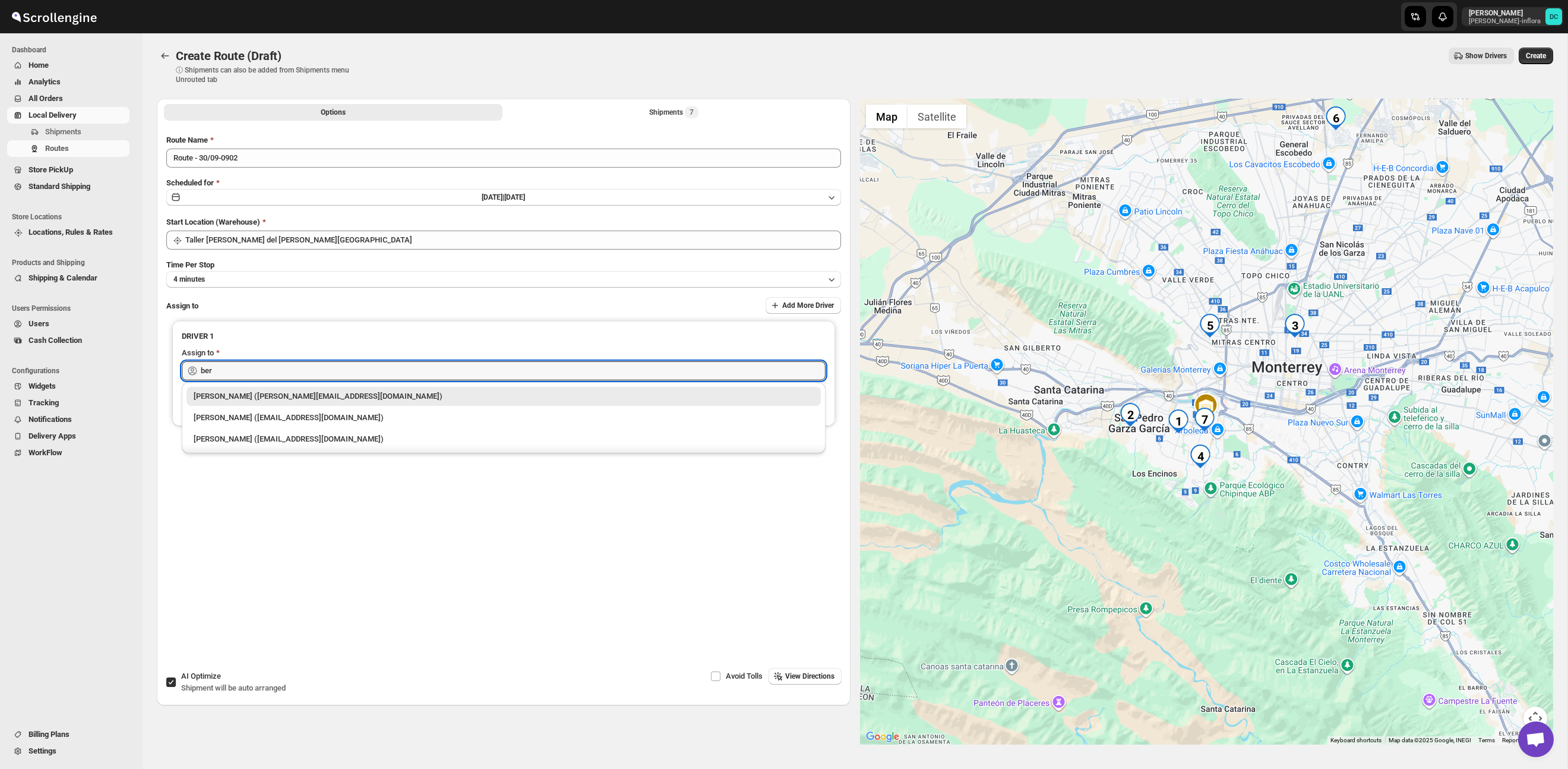
click at [609, 389] on div "[PERSON_NAME] ([PERSON_NAME][EMAIL_ADDRESS][DOMAIN_NAME])" at bounding box center [504, 397] width 635 height 19
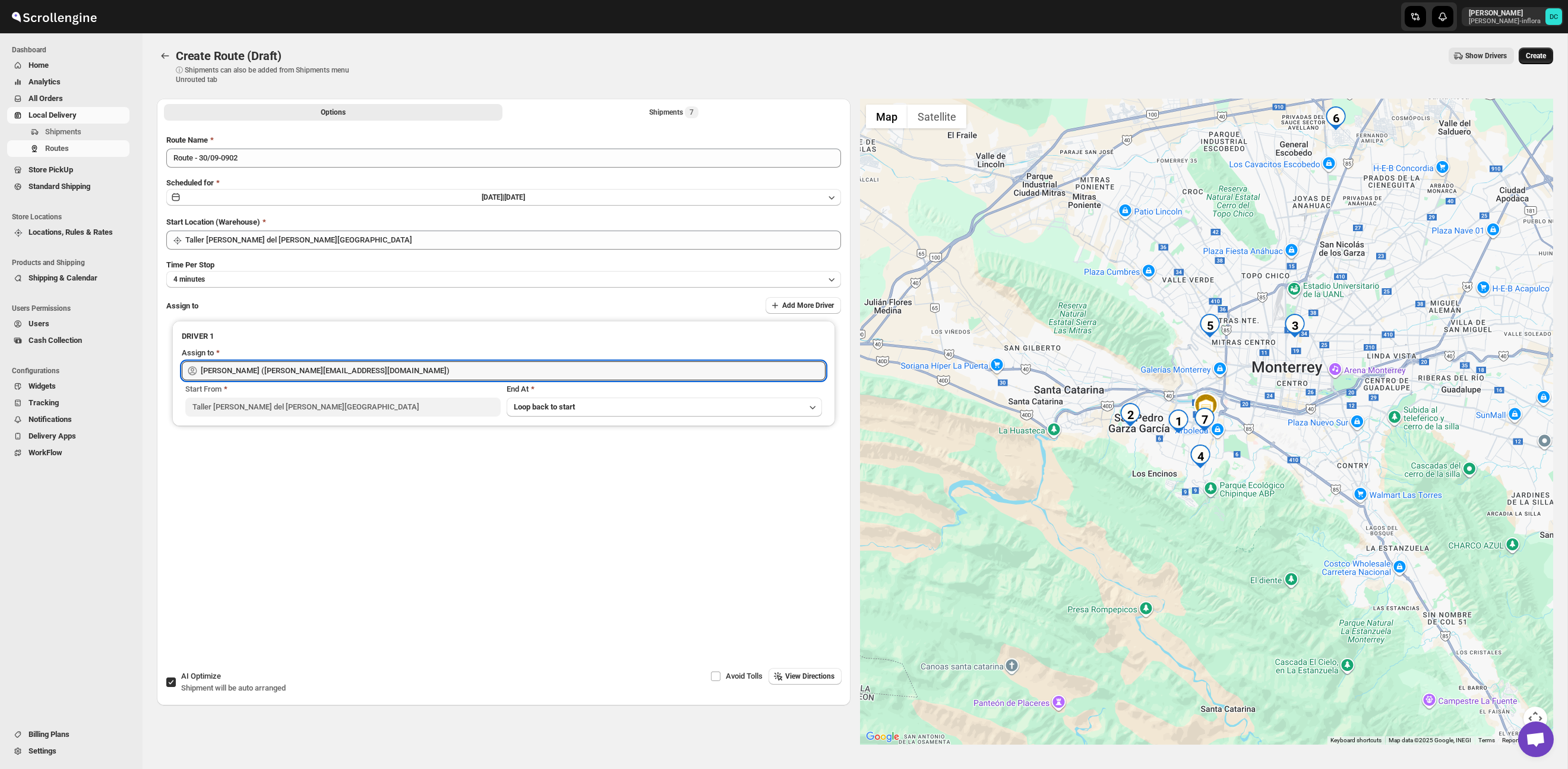
click at [1550, 60] on button "Create" at bounding box center [1536, 55] width 35 height 16
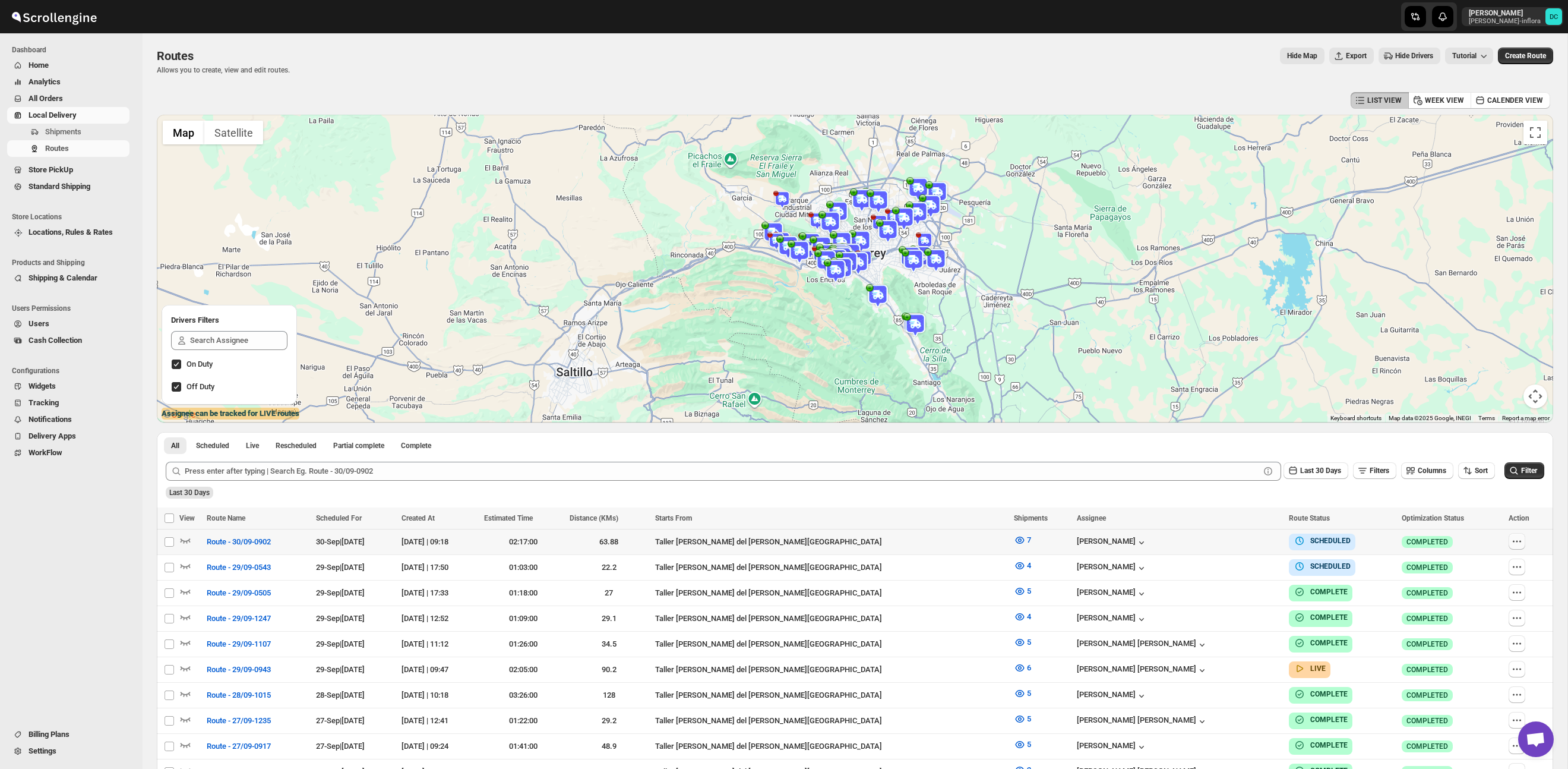
click at [1514, 541] on icon "button" at bounding box center [1517, 541] width 12 height 12
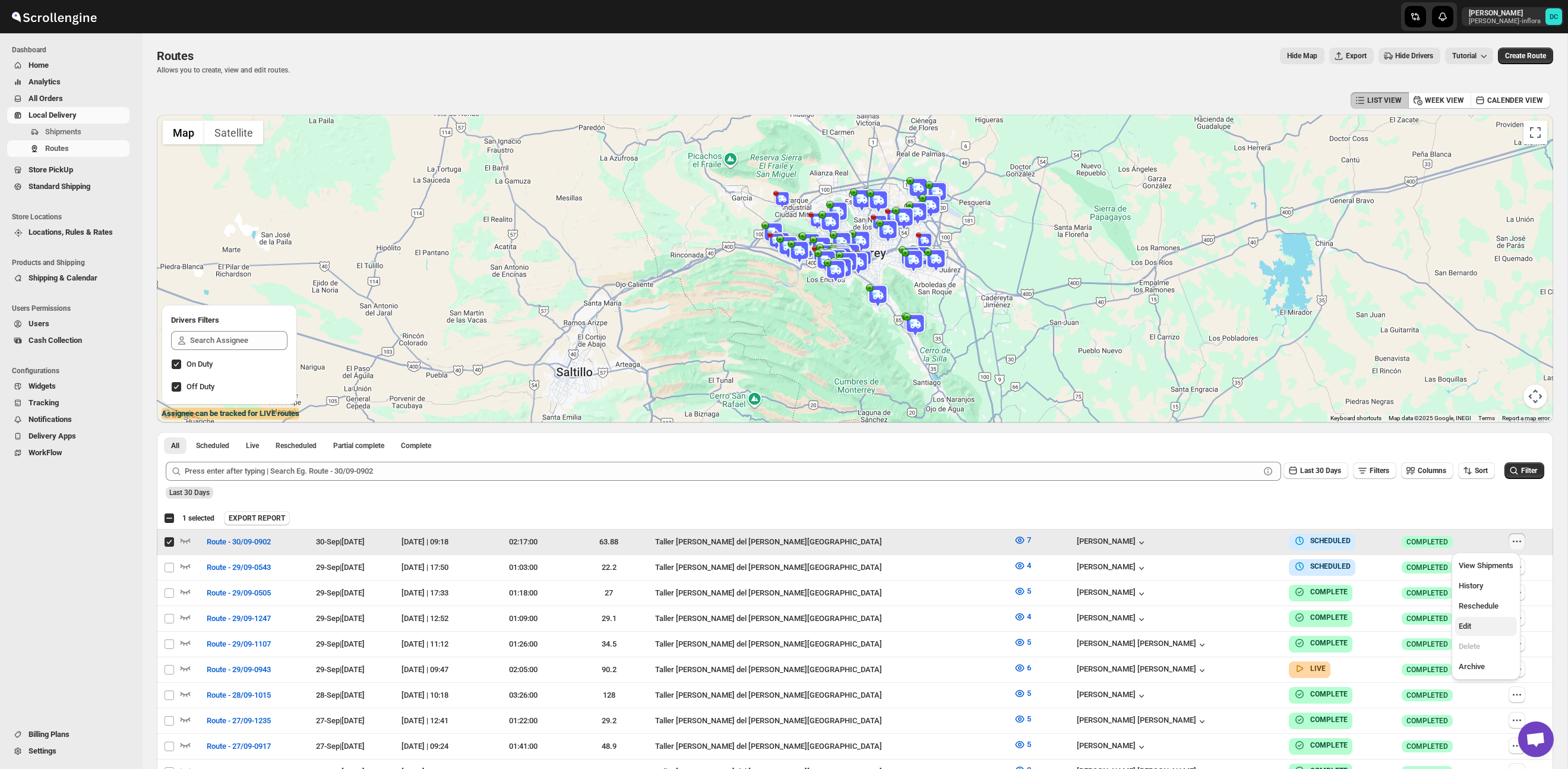
click at [1489, 626] on span "Edit" at bounding box center [1486, 627] width 54 height 12
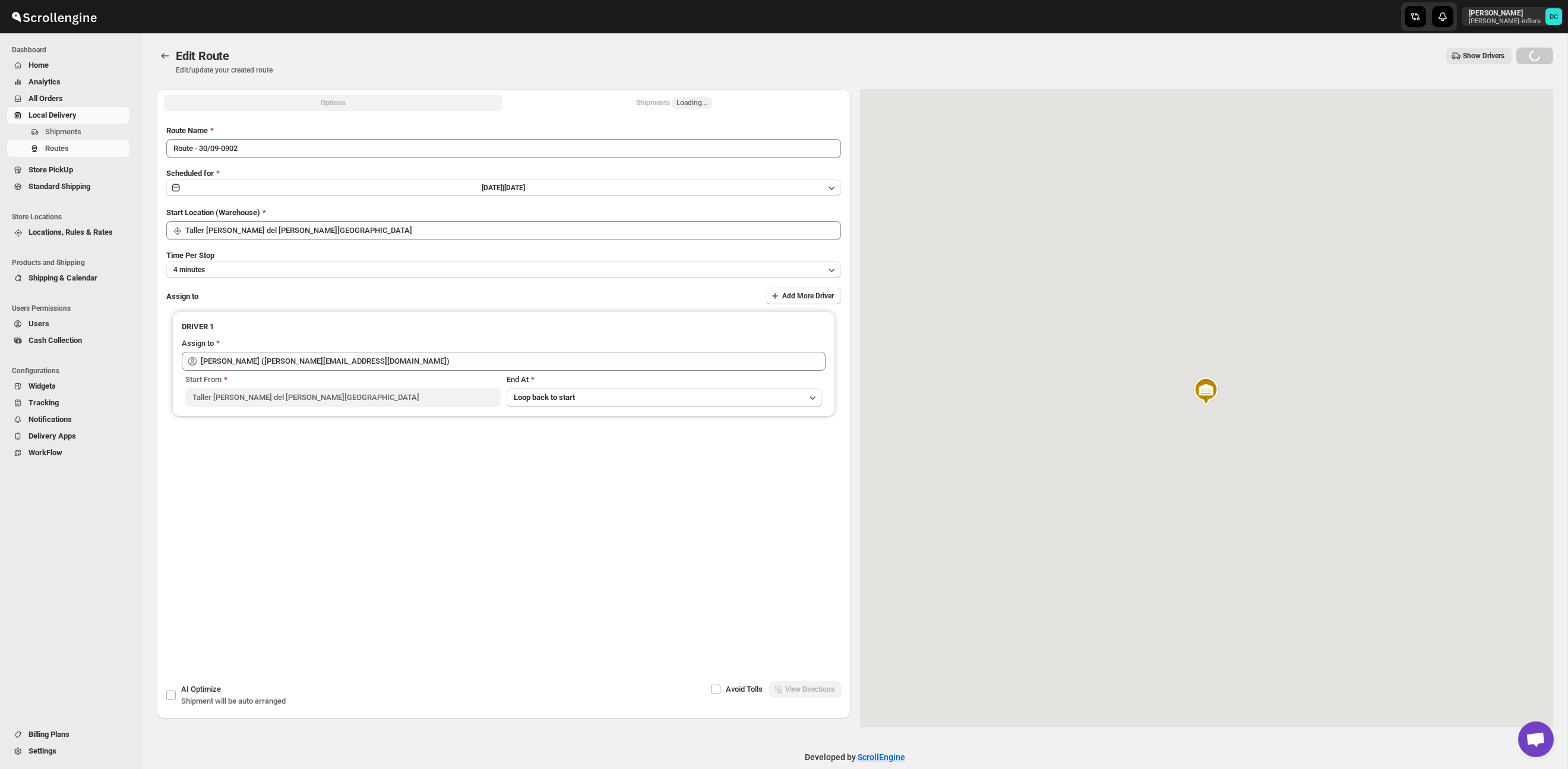
click at [601, 104] on button "Shipments Loading..." at bounding box center [675, 103] width 339 height 16
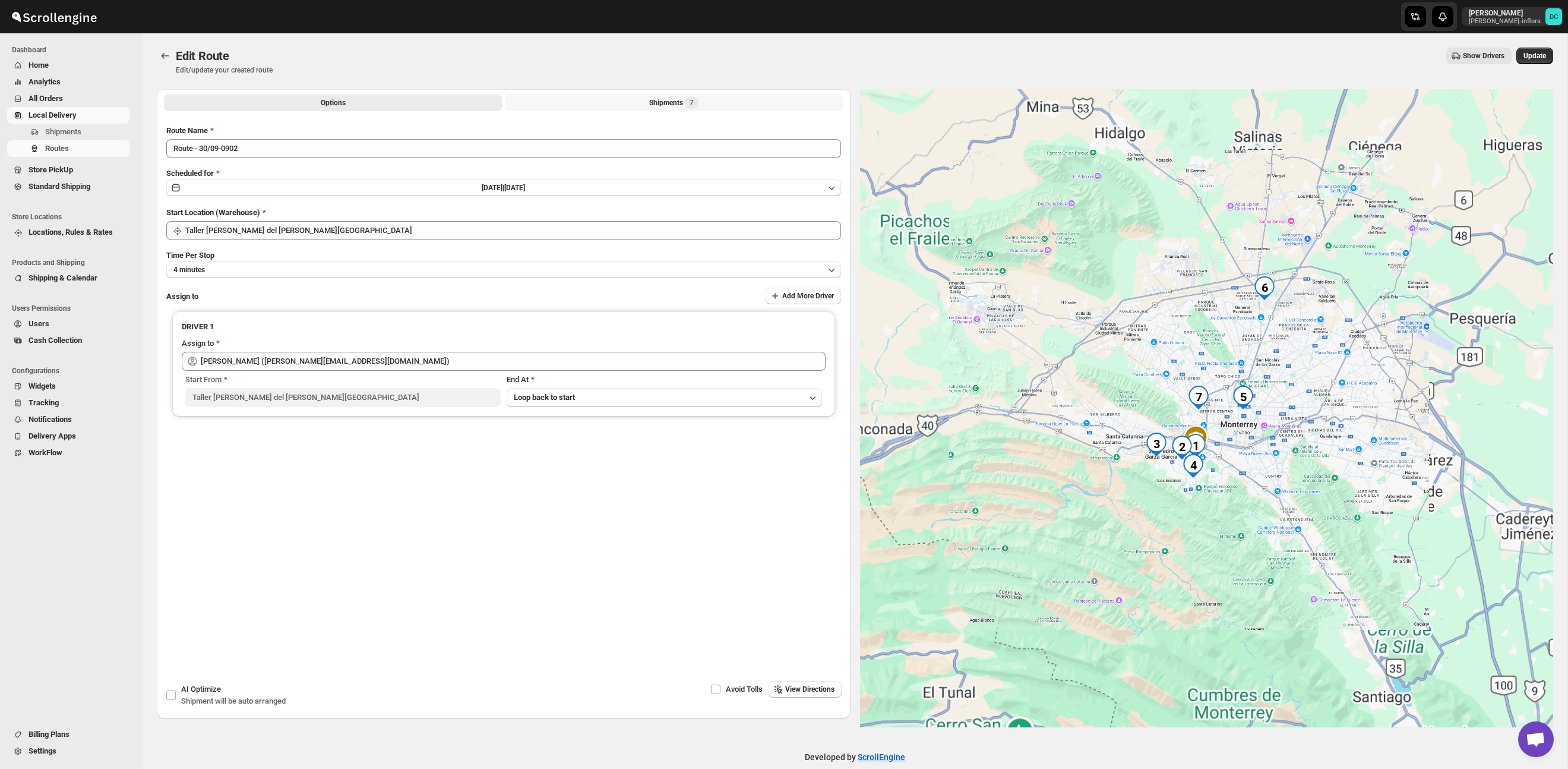
click at [630, 108] on button "Shipments 7" at bounding box center [675, 103] width 339 height 16
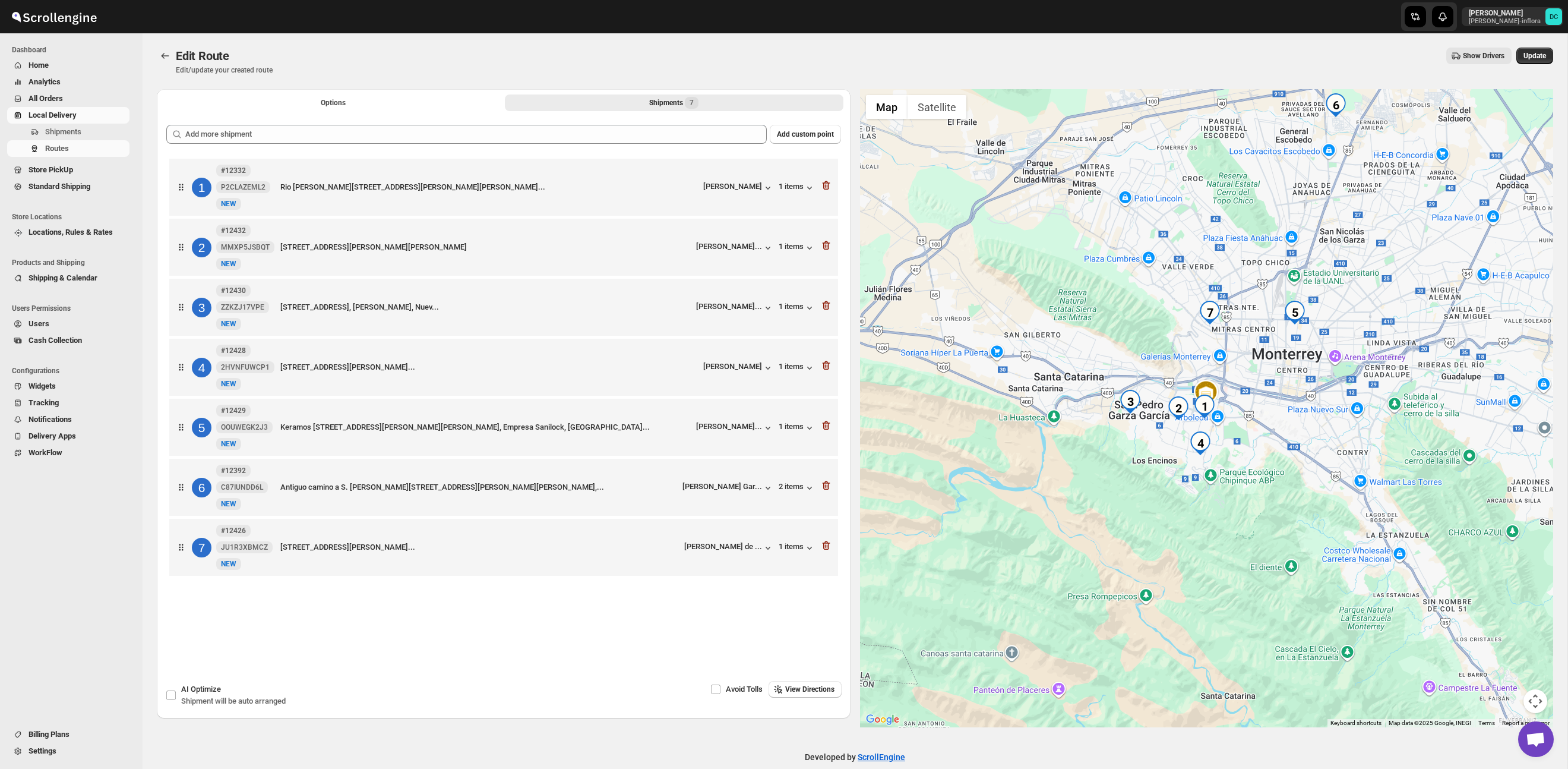
scroll to position [10, 0]
